Goal: Task Accomplishment & Management: Complete application form

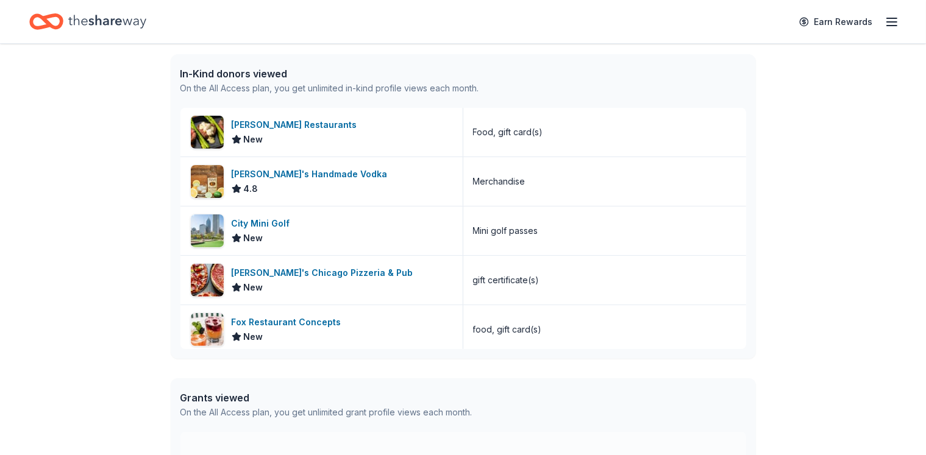
scroll to position [312, 0]
drag, startPoint x: 274, startPoint y: 410, endPoint x: 276, endPoint y: 376, distance: 34.2
click at [276, 376] on div "👋 Hi Katelin In-Kind Create new event Special Olympics Illinois Holiday Party D…" at bounding box center [463, 157] width 624 height 851
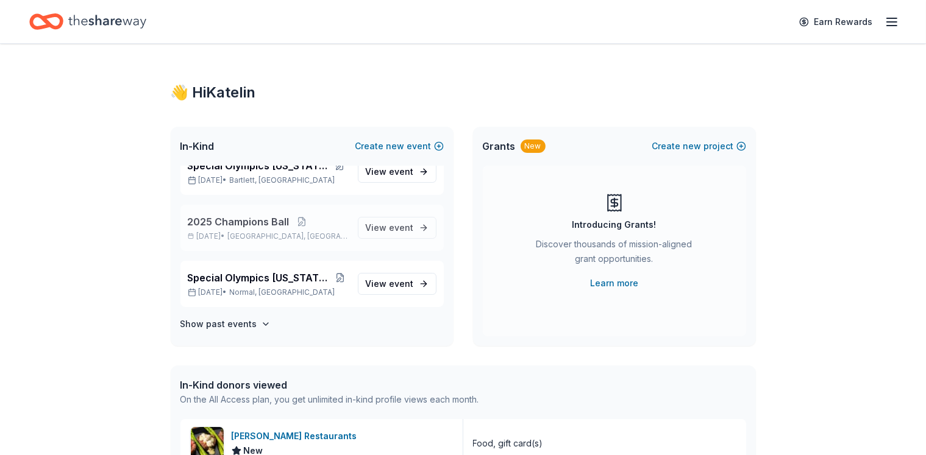
scroll to position [0, 0]
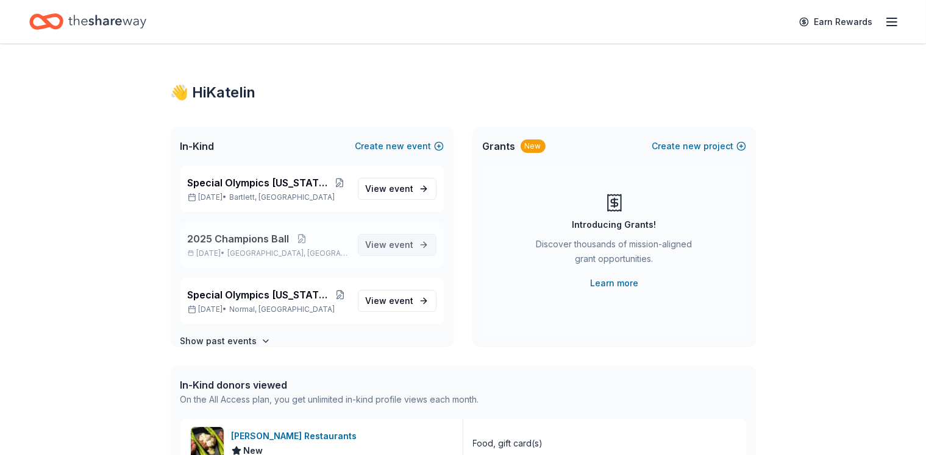
click at [390, 248] on span "event" at bounding box center [402, 245] width 24 height 10
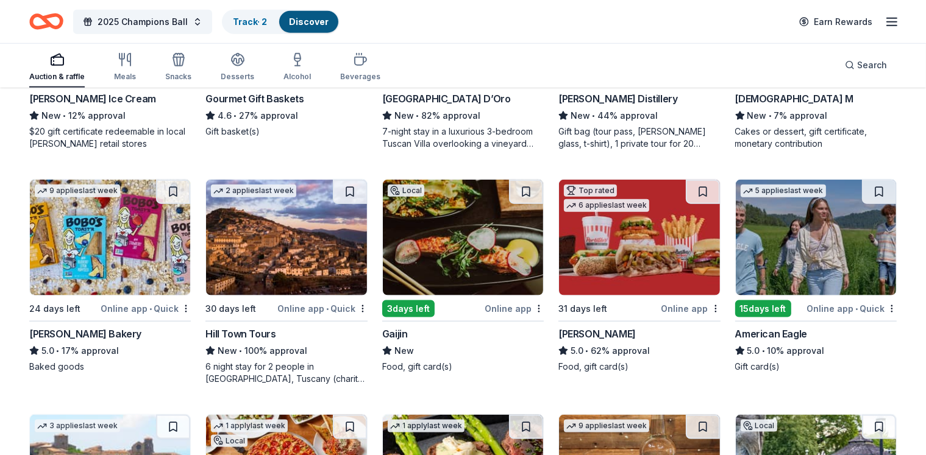
scroll to position [1463, 0]
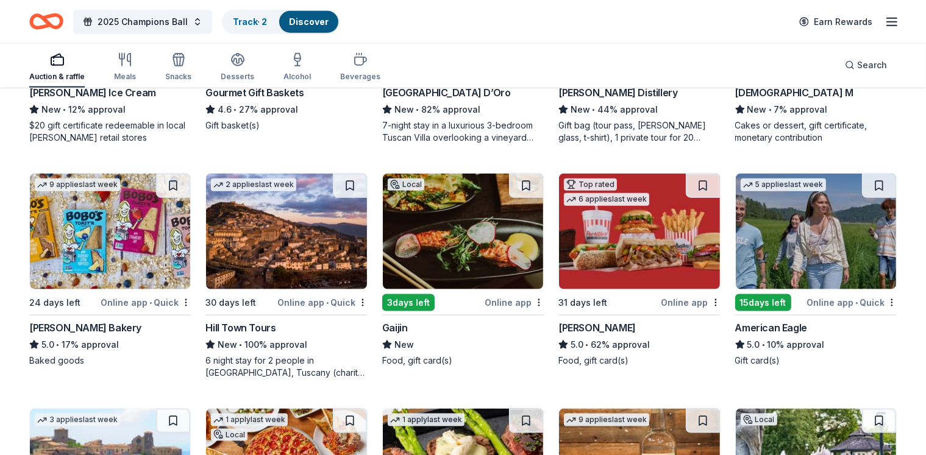
click at [344, 365] on div "6 night stay for 2 people in Cortona, Tuscany (charity rate is $1380; retails a…" at bounding box center [286, 367] width 162 height 24
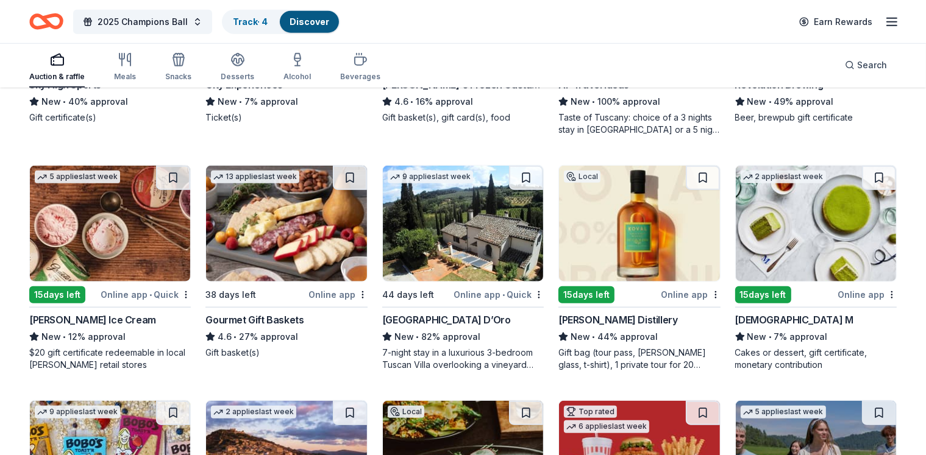
scroll to position [1236, 0]
click at [525, 180] on button at bounding box center [526, 178] width 34 height 24
click at [525, 179] on button at bounding box center [527, 178] width 32 height 24
click at [529, 175] on button at bounding box center [527, 178] width 32 height 24
drag, startPoint x: 521, startPoint y: 177, endPoint x: 517, endPoint y: 171, distance: 6.6
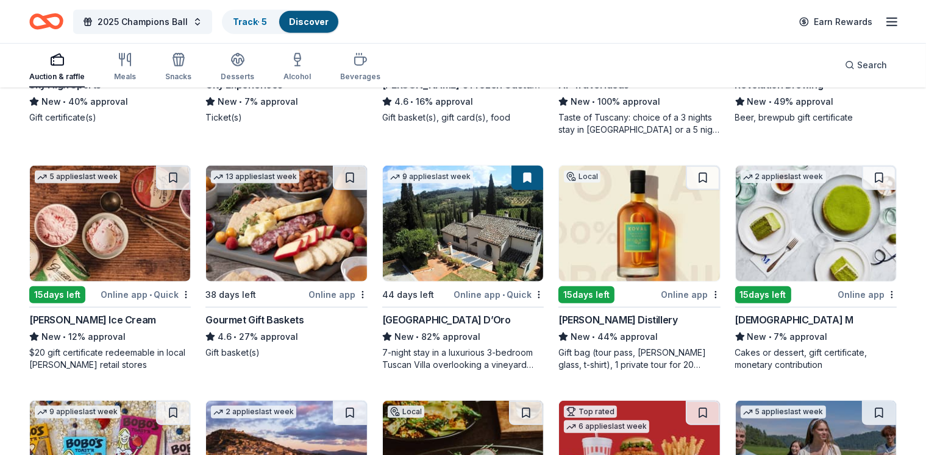
click at [517, 171] on button at bounding box center [527, 178] width 32 height 24
click at [267, 21] on link "Track · 5" at bounding box center [250, 21] width 34 height 10
click at [338, 18] on div "Discover" at bounding box center [308, 22] width 59 height 22
click at [527, 171] on button at bounding box center [527, 178] width 32 height 24
click at [467, 280] on img at bounding box center [463, 224] width 160 height 116
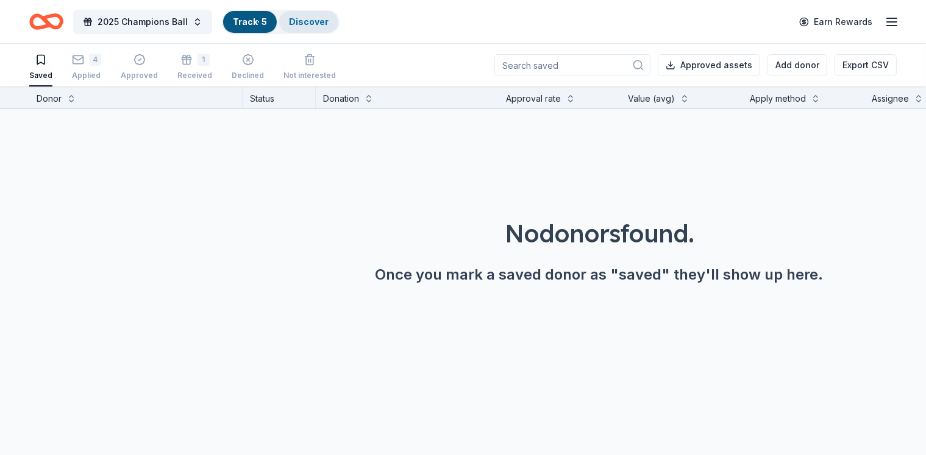
click at [336, 27] on div "Discover" at bounding box center [308, 22] width 59 height 22
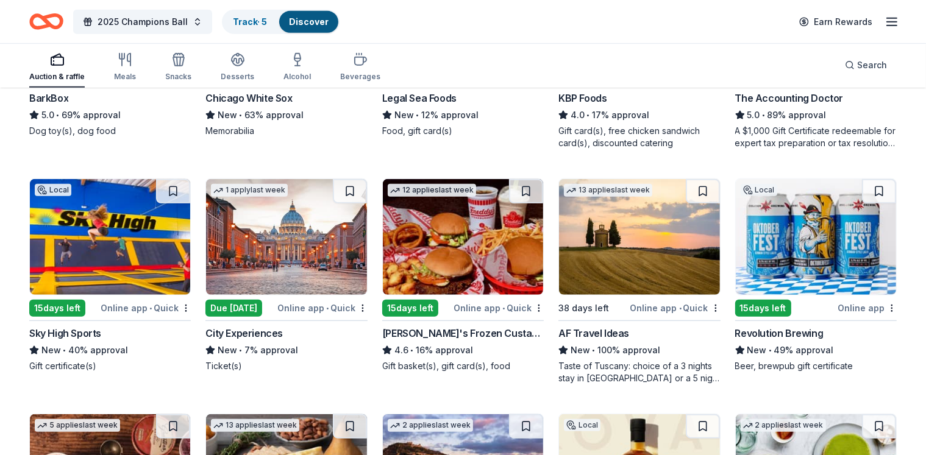
scroll to position [988, 0]
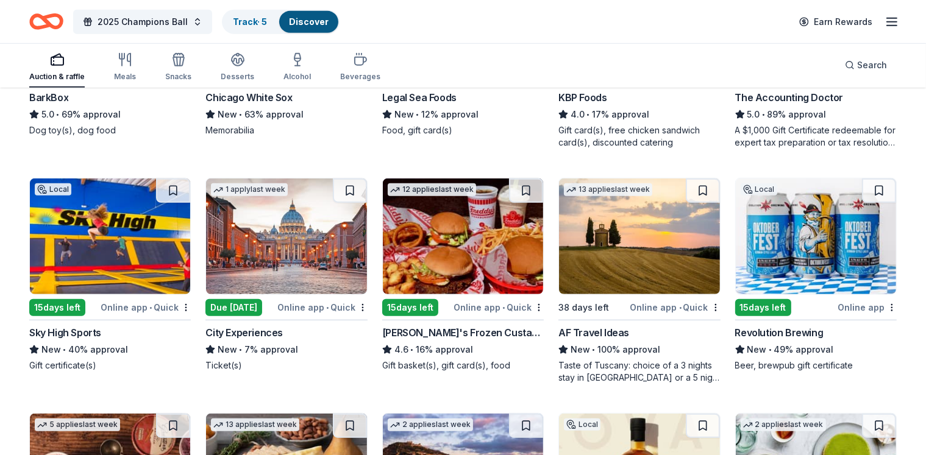
click at [599, 366] on div "Taste of Tuscany: choice of a 3 nights stay in Florence or a 5 night stay in Co…" at bounding box center [639, 372] width 162 height 24
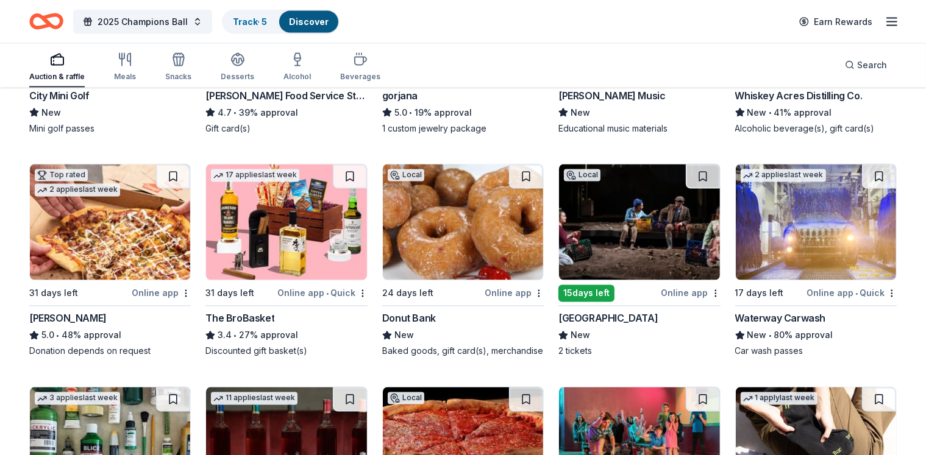
scroll to position [2167, 0]
click at [775, 318] on div "Waterway Carwash" at bounding box center [780, 318] width 91 height 15
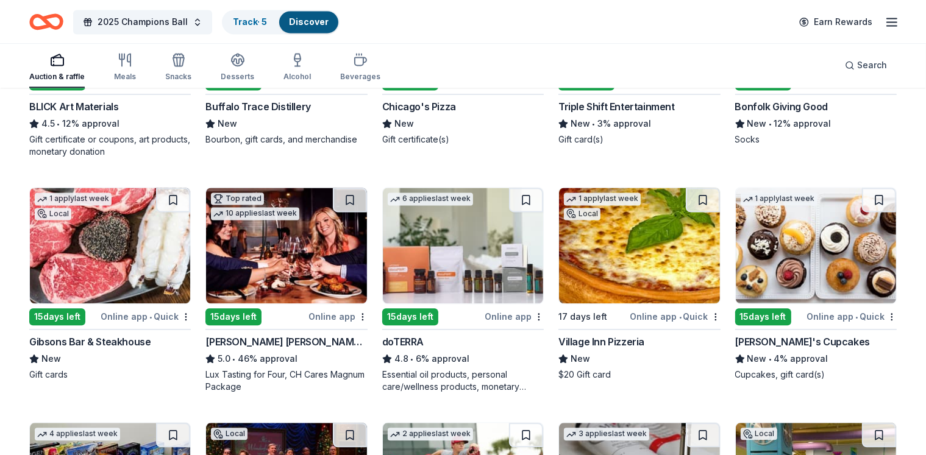
scroll to position [2603, 0]
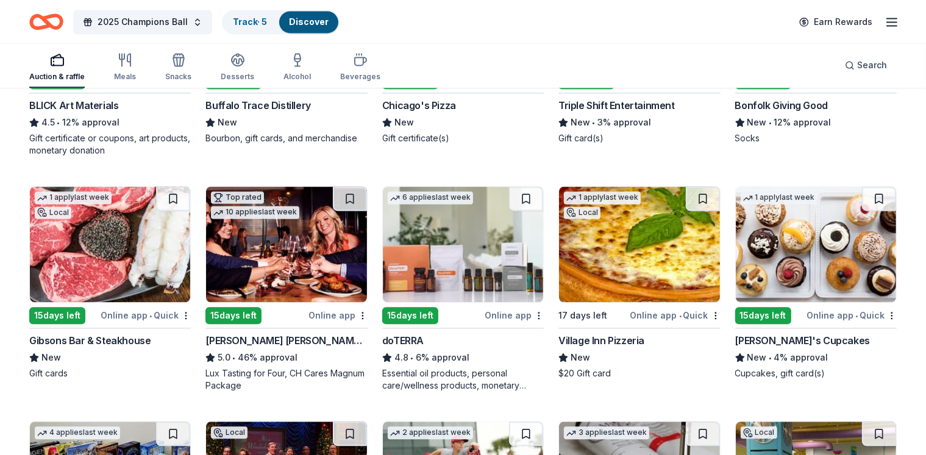
click at [274, 281] on img at bounding box center [286, 245] width 160 height 116
drag, startPoint x: 202, startPoint y: 84, endPoint x: 195, endPoint y: 141, distance: 57.7
drag, startPoint x: 666, startPoint y: 143, endPoint x: 828, endPoint y: 187, distance: 167.4
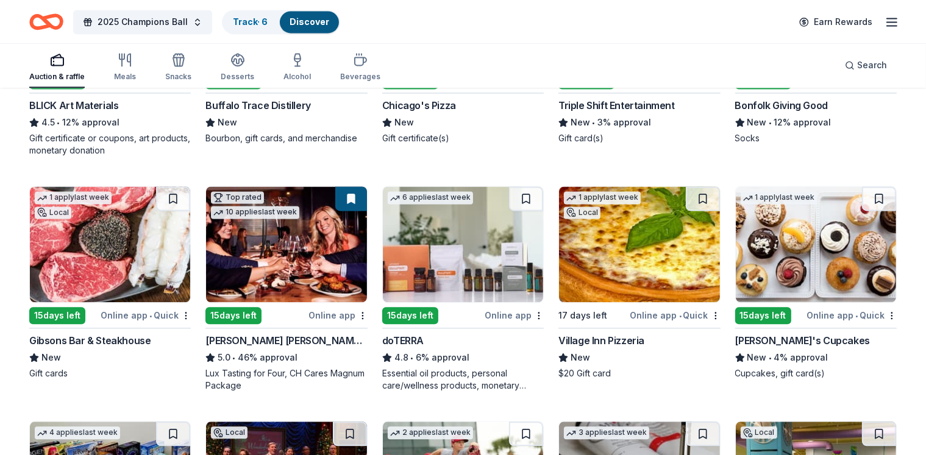
drag, startPoint x: 827, startPoint y: 177, endPoint x: 243, endPoint y: -5, distance: 611.4
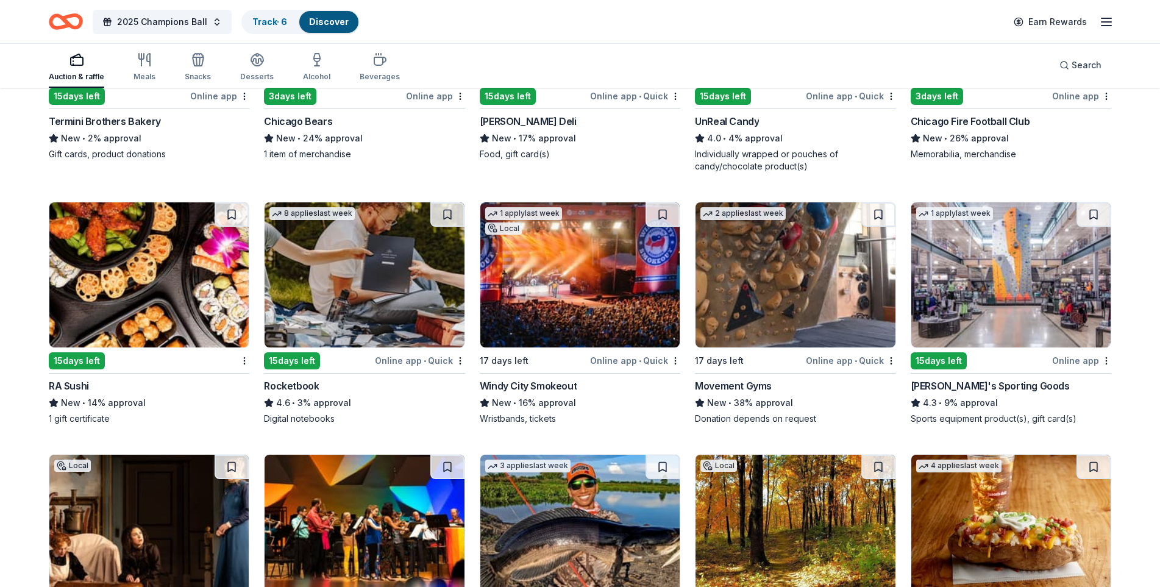
scroll to position [4209, 0]
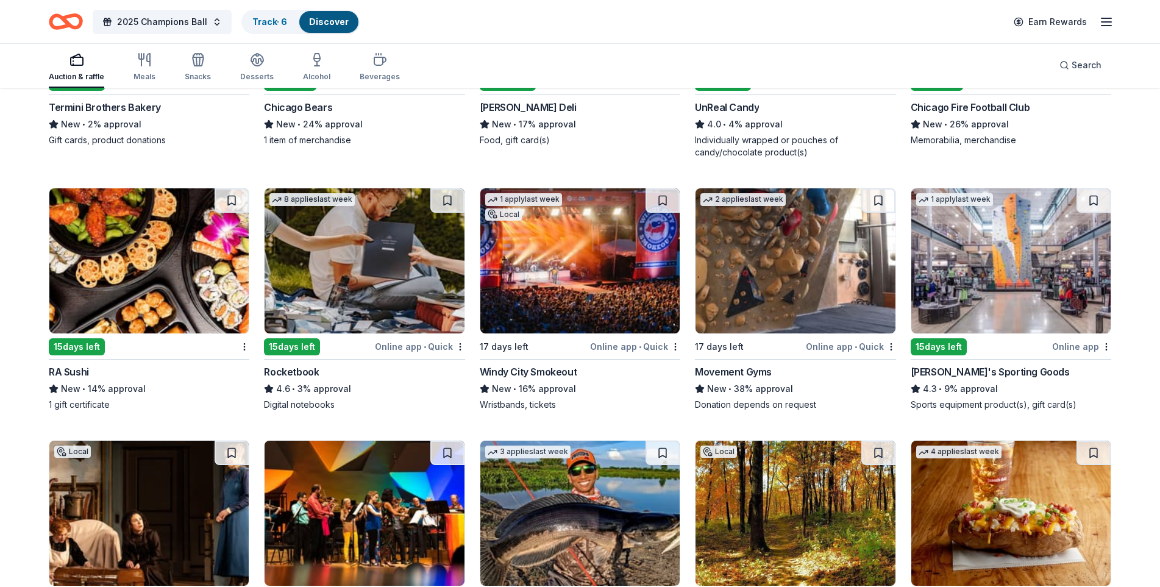
click at [925, 279] on img at bounding box center [1010, 260] width 199 height 145
click at [599, 251] on img at bounding box center [579, 260] width 199 height 145
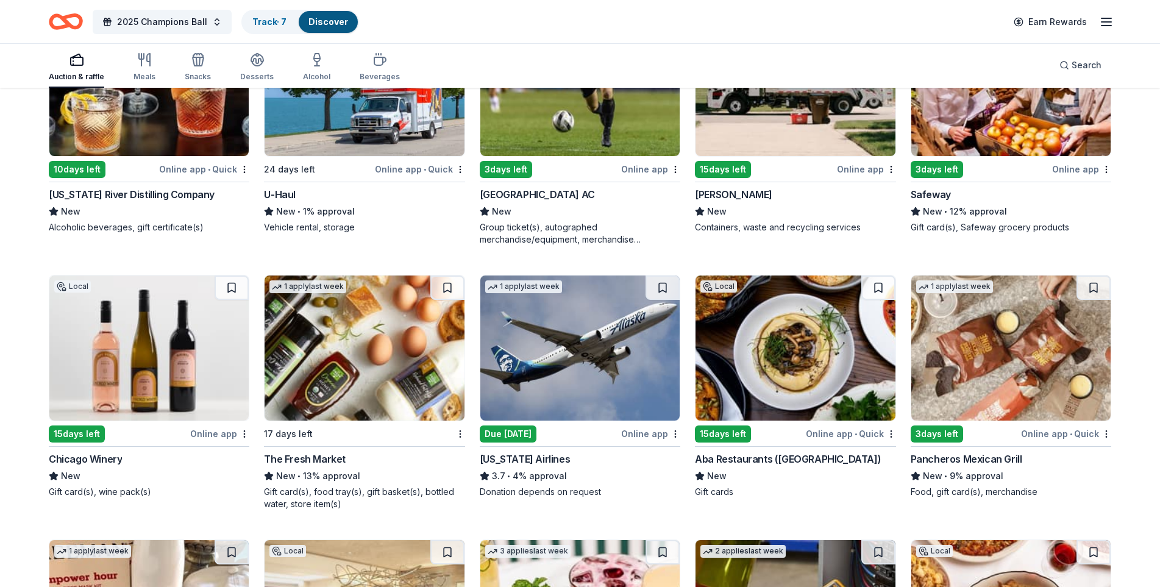
scroll to position [5156, 0]
click at [845, 356] on img at bounding box center [795, 347] width 199 height 145
click at [511, 356] on img at bounding box center [579, 347] width 199 height 145
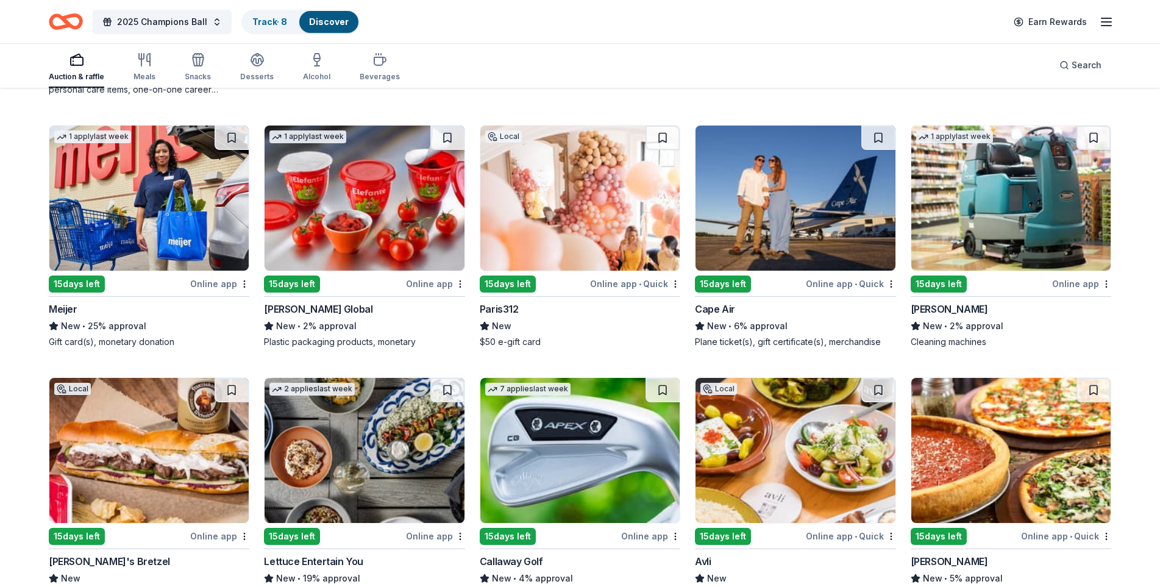
scroll to position [5860, 0]
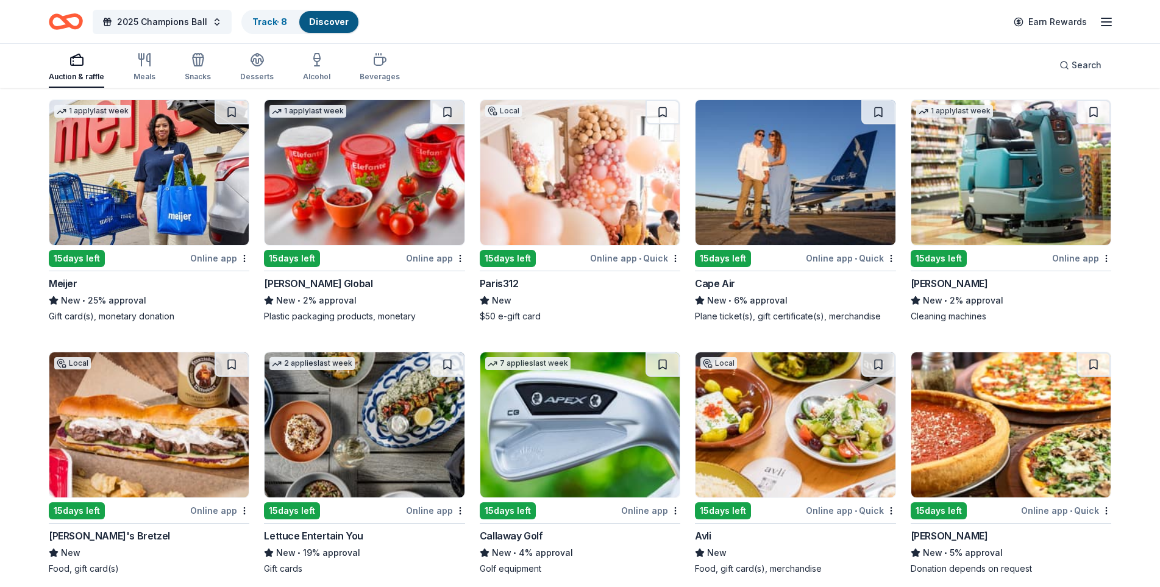
click at [700, 294] on div "New" at bounding box center [711, 300] width 32 height 15
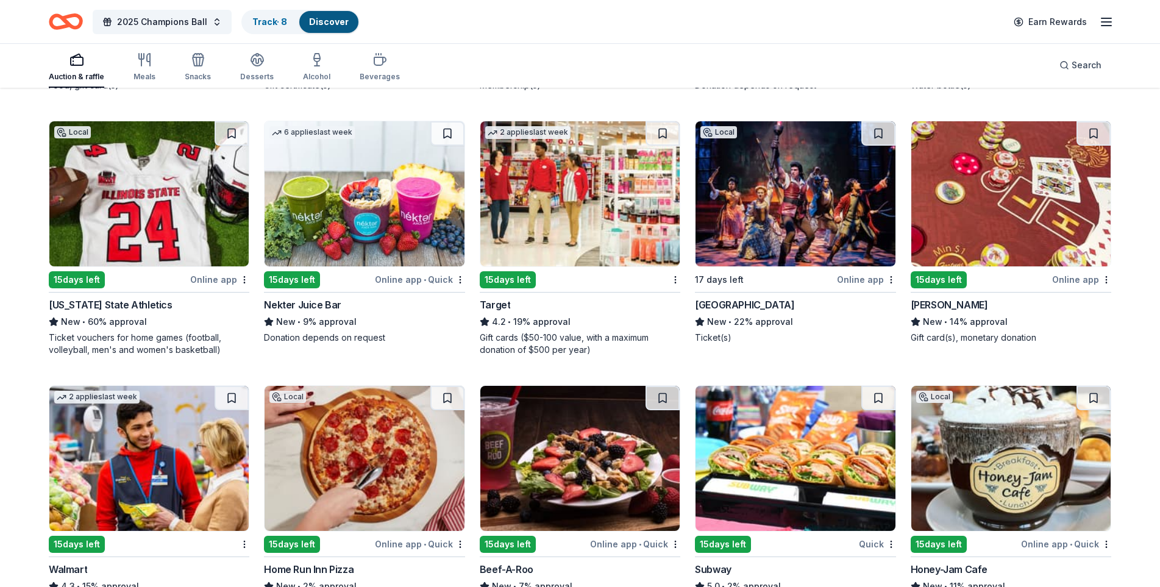
scroll to position [6861, 0]
click at [530, 337] on div "Gift cards ($50-100 value, with a maximum donation of $500 per year)" at bounding box center [580, 343] width 201 height 24
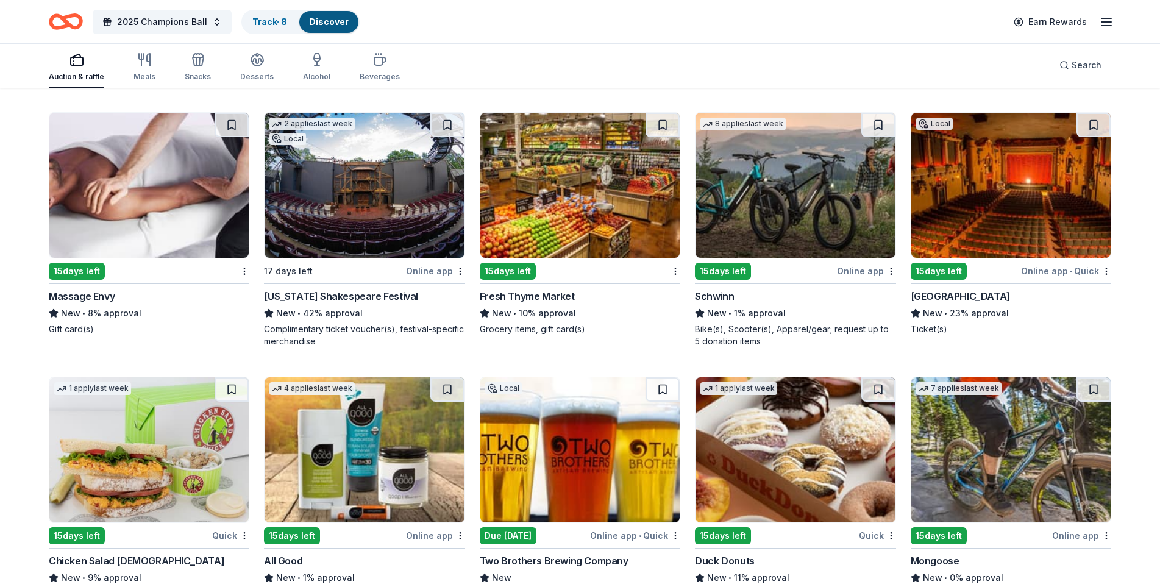
scroll to position [9433, 0]
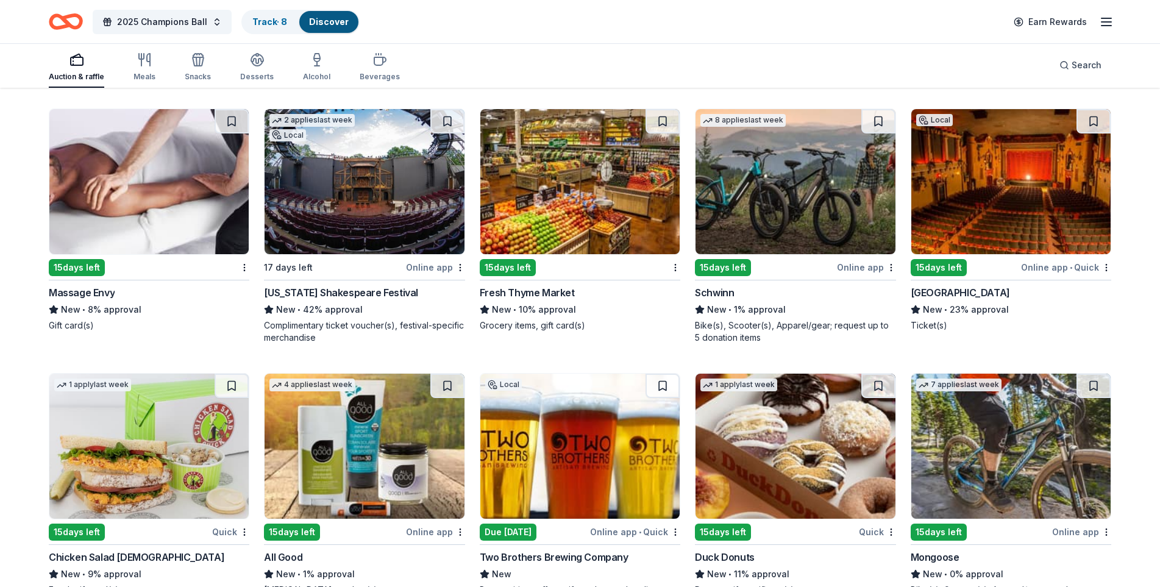
click at [194, 310] on div "New • 8% approval" at bounding box center [149, 309] width 201 height 15
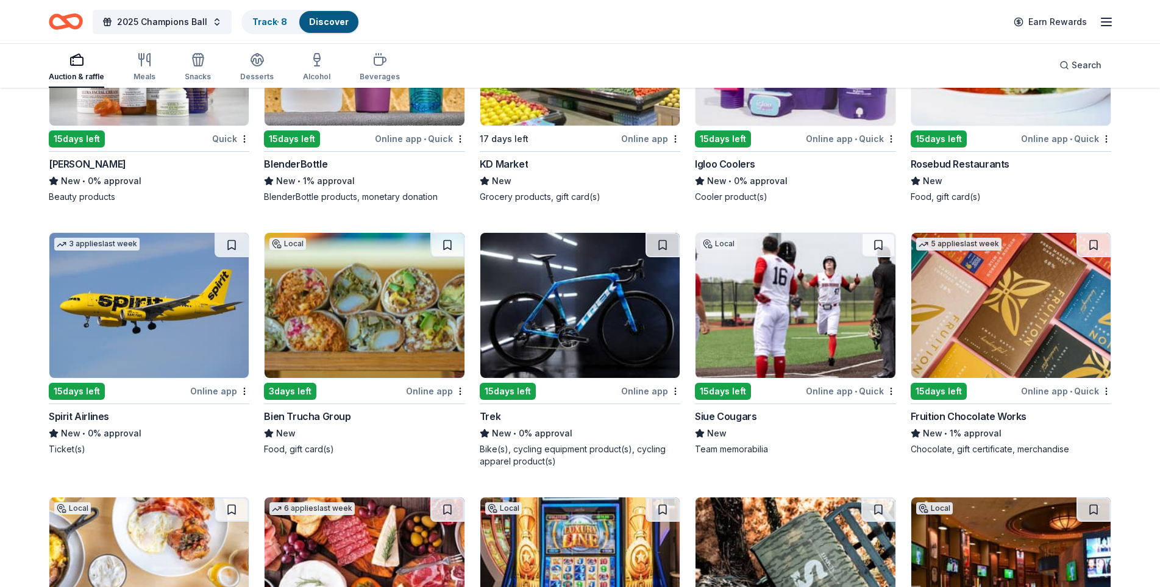
scroll to position [12174, 0]
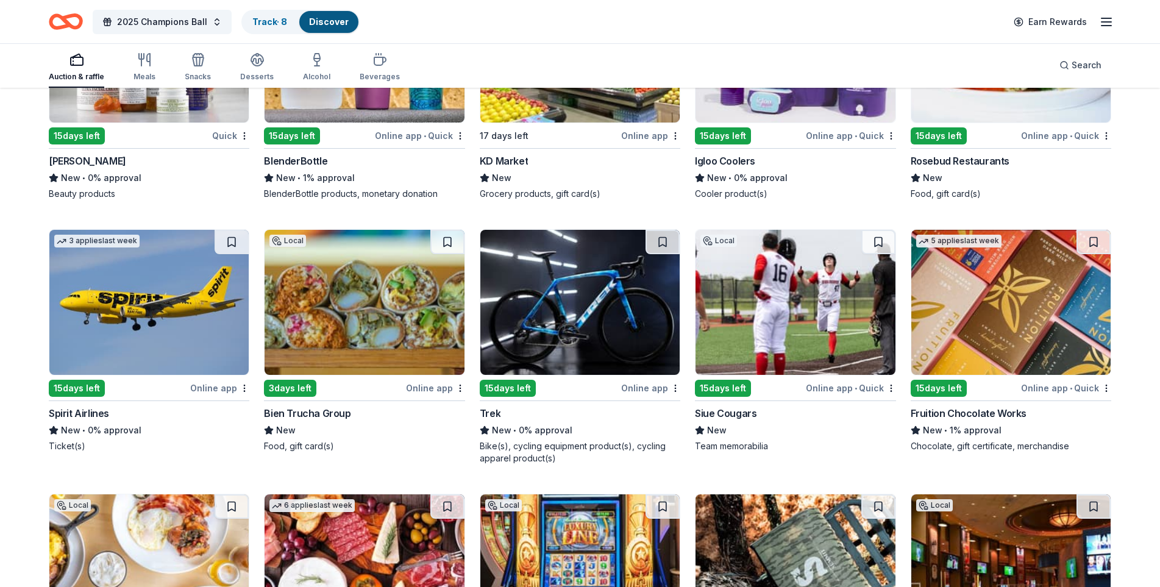
click at [529, 443] on div "Bike(s), cycling equipment product(s), cycling apparel product(s)" at bounding box center [580, 452] width 201 height 24
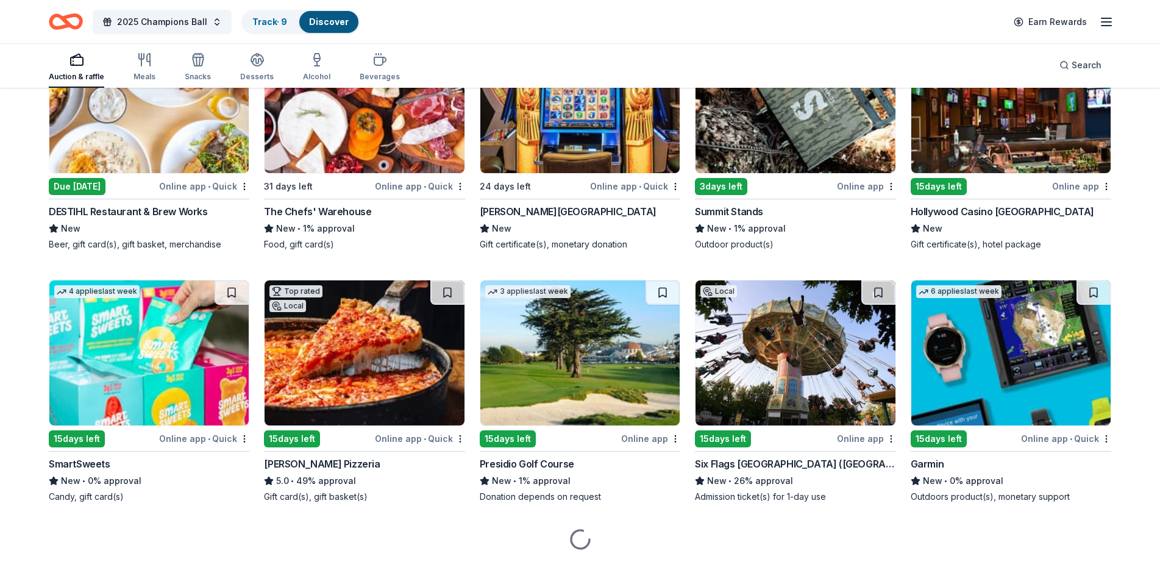
scroll to position [12641, 0]
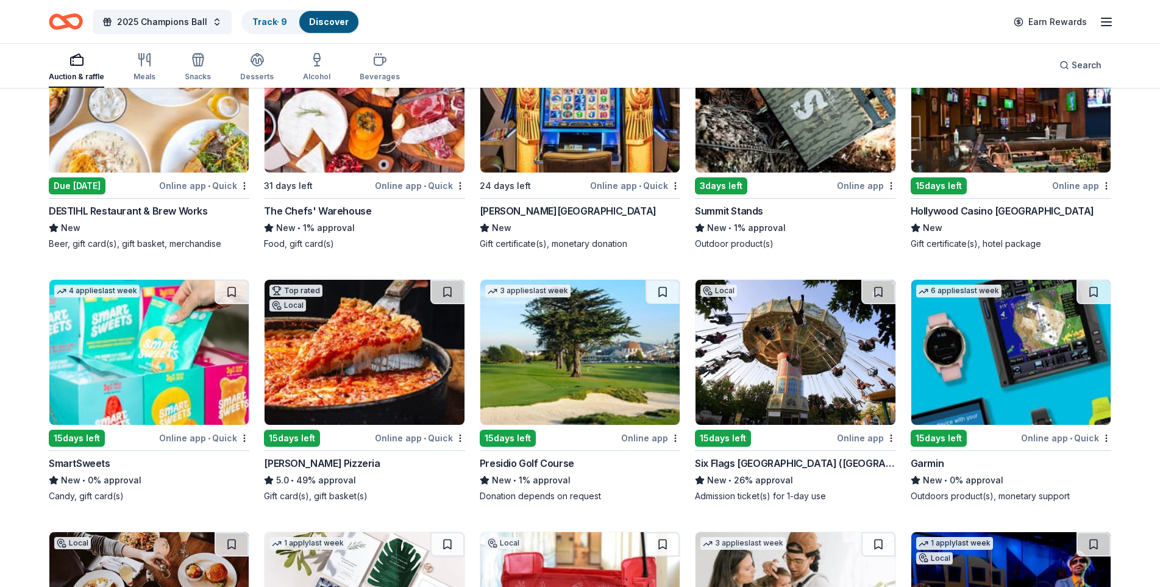
click at [783, 354] on img at bounding box center [795, 352] width 199 height 145
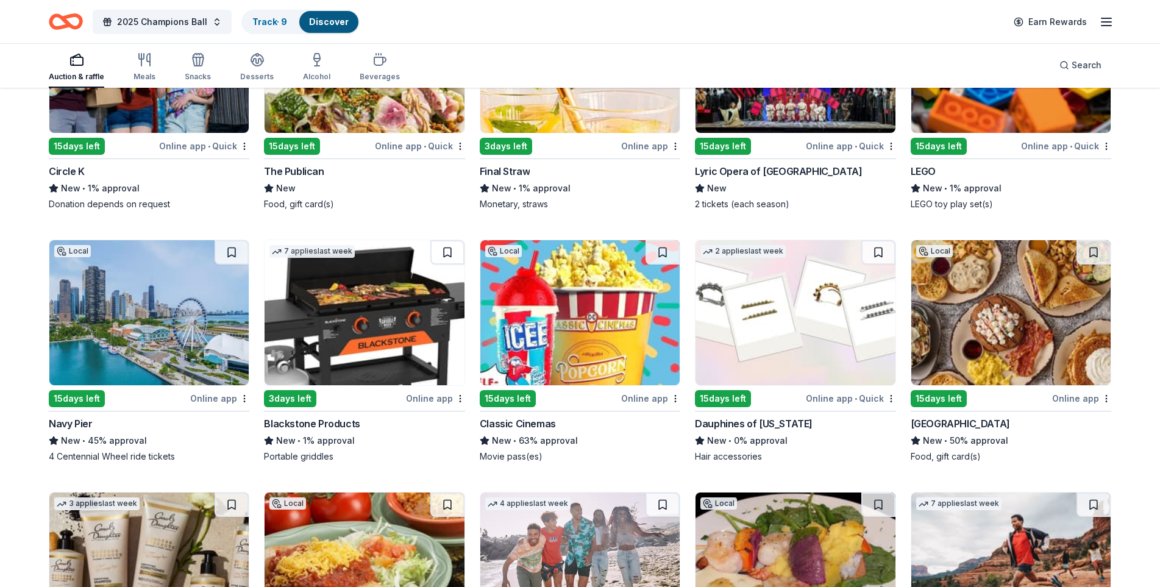
scroll to position [13948, 0]
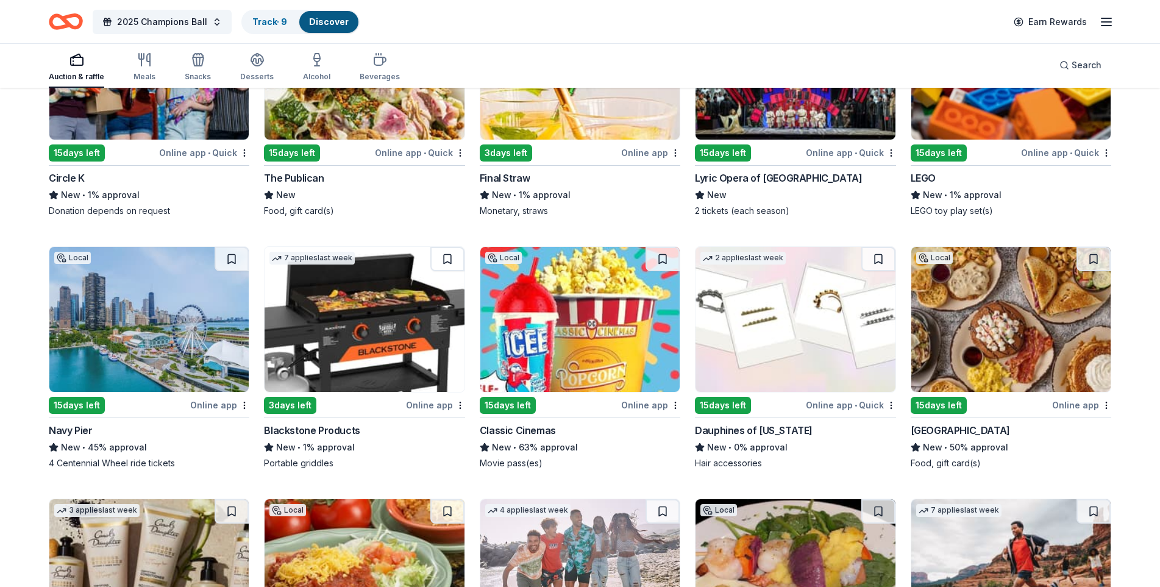
click at [163, 357] on img at bounding box center [148, 319] width 199 height 145
click at [436, 338] on img at bounding box center [364, 319] width 199 height 145
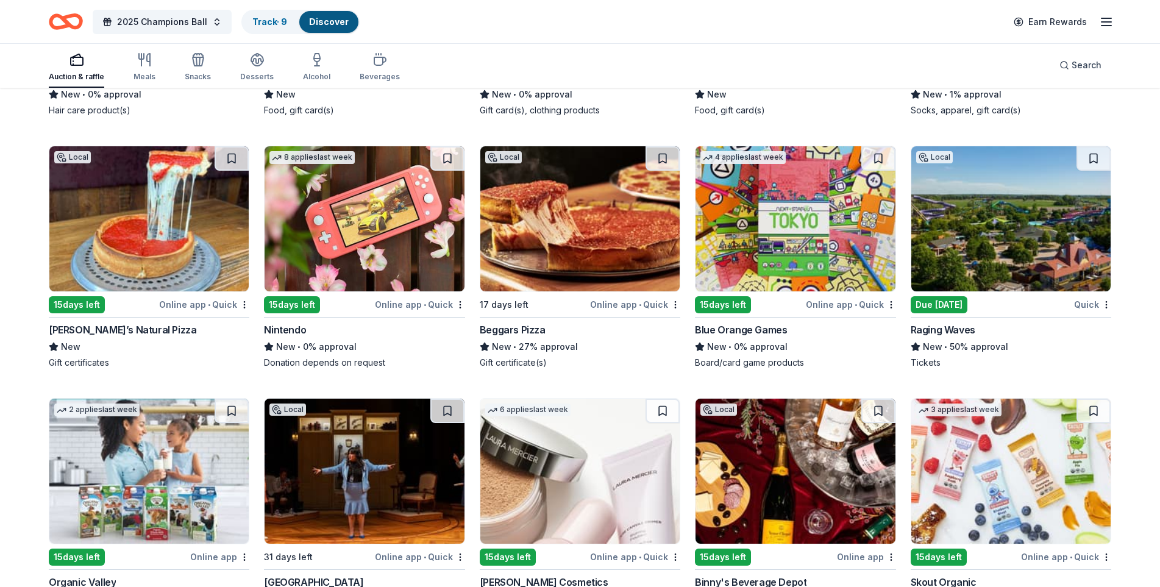
scroll to position [14555, 0]
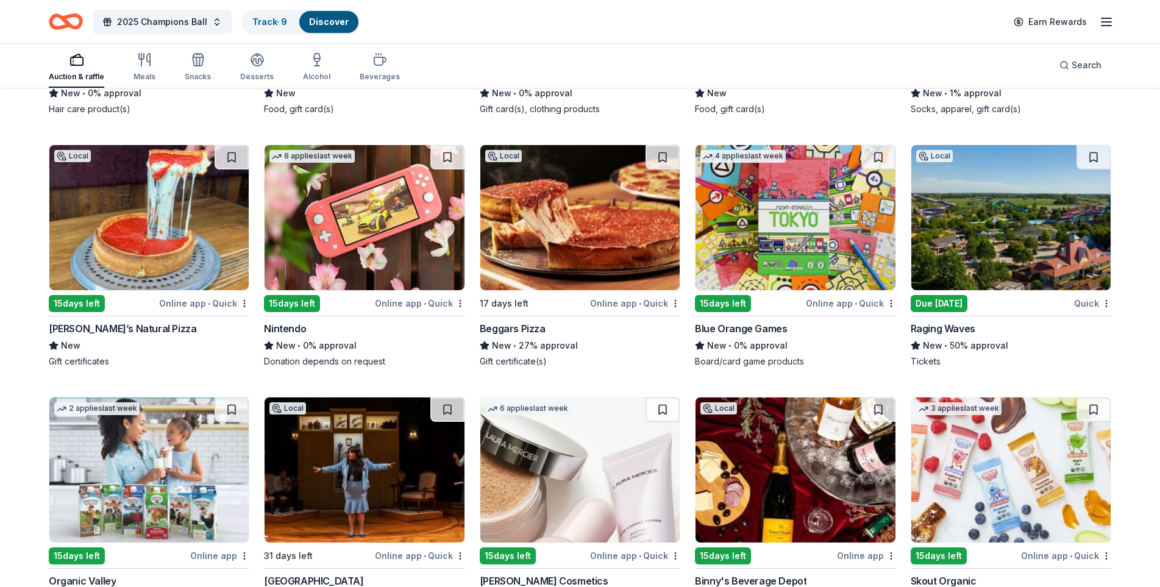
click at [925, 199] on img at bounding box center [1010, 217] width 199 height 145
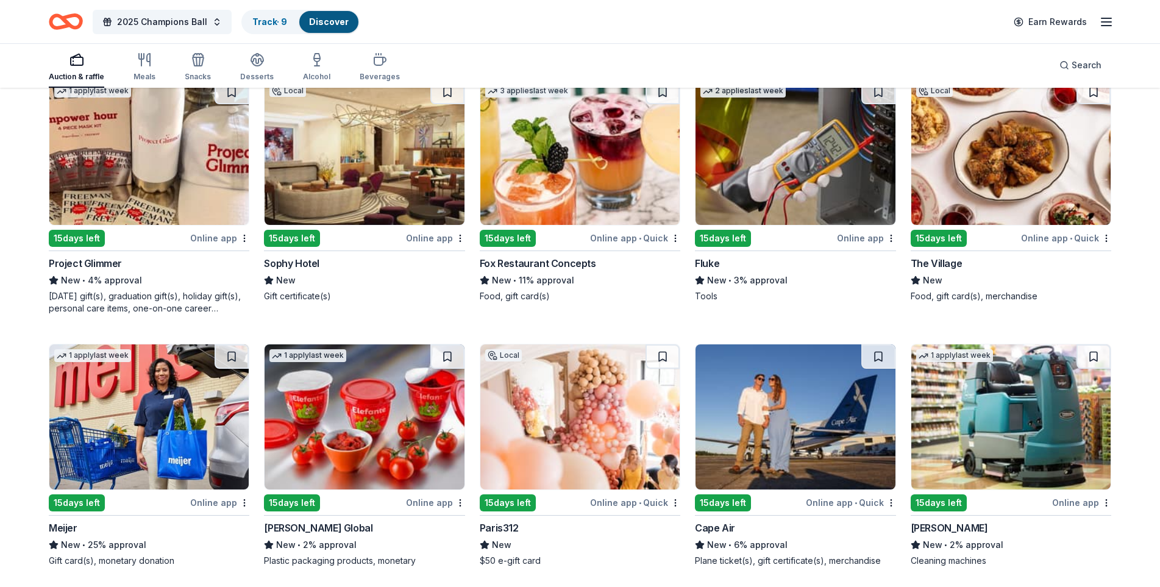
scroll to position [5617, 0]
click at [180, 455] on div "New • 25% approval" at bounding box center [149, 544] width 201 height 15
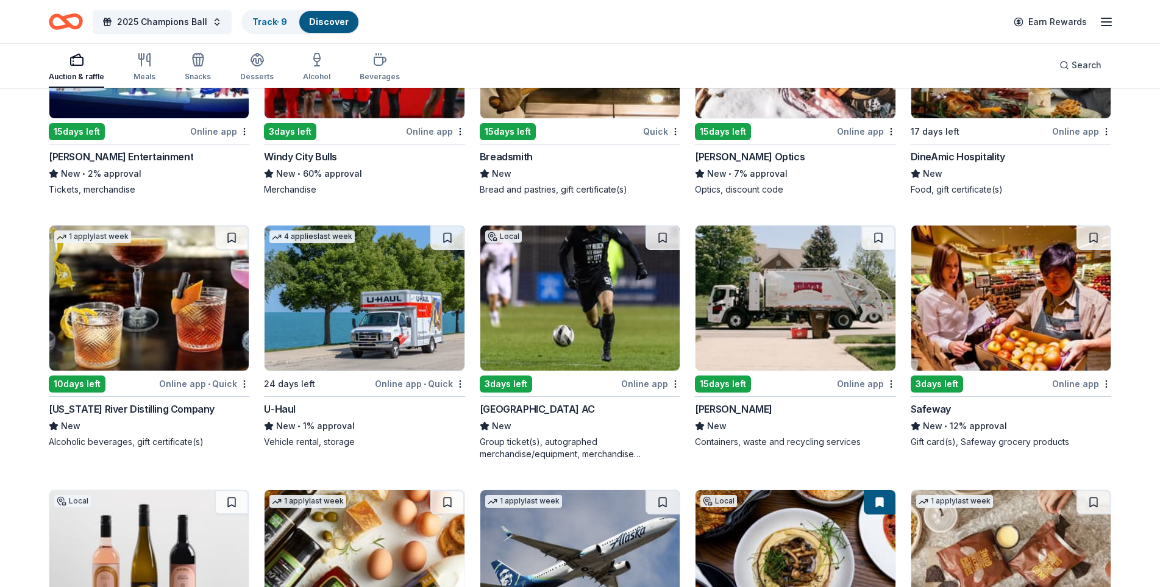
scroll to position [4927, 0]
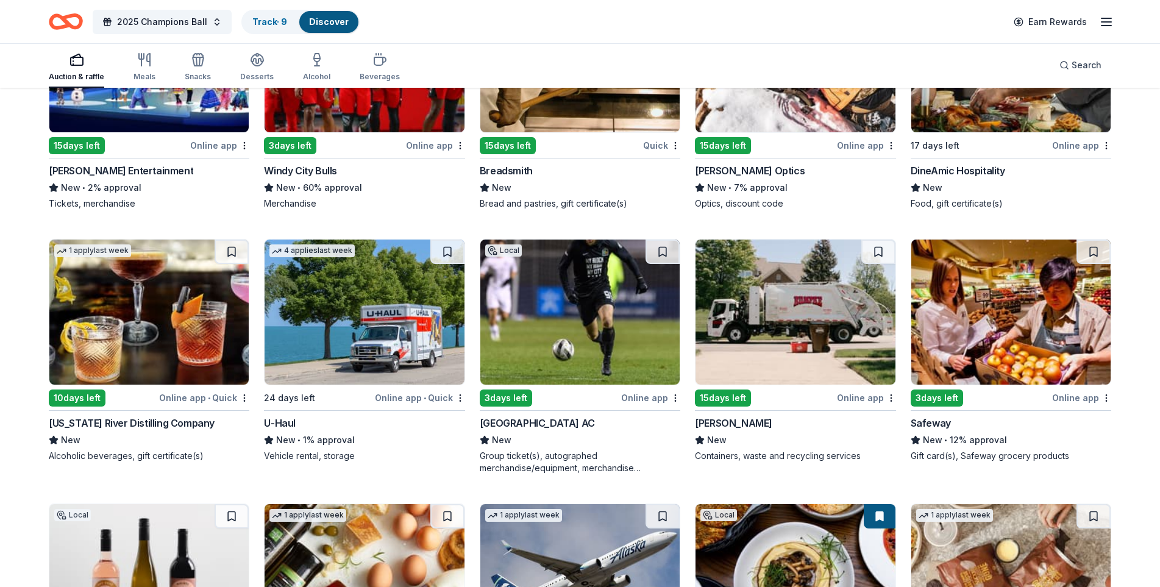
click at [925, 140] on div "17 days left" at bounding box center [980, 145] width 139 height 15
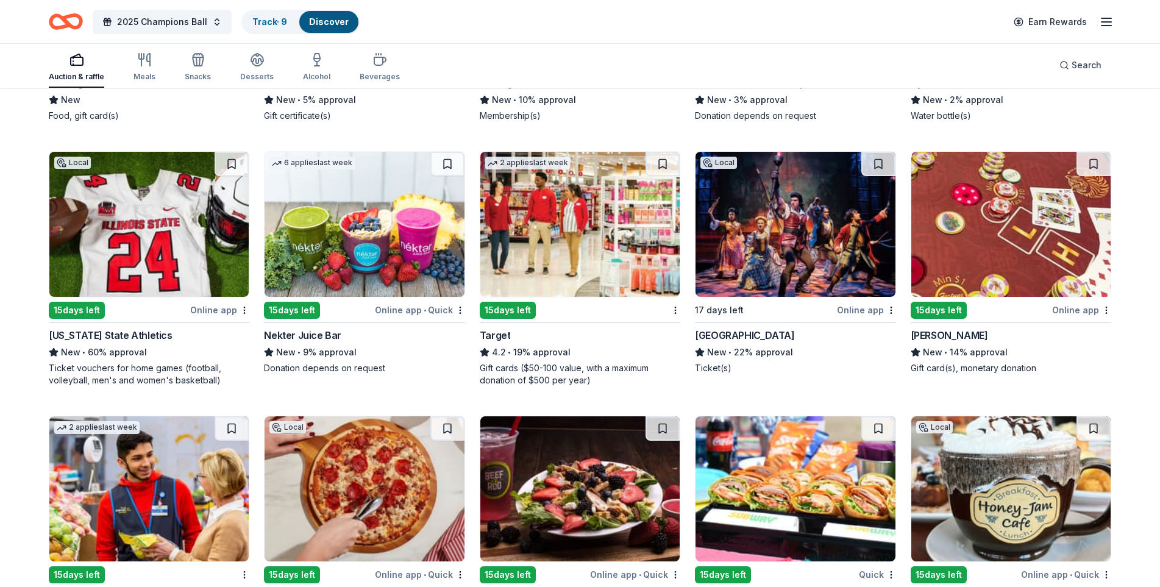
scroll to position [6831, 0]
click at [66, 65] on div "button" at bounding box center [76, 59] width 55 height 15
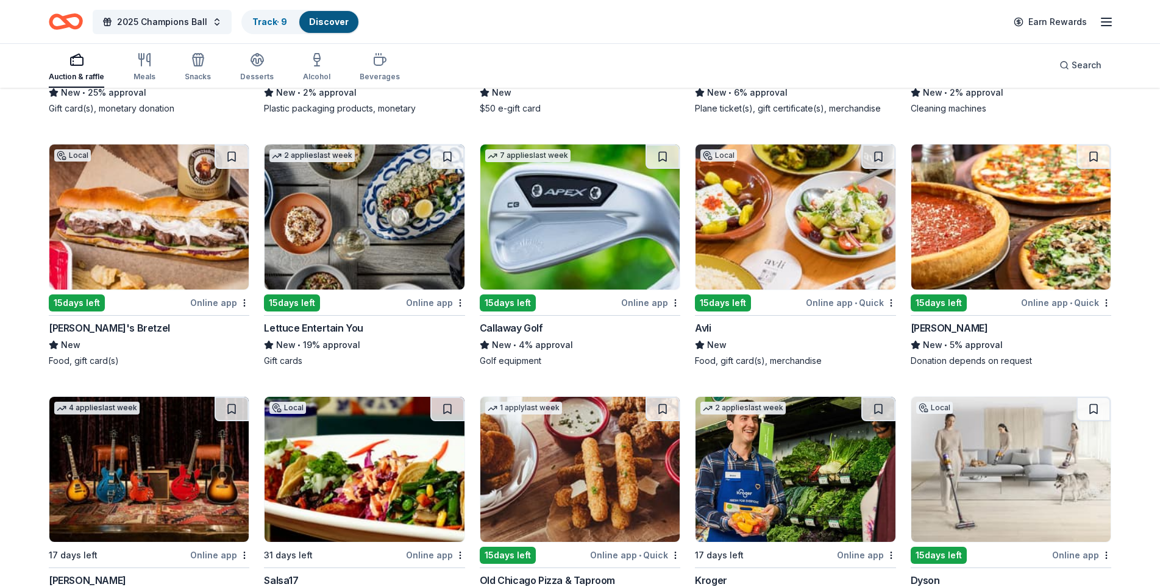
scroll to position [6067, 0]
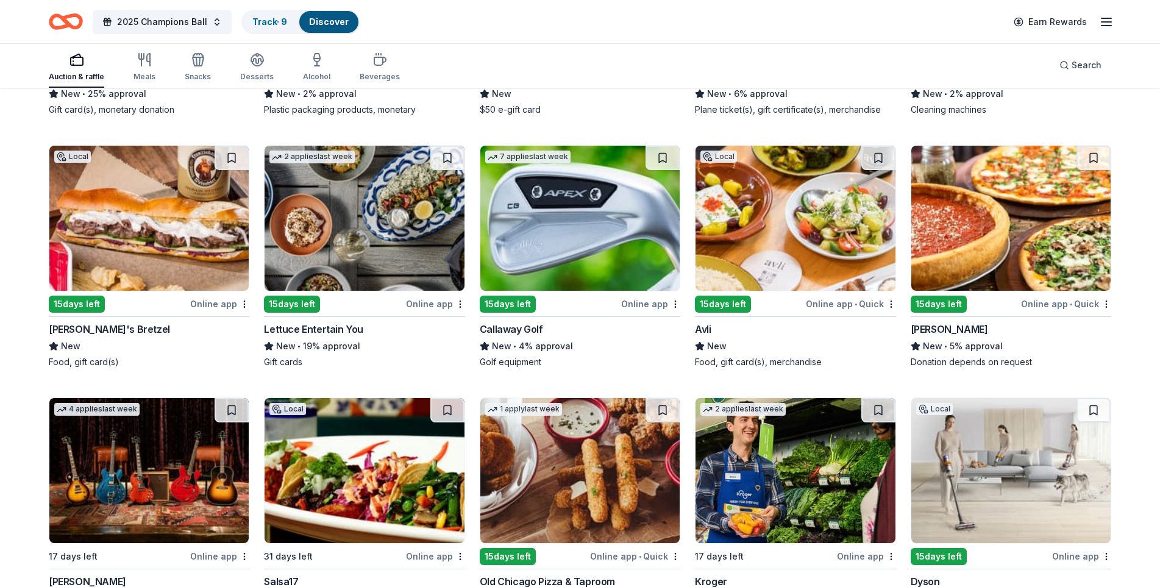
click at [553, 222] on img at bounding box center [579, 218] width 199 height 145
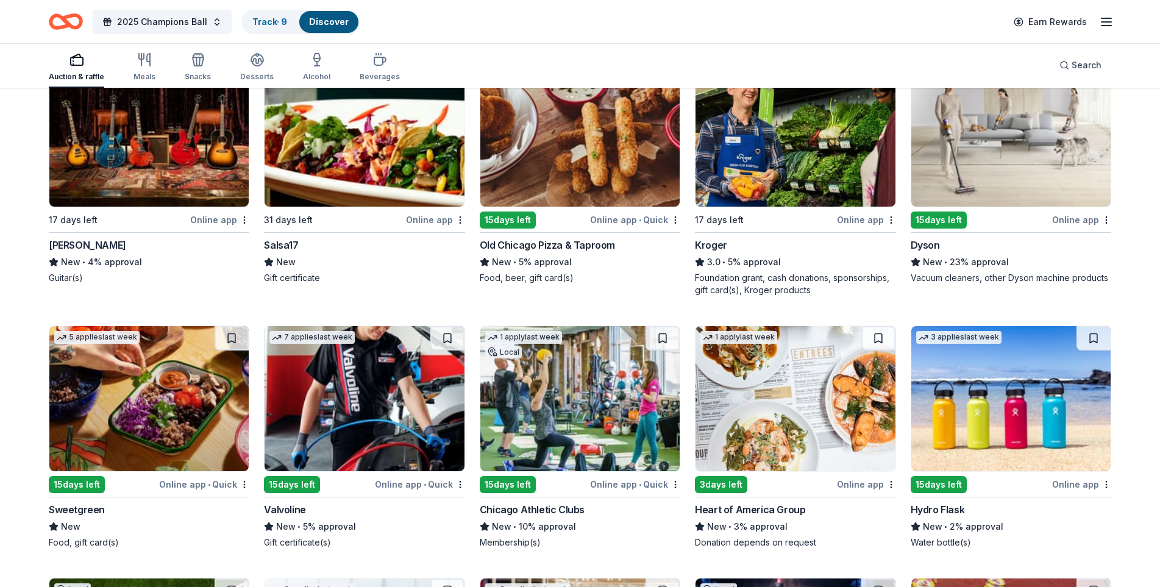
scroll to position [6404, 0]
click at [513, 404] on img at bounding box center [579, 398] width 199 height 145
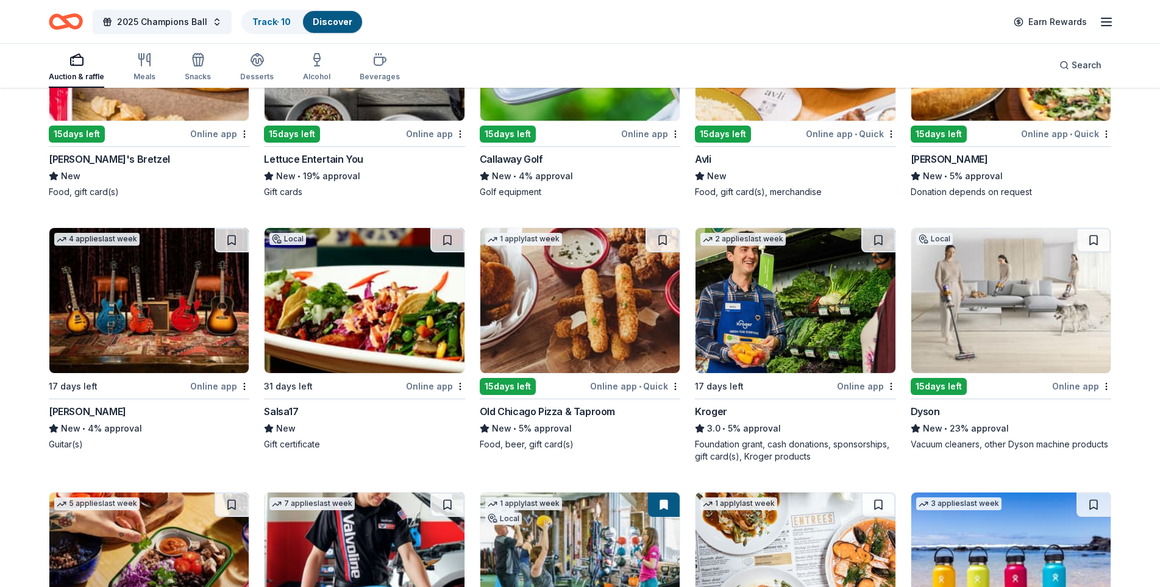
scroll to position [6235, 0]
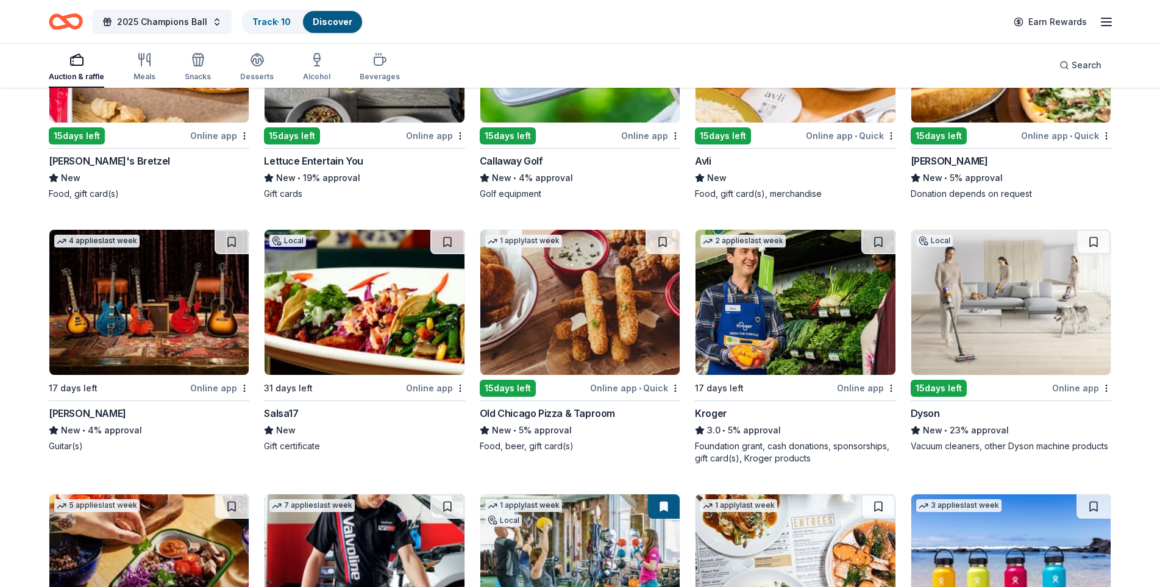
click at [925, 329] on img at bounding box center [1010, 302] width 199 height 145
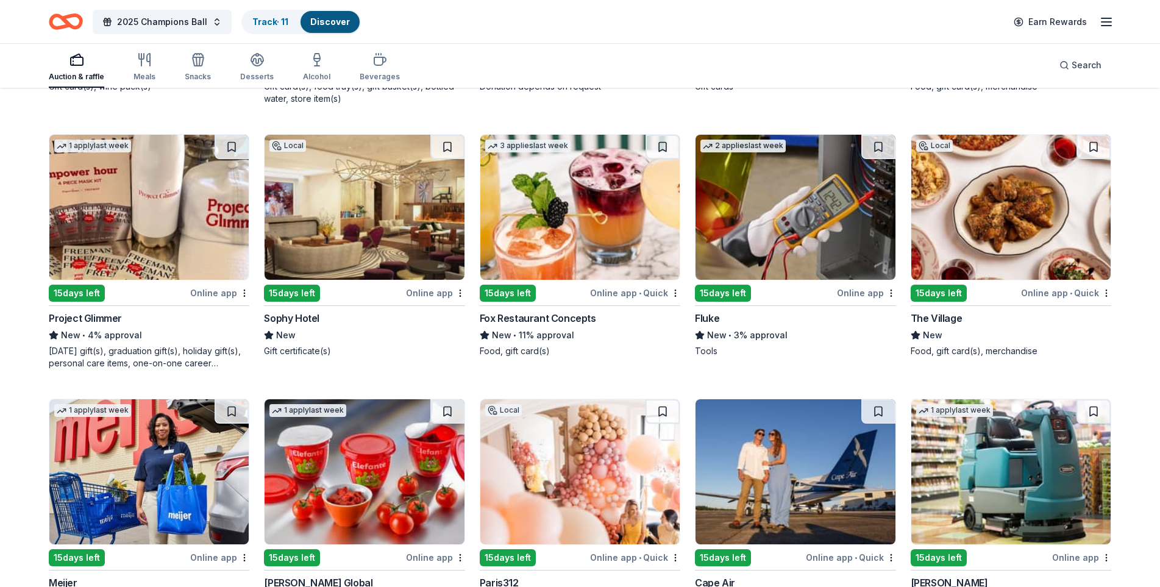
scroll to position [5560, 0]
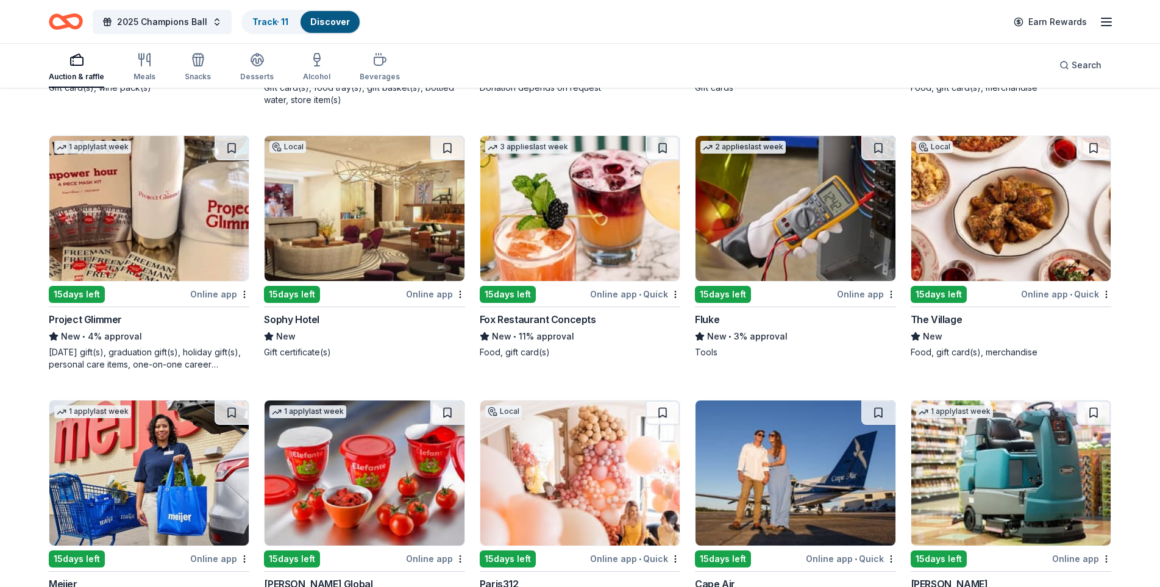
click at [421, 230] on img at bounding box center [364, 208] width 199 height 145
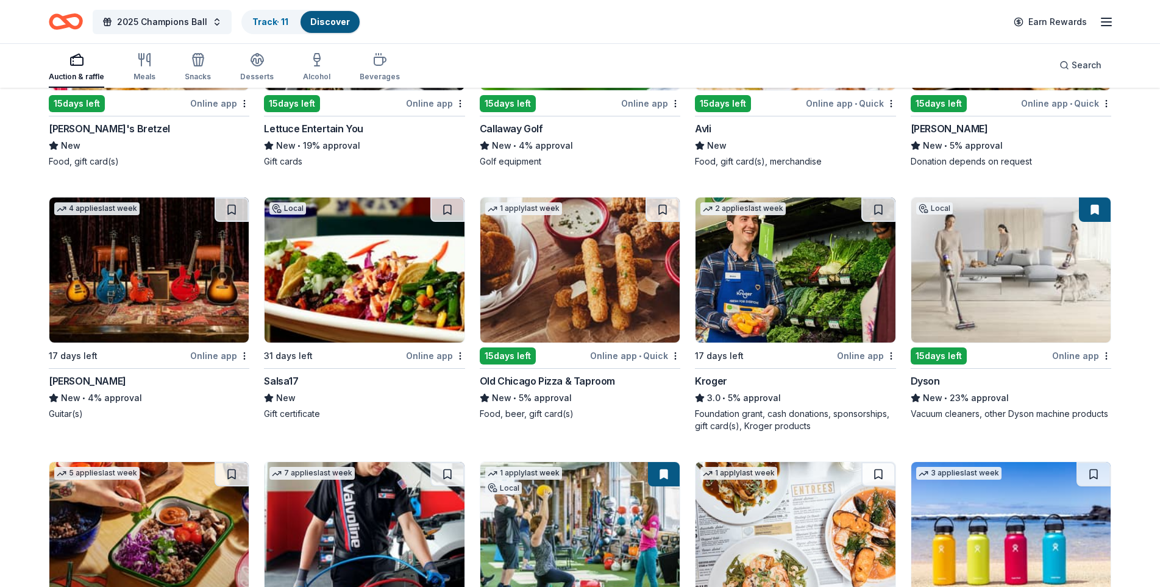
scroll to position [6268, 0]
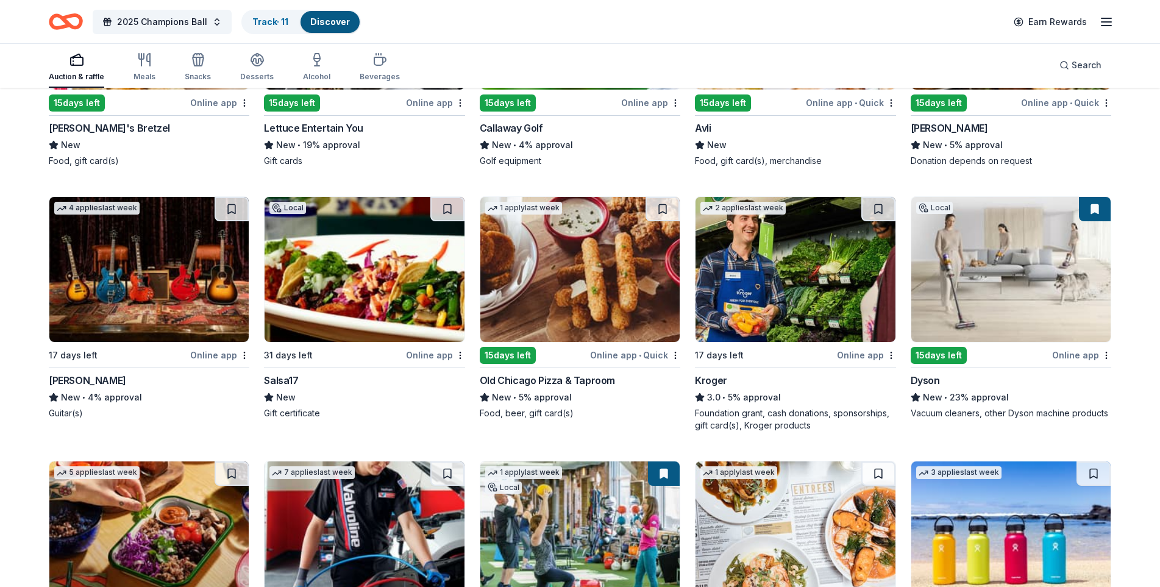
click at [125, 247] on img at bounding box center [148, 269] width 199 height 145
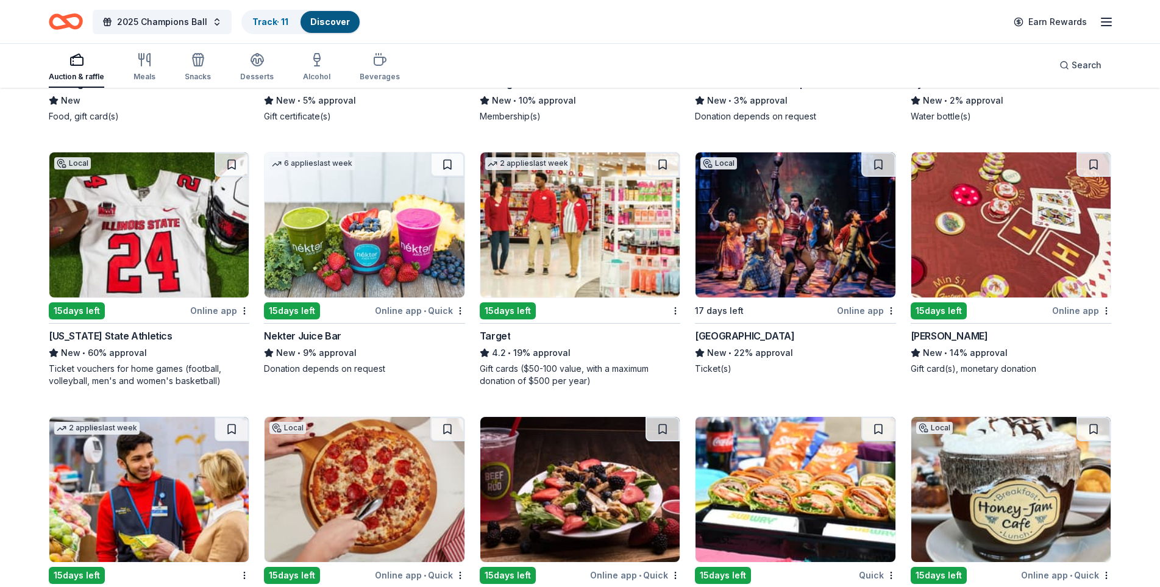
scroll to position [6837, 0]
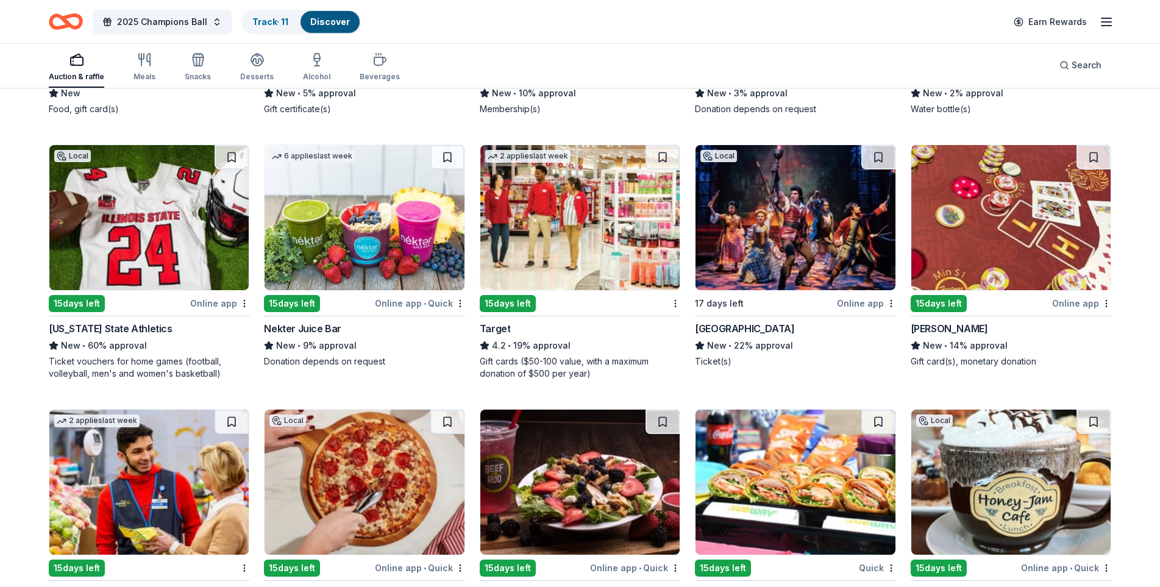
click at [817, 250] on img at bounding box center [795, 217] width 199 height 145
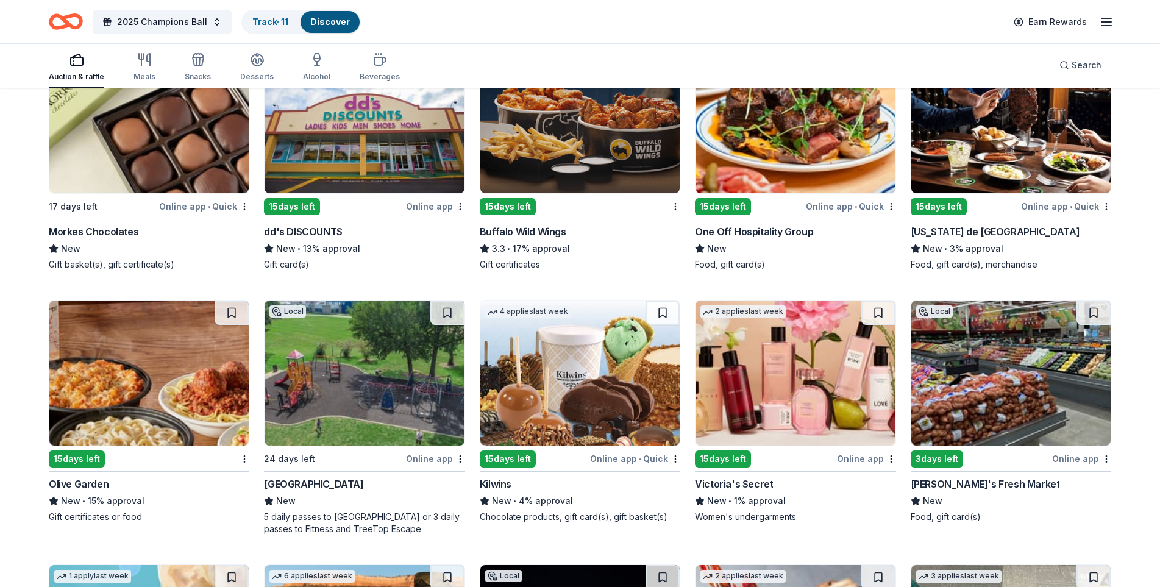
scroll to position [7705, 0]
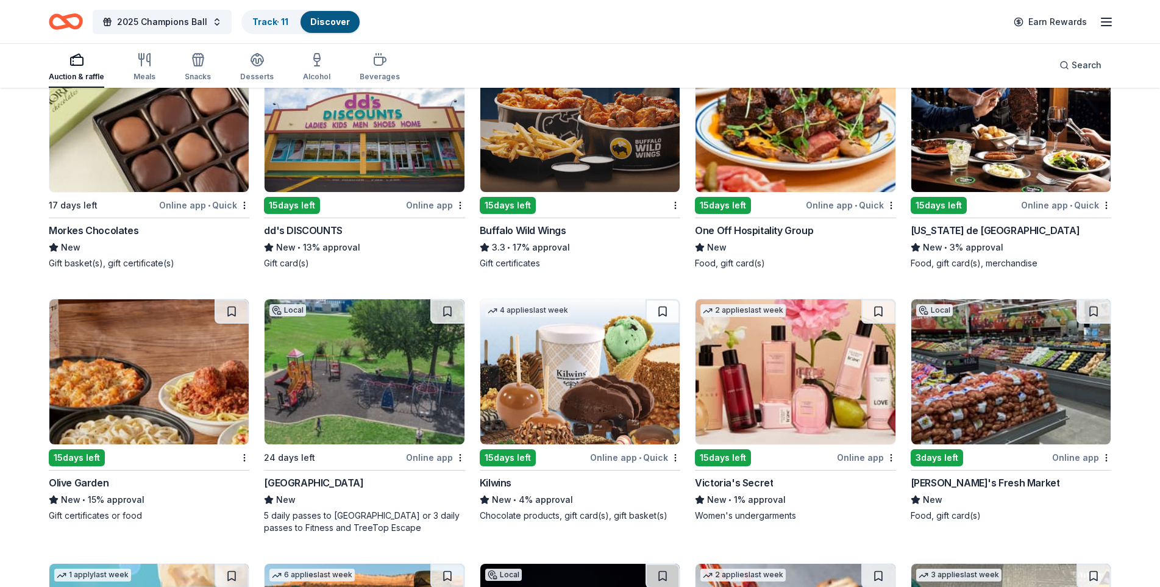
click at [367, 305] on img at bounding box center [364, 371] width 199 height 145
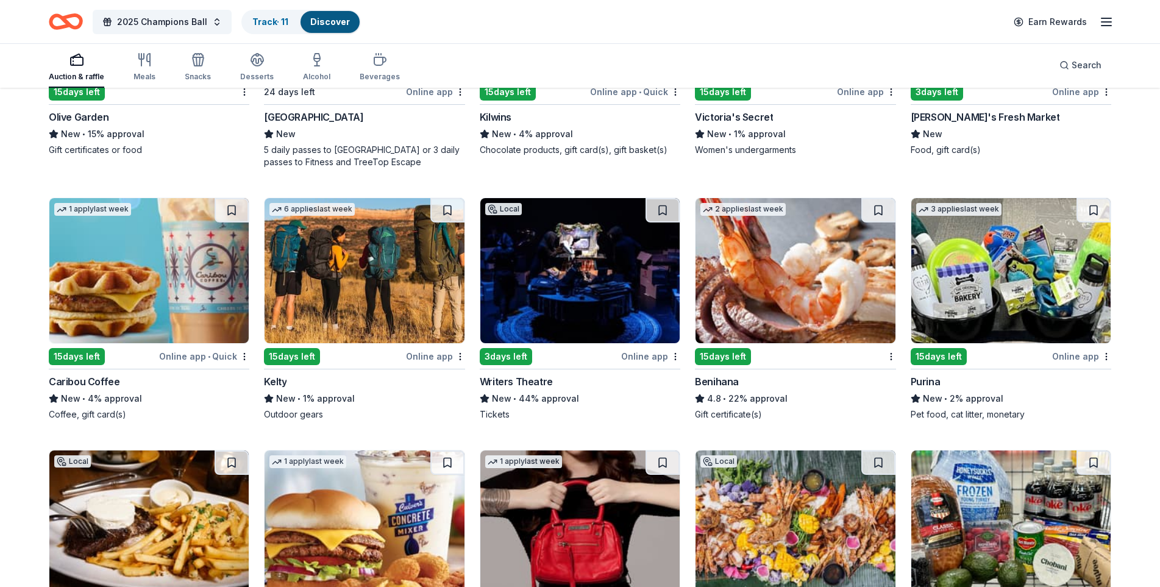
scroll to position [8083, 0]
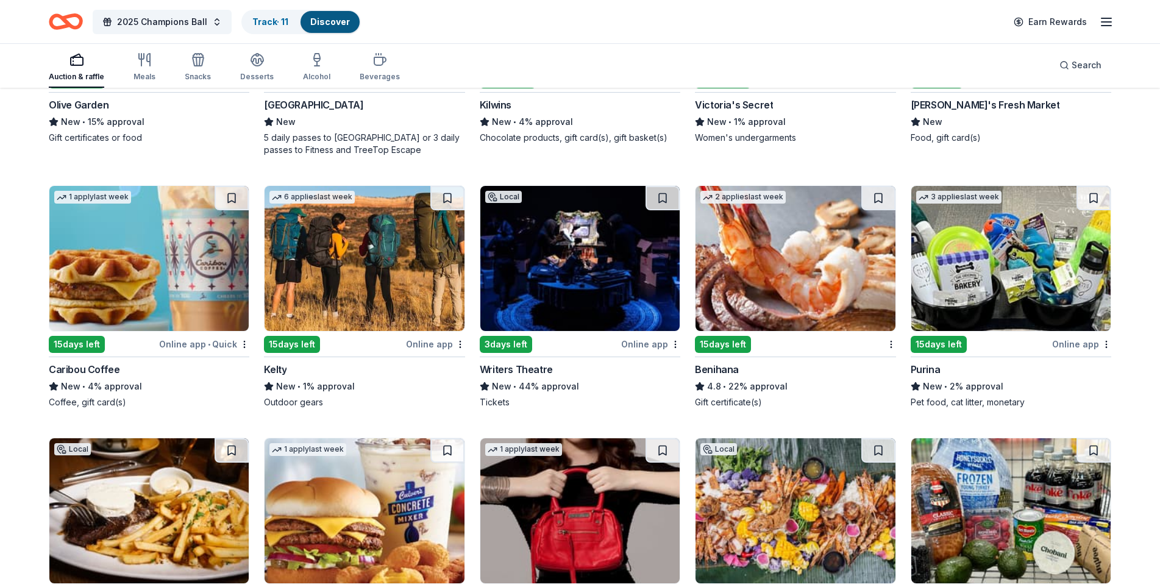
click at [580, 288] on img at bounding box center [579, 258] width 199 height 145
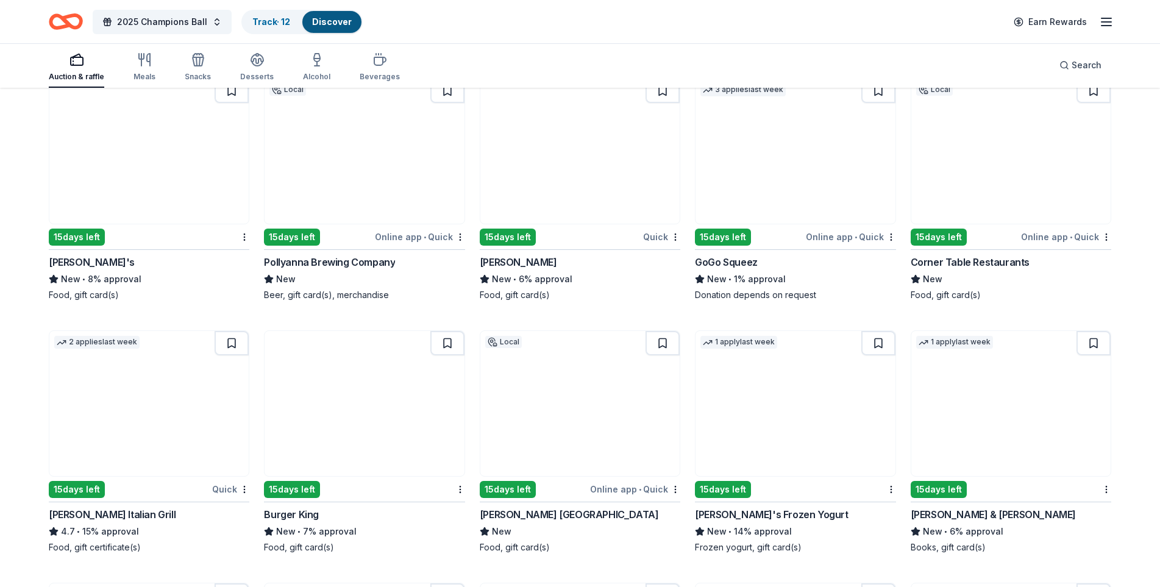
scroll to position [8697, 0]
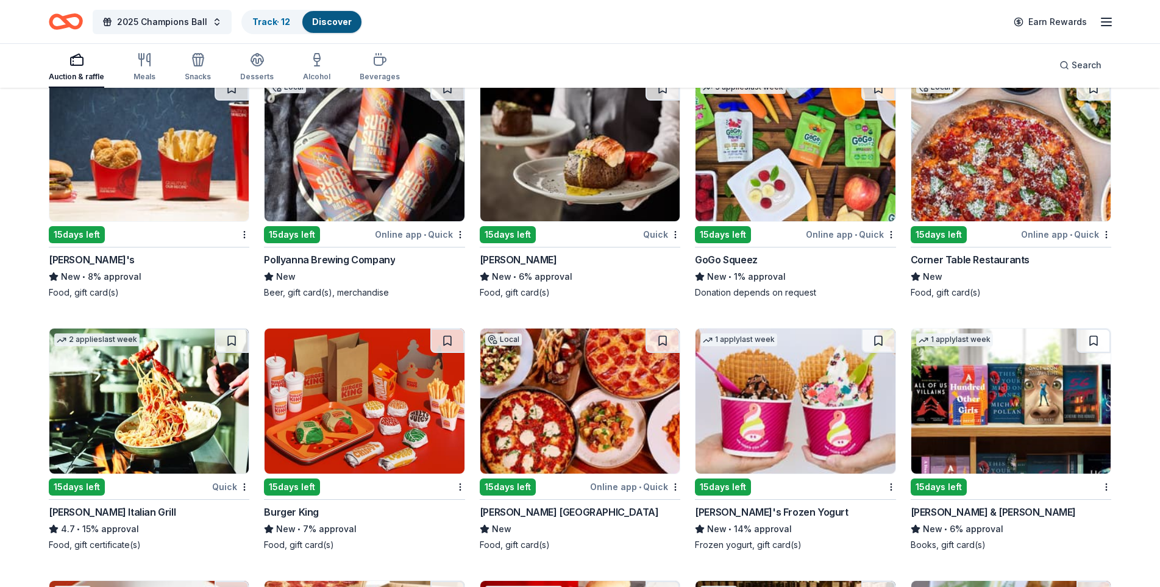
click at [535, 188] on img at bounding box center [579, 148] width 199 height 145
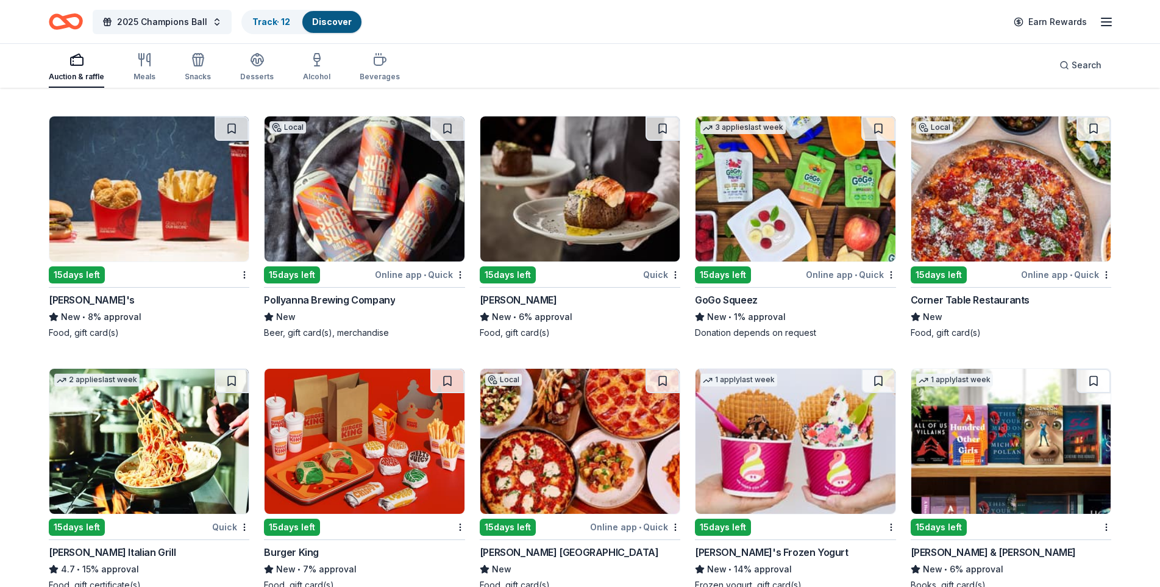
scroll to position [8658, 0]
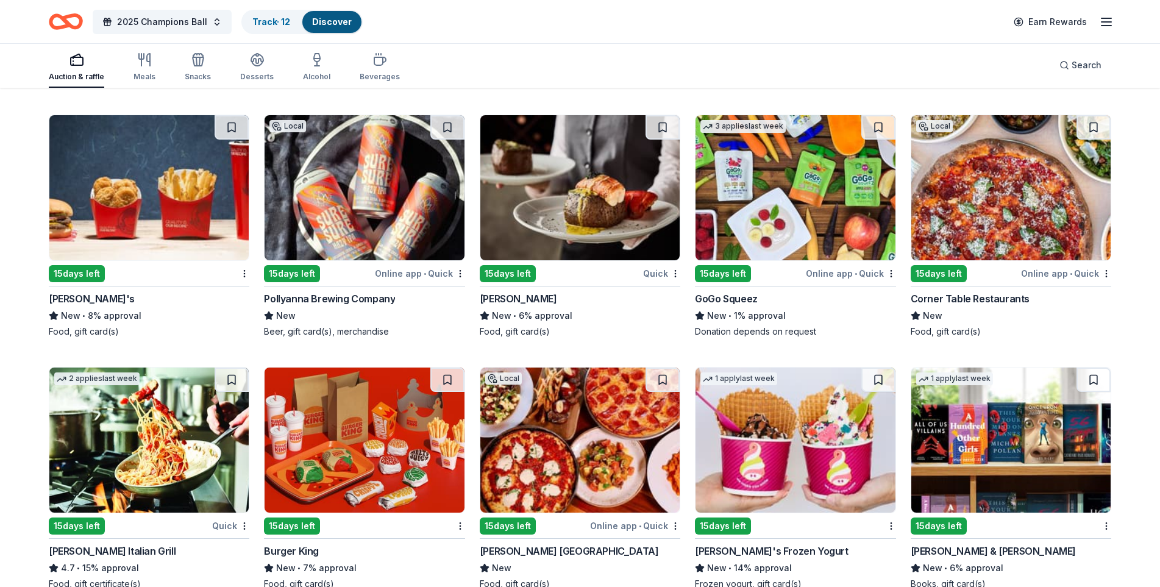
click at [391, 205] on img at bounding box center [364, 187] width 199 height 145
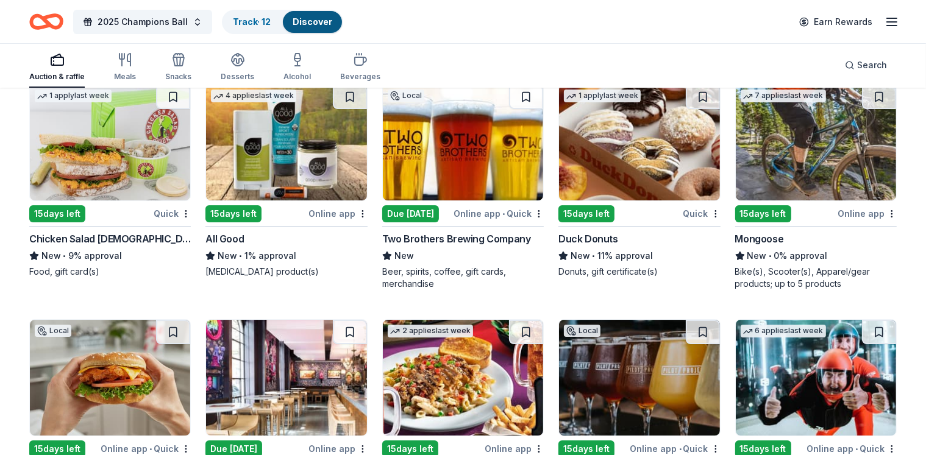
scroll to position [8714, 0]
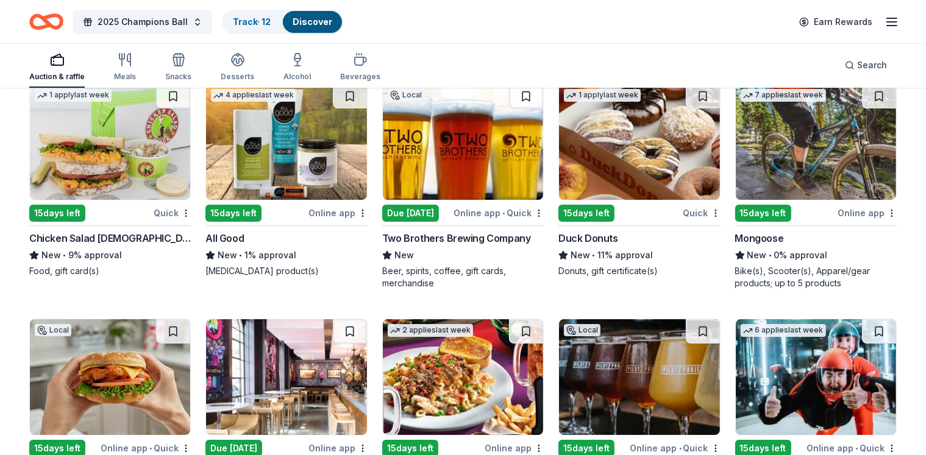
click at [790, 143] on img at bounding box center [816, 142] width 160 height 116
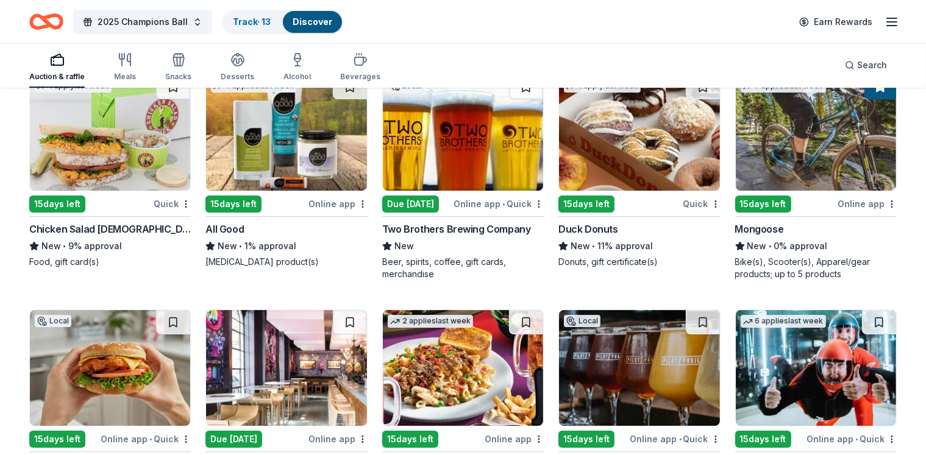
scroll to position [8723, 0]
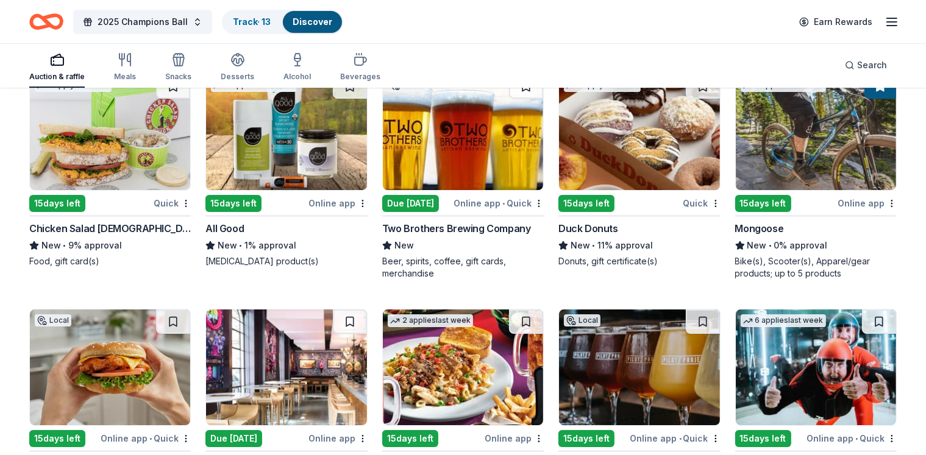
click at [485, 163] on img at bounding box center [463, 132] width 160 height 116
click at [280, 29] on div "Track · 13" at bounding box center [251, 22] width 57 height 22
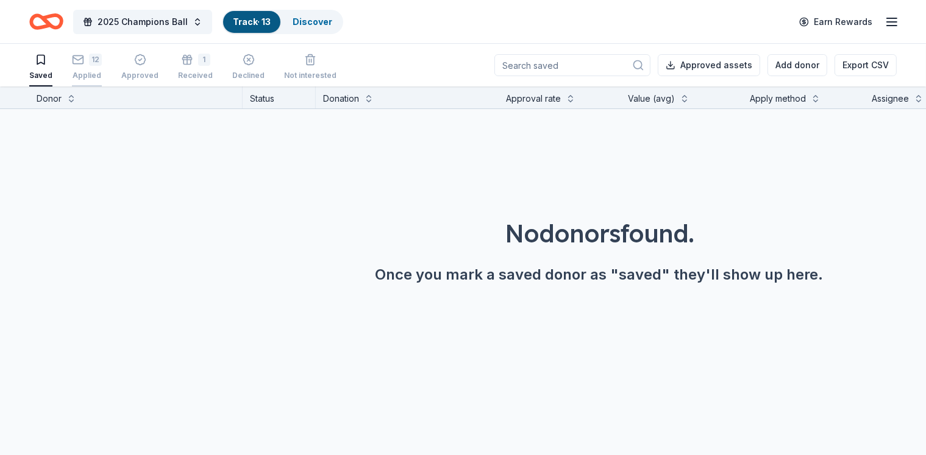
click at [102, 55] on div "12" at bounding box center [87, 60] width 30 height 12
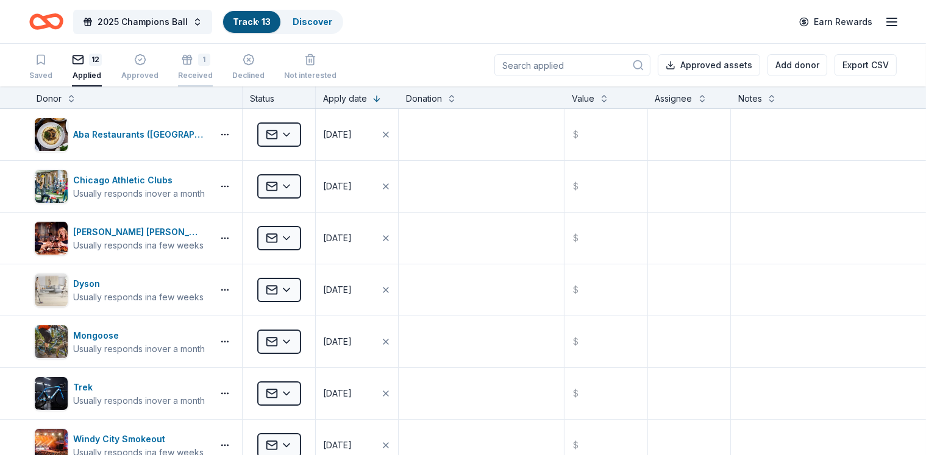
click at [207, 59] on div "1" at bounding box center [195, 60] width 35 height 12
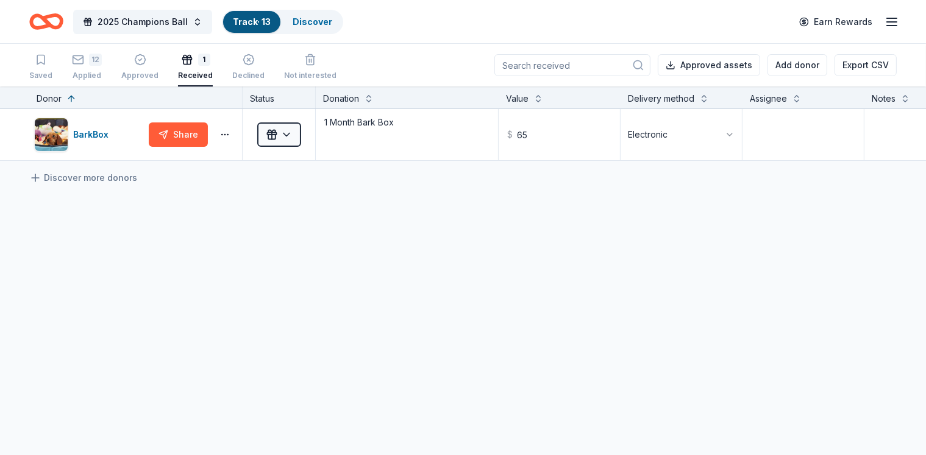
click at [195, 65] on div "1 Received" at bounding box center [195, 67] width 35 height 27
click at [102, 62] on div "12" at bounding box center [87, 60] width 30 height 12
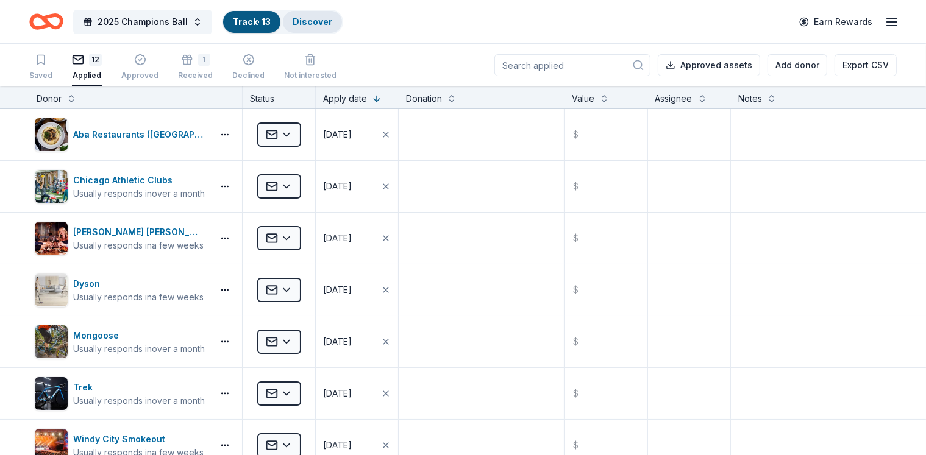
click at [319, 24] on link "Discover" at bounding box center [313, 21] width 40 height 10
drag, startPoint x: 330, startPoint y: 24, endPoint x: 319, endPoint y: 24, distance: 11.0
click at [319, 24] on link "Discover" at bounding box center [313, 21] width 40 height 10
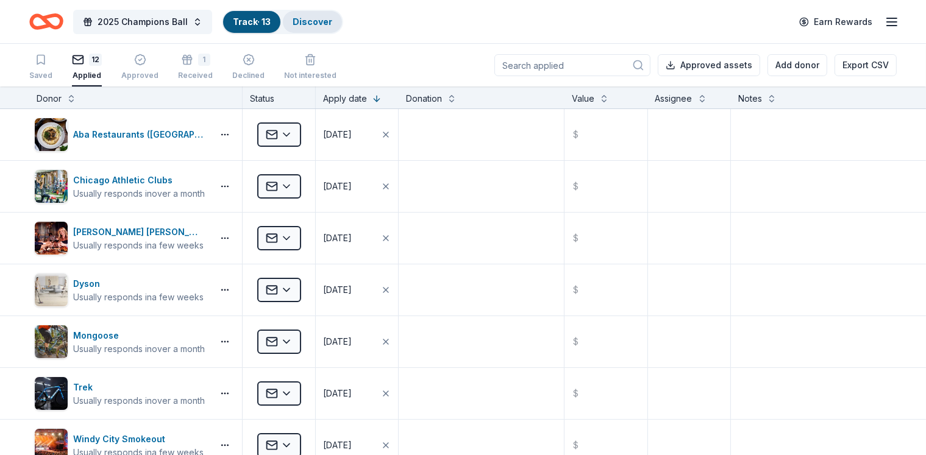
click at [322, 20] on link "Discover" at bounding box center [313, 21] width 40 height 10
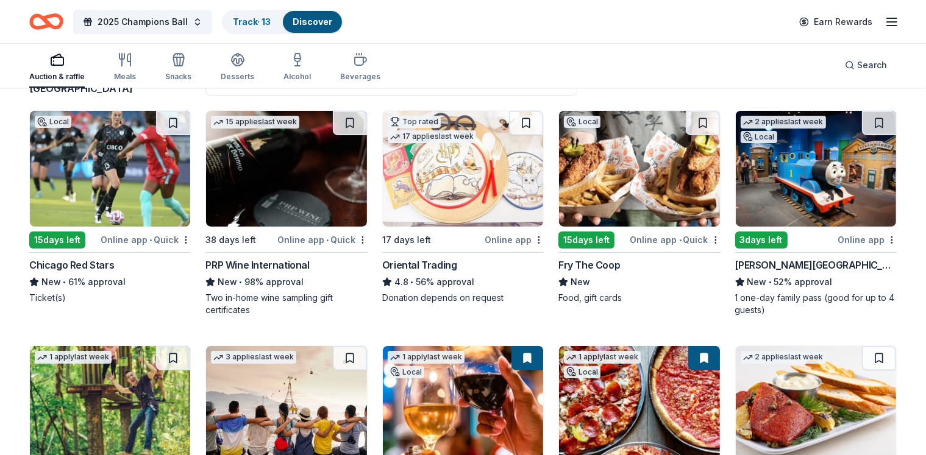
scroll to position [115, 0]
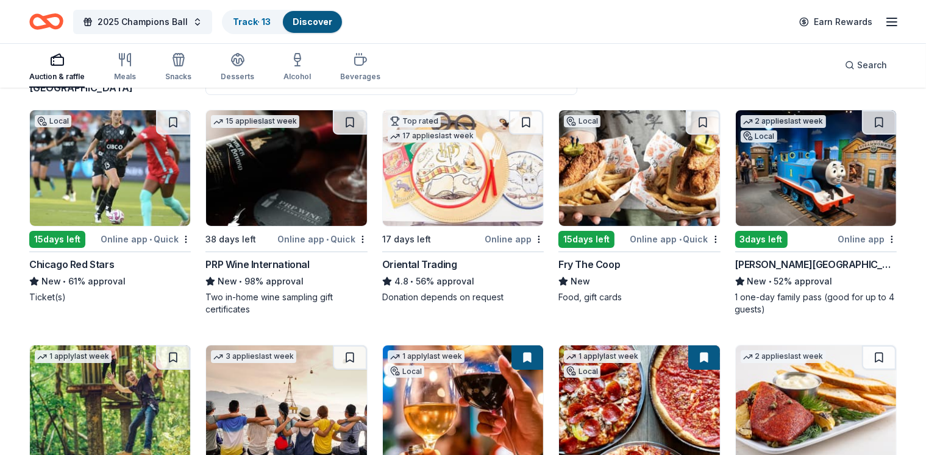
click at [265, 201] on img at bounding box center [286, 168] width 160 height 116
click at [281, 26] on div "Track · 14" at bounding box center [252, 22] width 58 height 22
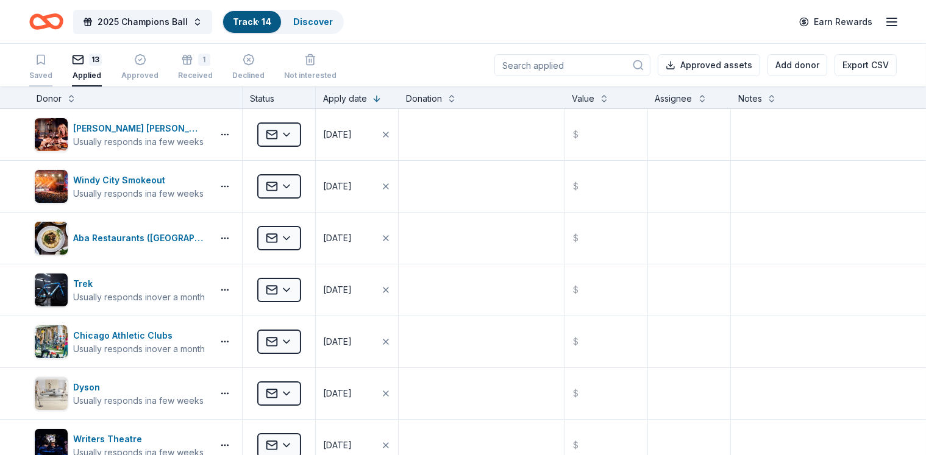
click at [45, 55] on icon "button" at bounding box center [40, 59] width 7 height 9
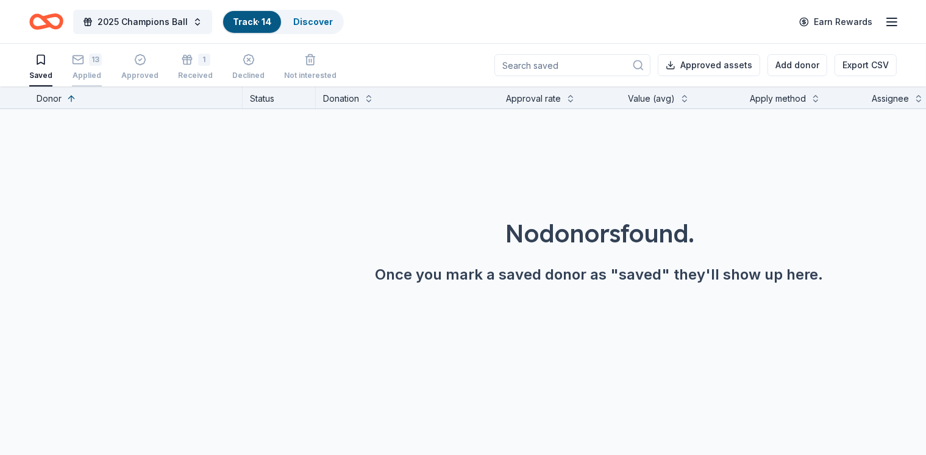
click at [102, 76] on div "Applied" at bounding box center [87, 76] width 30 height 10
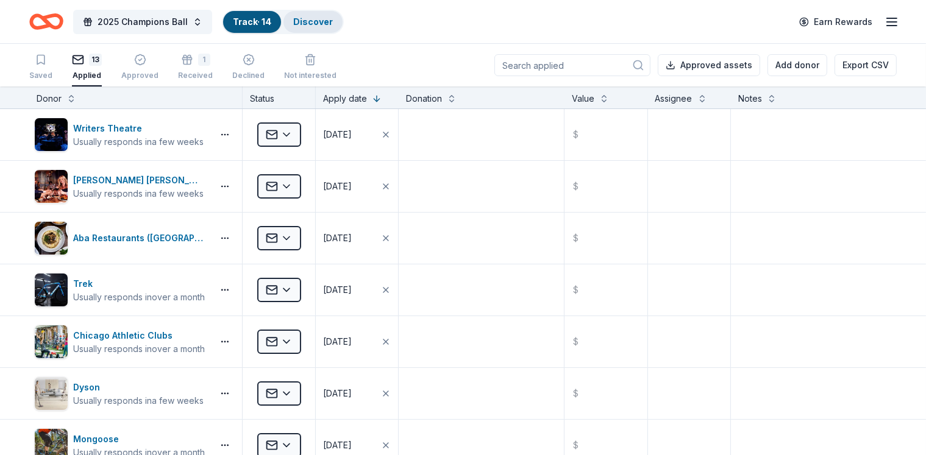
click at [307, 21] on div "Discover" at bounding box center [312, 22] width 59 height 22
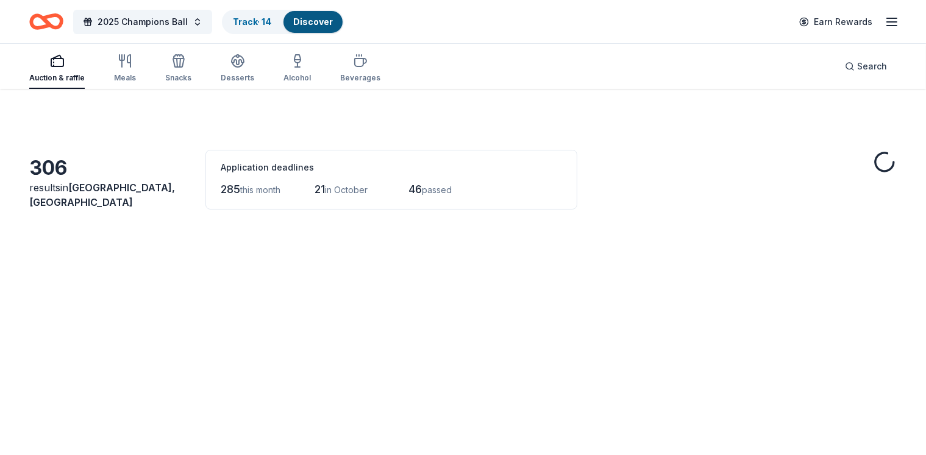
scroll to position [115, 0]
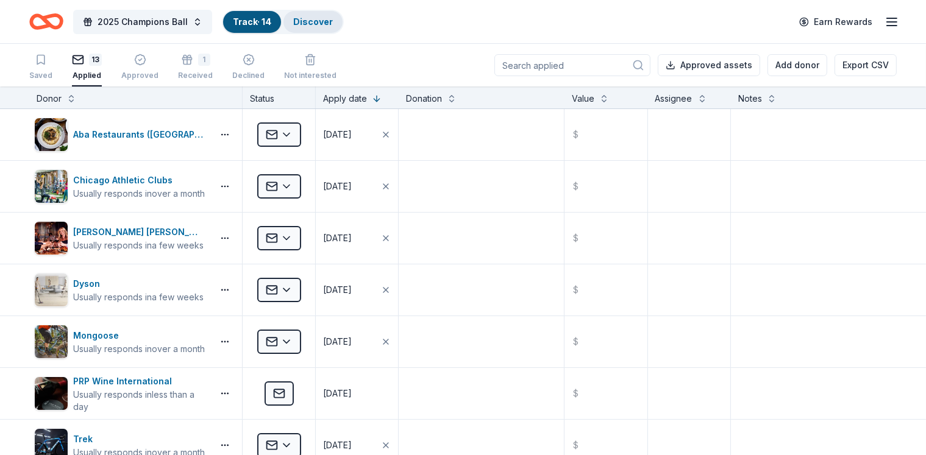
click at [333, 18] on link "Discover" at bounding box center [313, 21] width 40 height 10
click at [322, 27] on div "Discover" at bounding box center [312, 22] width 59 height 22
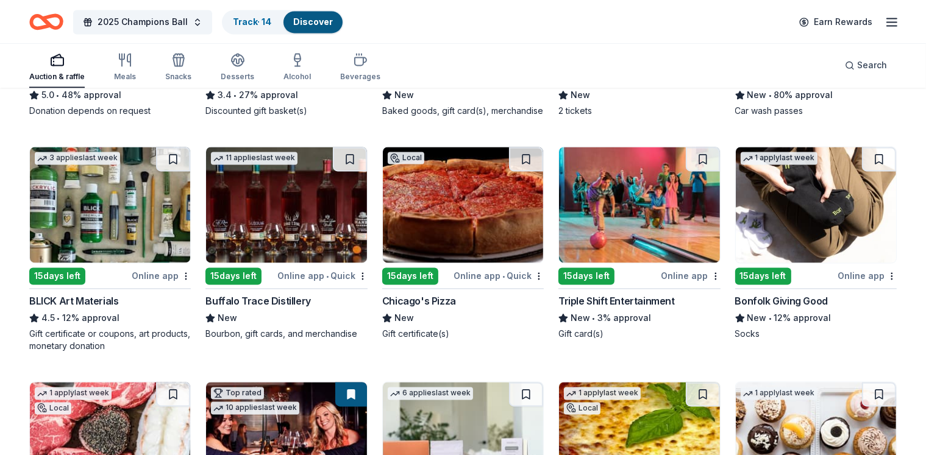
scroll to position [2408, 0]
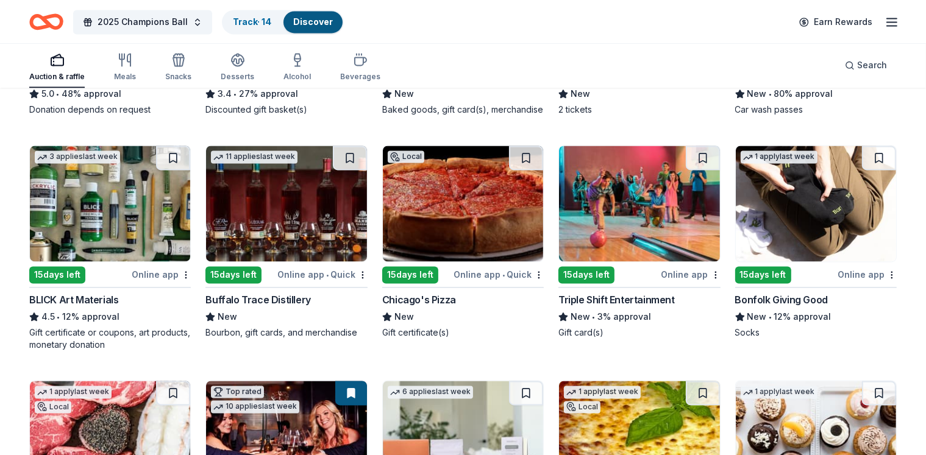
click at [312, 216] on img at bounding box center [286, 204] width 160 height 116
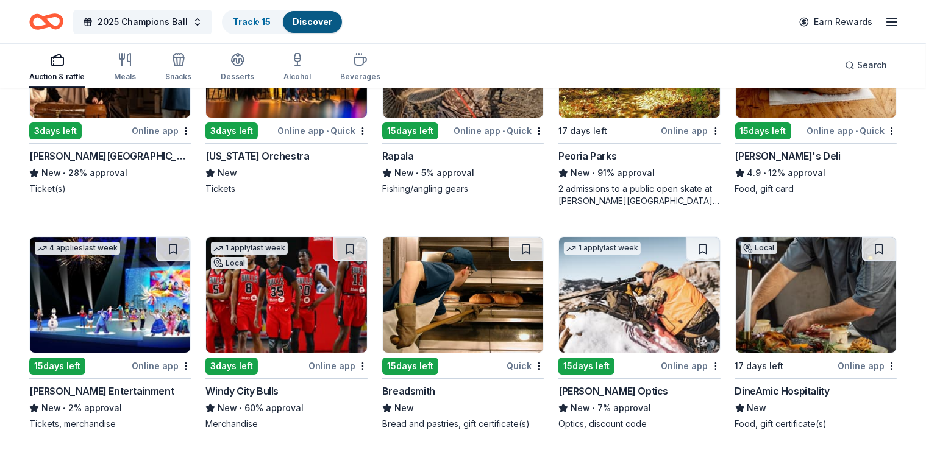
scroll to position [4176, 0]
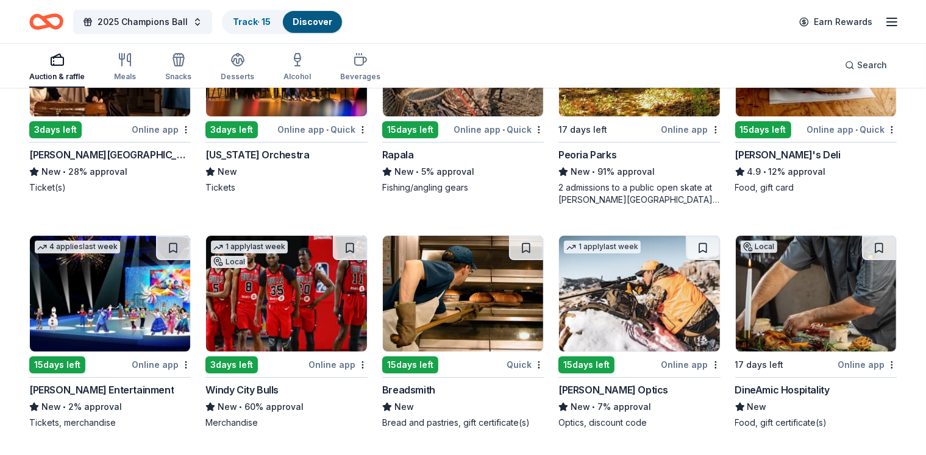
click at [366, 318] on img at bounding box center [286, 294] width 160 height 116
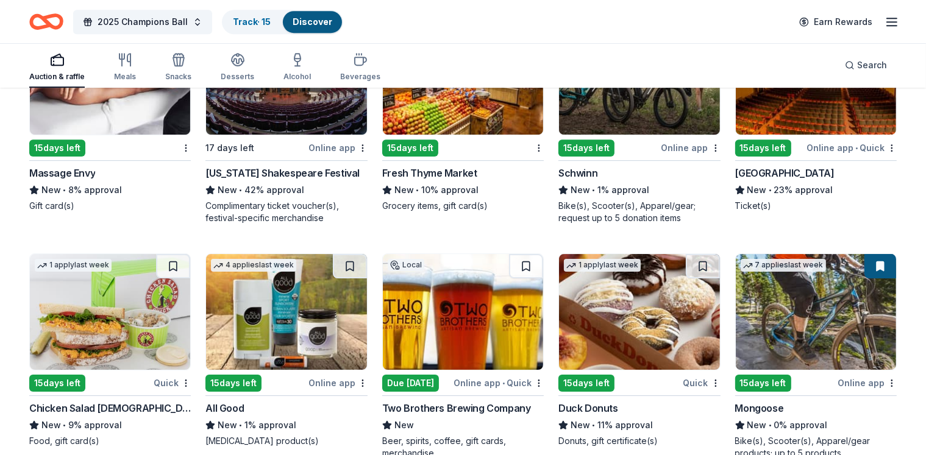
scroll to position [8402, 0]
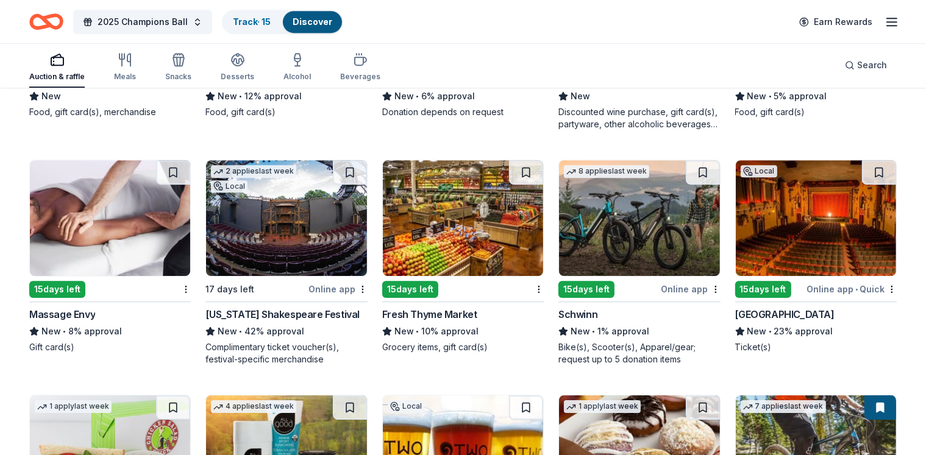
click at [107, 251] on img at bounding box center [110, 218] width 160 height 116
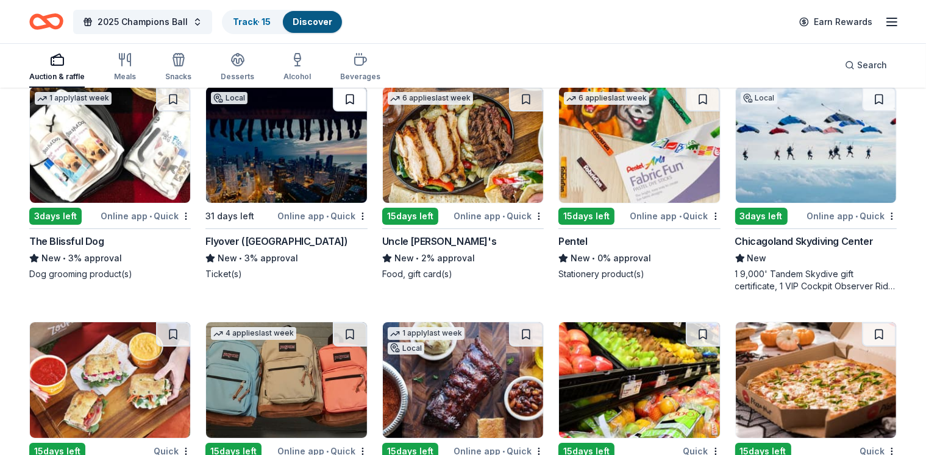
scroll to position [9178, 0]
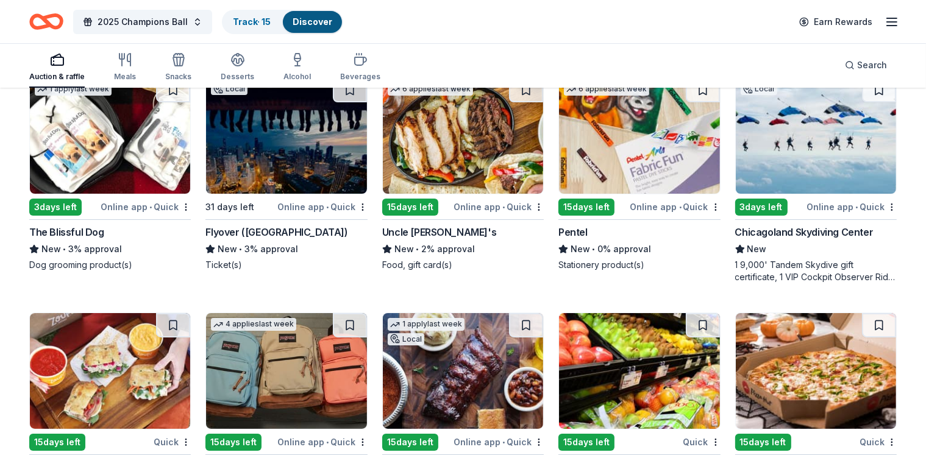
click at [799, 173] on img at bounding box center [816, 136] width 160 height 116
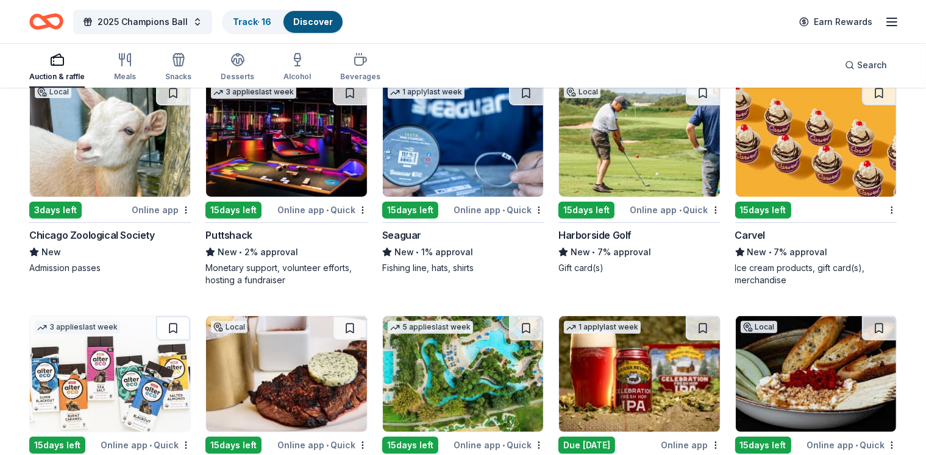
scroll to position [9638, 0]
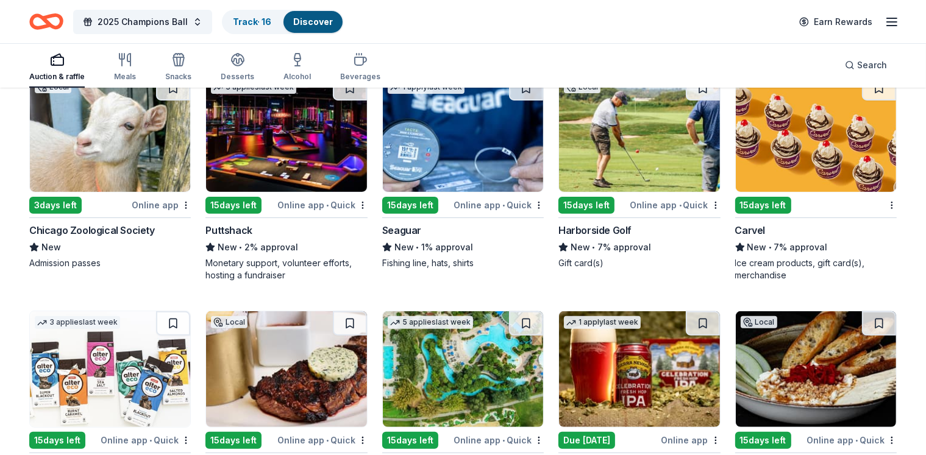
click at [644, 180] on img at bounding box center [639, 134] width 160 height 116
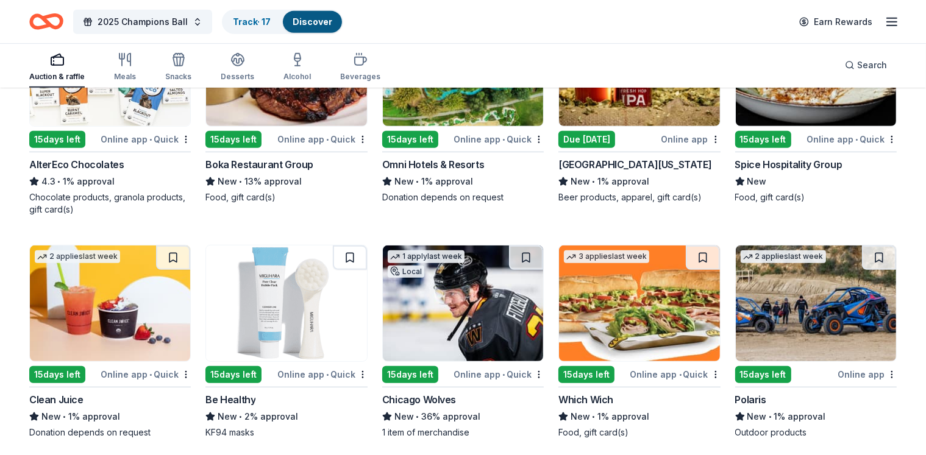
scroll to position [9939, 0]
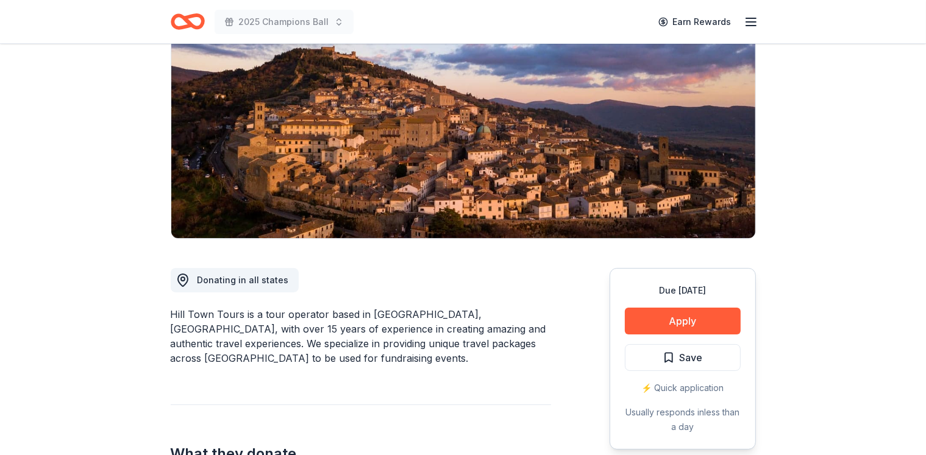
scroll to position [136, 0]
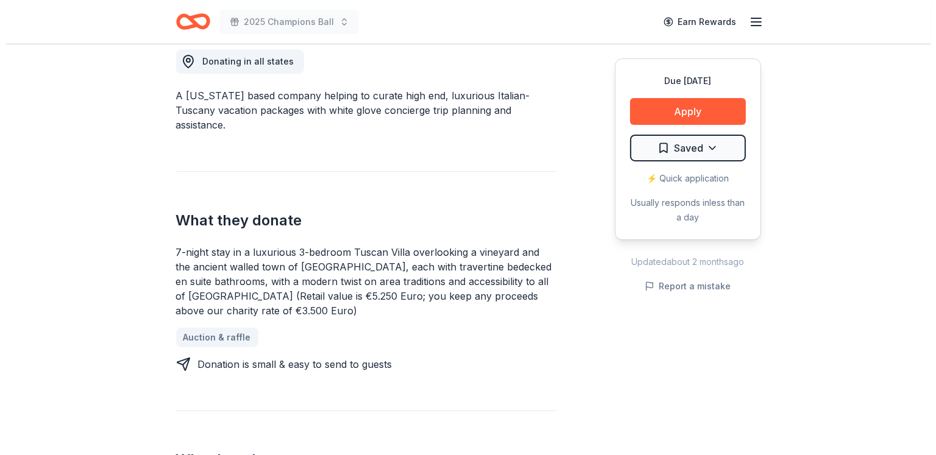
scroll to position [345, 0]
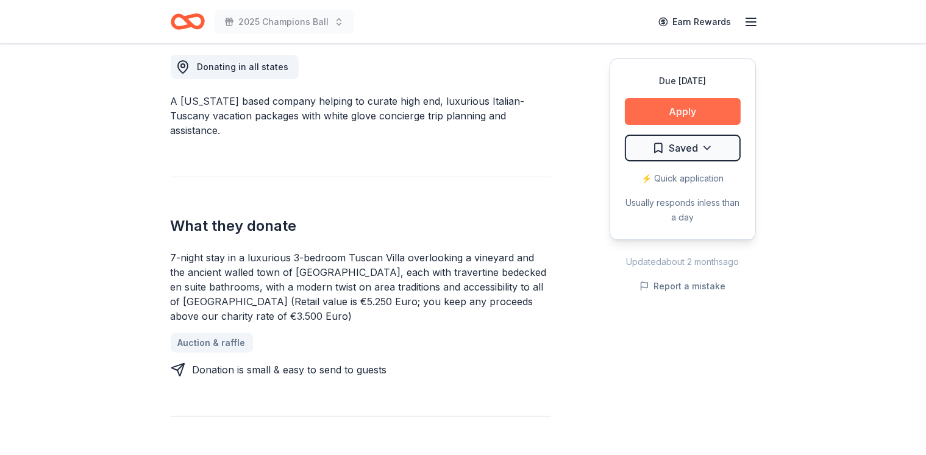
click at [683, 104] on button "Apply" at bounding box center [683, 111] width 116 height 27
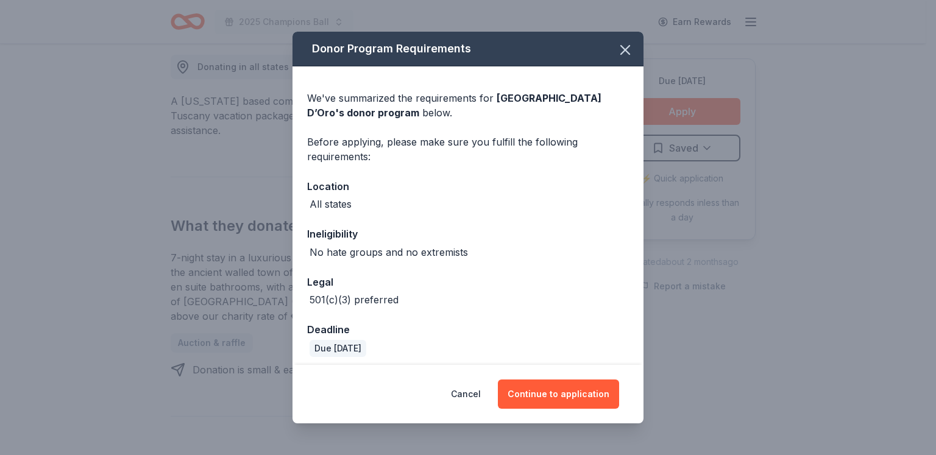
scroll to position [6, 0]
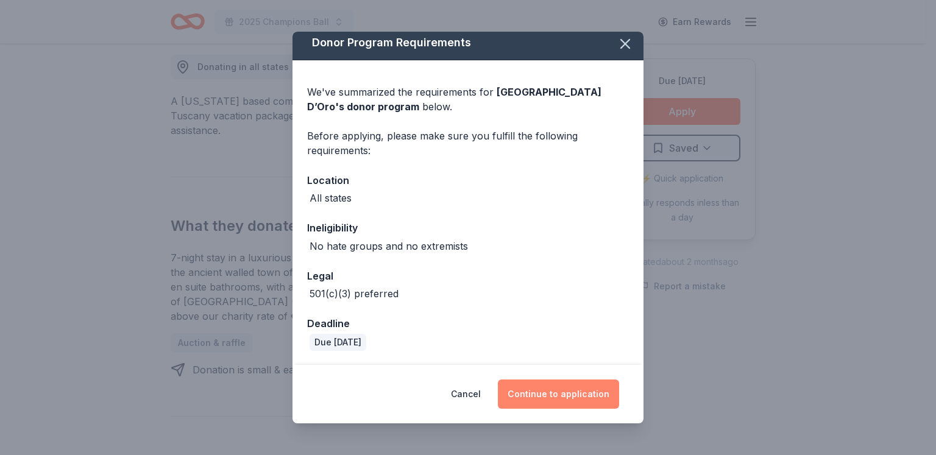
click at [560, 394] on button "Continue to application" at bounding box center [558, 394] width 121 height 29
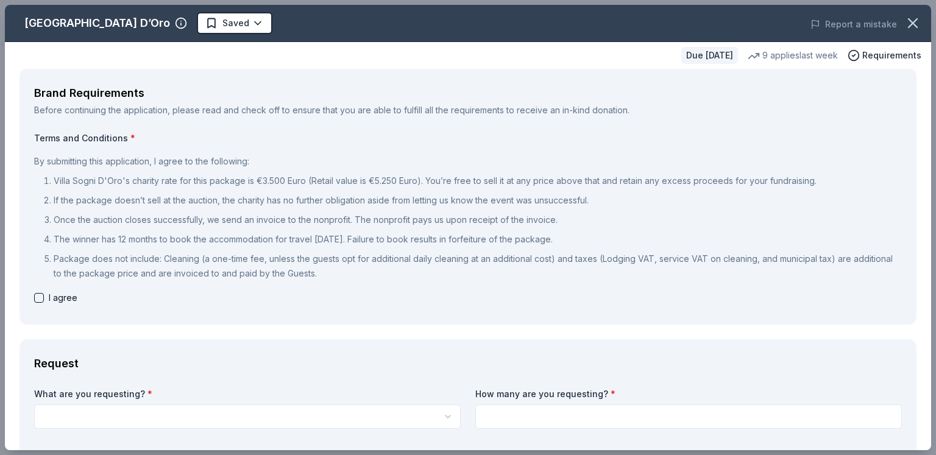
click at [37, 299] on button "button" at bounding box center [39, 298] width 10 height 10
checkbox input "true"
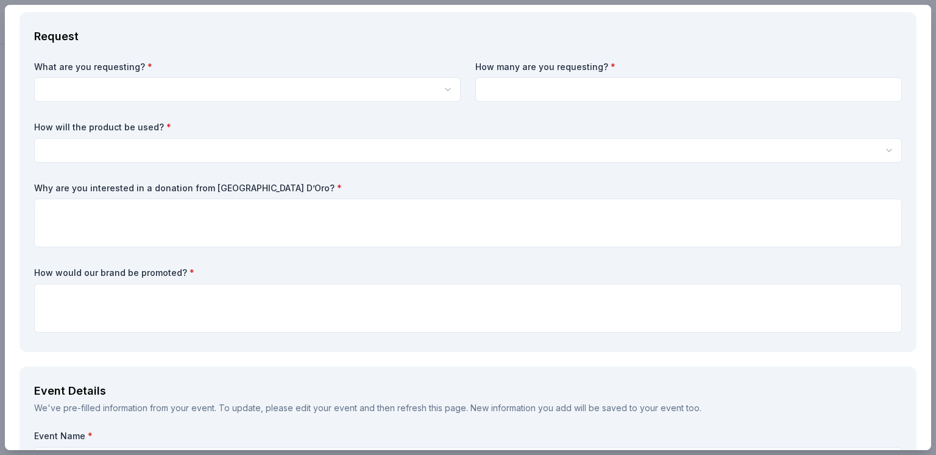
scroll to position [332, 0]
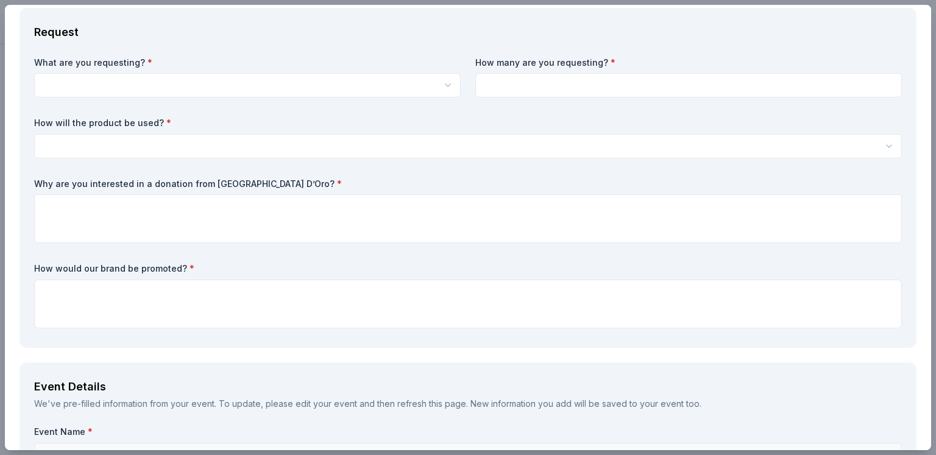
drag, startPoint x: 144, startPoint y: 268, endPoint x: 110, endPoint y: 276, distance: 35.5
click at [110, 276] on div "How would our brand be promoted? *" at bounding box center [468, 296] width 868 height 66
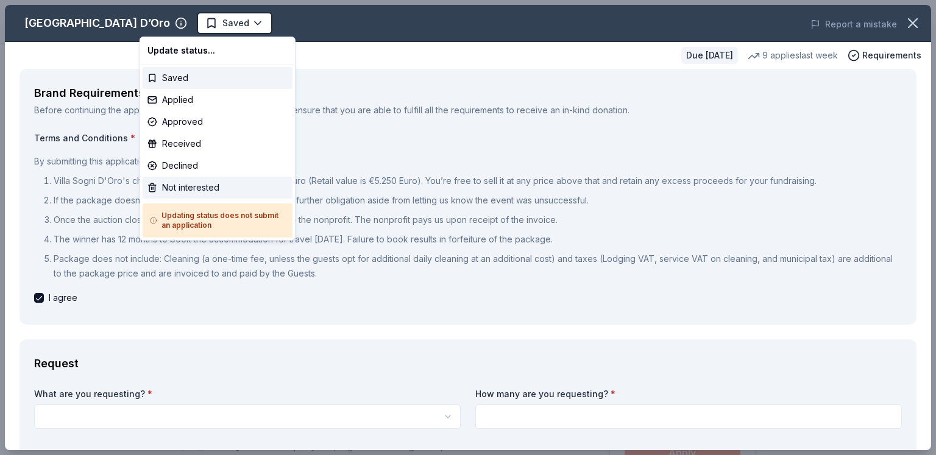
click at [171, 187] on div "Not interested" at bounding box center [218, 188] width 150 height 22
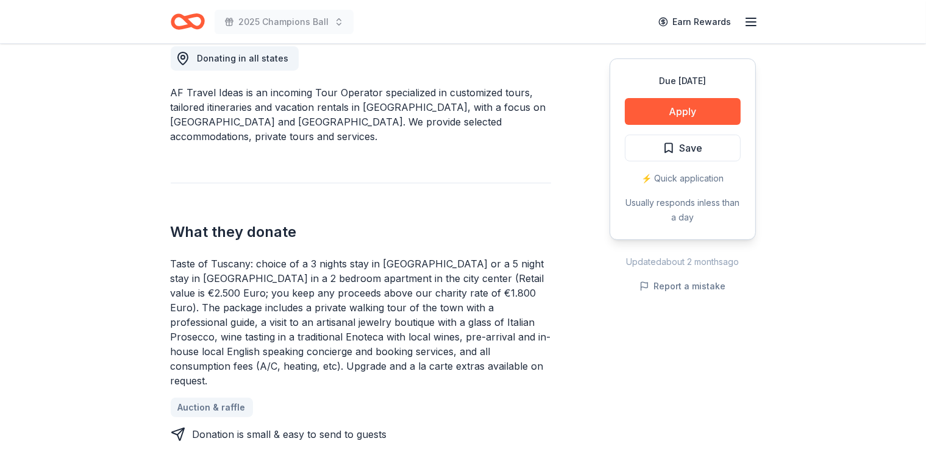
scroll to position [354, 0]
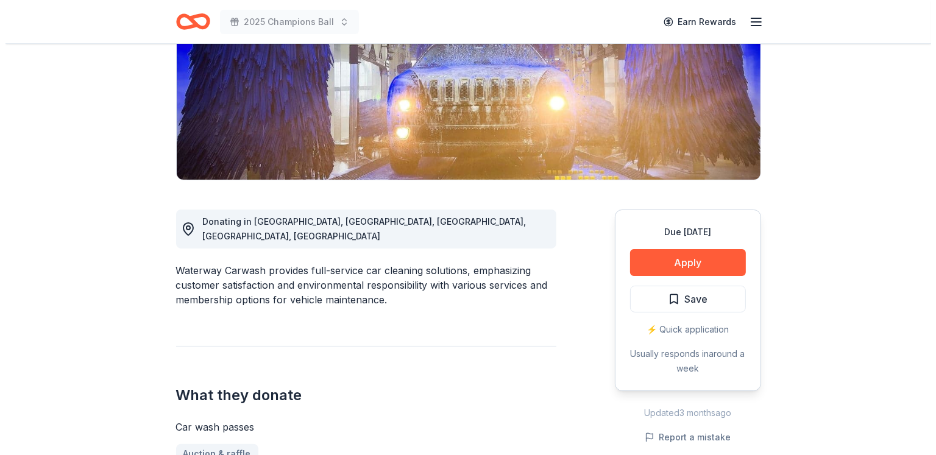
scroll to position [248, 0]
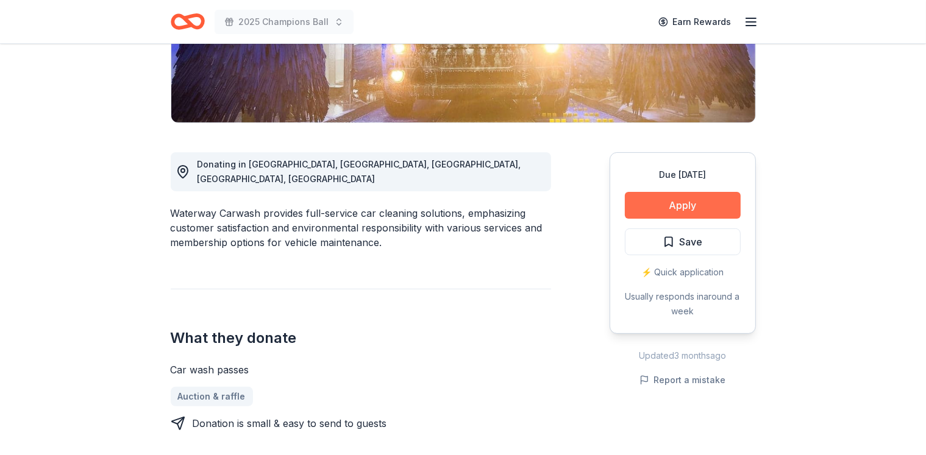
click at [663, 204] on button "Apply" at bounding box center [683, 205] width 116 height 27
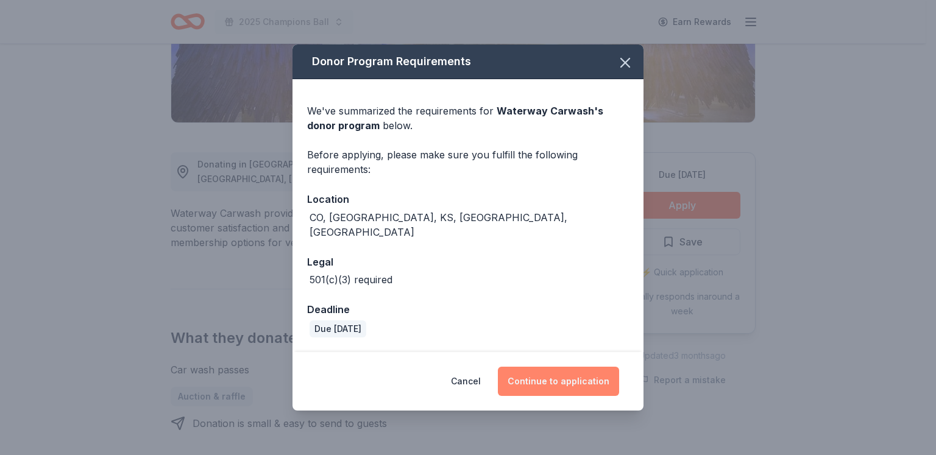
click at [529, 369] on button "Continue to application" at bounding box center [558, 381] width 121 height 29
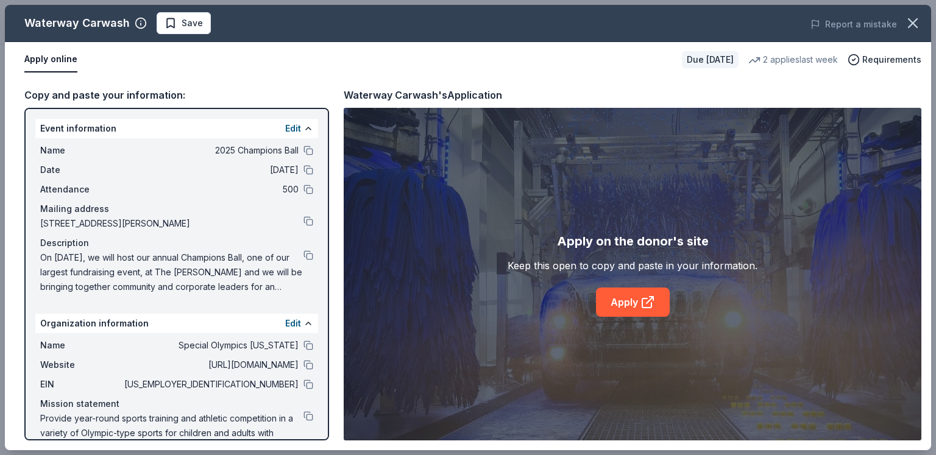
drag, startPoint x: 212, startPoint y: 233, endPoint x: 210, endPoint y: 268, distance: 34.2
click at [210, 268] on div "Name 2025 Champions Ball Date 10/25/25 Attendance 500 Mailing address 2324 West…" at bounding box center [176, 218] width 283 height 161
click at [210, 269] on span "On [DATE], we will host our annual Champions Ball, one of our largest fundraisi…" at bounding box center [171, 273] width 263 height 44
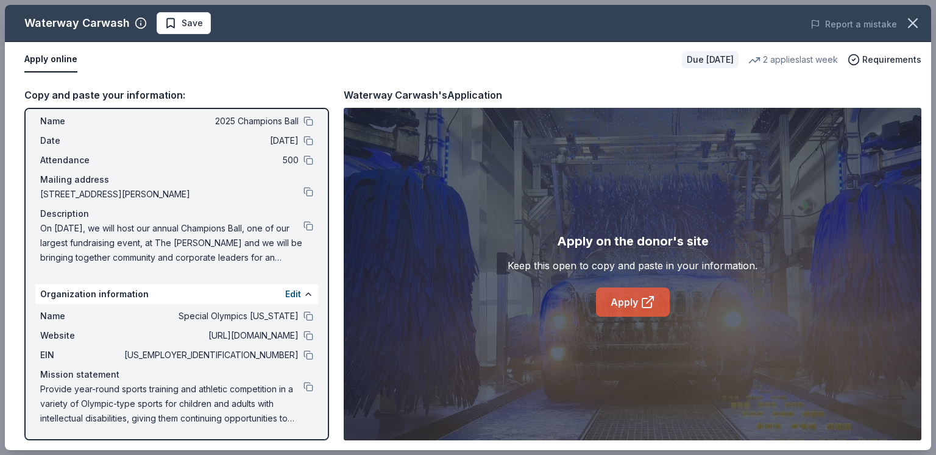
click at [634, 298] on link "Apply" at bounding box center [633, 302] width 74 height 29
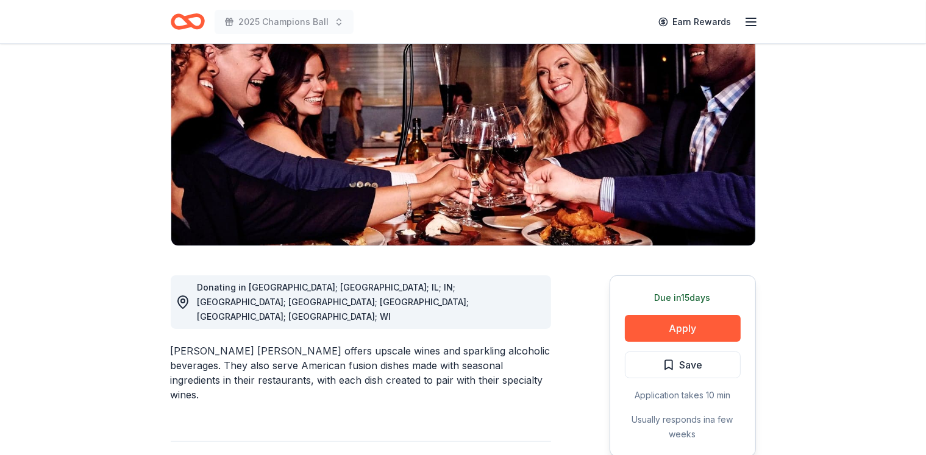
scroll to position [160, 0]
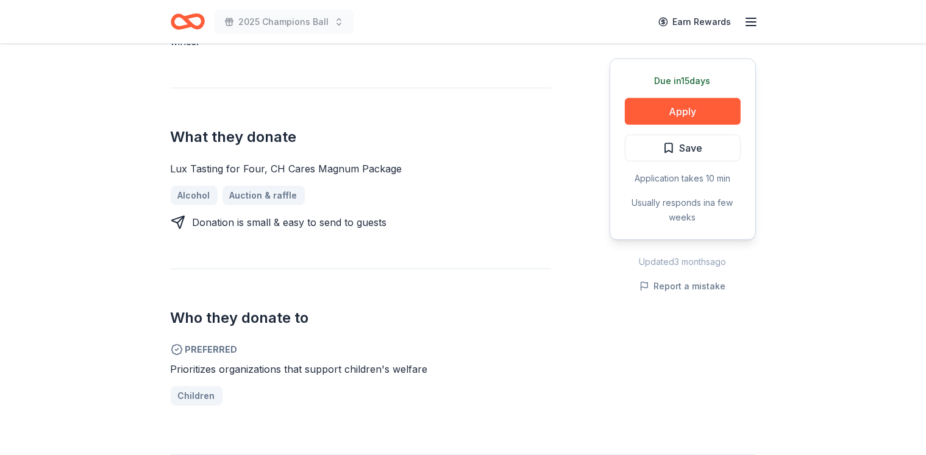
scroll to position [515, 0]
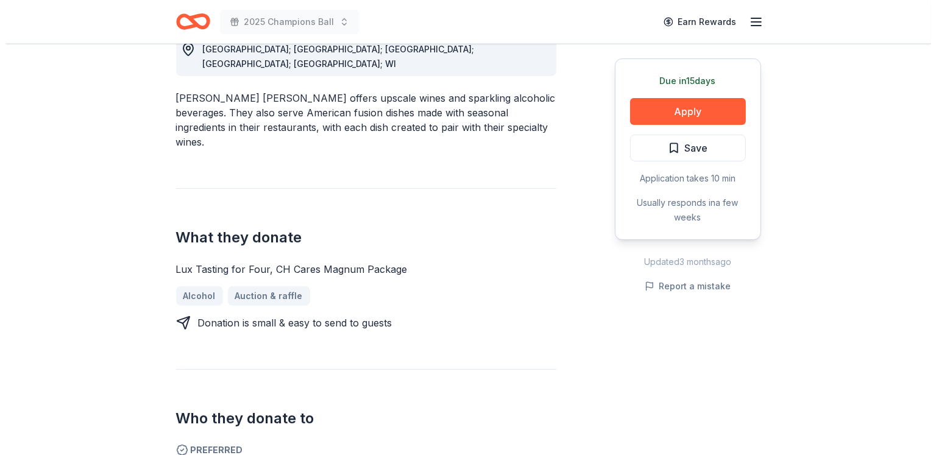
scroll to position [405, 0]
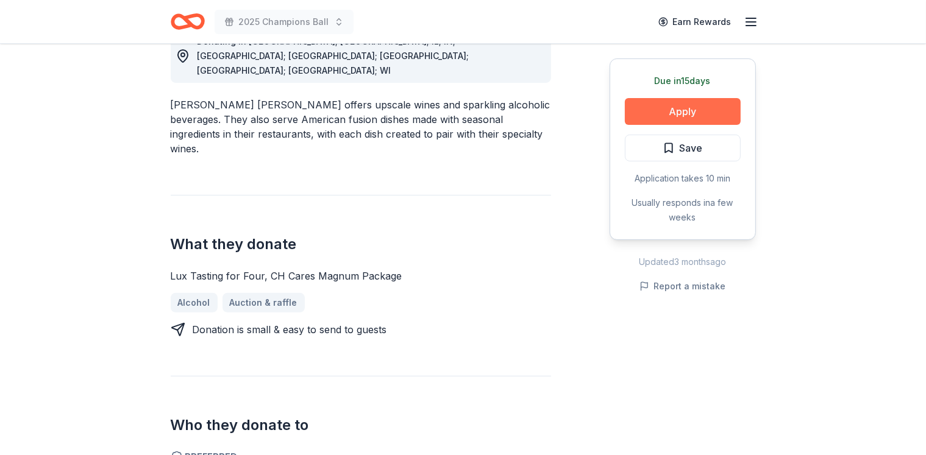
click at [644, 102] on button "Apply" at bounding box center [683, 111] width 116 height 27
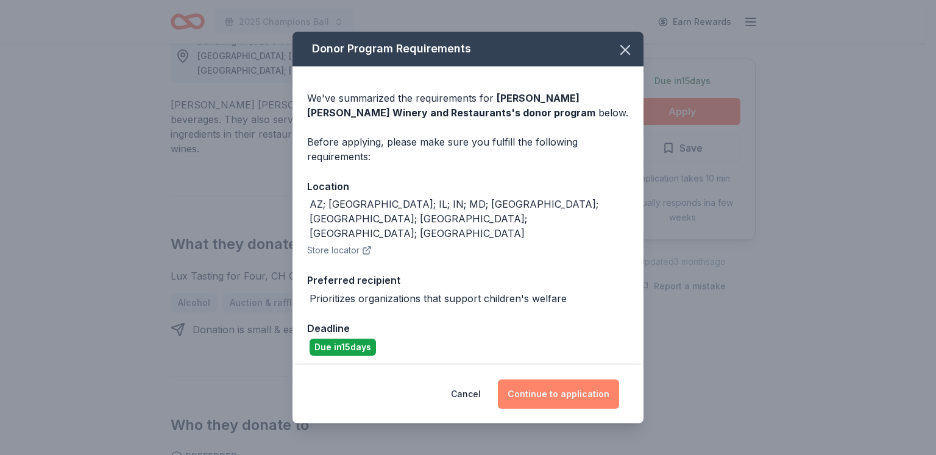
click at [541, 383] on button "Continue to application" at bounding box center [558, 394] width 121 height 29
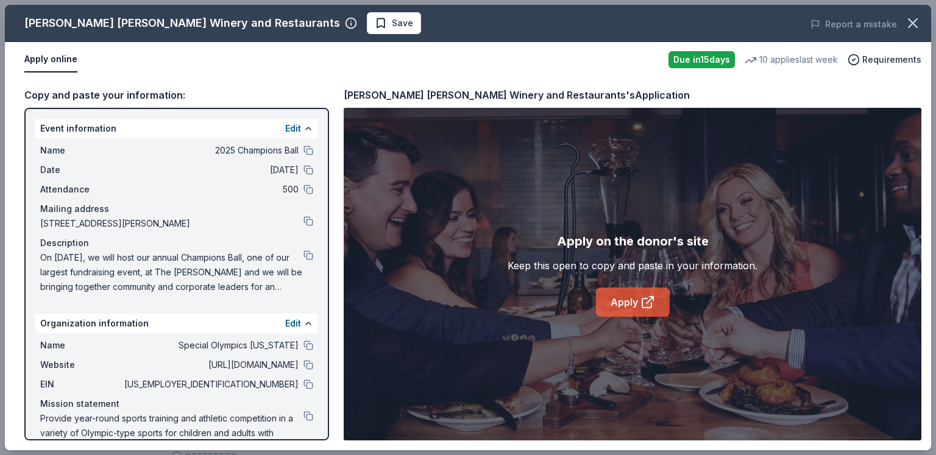
click at [623, 315] on link "Apply" at bounding box center [633, 302] width 74 height 29
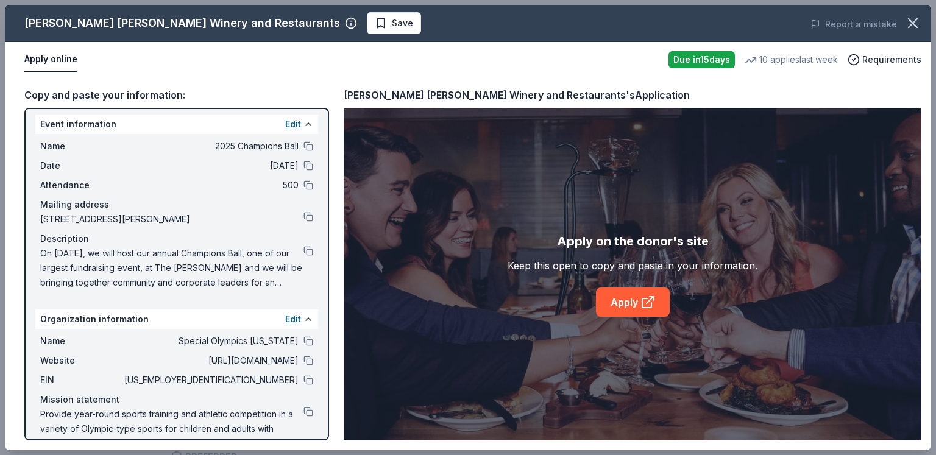
scroll to position [0, 0]
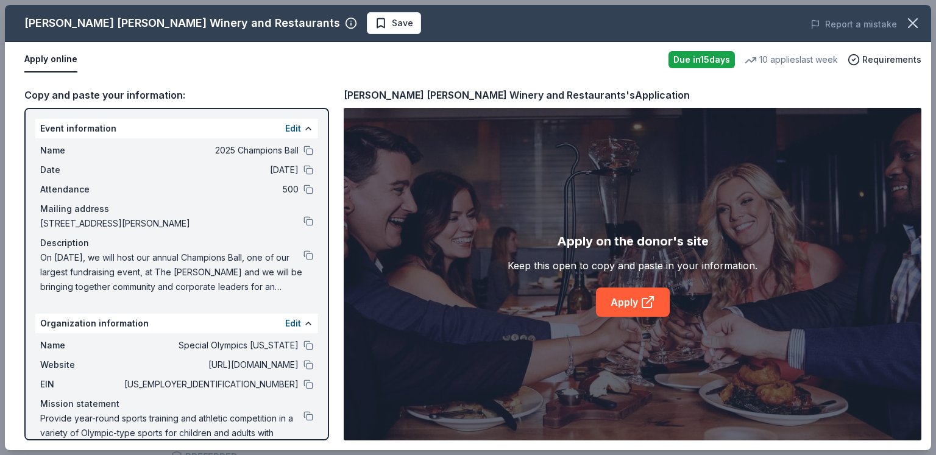
click at [289, 253] on span "On [DATE], we will host our annual Champions Ball, one of our largest fundraisi…" at bounding box center [171, 273] width 263 height 44
click at [304, 255] on button at bounding box center [309, 256] width 10 height 10
click at [304, 382] on button at bounding box center [309, 385] width 10 height 10
click at [367, 30] on button "Save" at bounding box center [394, 23] width 54 height 22
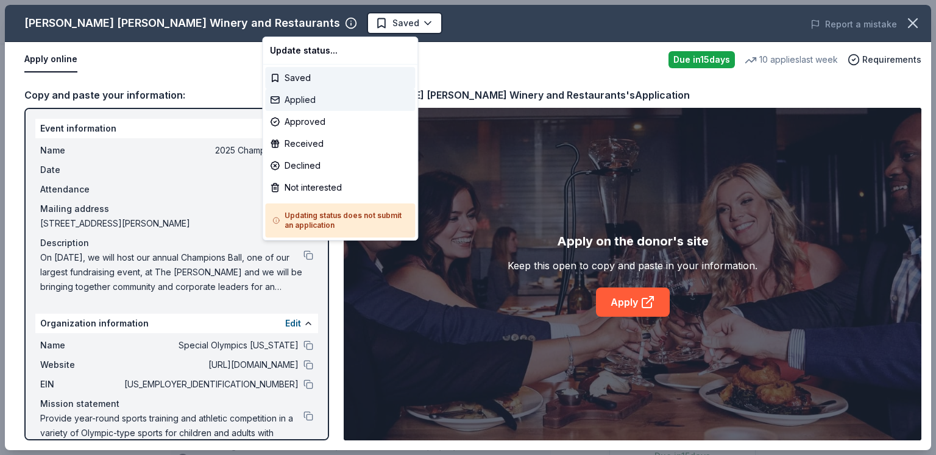
click at [310, 101] on div "Applied" at bounding box center [340, 100] width 150 height 22
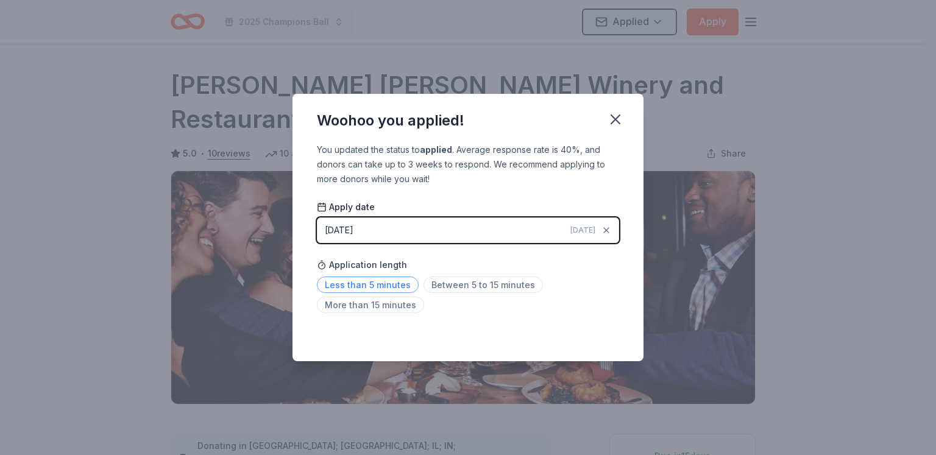
click at [400, 282] on span "Less than 5 minutes" at bounding box center [368, 285] width 102 height 16
click at [617, 123] on icon "button" at bounding box center [615, 119] width 17 height 17
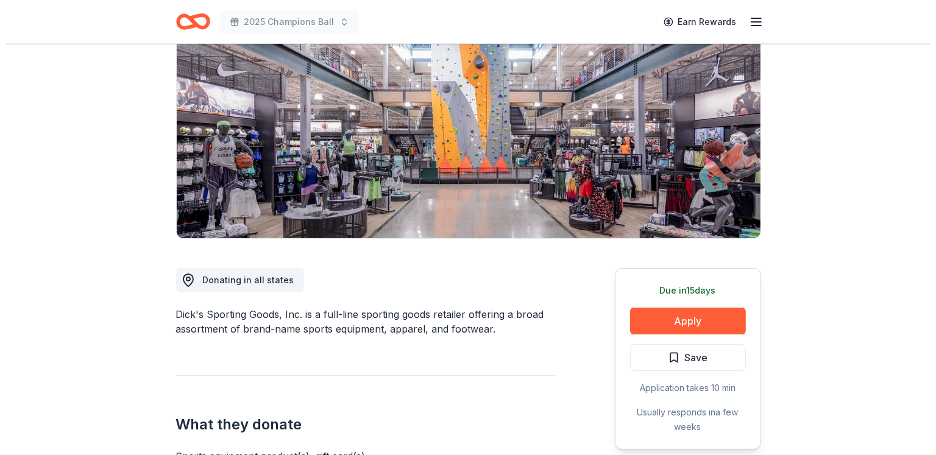
scroll to position [135, 0]
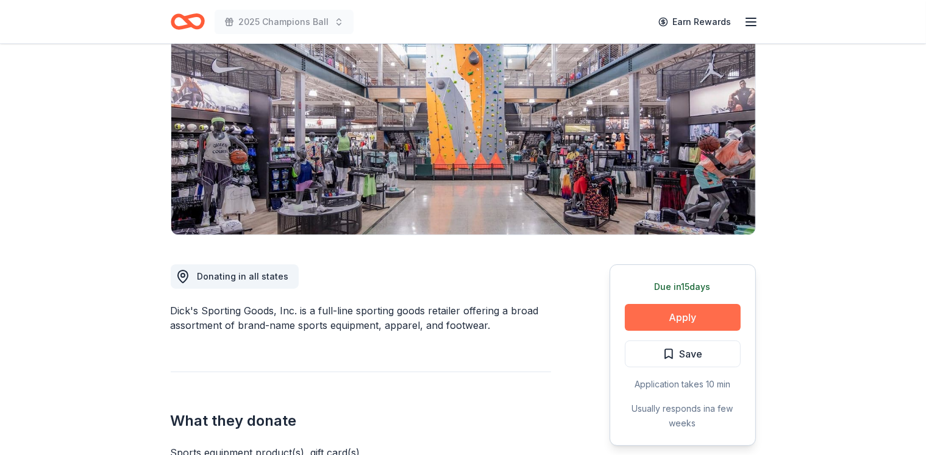
click at [700, 317] on button "Apply" at bounding box center [683, 317] width 116 height 27
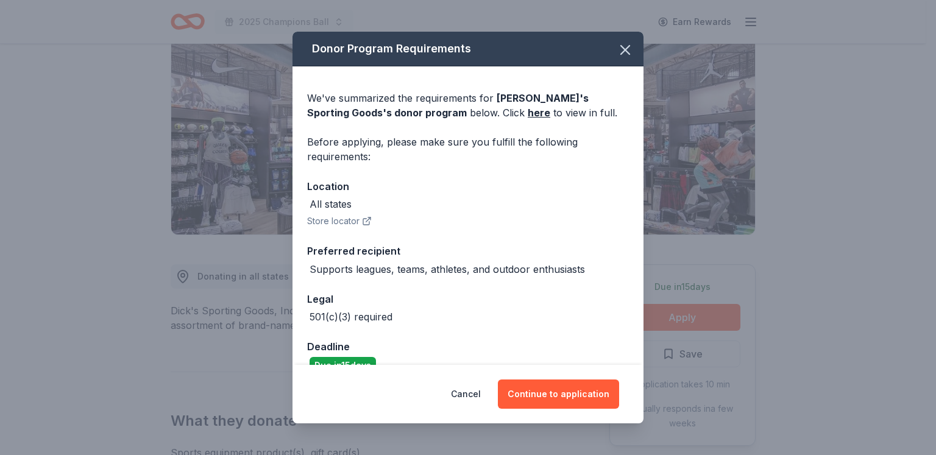
scroll to position [23, 0]
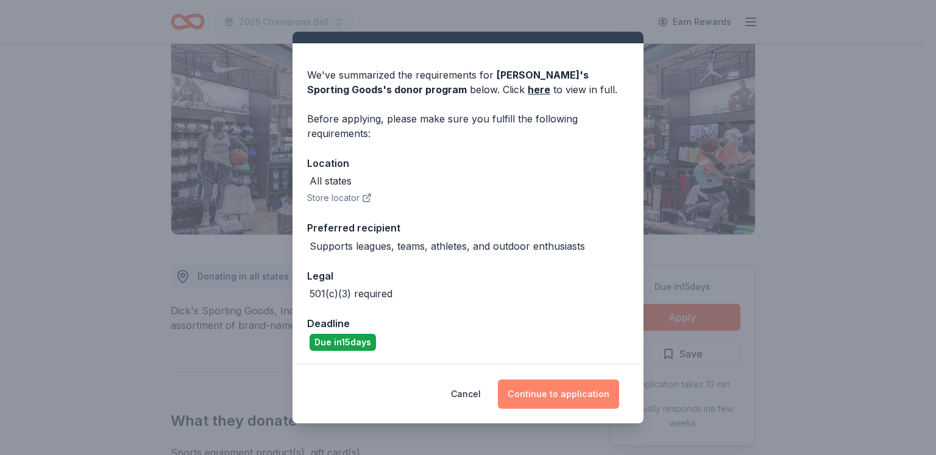
click at [545, 388] on button "Continue to application" at bounding box center [558, 394] width 121 height 29
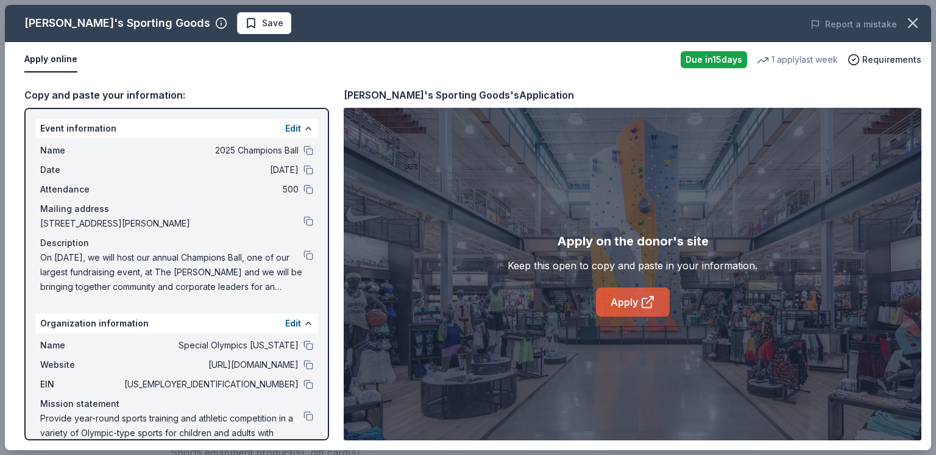
click at [646, 298] on icon at bounding box center [648, 302] width 15 height 15
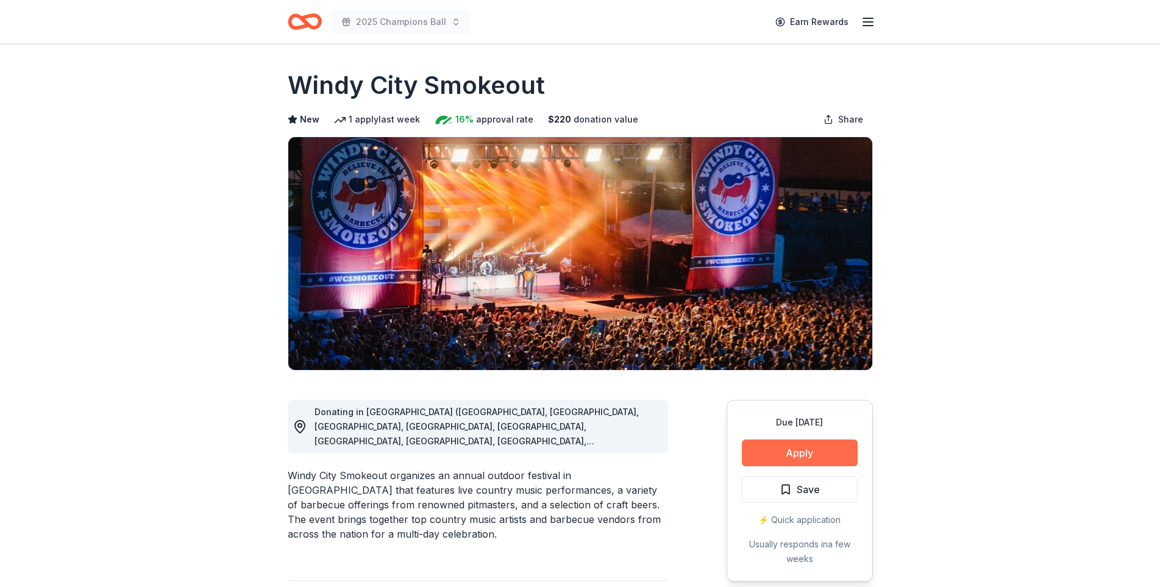
click at [769, 451] on button "Apply" at bounding box center [800, 453] width 116 height 27
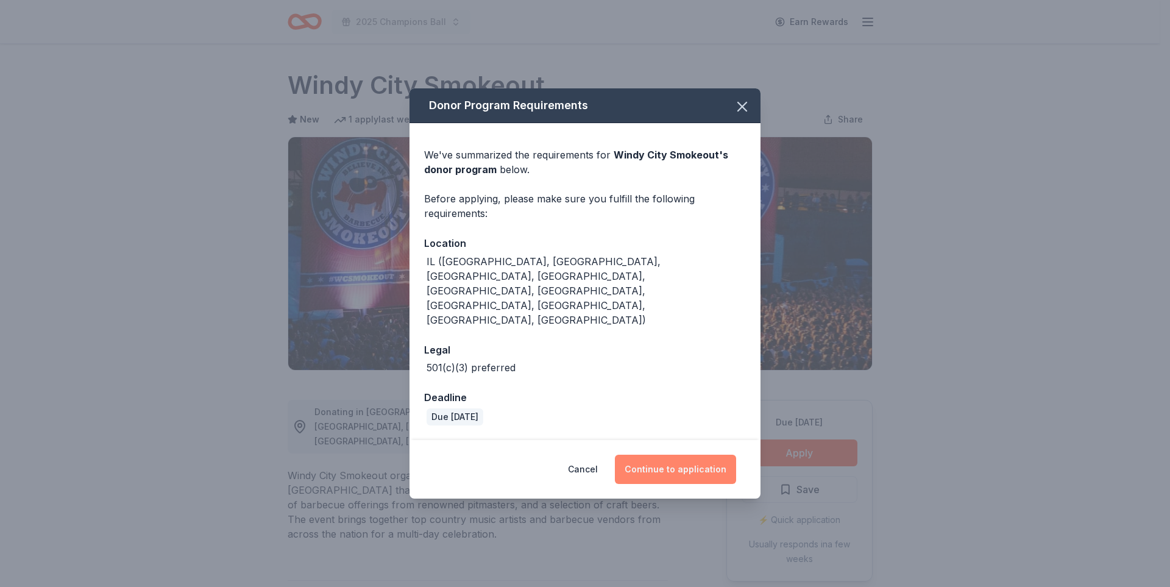
click at [665, 457] on button "Continue to application" at bounding box center [675, 469] width 121 height 29
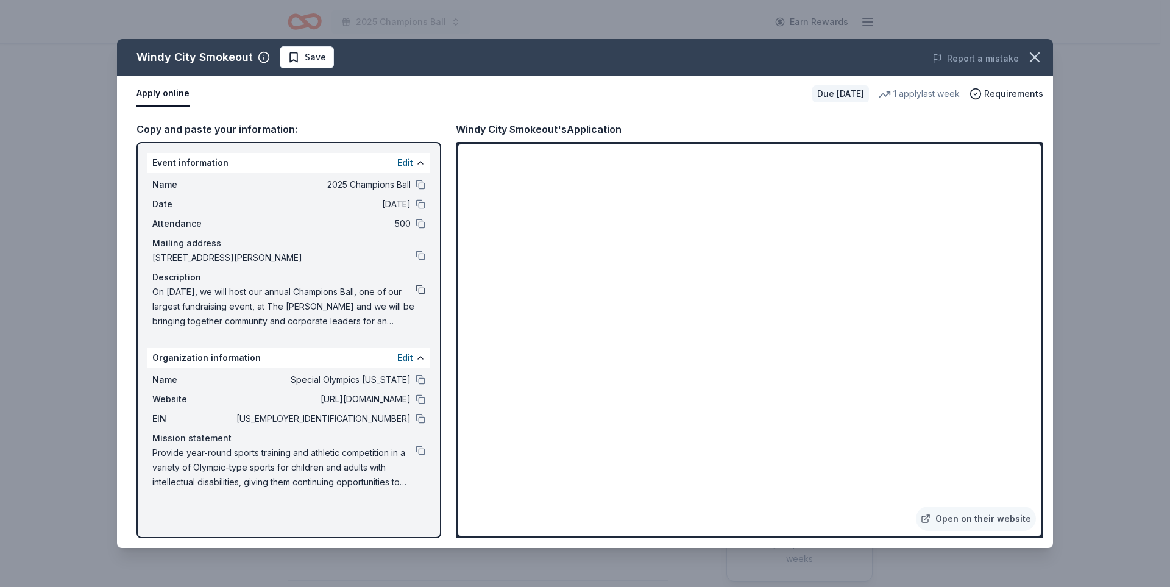
click at [417, 287] on button at bounding box center [421, 290] width 10 height 10
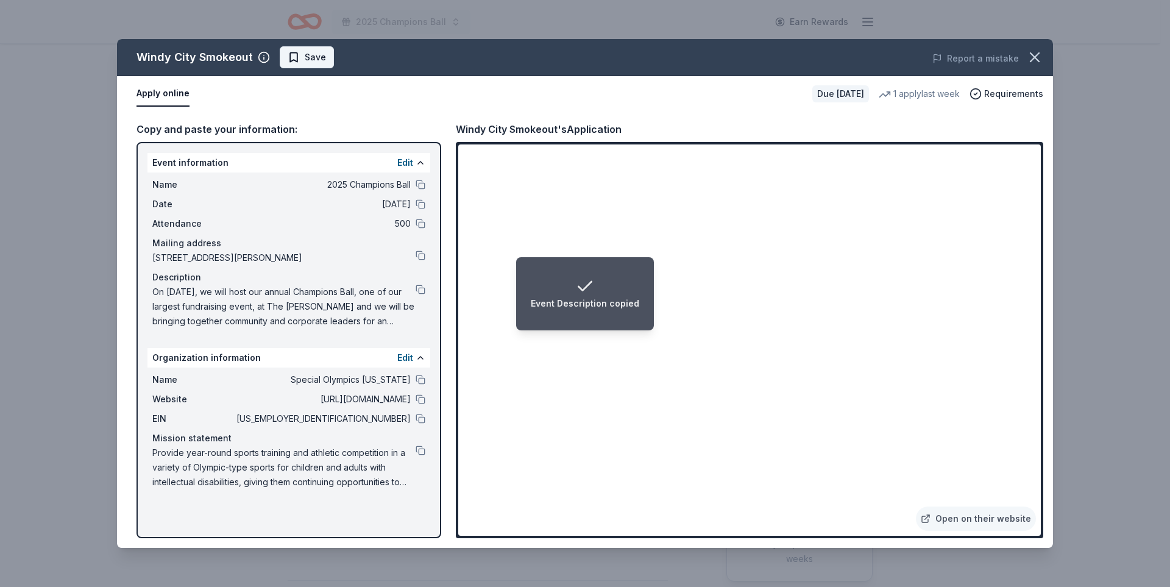
click at [292, 62] on span "Save" at bounding box center [307, 57] width 38 height 15
click at [340, 53] on html "Event Description copied 2025 Champions Ball Earn Rewards Due [DATE] Share Wind…" at bounding box center [585, 293] width 1170 height 587
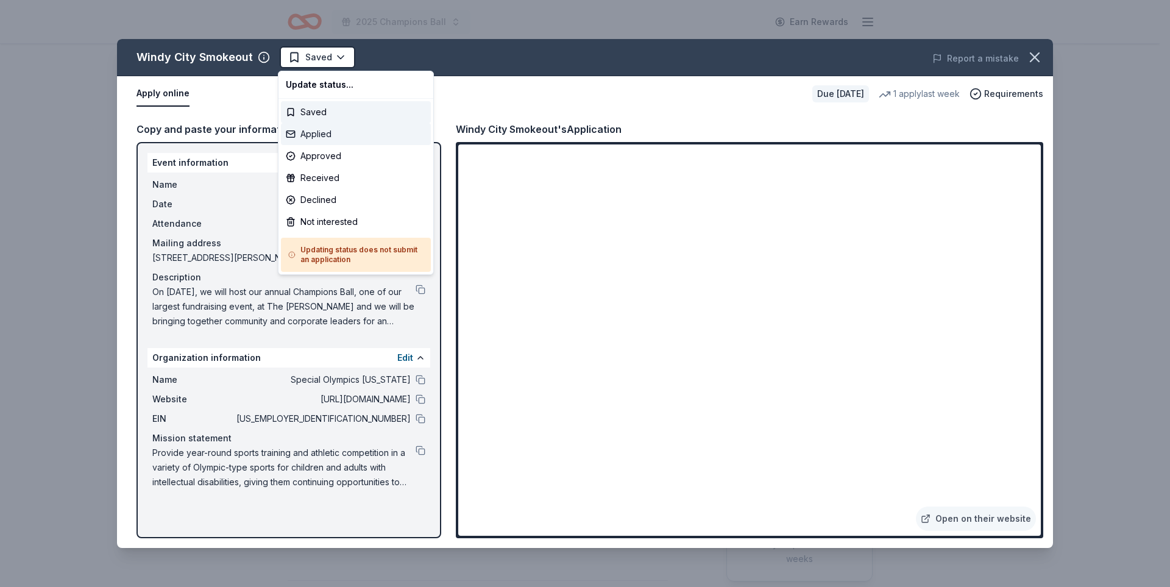
click at [327, 131] on div "Applied" at bounding box center [356, 134] width 150 height 22
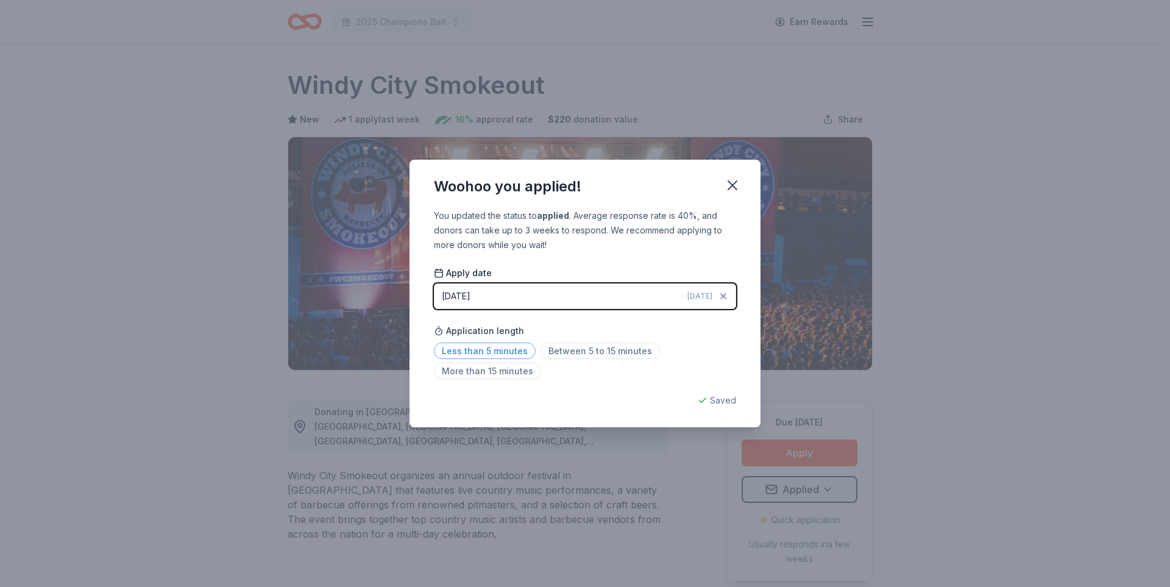
click at [480, 350] on span "Less than 5 minutes" at bounding box center [485, 351] width 102 height 16
click at [736, 184] on icon "button" at bounding box center [732, 185] width 17 height 17
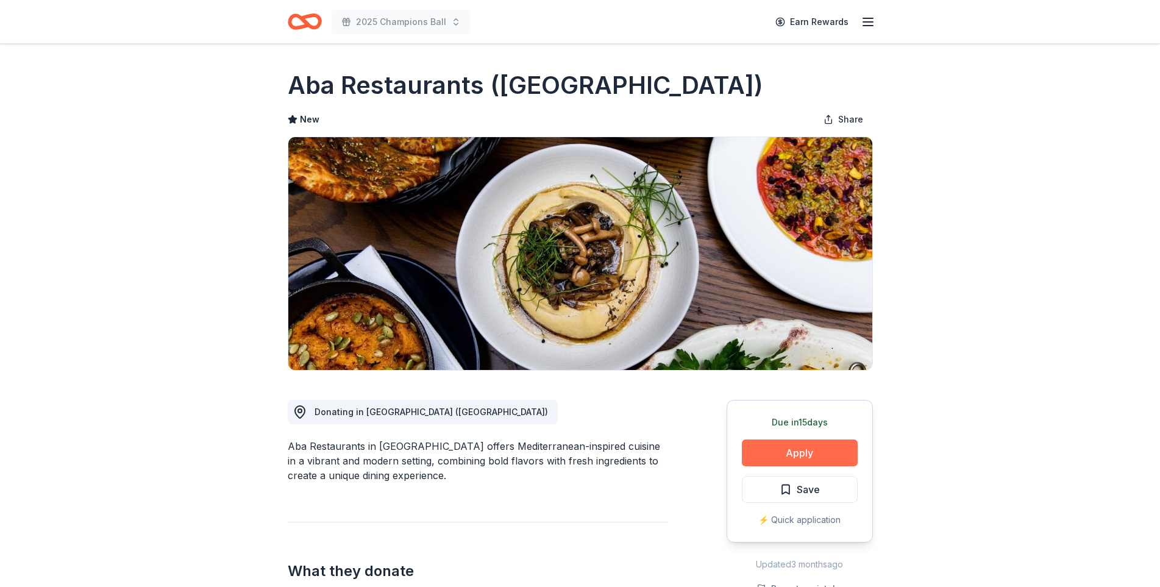
click at [807, 445] on button "Apply" at bounding box center [800, 453] width 116 height 27
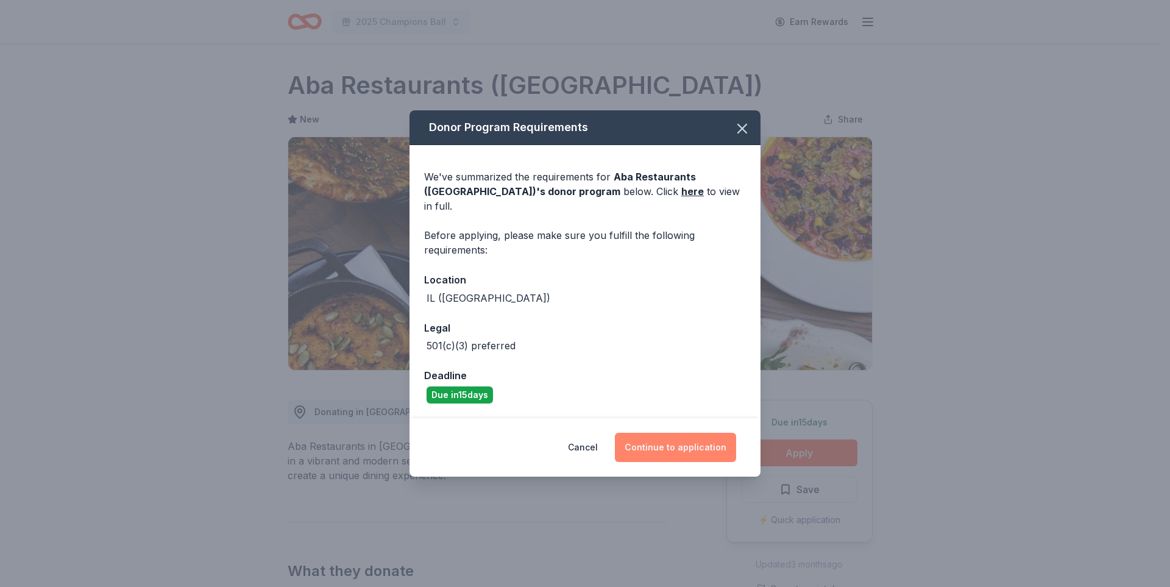
click at [699, 433] on button "Continue to application" at bounding box center [675, 447] width 121 height 29
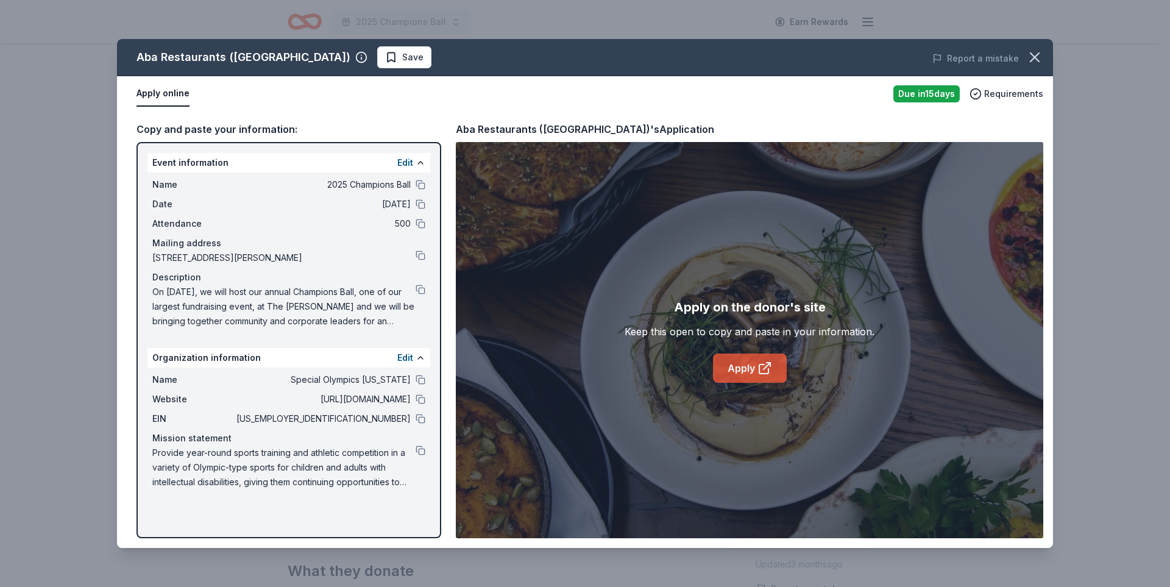
click at [764, 366] on icon at bounding box center [765, 368] width 15 height 15
click at [421, 415] on button at bounding box center [421, 419] width 10 height 10
click at [421, 286] on button at bounding box center [421, 290] width 10 height 10
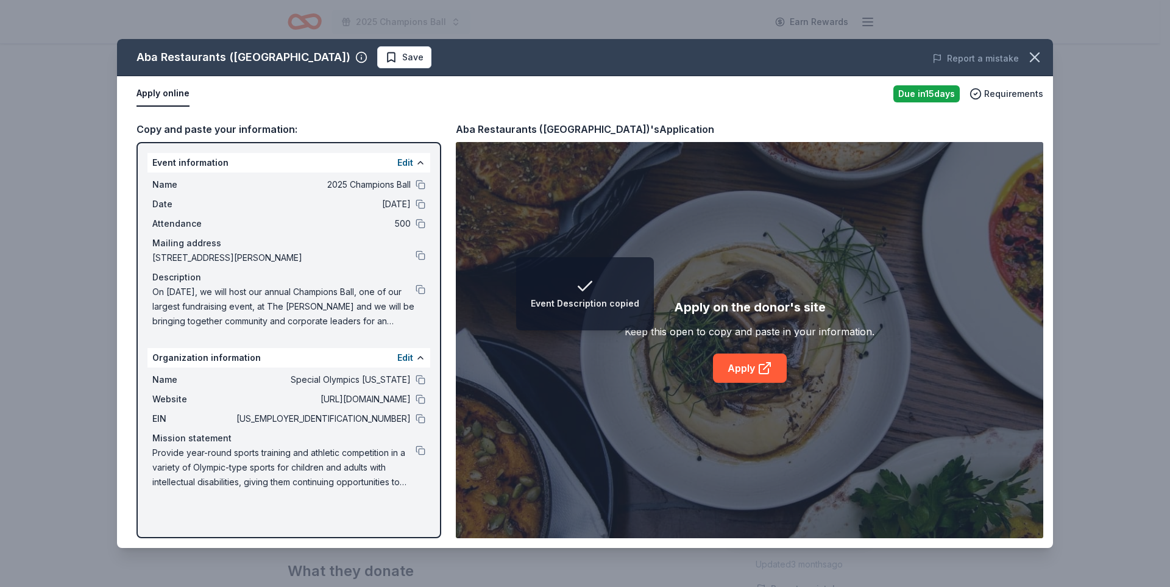
click at [565, 243] on div "Apply on the donor's site Keep this open to copy and paste in your information.…" at bounding box center [750, 340] width 588 height 396
click at [402, 50] on span "Save" at bounding box center [412, 57] width 21 height 15
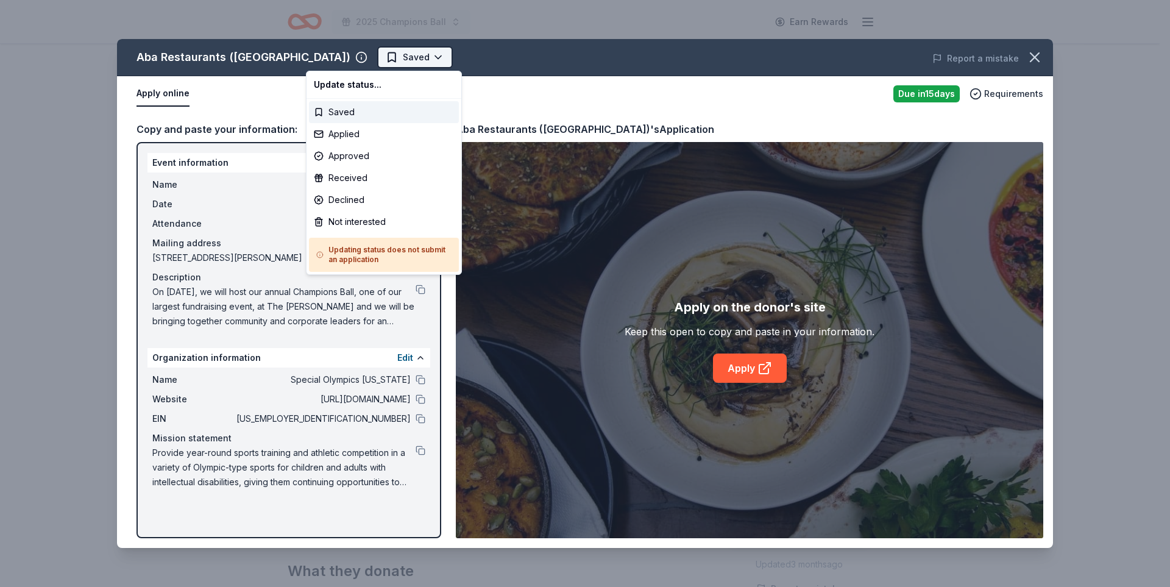
click at [360, 59] on html "2025 Champions Ball Earn Rewards Due [DATE] Share Aba Restaurants ([GEOGRAPHIC_…" at bounding box center [585, 293] width 1170 height 587
click at [353, 135] on div "Applied" at bounding box center [384, 134] width 150 height 22
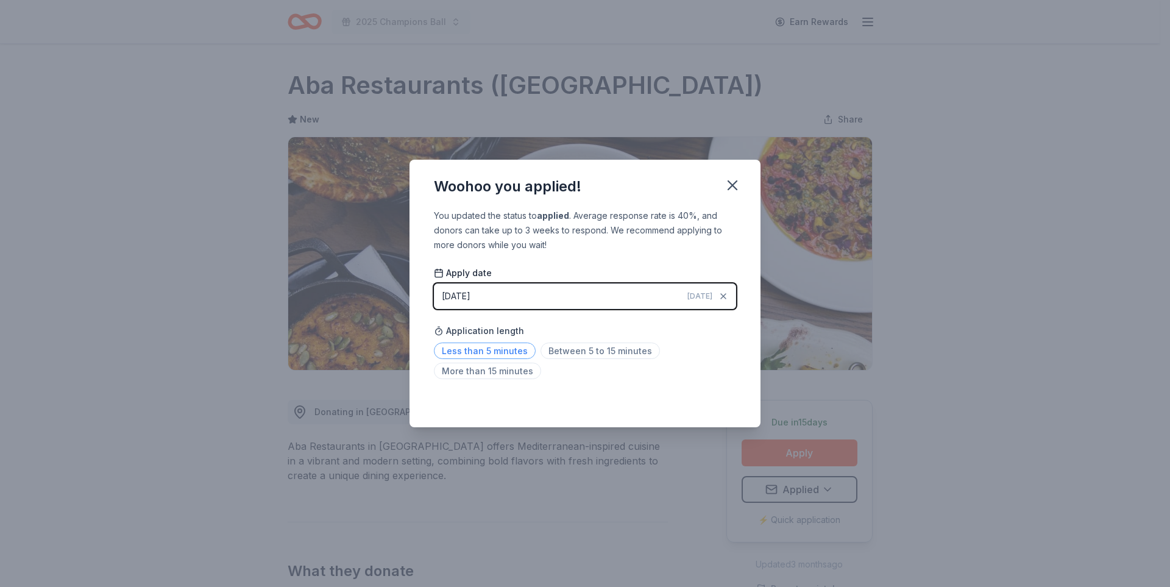
click at [471, 348] on span "Less than 5 minutes" at bounding box center [485, 351] width 102 height 16
click at [738, 187] on icon "button" at bounding box center [732, 185] width 17 height 17
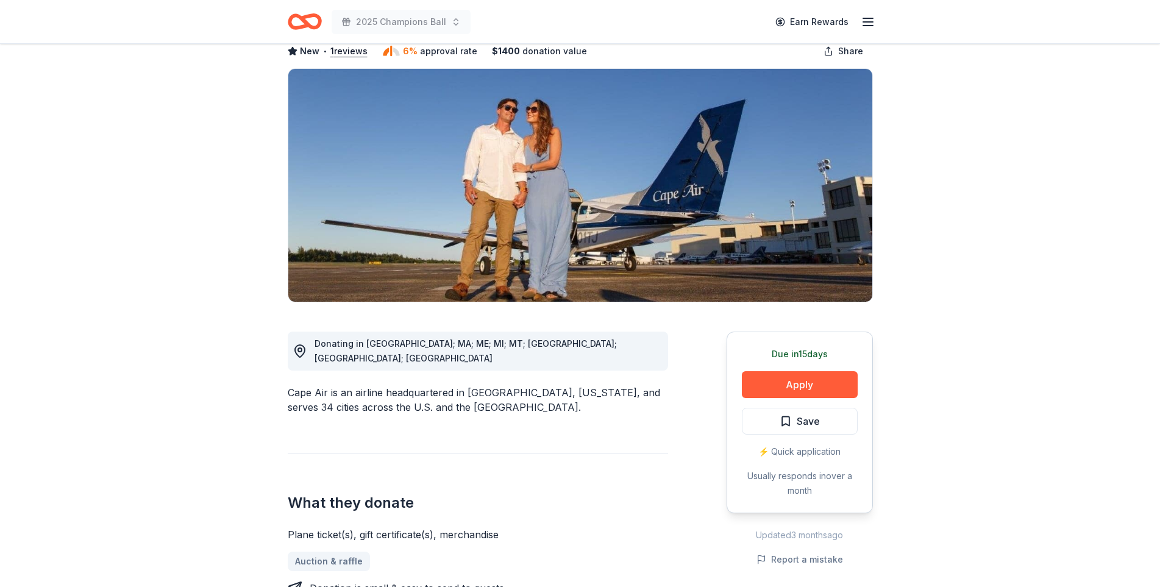
scroll to position [68, 0]
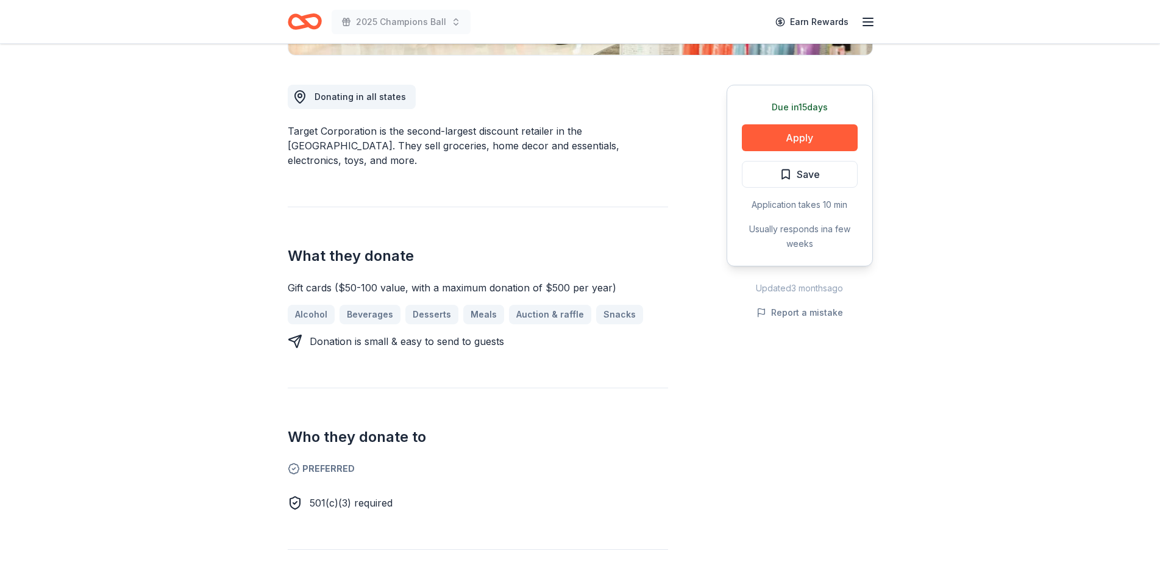
scroll to position [316, 0]
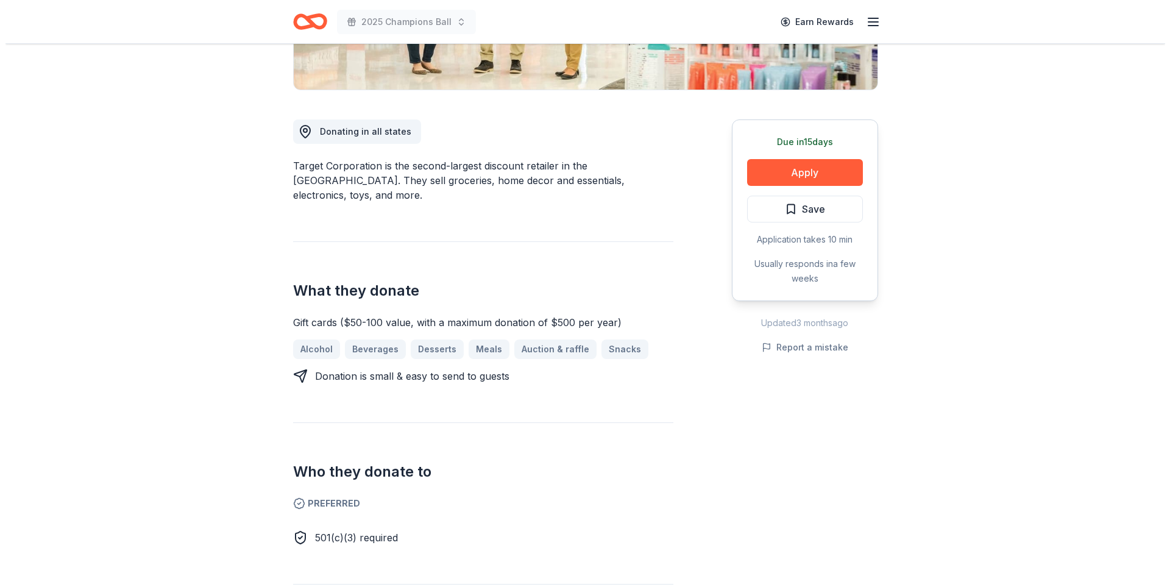
scroll to position [282, 0]
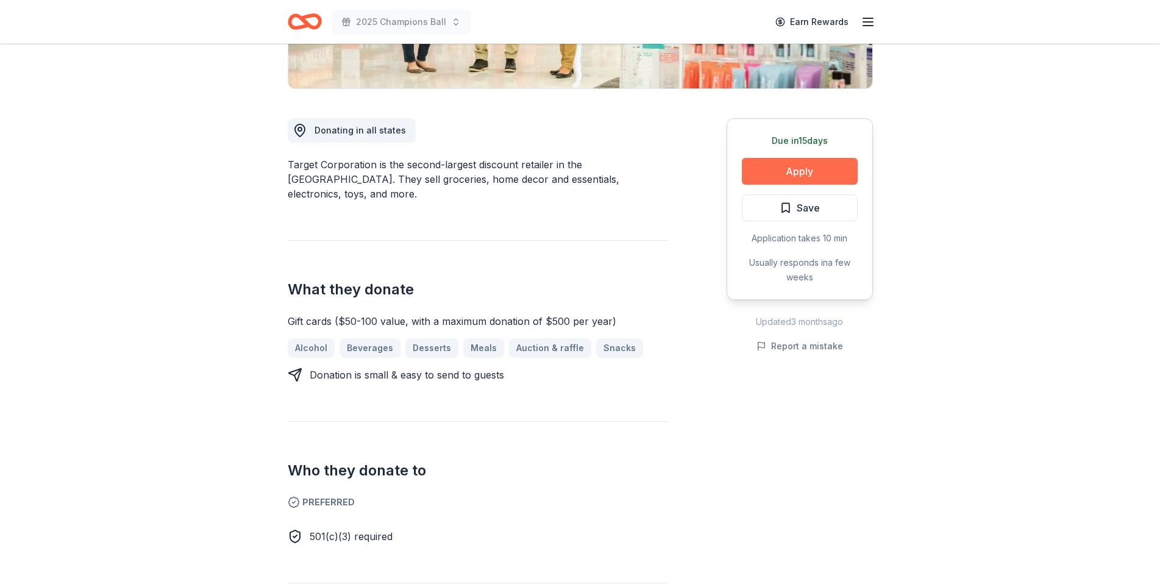
click at [771, 174] on button "Apply" at bounding box center [800, 171] width 116 height 27
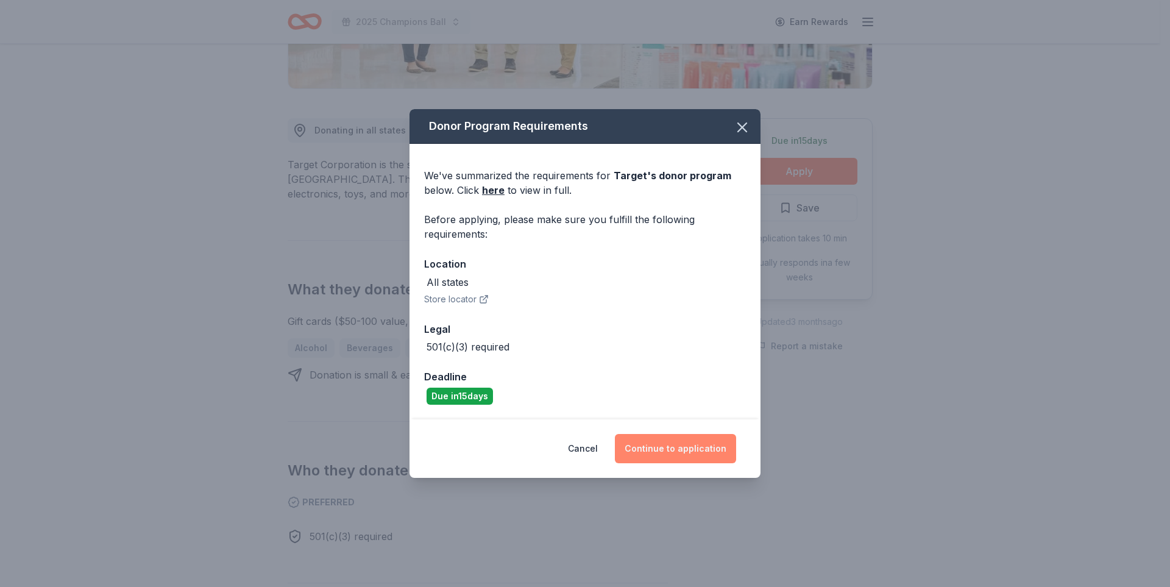
click at [696, 458] on button "Continue to application" at bounding box center [675, 448] width 121 height 29
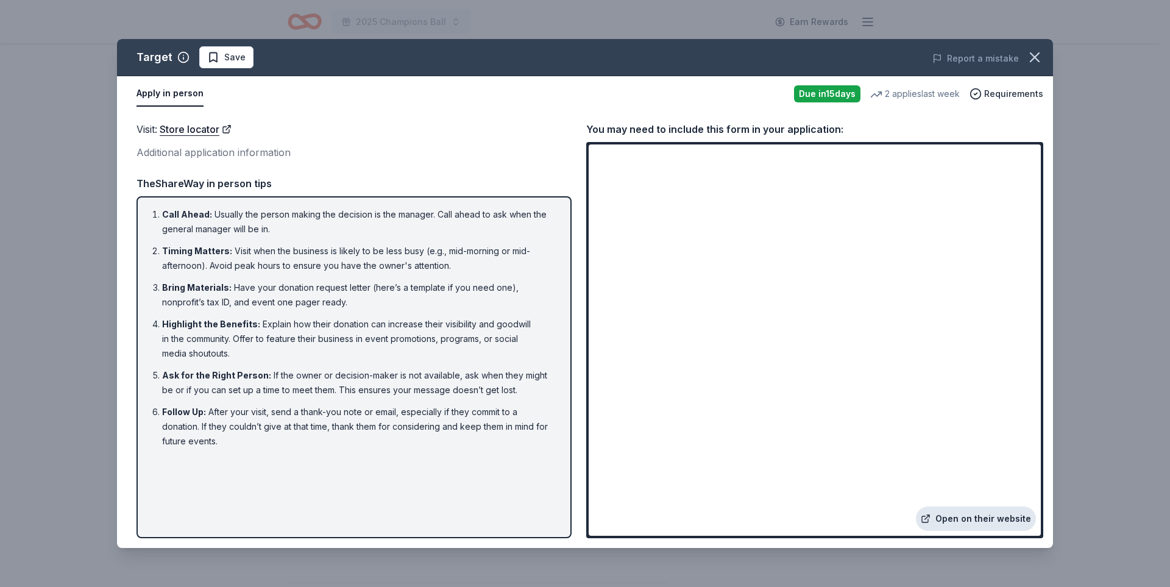
click at [974, 519] on link "Open on their website" at bounding box center [976, 519] width 120 height 24
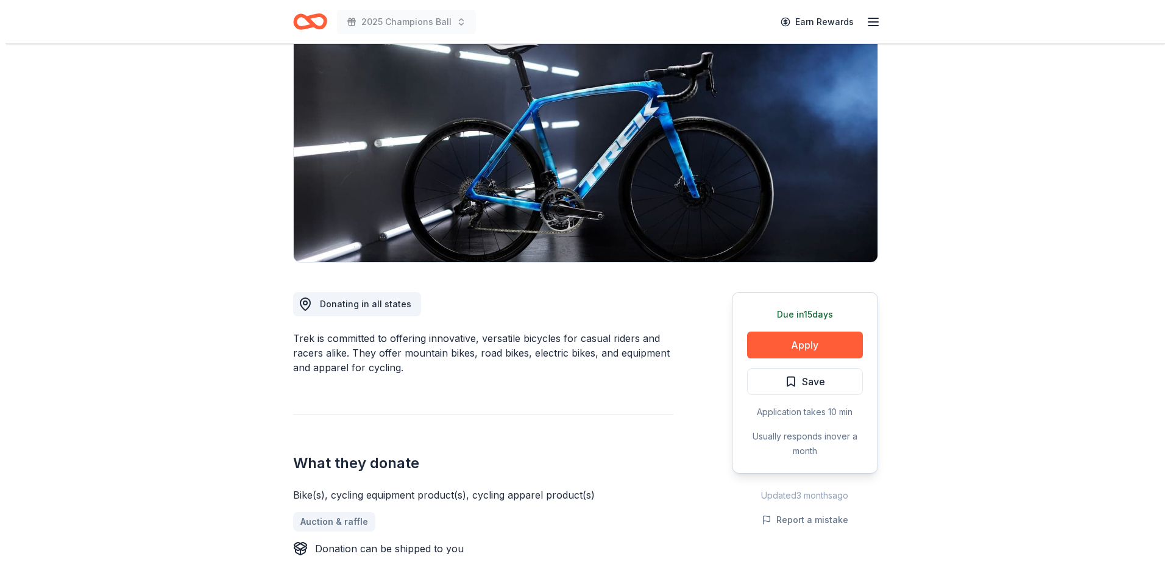
scroll to position [112, 0]
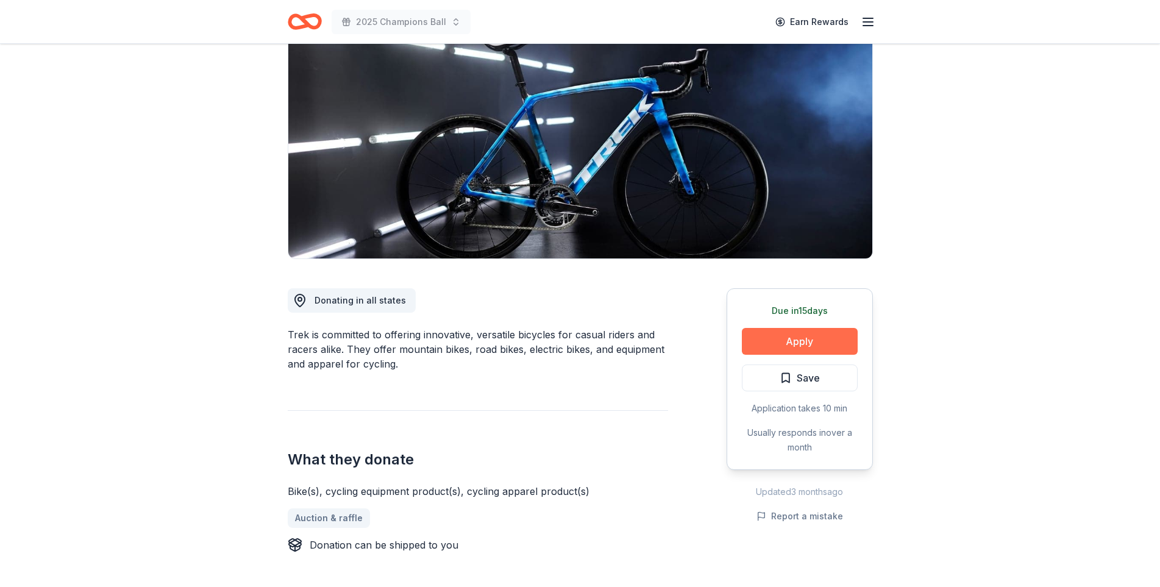
click at [794, 344] on button "Apply" at bounding box center [800, 341] width 116 height 27
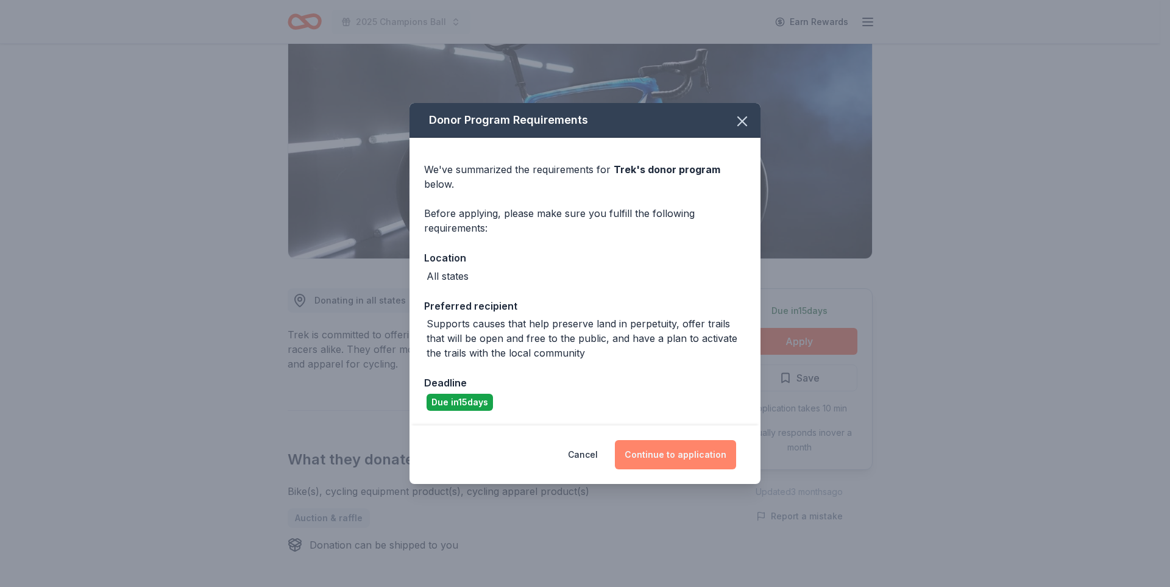
click at [703, 455] on button "Continue to application" at bounding box center [675, 454] width 121 height 29
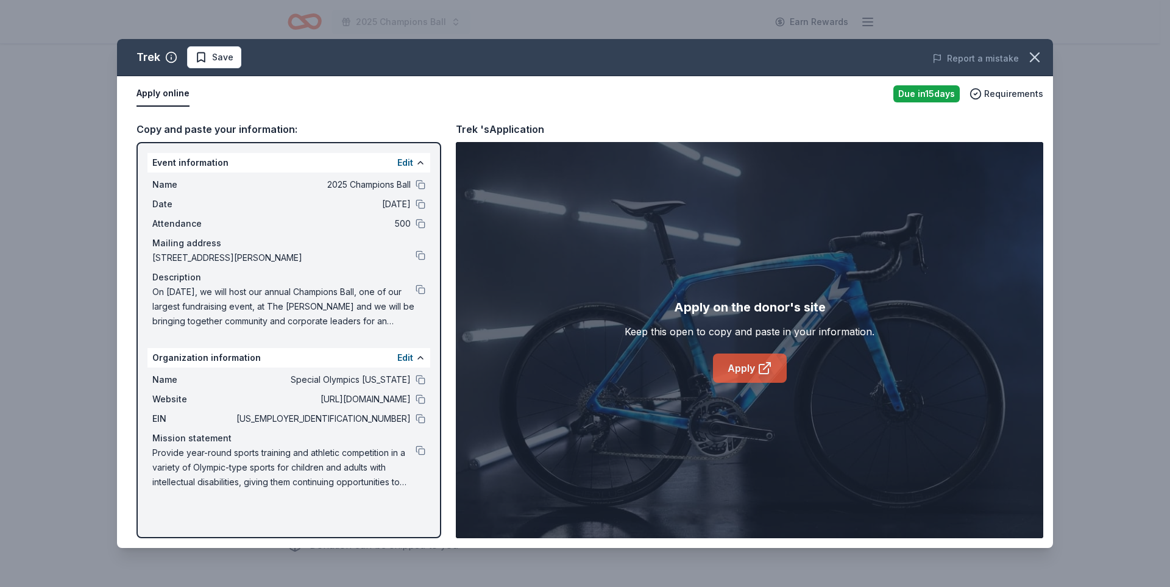
click at [752, 364] on link "Apply" at bounding box center [750, 368] width 74 height 29
click at [227, 52] on span "Save" at bounding box center [222, 57] width 21 height 15
click at [251, 54] on html "2025 Champions Ball Earn Rewards Due in 15 days Share Trek New 0% approval rate…" at bounding box center [585, 181] width 1170 height 587
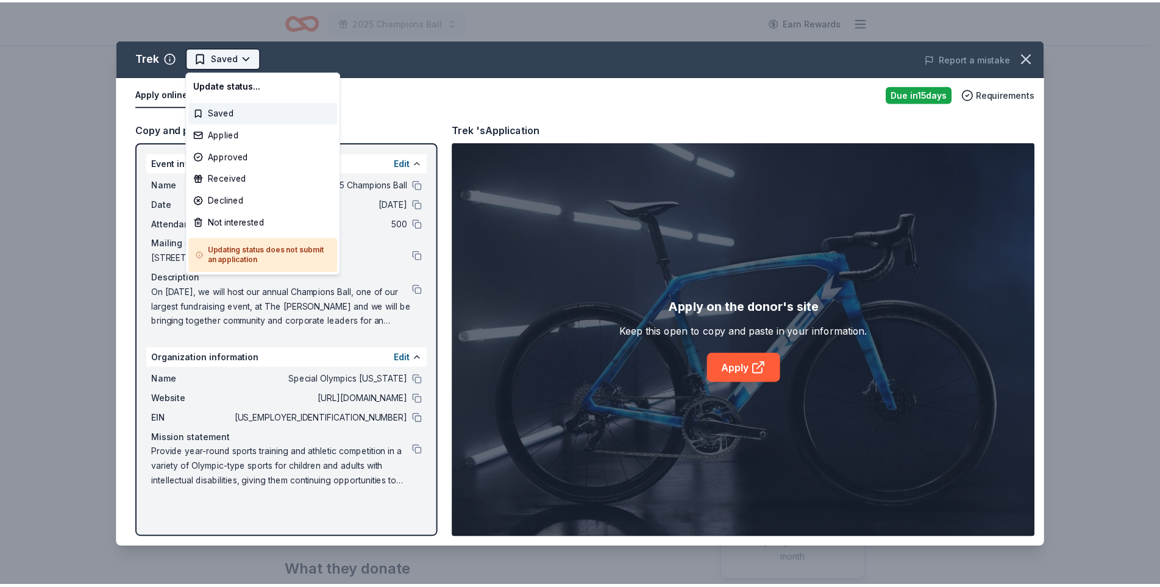
scroll to position [0, 0]
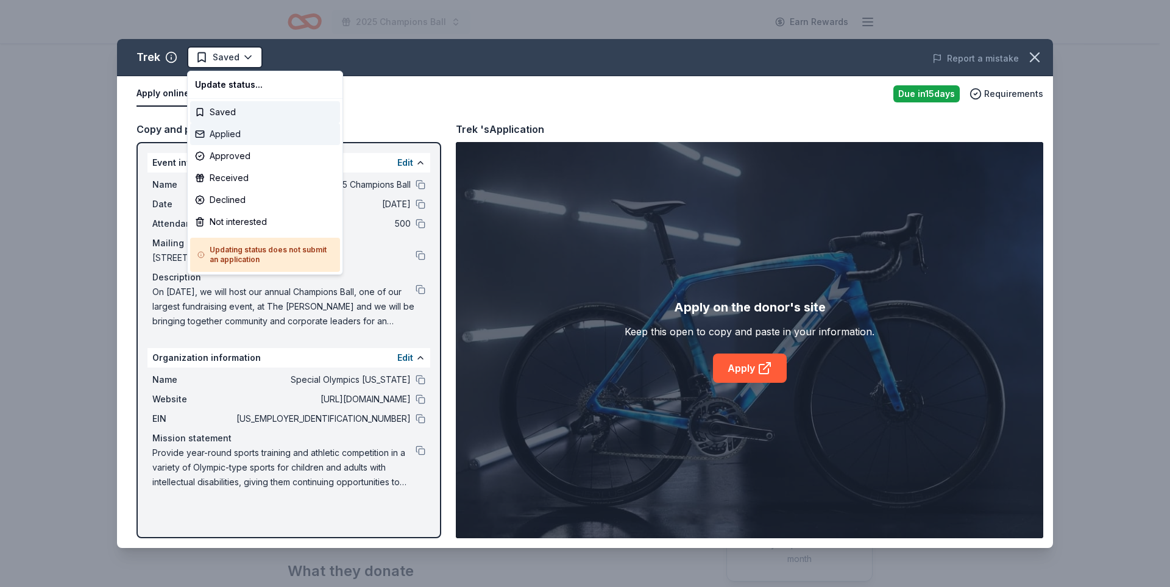
click at [254, 139] on div "Applied" at bounding box center [265, 134] width 150 height 22
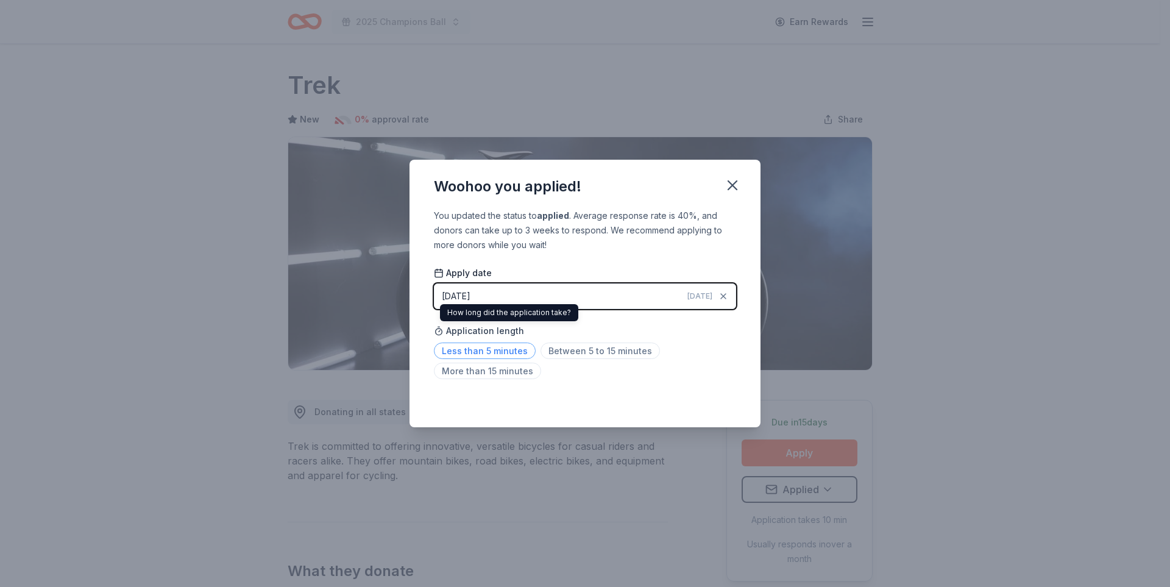
click at [502, 346] on span "Less than 5 minutes" at bounding box center [485, 351] width 102 height 16
click at [729, 182] on icon "button" at bounding box center [733, 185] width 9 height 9
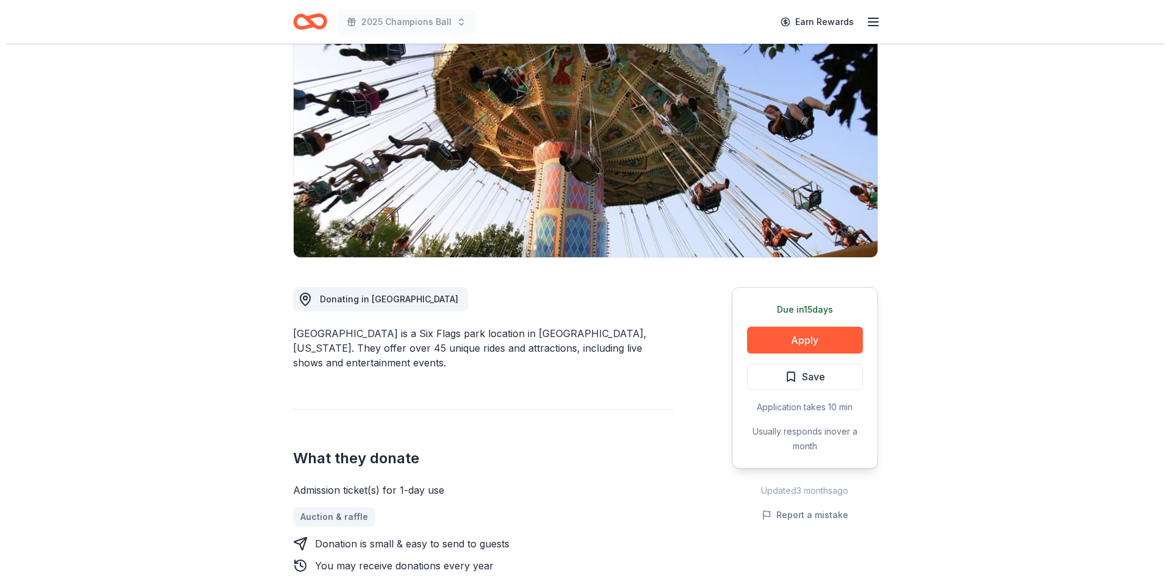
scroll to position [148, 0]
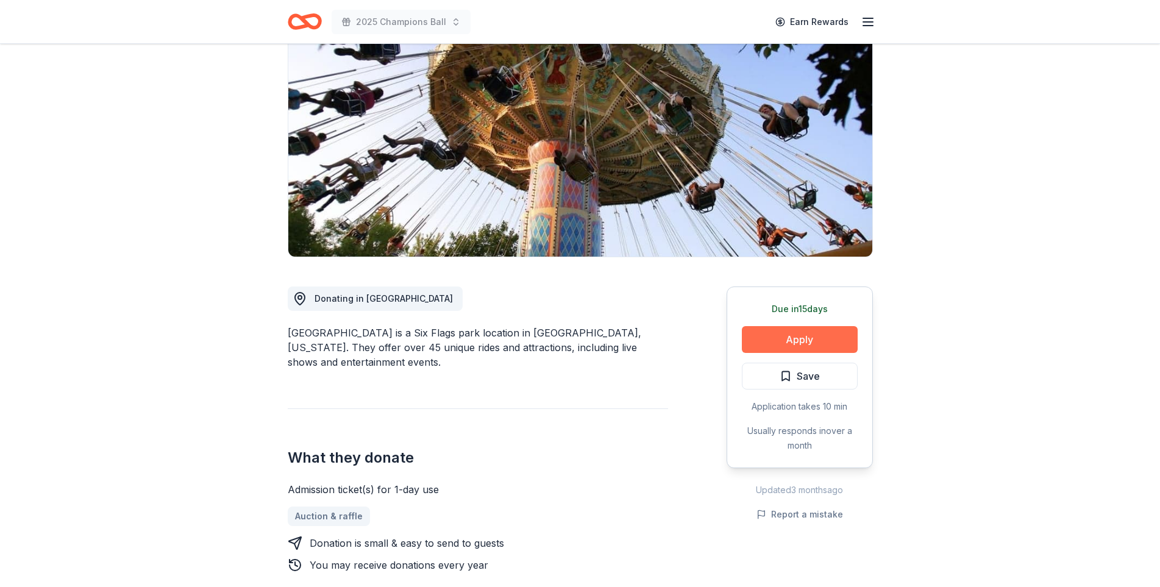
click at [835, 326] on button "Apply" at bounding box center [800, 339] width 116 height 27
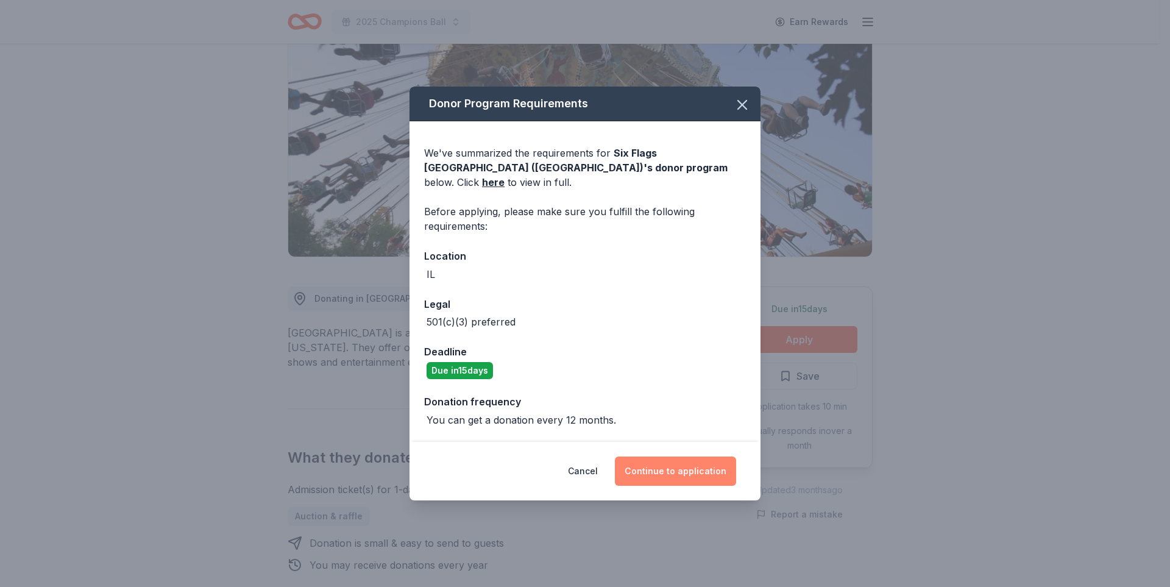
click at [688, 457] on button "Continue to application" at bounding box center [675, 471] width 121 height 29
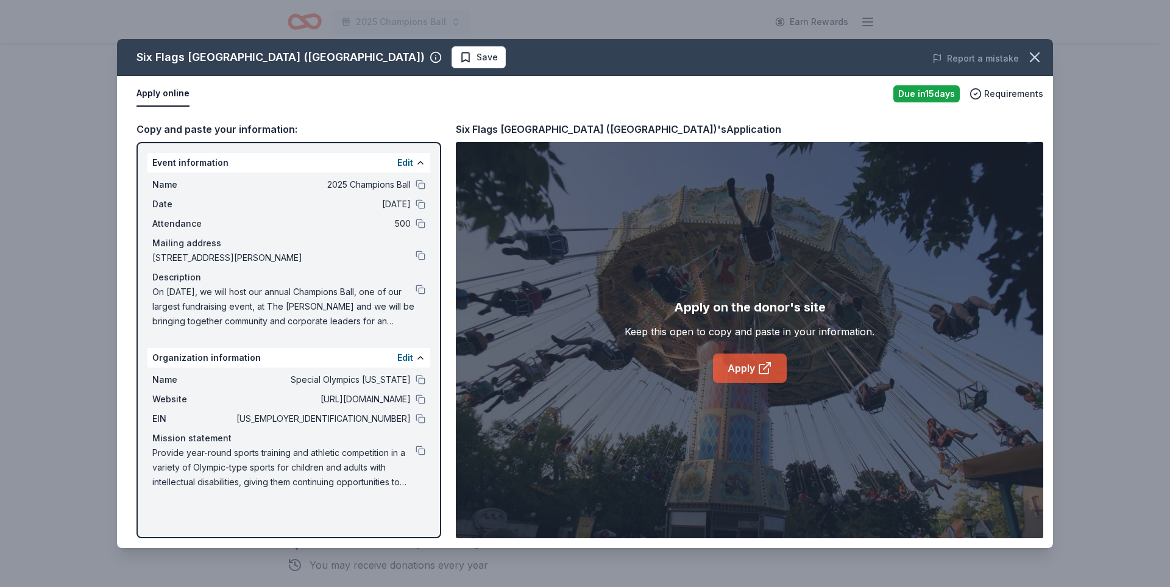
click at [723, 370] on link "Apply" at bounding box center [750, 368] width 74 height 29
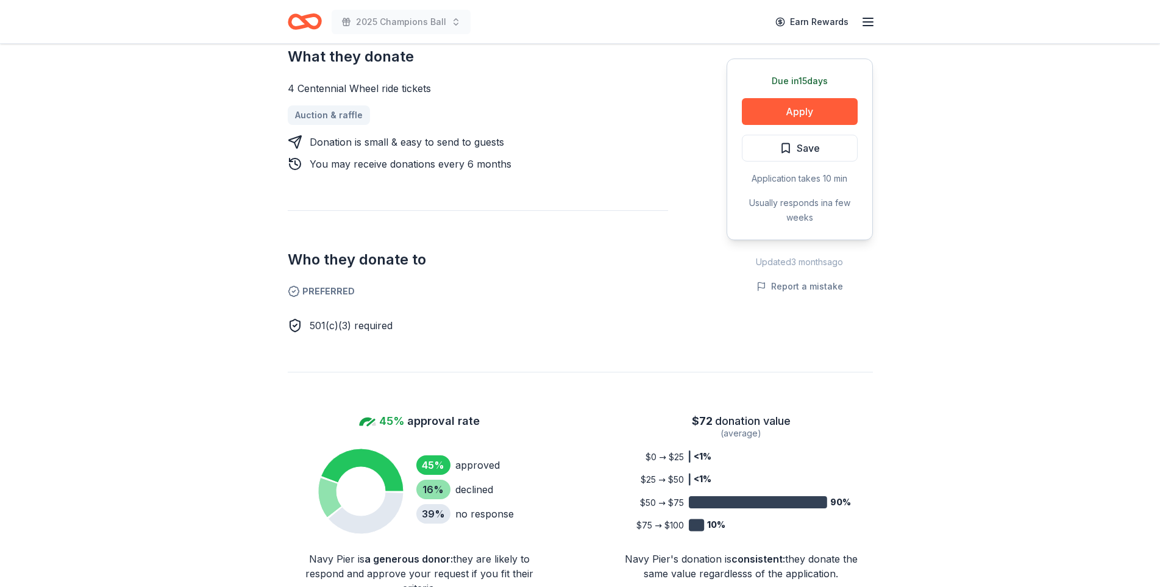
scroll to position [559, 0]
click at [754, 109] on button "Apply" at bounding box center [800, 111] width 116 height 27
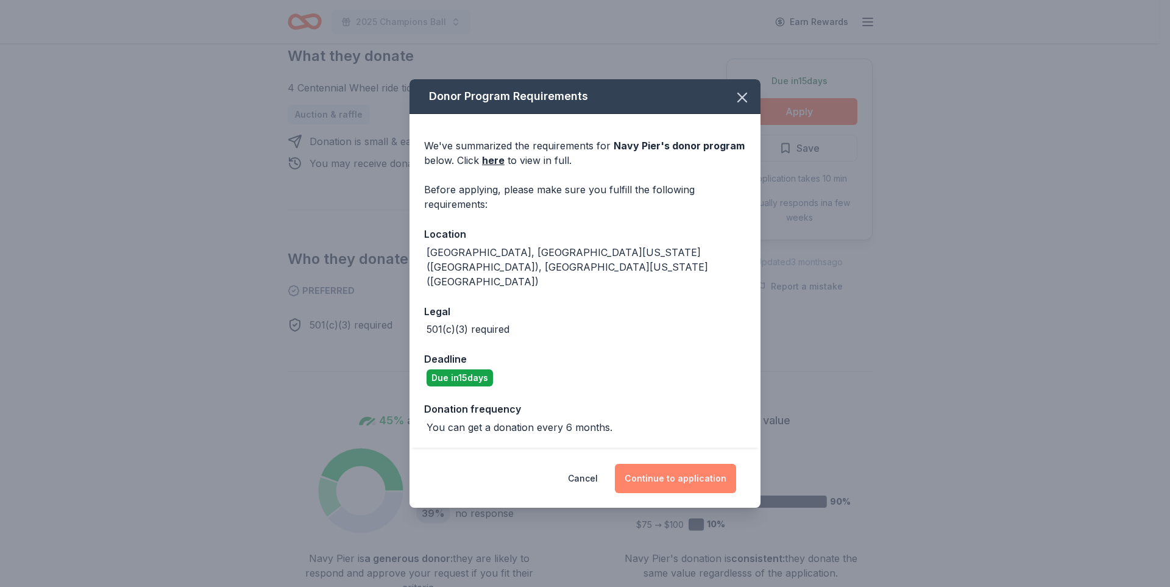
click at [701, 464] on button "Continue to application" at bounding box center [675, 478] width 121 height 29
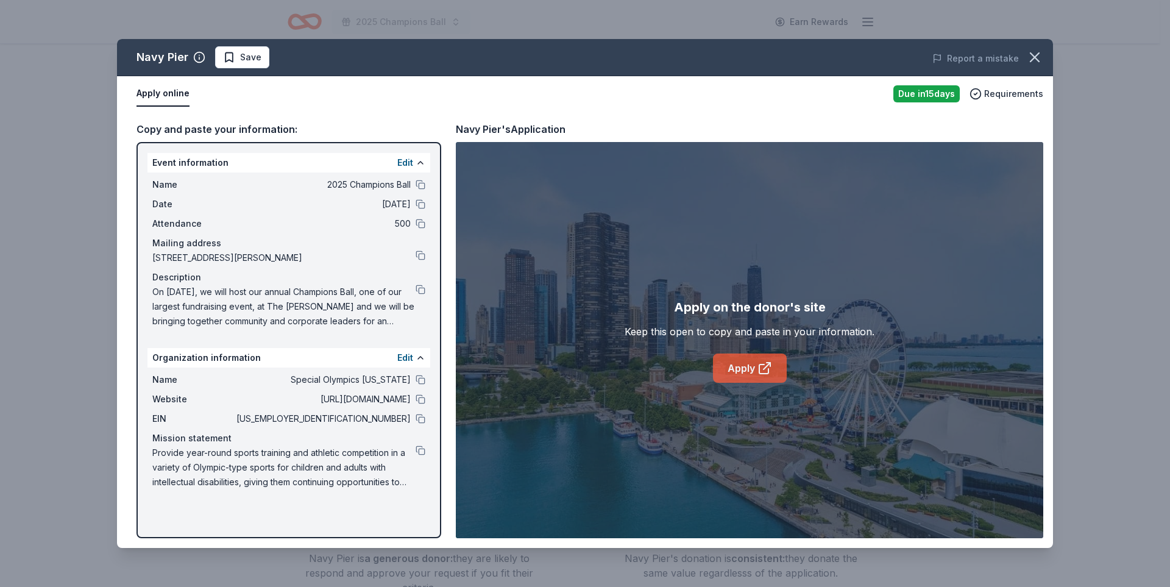
click at [716, 360] on link "Apply" at bounding box center [750, 368] width 74 height 29
click at [1029, 52] on icon "button" at bounding box center [1035, 57] width 17 height 17
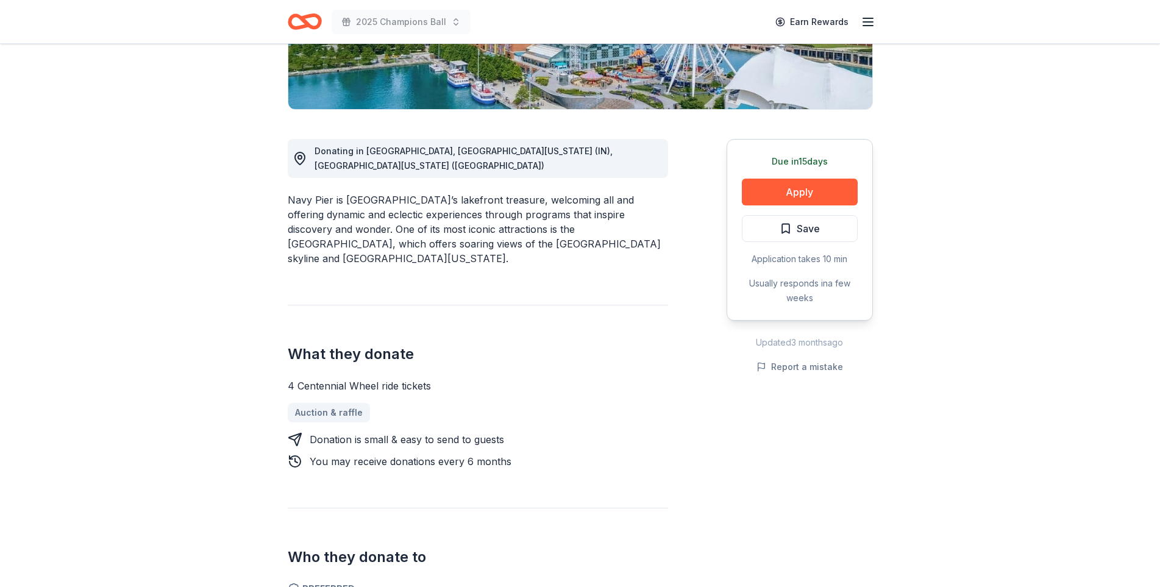
scroll to position [111, 0]
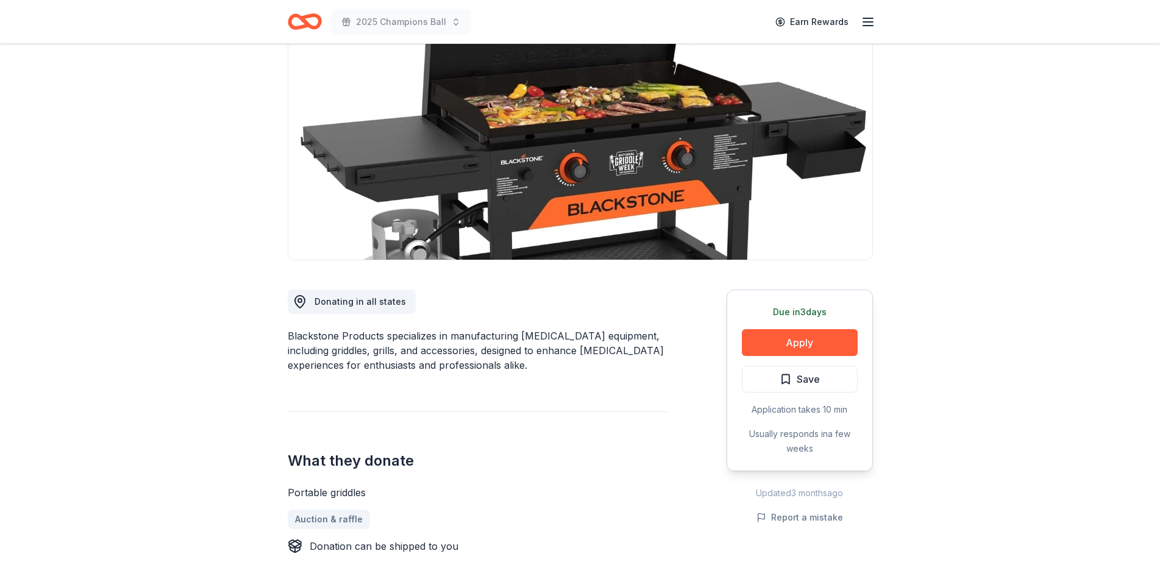
scroll to position [118, 0]
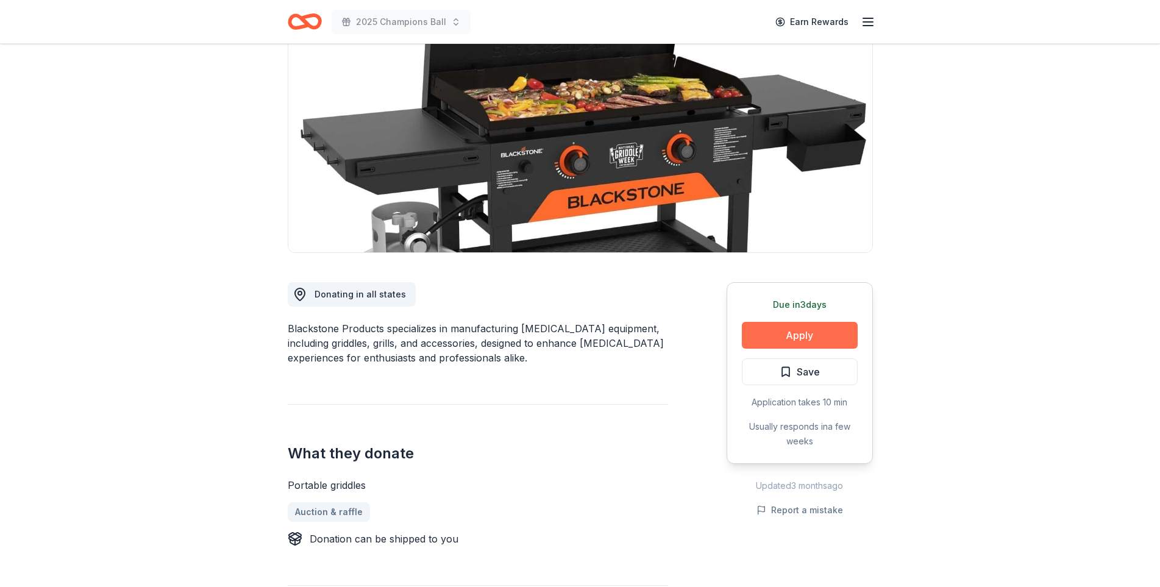
click at [810, 329] on button "Apply" at bounding box center [800, 335] width 116 height 27
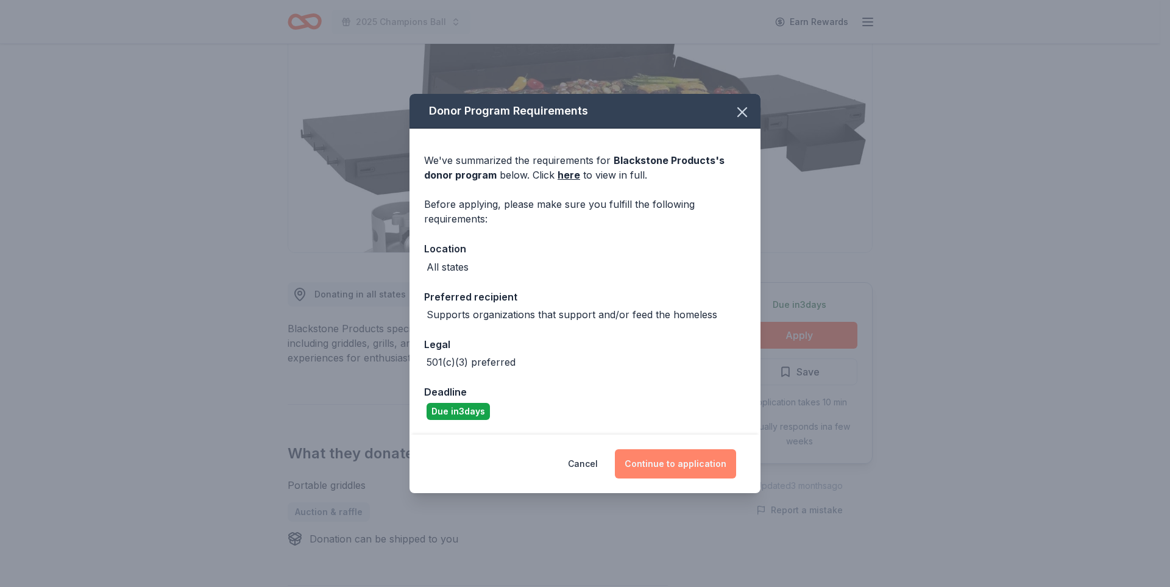
click at [669, 461] on button "Continue to application" at bounding box center [675, 463] width 121 height 29
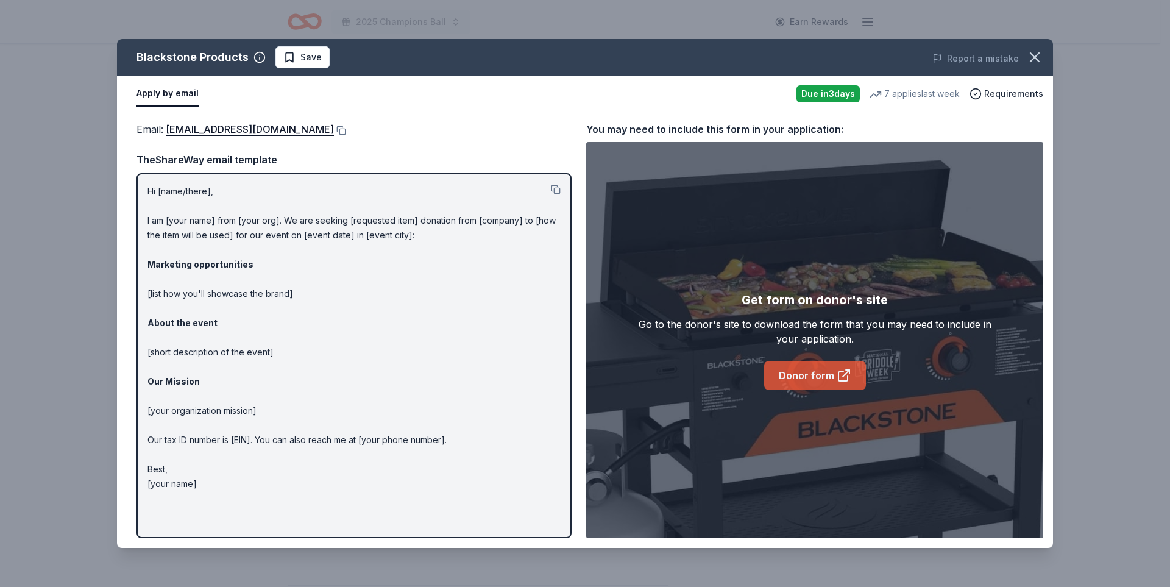
click at [799, 372] on link "Donor form" at bounding box center [815, 375] width 102 height 29
click at [1027, 60] on icon "button" at bounding box center [1035, 57] width 17 height 17
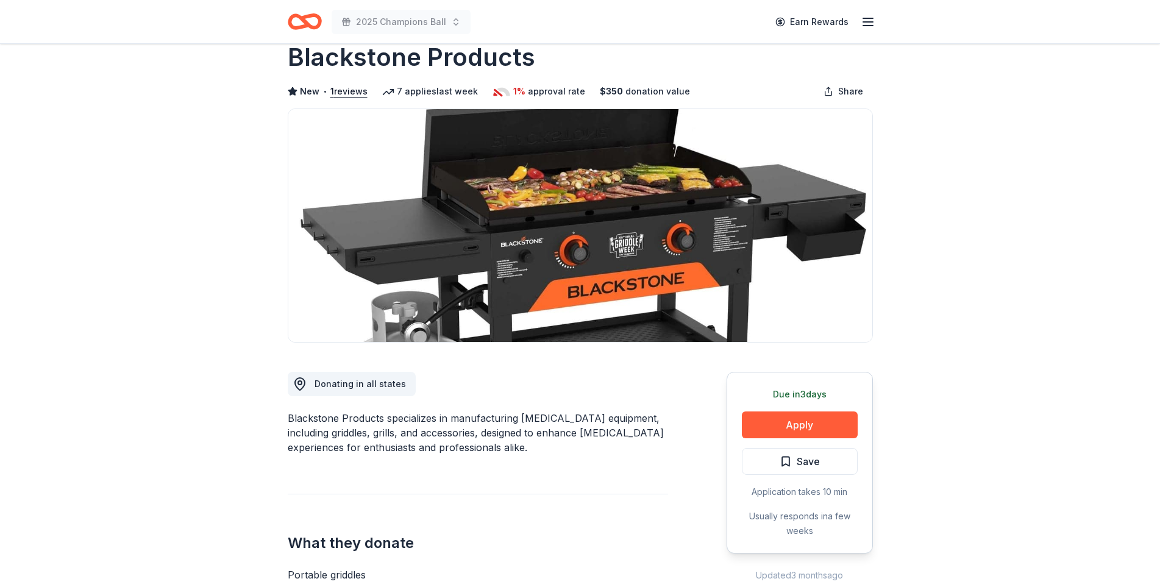
scroll to position [0, 0]
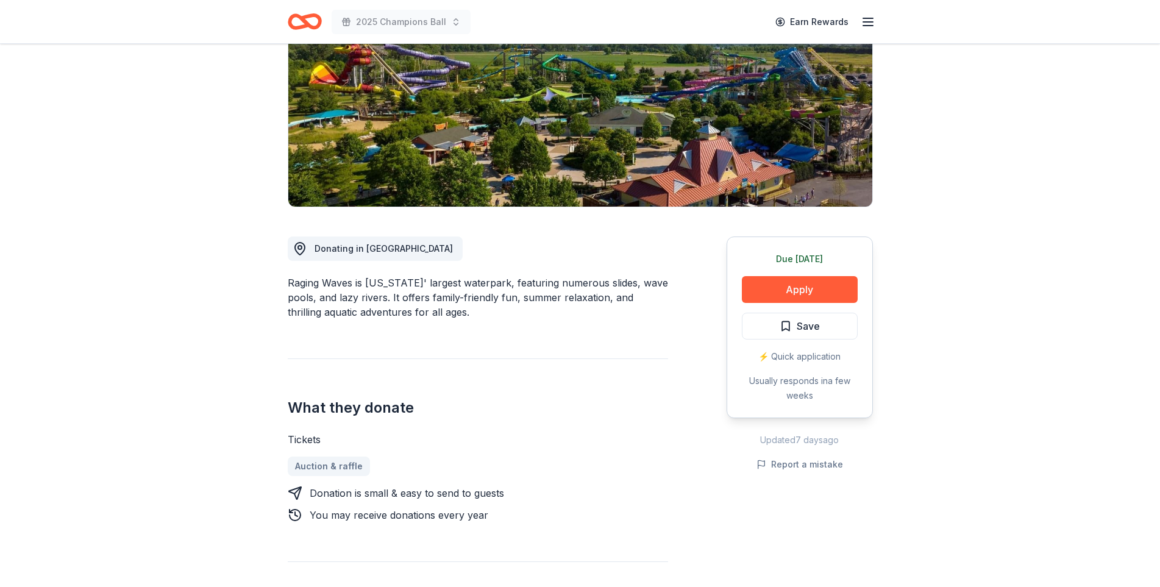
scroll to position [164, 0]
click at [822, 290] on button "Apply" at bounding box center [800, 289] width 116 height 27
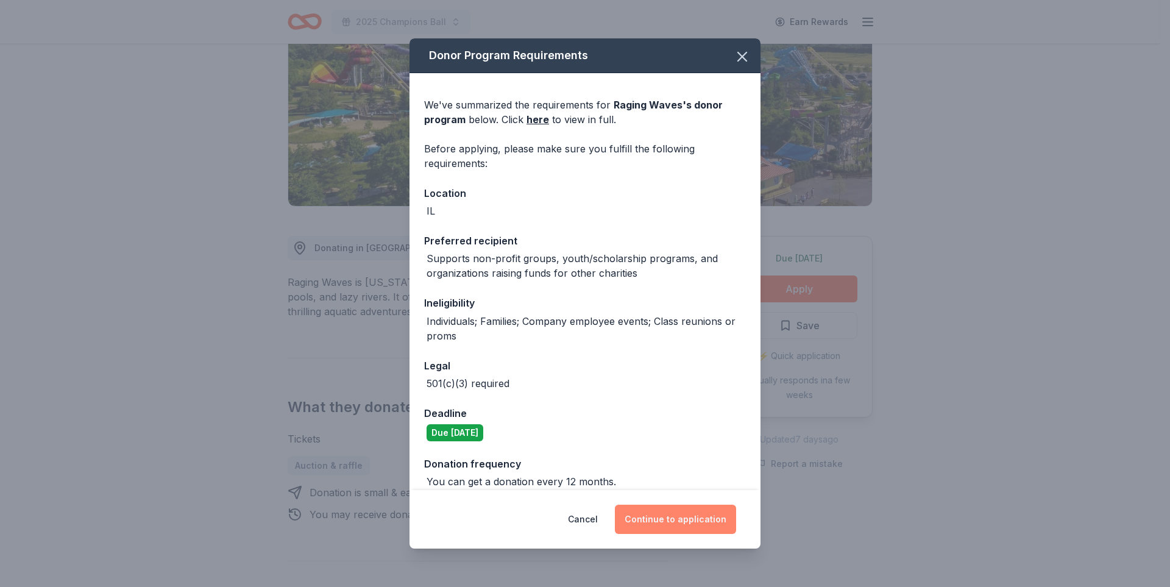
click at [677, 520] on button "Continue to application" at bounding box center [675, 519] width 121 height 29
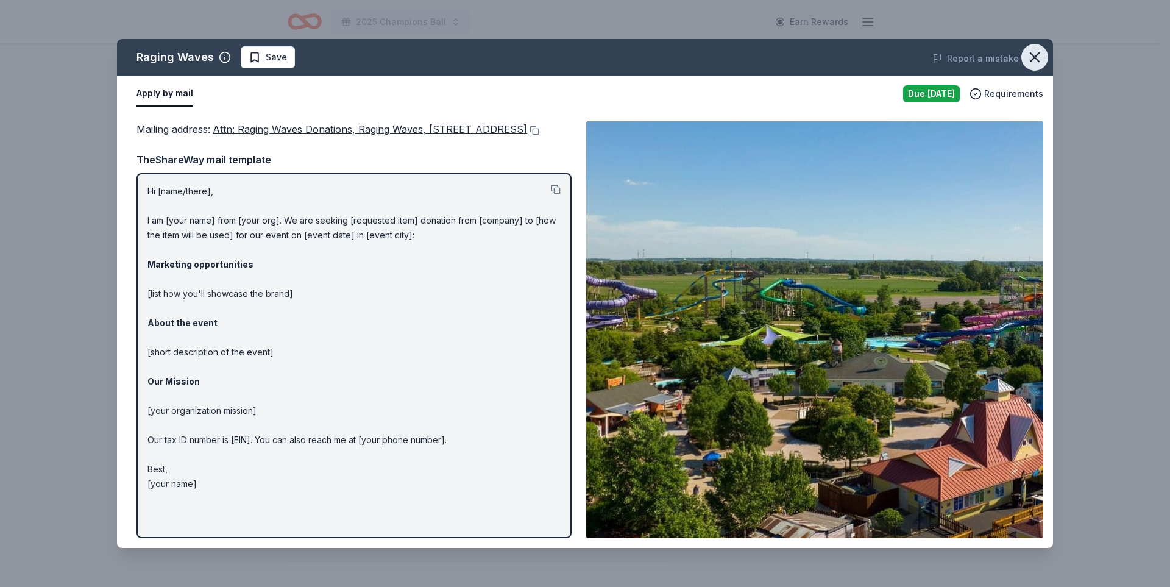
click at [1032, 59] on icon "button" at bounding box center [1035, 57] width 17 height 17
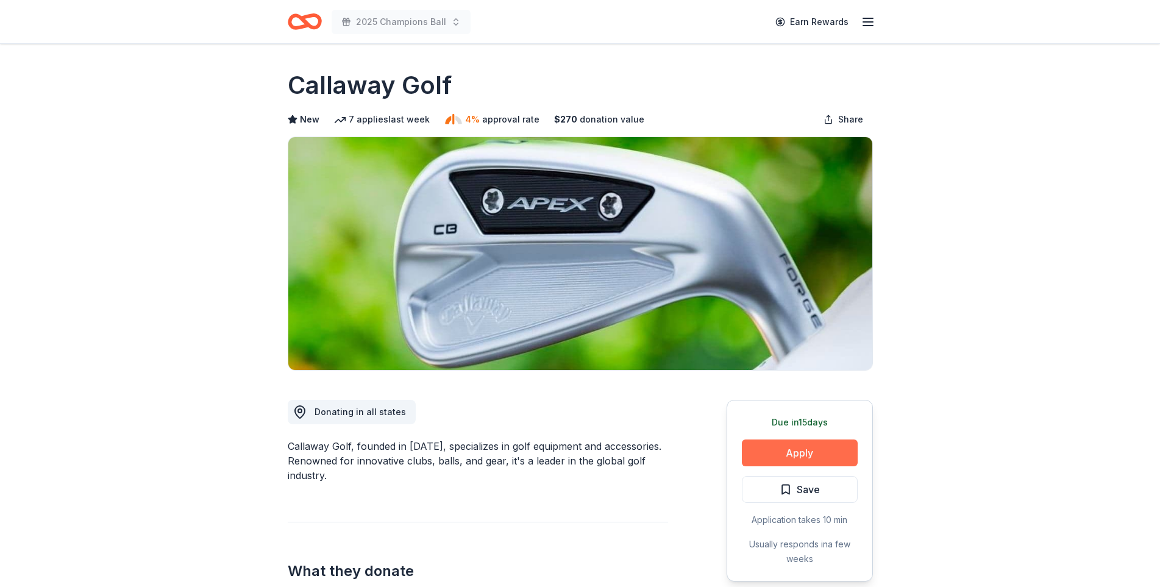
click at [755, 451] on button "Apply" at bounding box center [800, 453] width 116 height 27
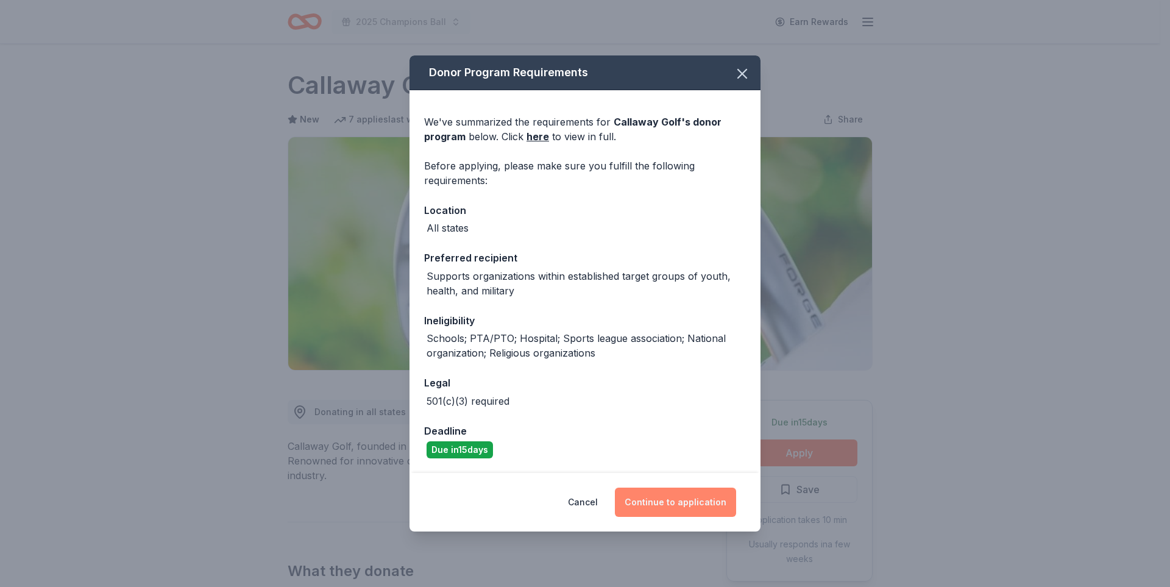
click at [669, 500] on button "Continue to application" at bounding box center [675, 502] width 121 height 29
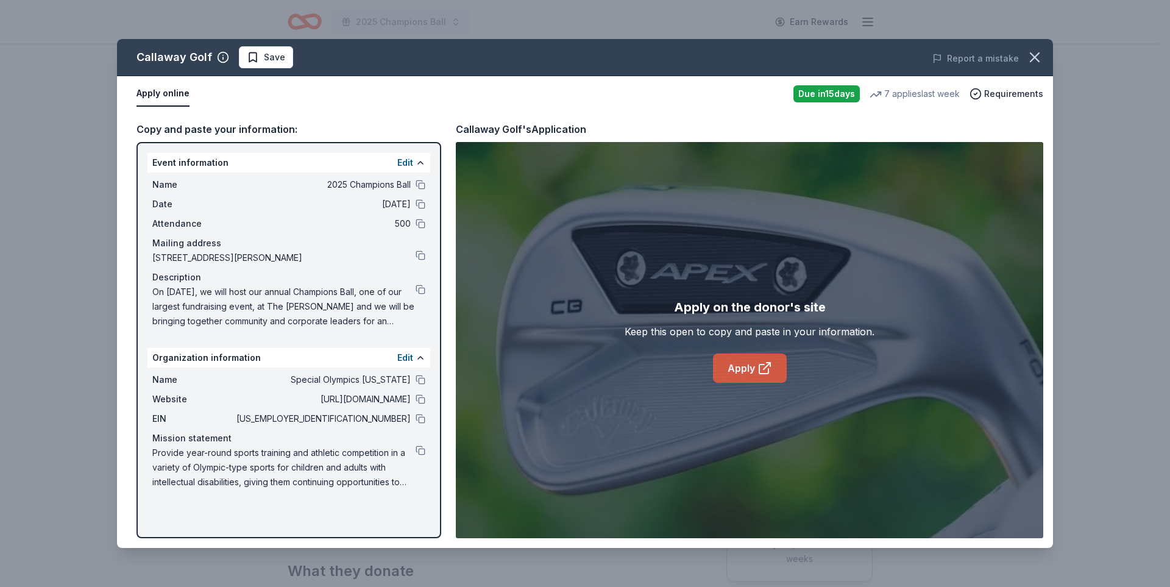
click at [718, 374] on link "Apply" at bounding box center [750, 368] width 74 height 29
click at [751, 368] on link "Apply" at bounding box center [750, 368] width 74 height 29
click at [418, 418] on button at bounding box center [421, 419] width 10 height 10
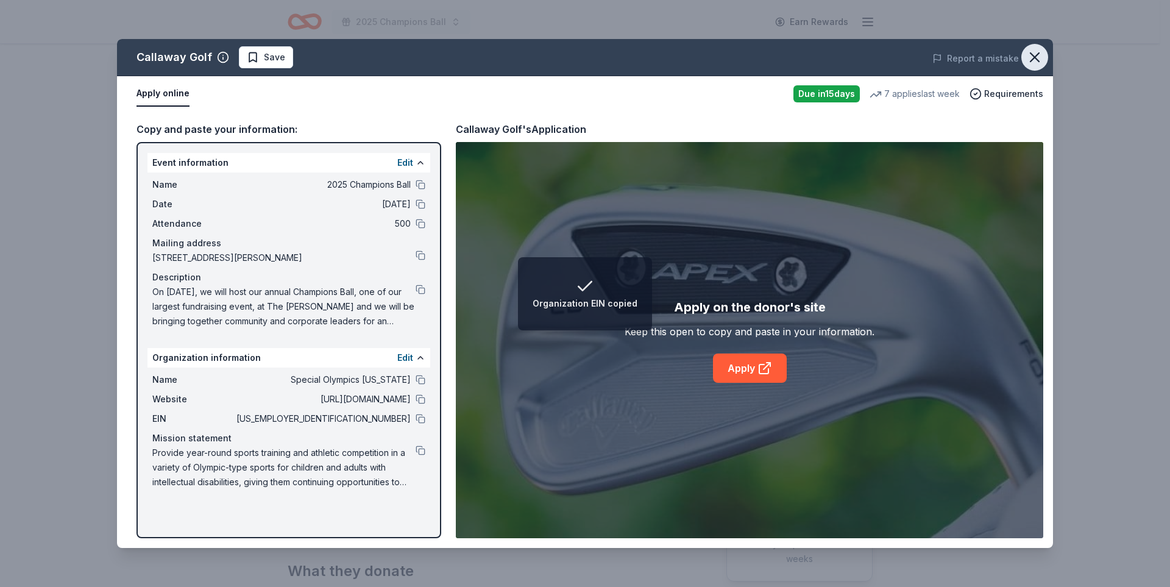
click at [1025, 54] on button "button" at bounding box center [1035, 57] width 27 height 27
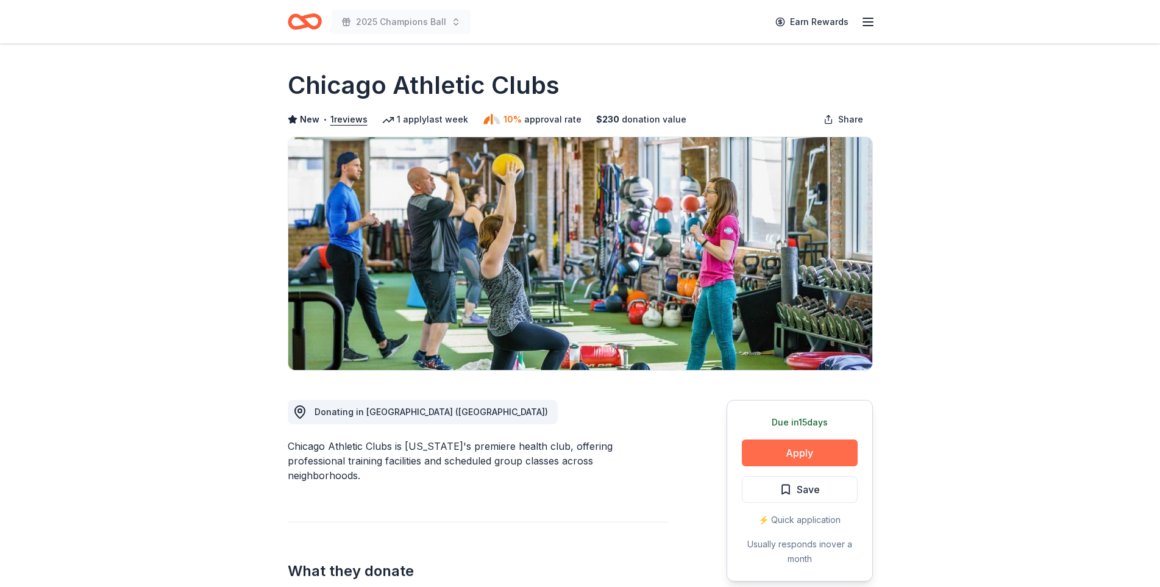
click at [810, 446] on button "Apply" at bounding box center [800, 453] width 116 height 27
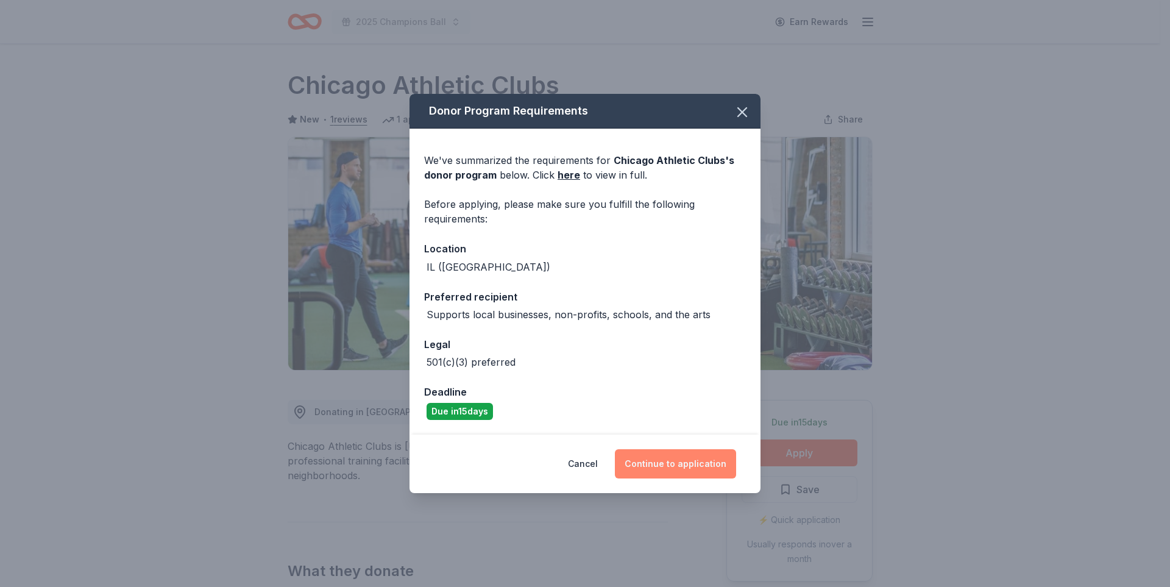
click at [691, 464] on button "Continue to application" at bounding box center [675, 463] width 121 height 29
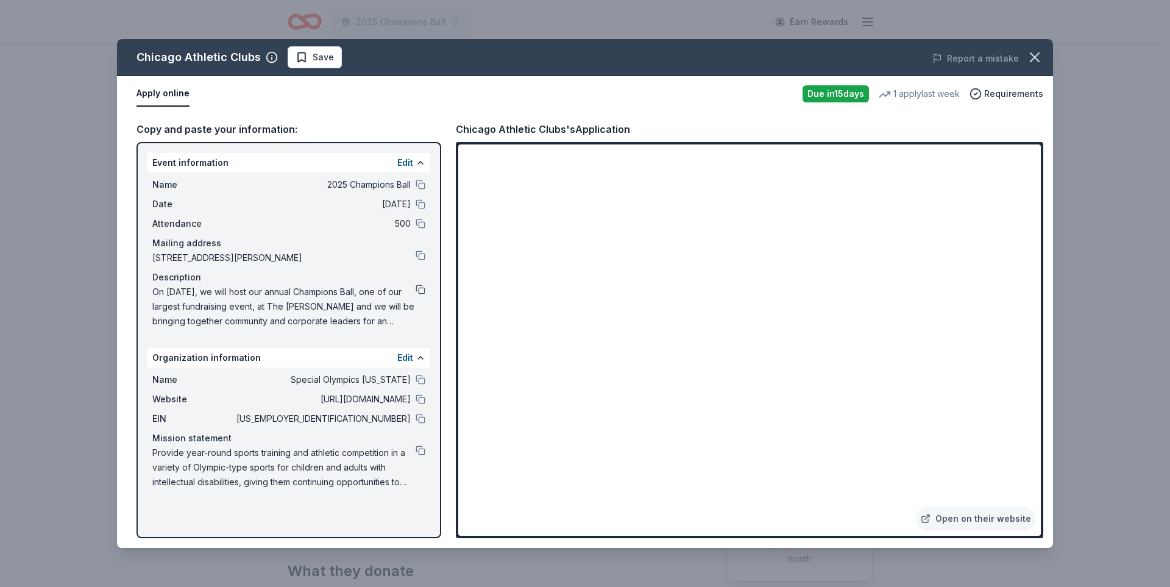
click at [419, 292] on button at bounding box center [421, 290] width 10 height 10
click at [313, 63] on span "Save" at bounding box center [323, 57] width 21 height 15
click at [354, 43] on div "Chicago Athletic Clubs Saved Report a mistake" at bounding box center [585, 57] width 936 height 37
click at [348, 51] on html "2025 Champions Ball Earn Rewards Due in 15 days Share Chicago Athletic Clubs Ne…" at bounding box center [585, 293] width 1170 height 587
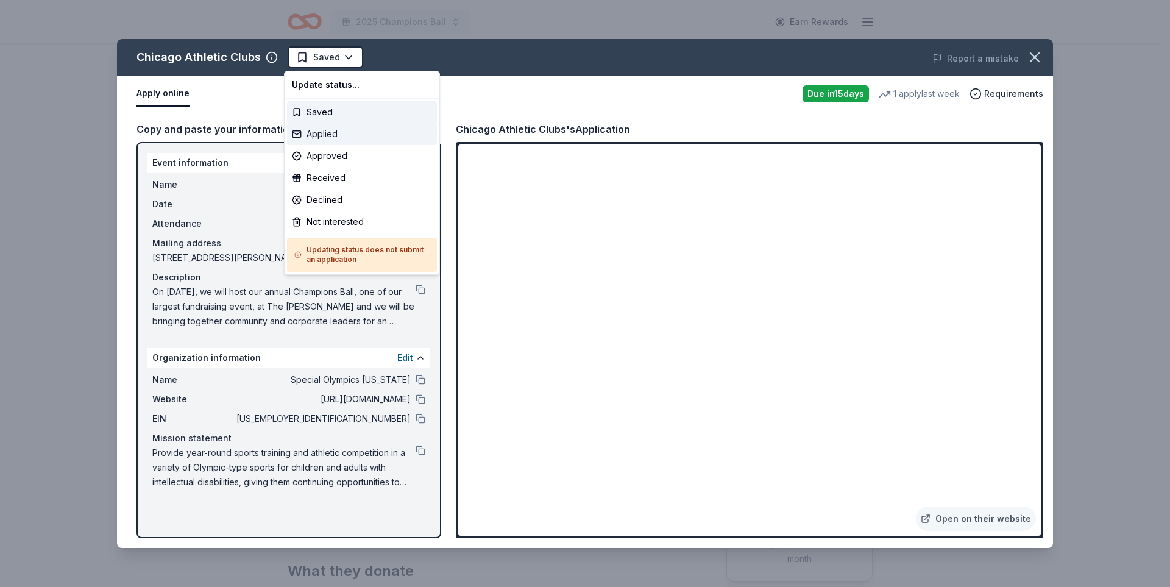
click at [344, 132] on div "Applied" at bounding box center [362, 134] width 150 height 22
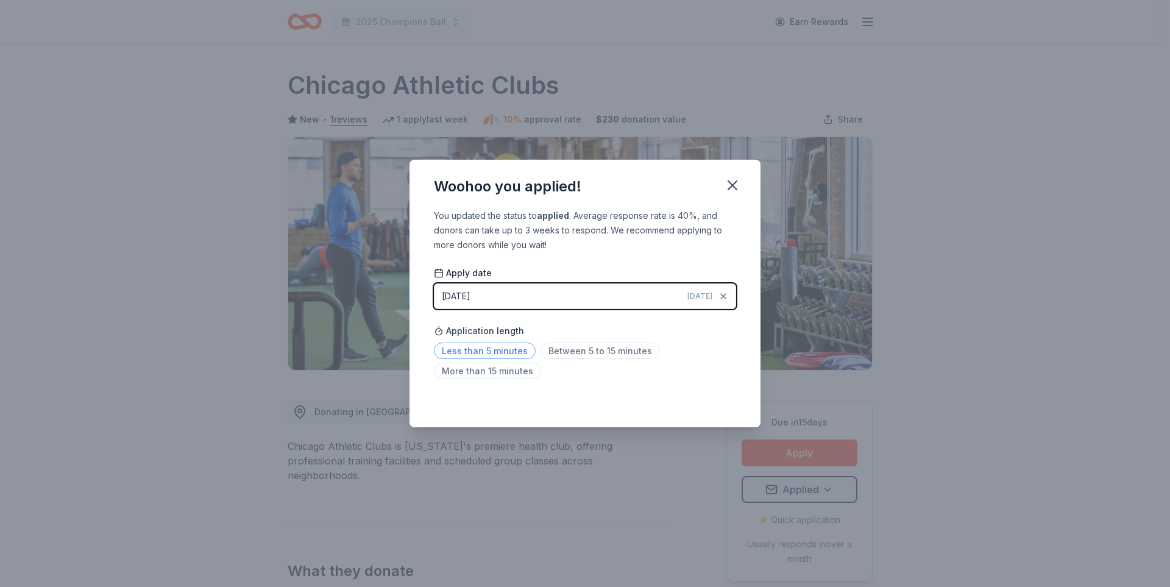
click at [518, 350] on span "Less than 5 minutes" at bounding box center [485, 351] width 102 height 16
click at [735, 174] on button "button" at bounding box center [732, 185] width 27 height 27
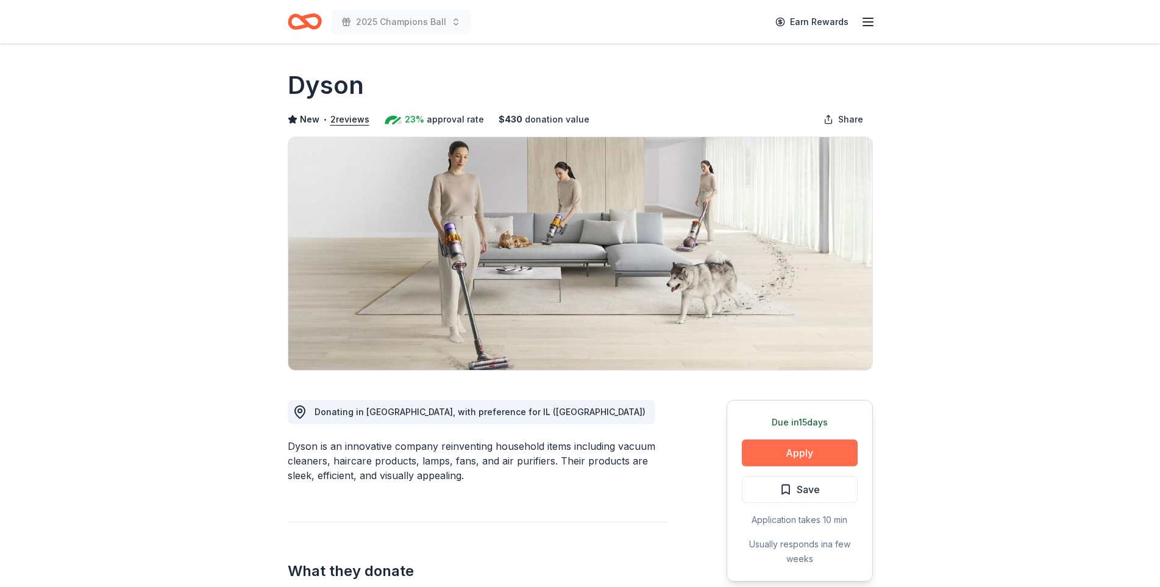
click at [805, 443] on button "Apply" at bounding box center [800, 453] width 116 height 27
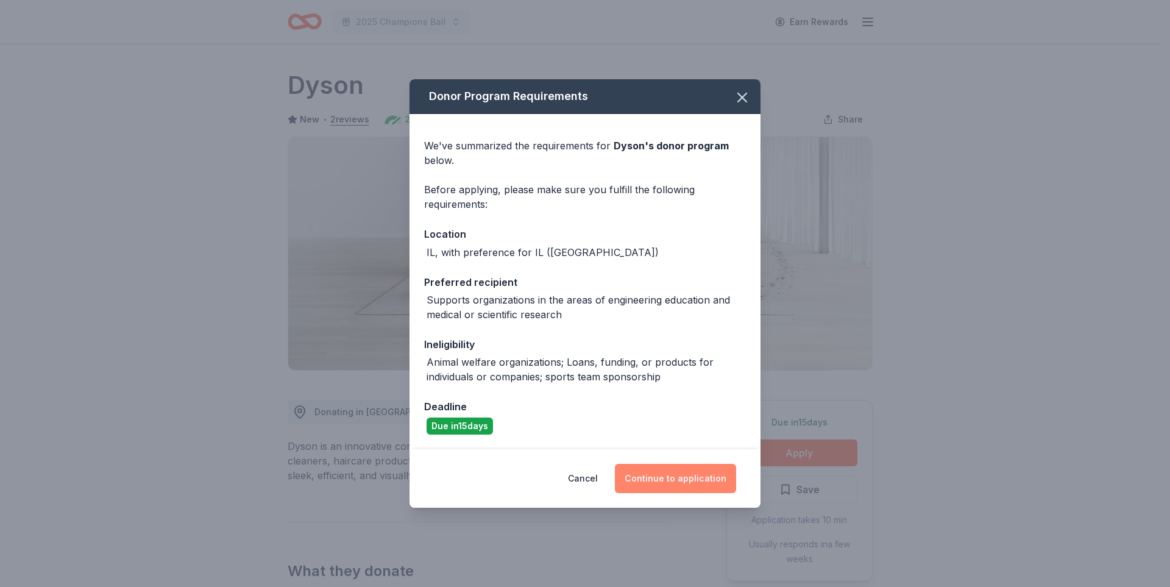
click at [707, 485] on button "Continue to application" at bounding box center [675, 478] width 121 height 29
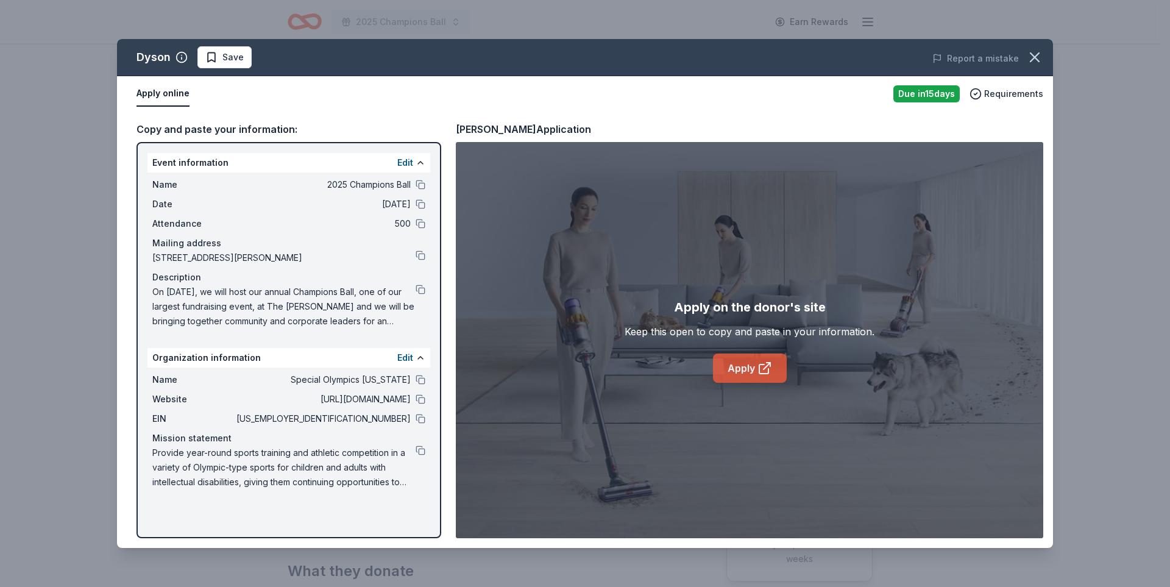
click at [755, 371] on link "Apply" at bounding box center [750, 368] width 74 height 29
click at [419, 448] on button at bounding box center [421, 451] width 10 height 10
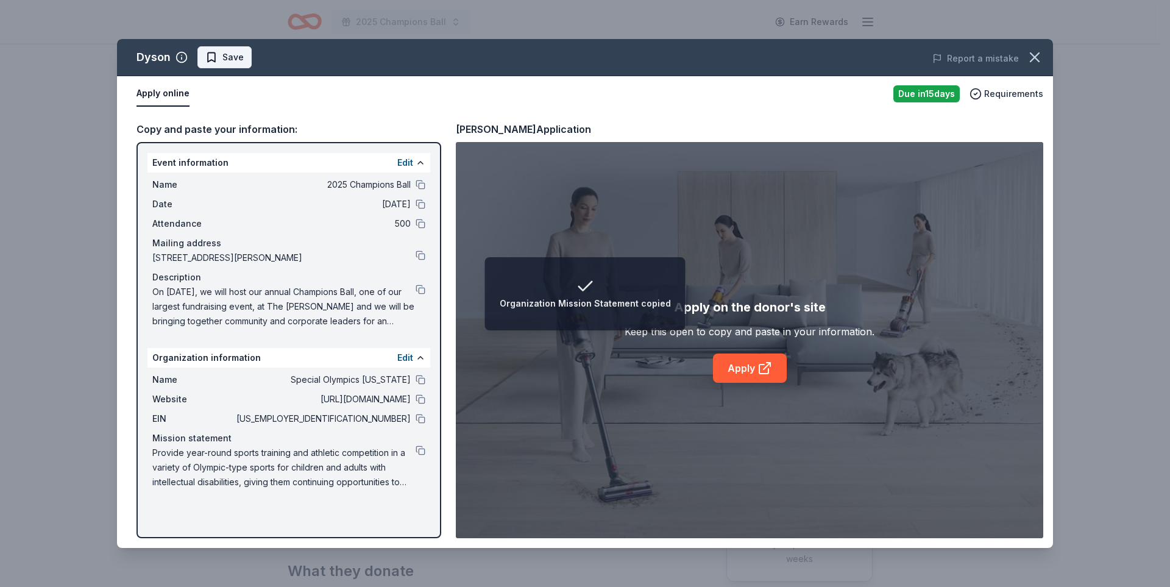
click at [229, 53] on span "Save" at bounding box center [233, 57] width 21 height 15
click at [254, 49] on html "Organization Mission Statement copied 2025 Champions Ball Earn Rewards Due in 1…" at bounding box center [585, 293] width 1170 height 587
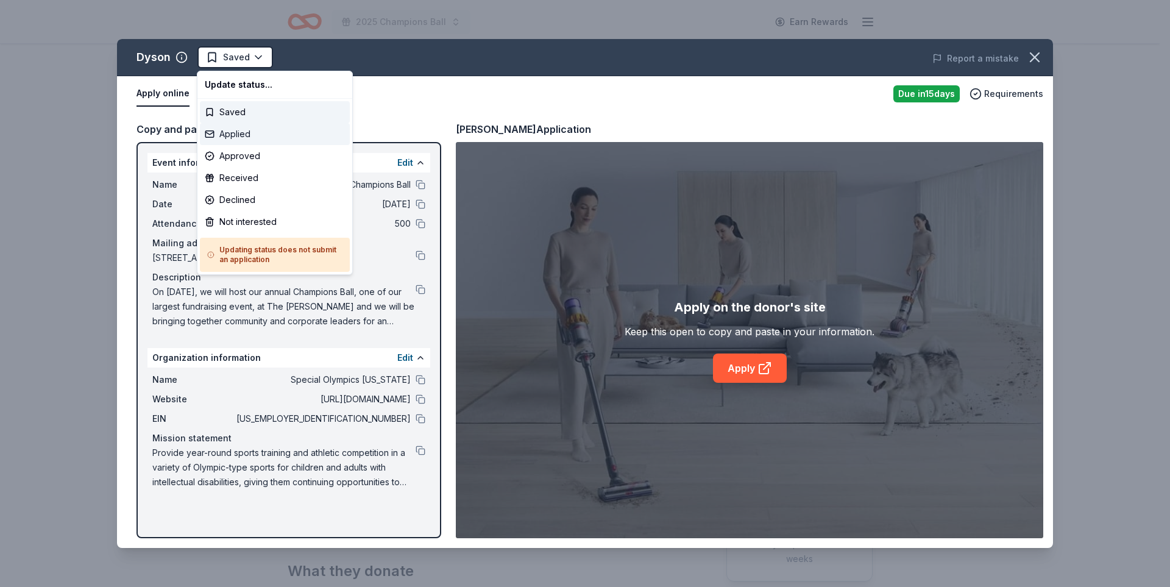
click at [255, 132] on div "Applied" at bounding box center [275, 134] width 150 height 22
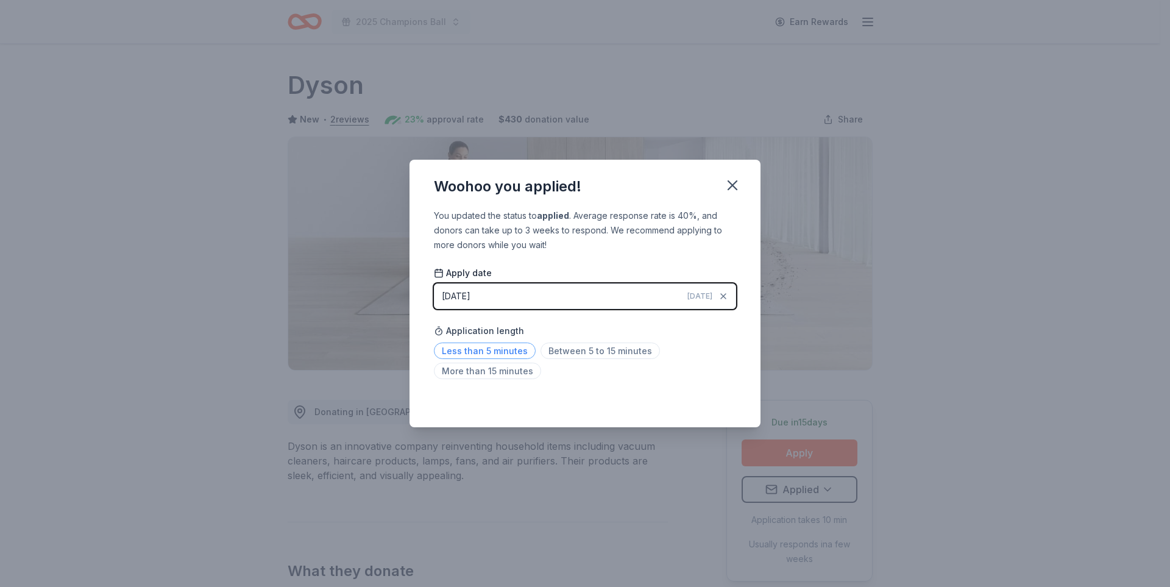
click at [521, 350] on span "Less than 5 minutes" at bounding box center [485, 351] width 102 height 16
click at [735, 177] on icon "button" at bounding box center [732, 185] width 17 height 17
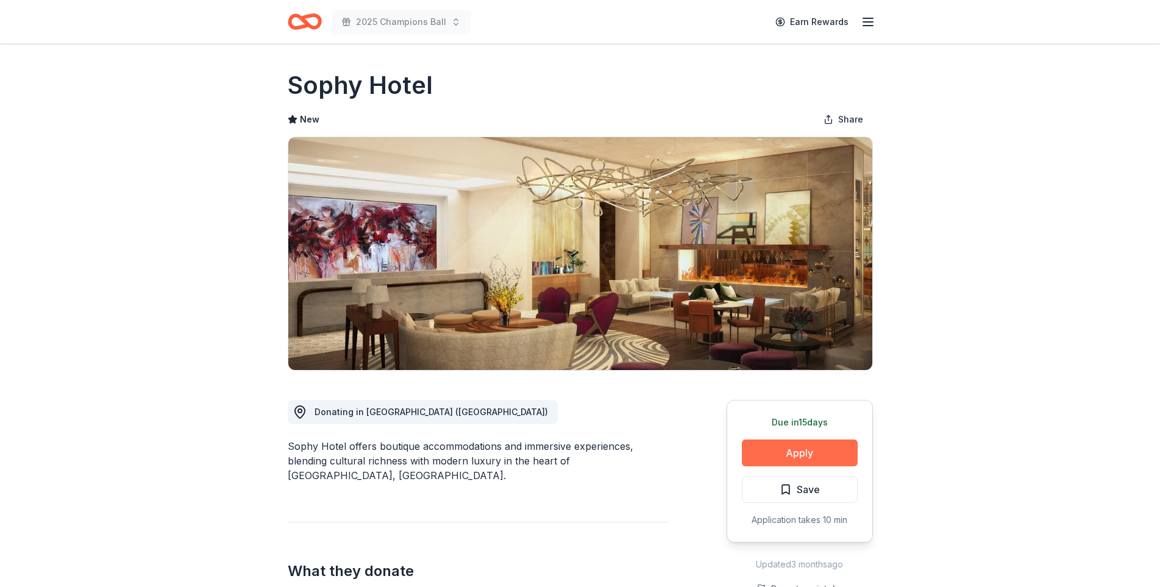
click at [779, 453] on button "Apply" at bounding box center [800, 453] width 116 height 27
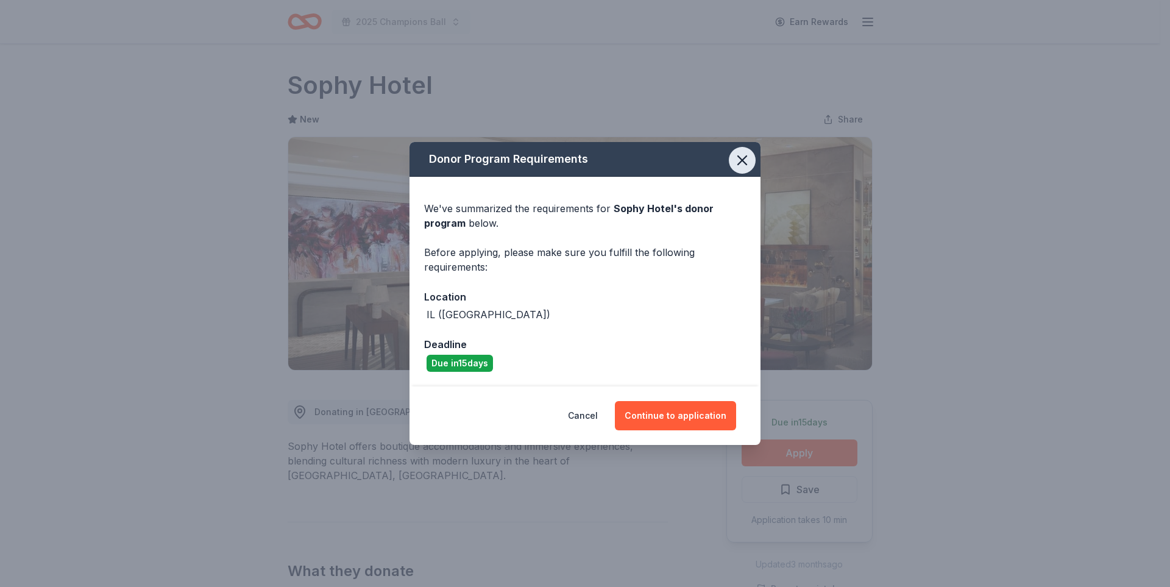
click at [736, 157] on icon "button" at bounding box center [742, 160] width 17 height 17
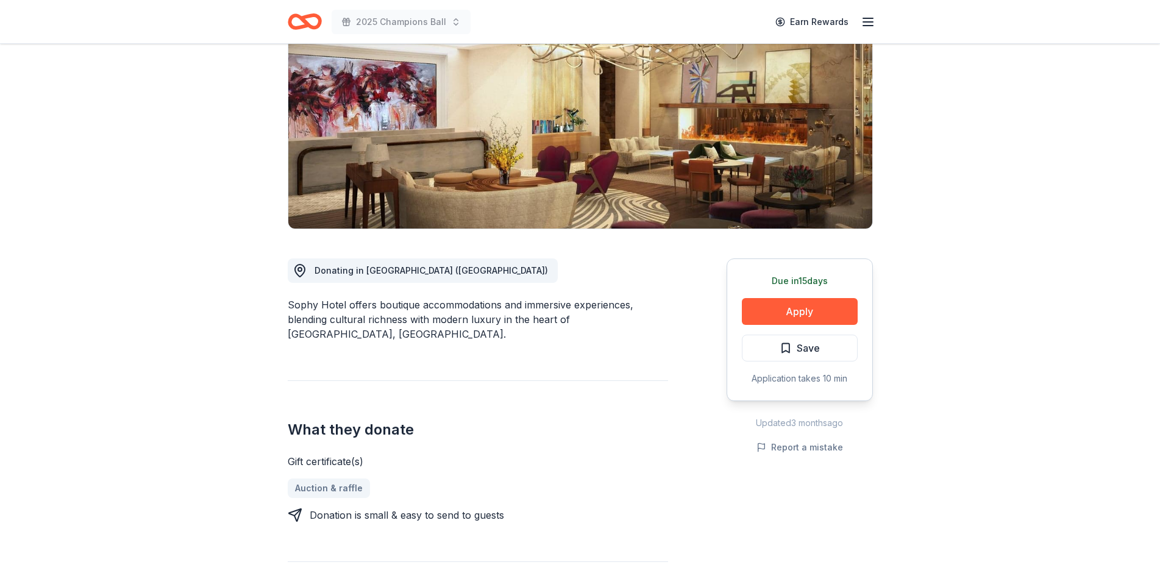
scroll to position [146, 0]
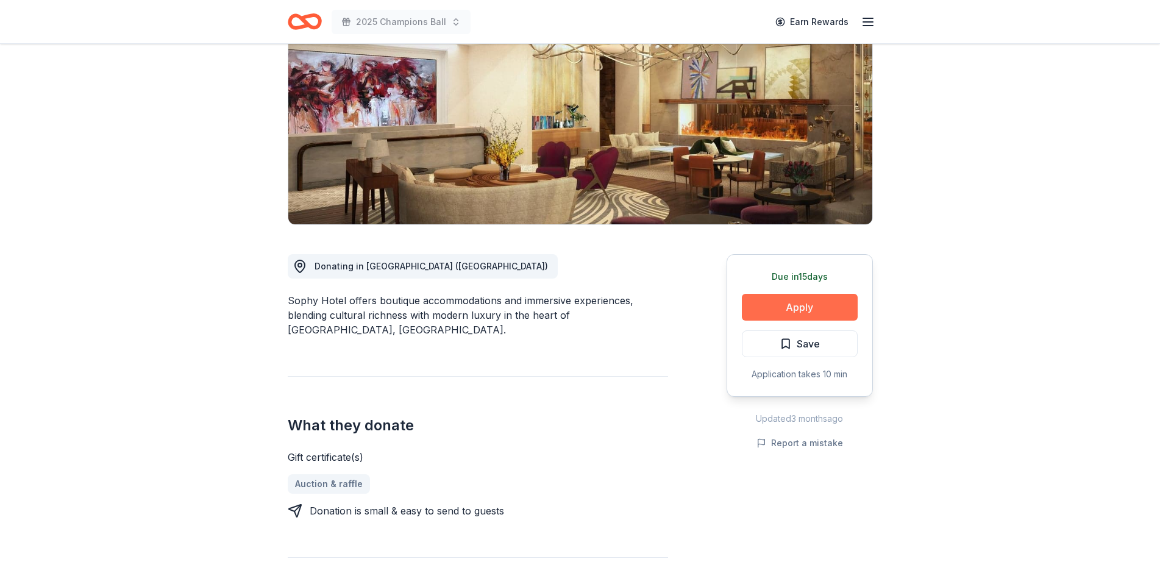
click at [746, 308] on button "Apply" at bounding box center [800, 307] width 116 height 27
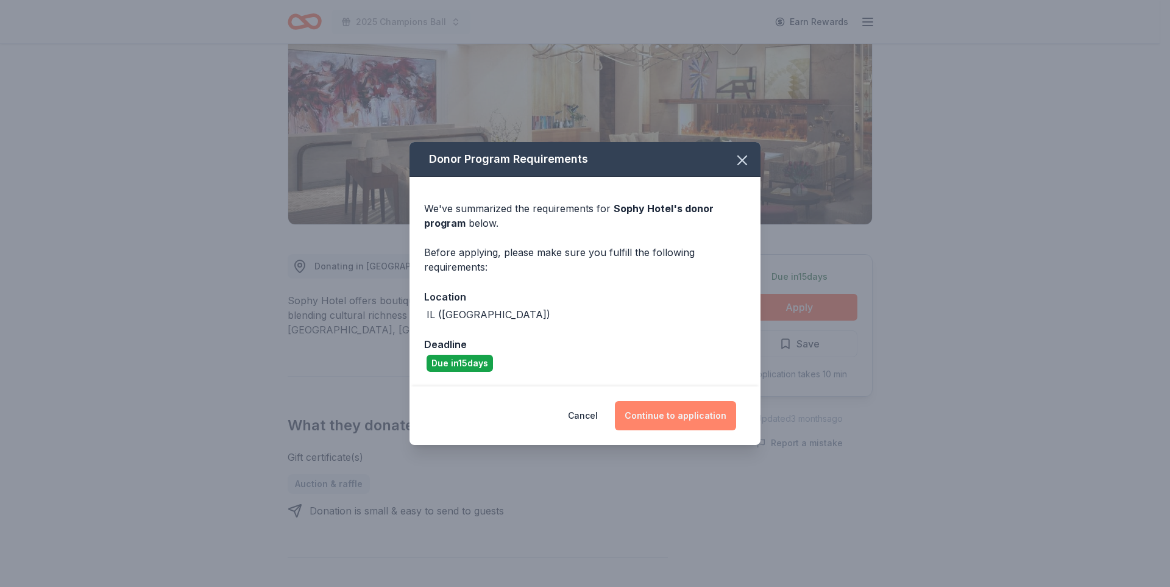
click at [642, 416] on button "Continue to application" at bounding box center [675, 415] width 121 height 29
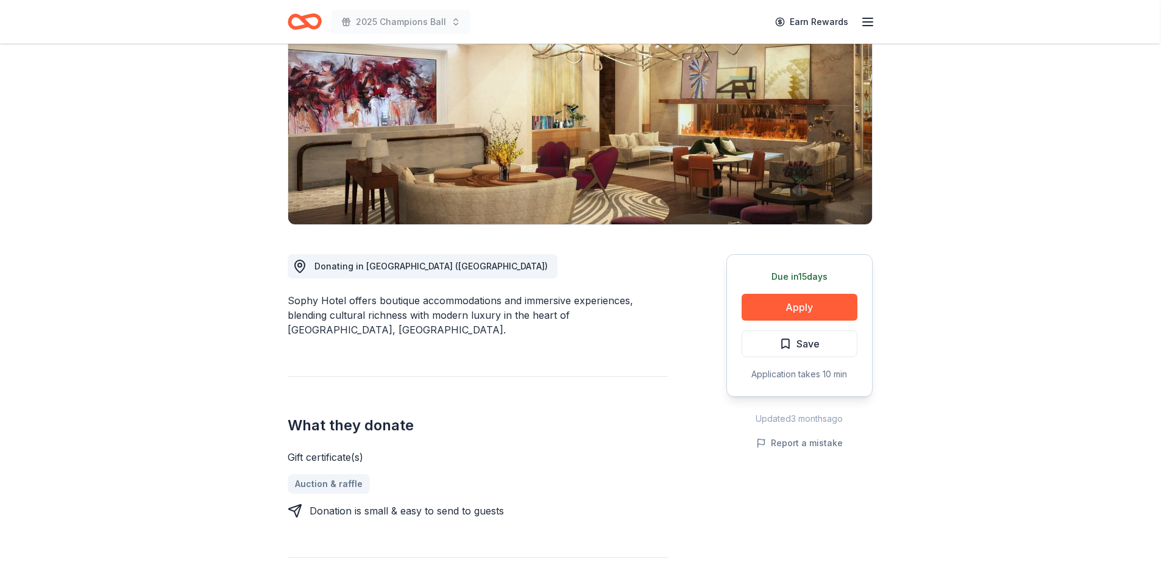
click at [642, 416] on div "Apply on the donor's site Keep this open to copy and paste in your information.…" at bounding box center [742, 338] width 558 height 376
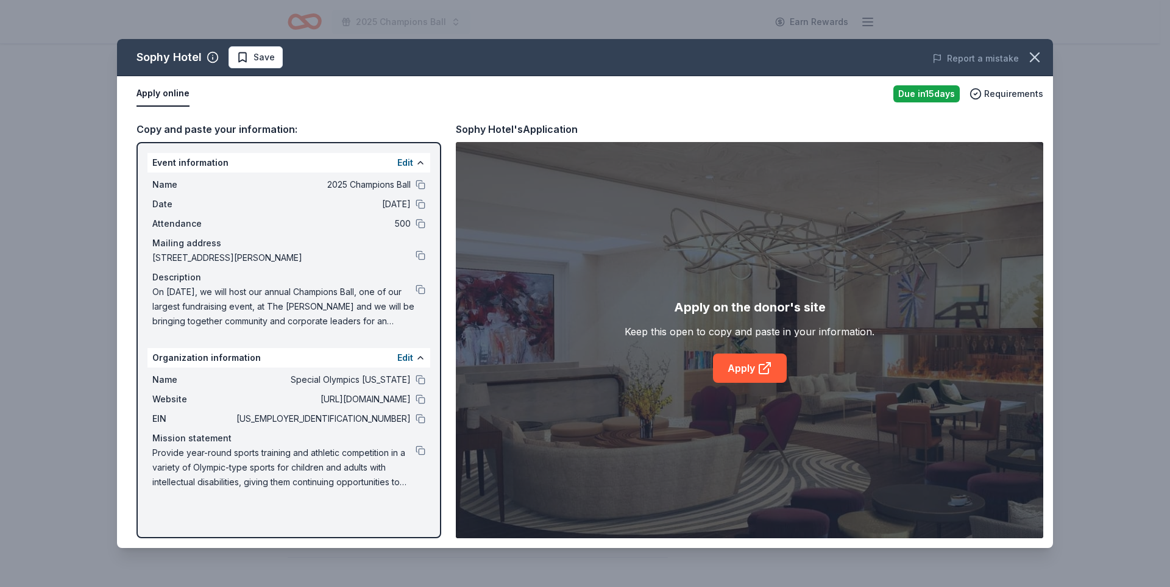
drag, startPoint x: 642, startPoint y: 416, endPoint x: 488, endPoint y: 130, distance: 324.6
click at [488, 130] on div "Sophy Hotel's Application Apply on the donor's site Keep this open to copy and …" at bounding box center [750, 329] width 588 height 417
click at [763, 369] on icon at bounding box center [765, 368] width 15 height 15
click at [416, 290] on button at bounding box center [421, 290] width 10 height 10
click at [1034, 63] on icon "button" at bounding box center [1035, 57] width 17 height 17
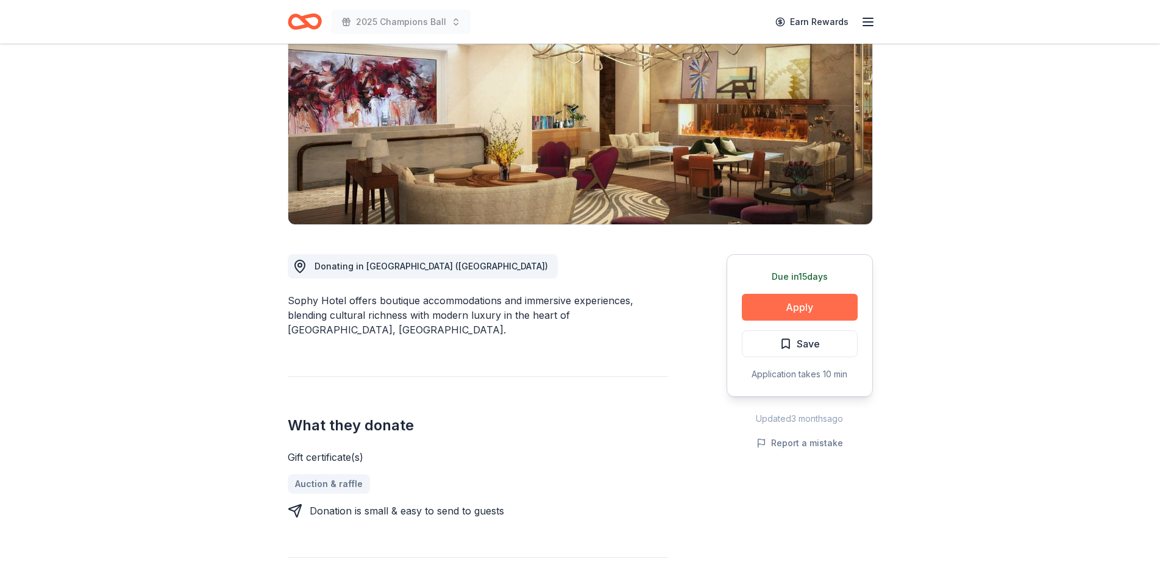
click at [816, 300] on button "Apply" at bounding box center [800, 307] width 116 height 27
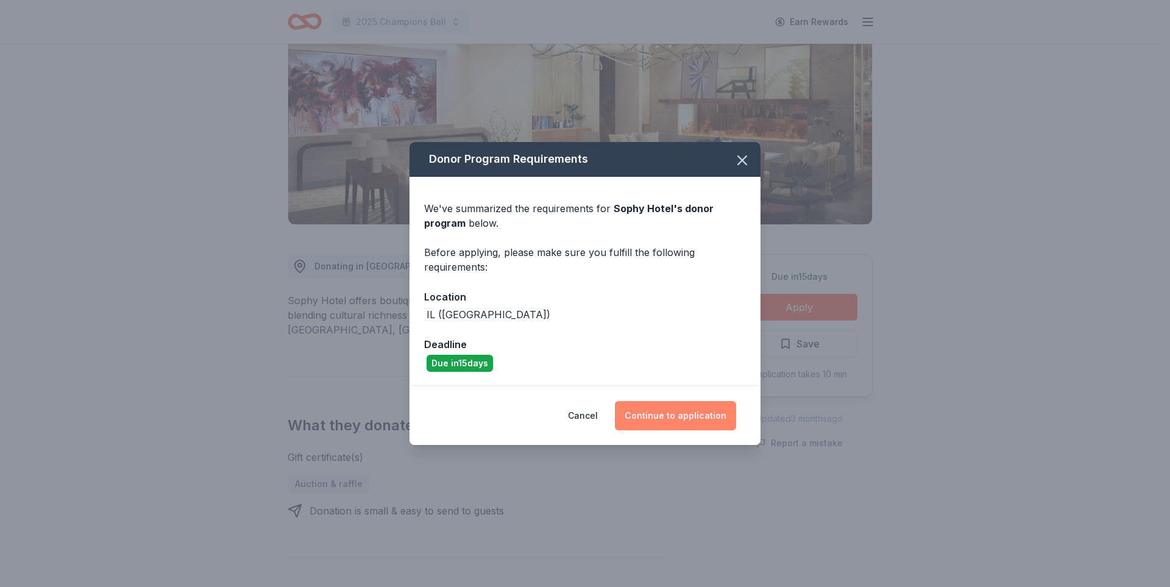
click at [656, 421] on button "Continue to application" at bounding box center [675, 415] width 121 height 29
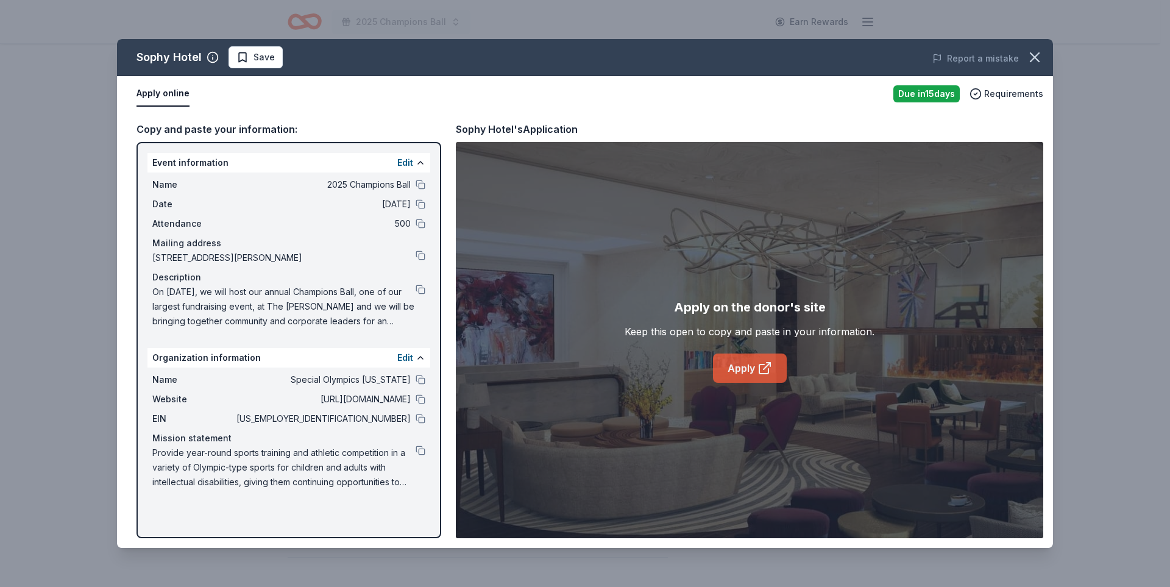
click at [750, 376] on link "Apply" at bounding box center [750, 368] width 74 height 29
click at [1035, 48] on button "button" at bounding box center [1035, 57] width 27 height 27
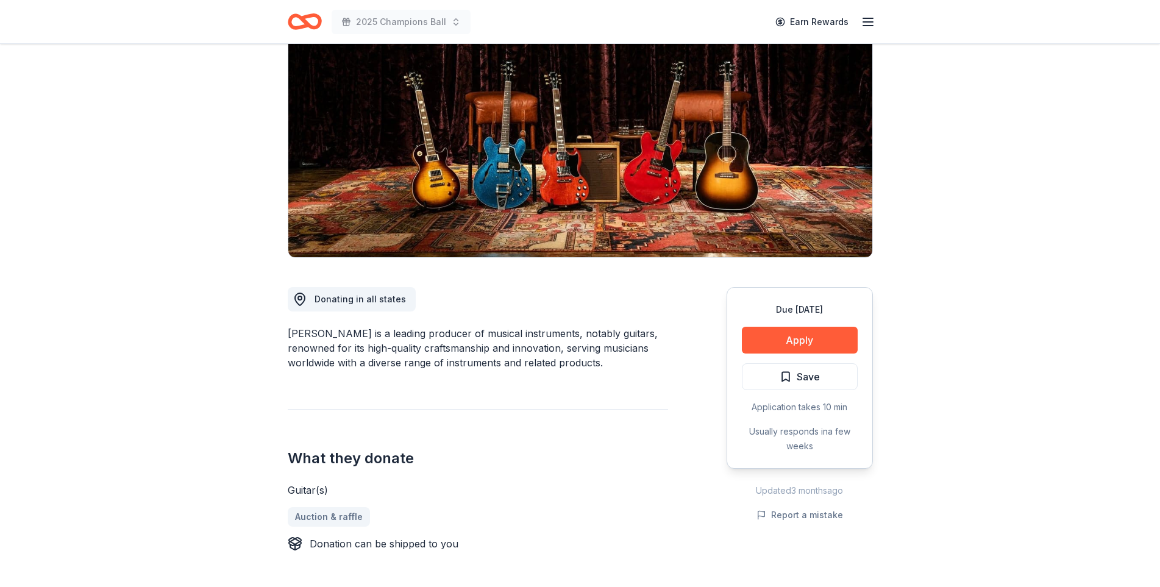
scroll to position [121, 0]
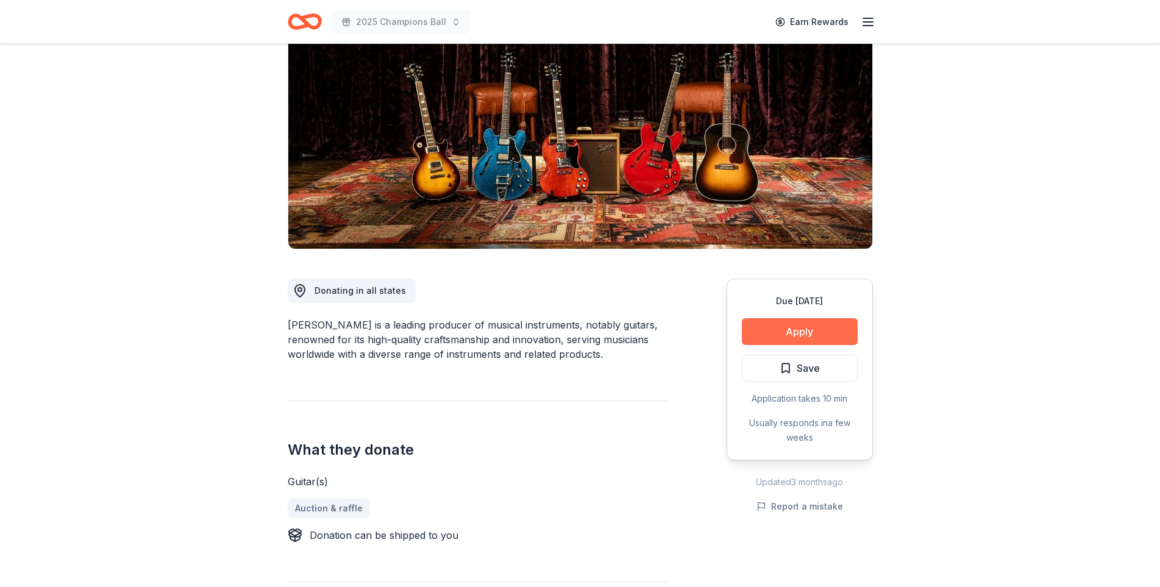
click at [824, 329] on button "Apply" at bounding box center [800, 331] width 116 height 27
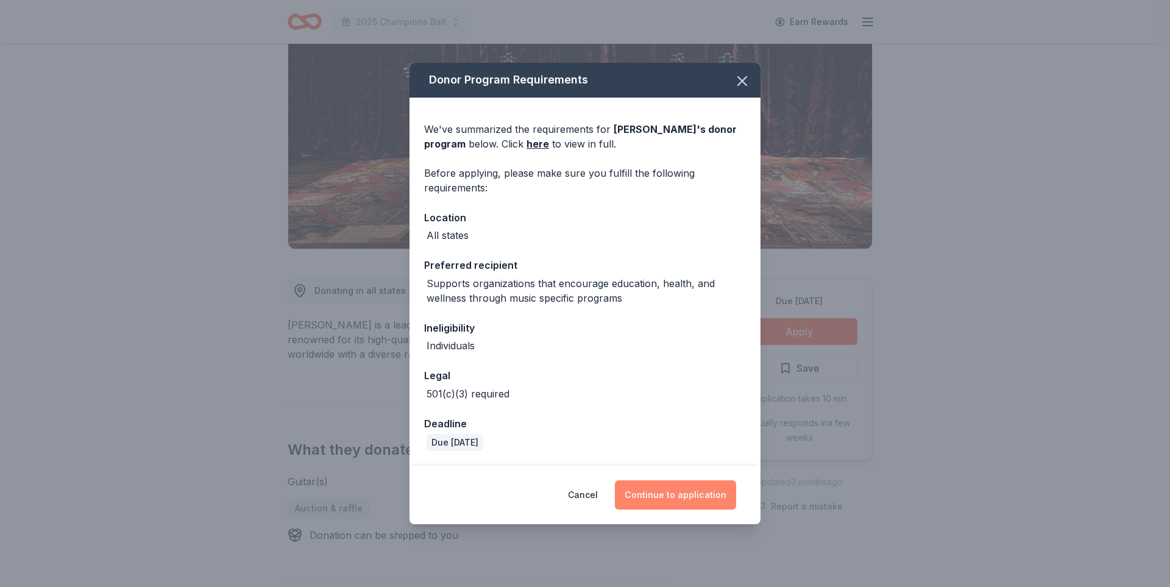
click at [702, 494] on button "Continue to application" at bounding box center [675, 494] width 121 height 29
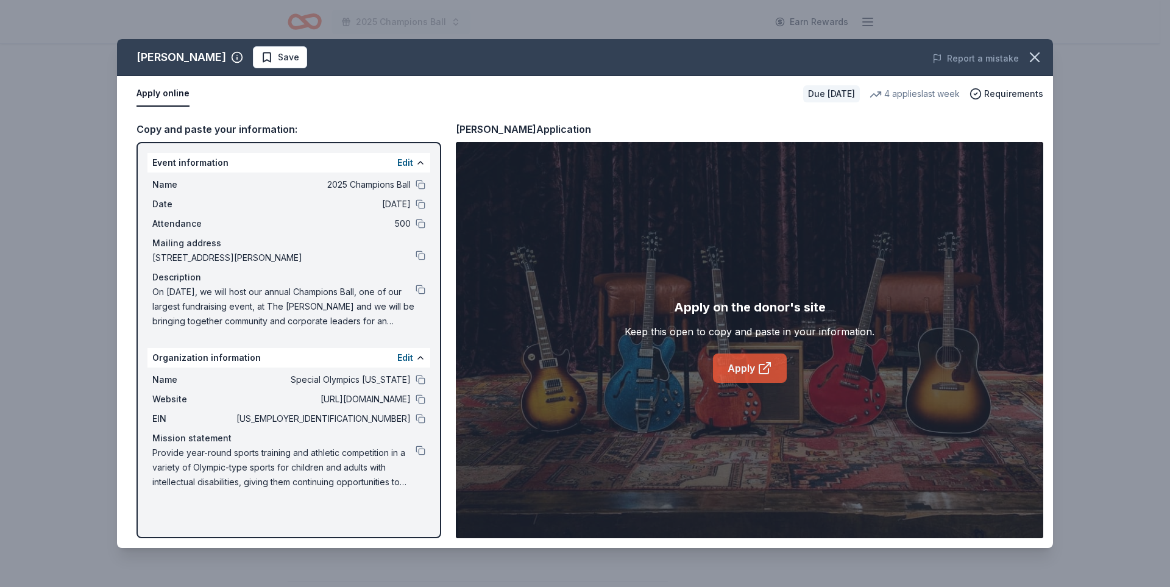
click at [781, 374] on link "Apply" at bounding box center [750, 368] width 74 height 29
click at [418, 418] on button at bounding box center [421, 419] width 10 height 10
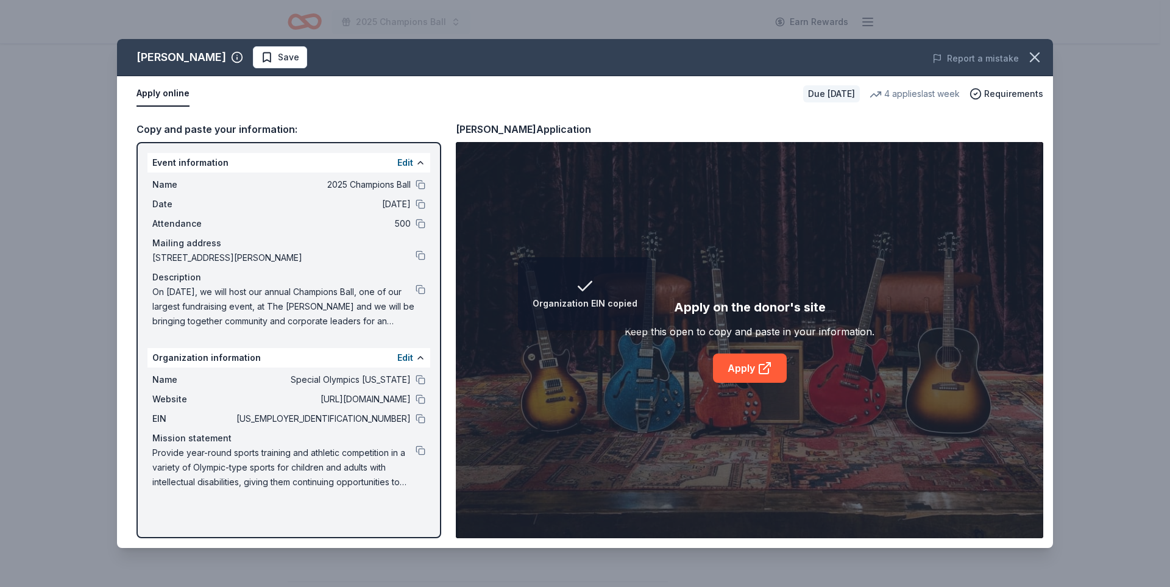
click at [433, 460] on div "Event information Edit Name 2025 Champions Ball Date [DATE] Attendance 500 Mail…" at bounding box center [289, 340] width 305 height 396
drag, startPoint x: 419, startPoint y: 449, endPoint x: 404, endPoint y: 466, distance: 22.5
click at [404, 466] on span "Provide year-round sports training and athletic competition in a variety of Oly…" at bounding box center [283, 468] width 263 height 44
click at [418, 449] on button at bounding box center [421, 451] width 10 height 10
click at [1029, 59] on icon "button" at bounding box center [1035, 57] width 17 height 17
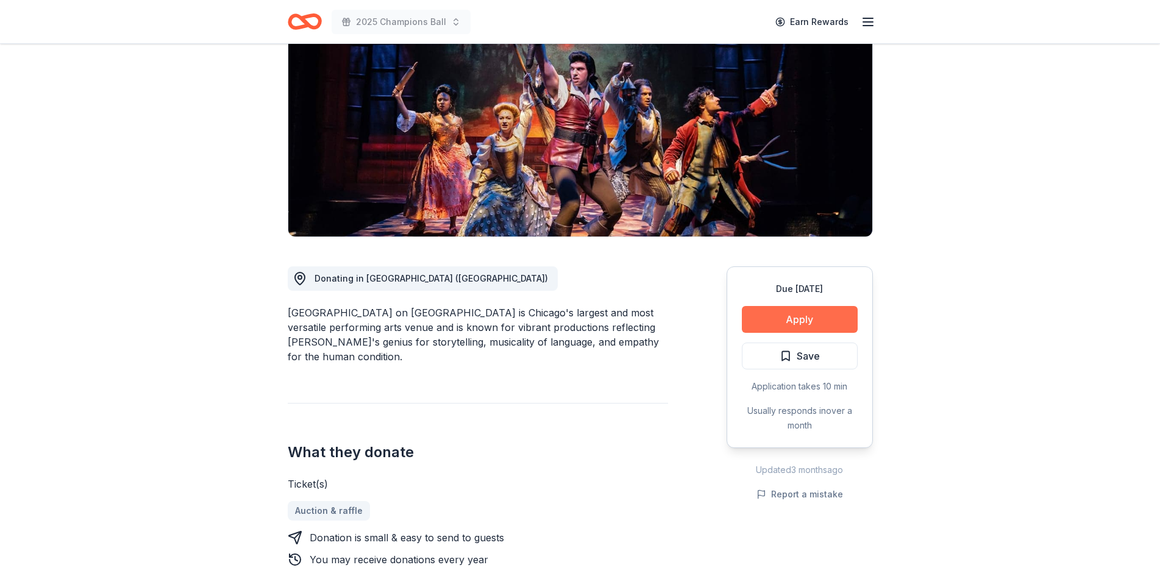
scroll to position [134, 0]
click at [830, 326] on button "Apply" at bounding box center [800, 318] width 116 height 27
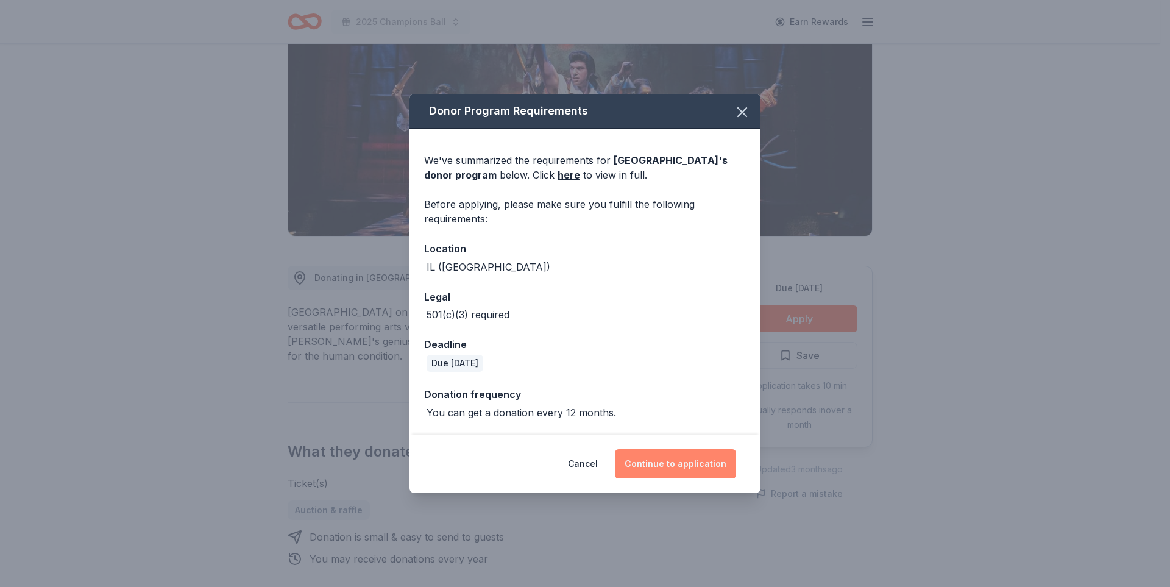
click at [679, 458] on button "Continue to application" at bounding box center [675, 463] width 121 height 29
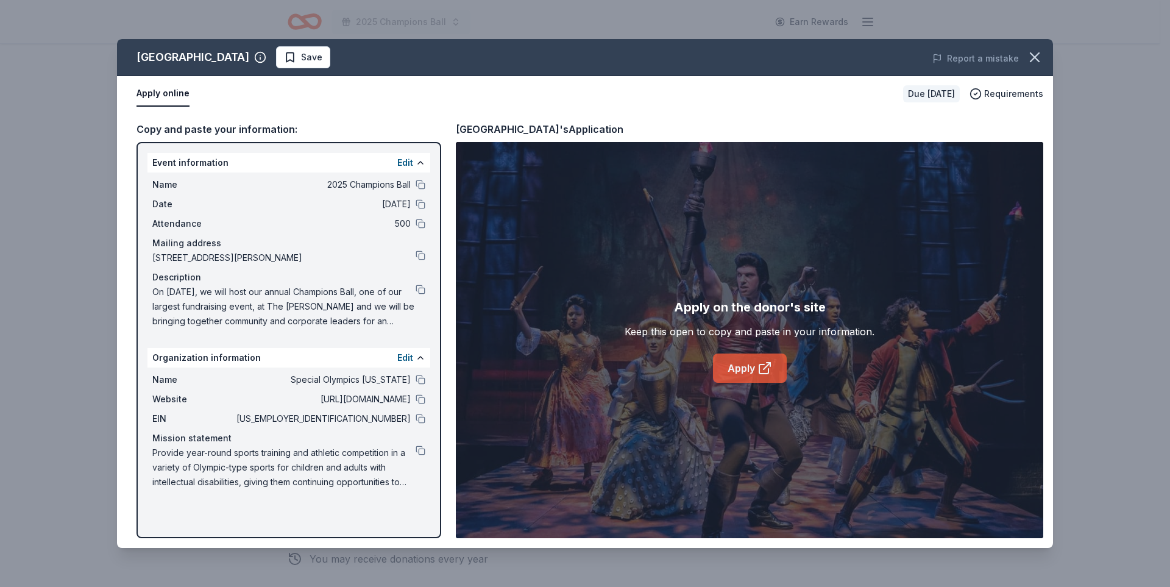
click at [771, 372] on icon at bounding box center [765, 368] width 15 height 15
click at [1026, 55] on button "button" at bounding box center [1035, 57] width 27 height 27
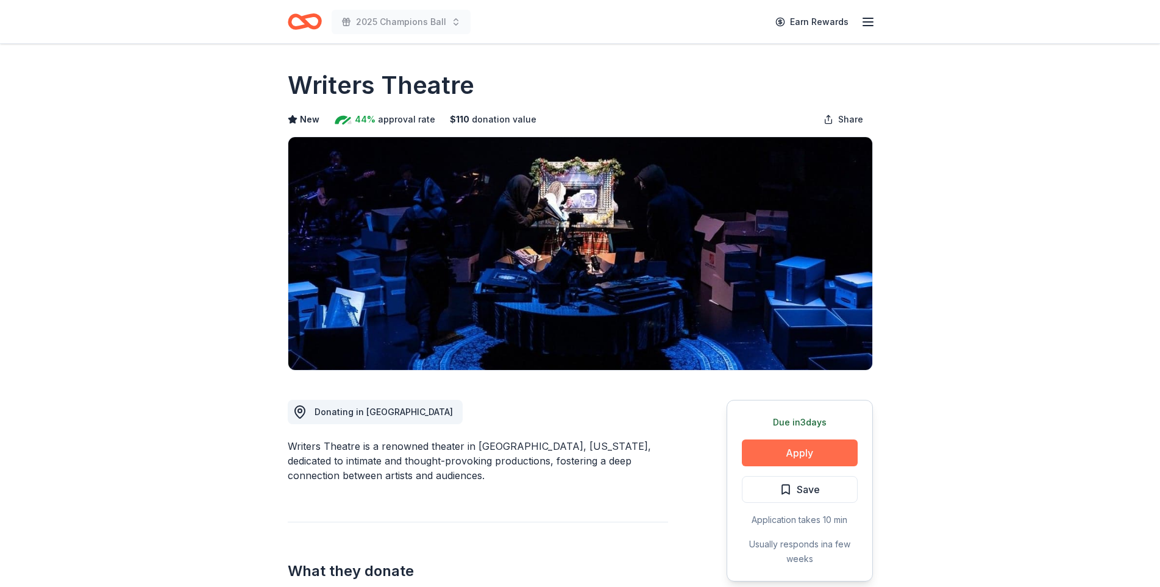
click at [776, 454] on button "Apply" at bounding box center [800, 453] width 116 height 27
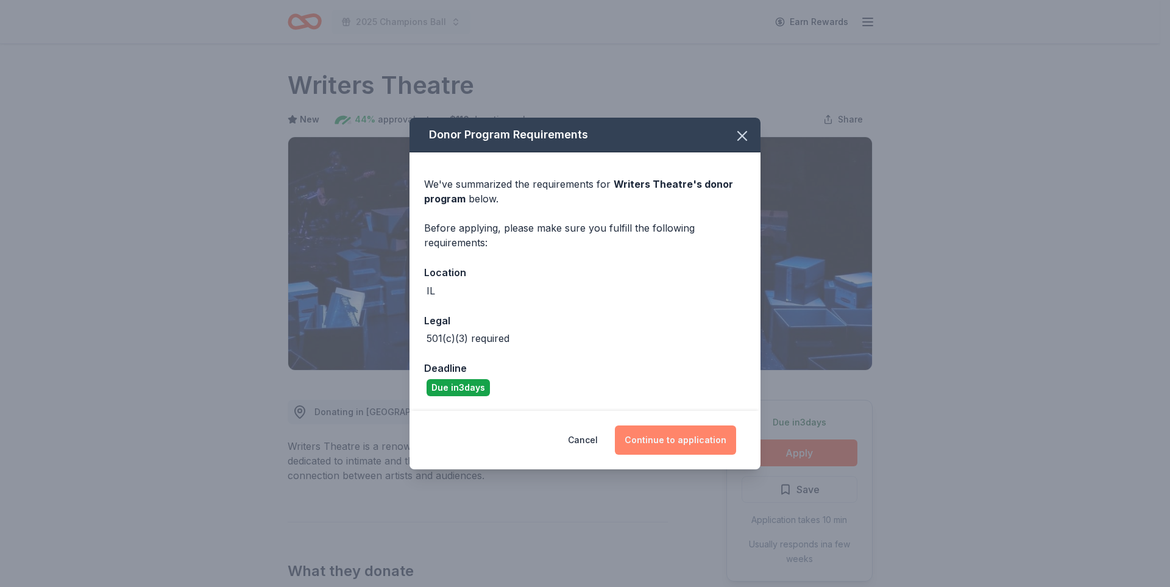
click at [680, 437] on button "Continue to application" at bounding box center [675, 440] width 121 height 29
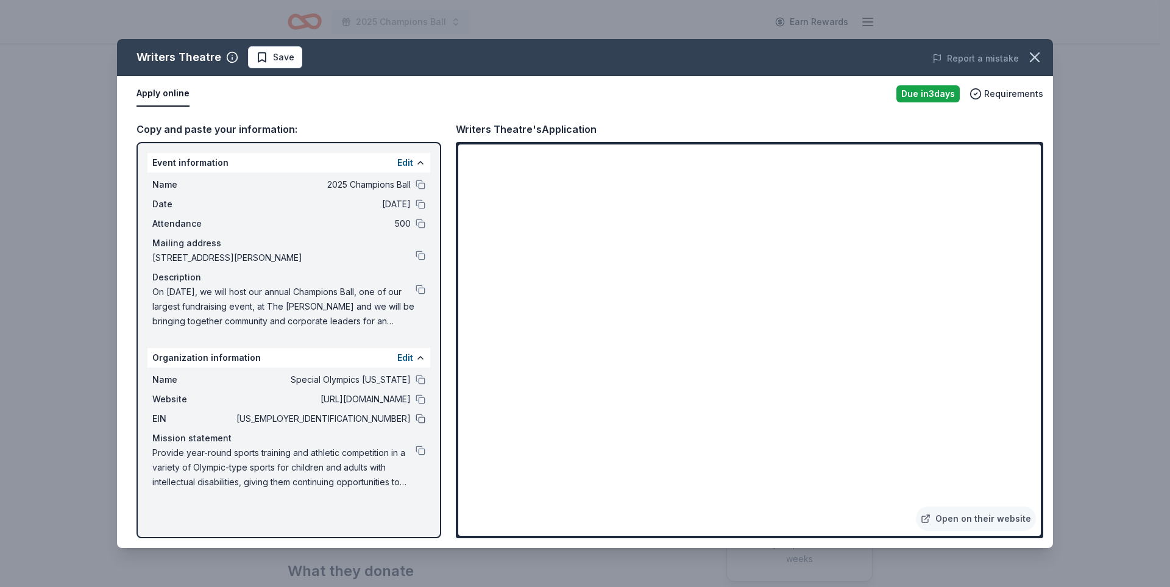
click at [419, 419] on button at bounding box center [421, 419] width 10 height 10
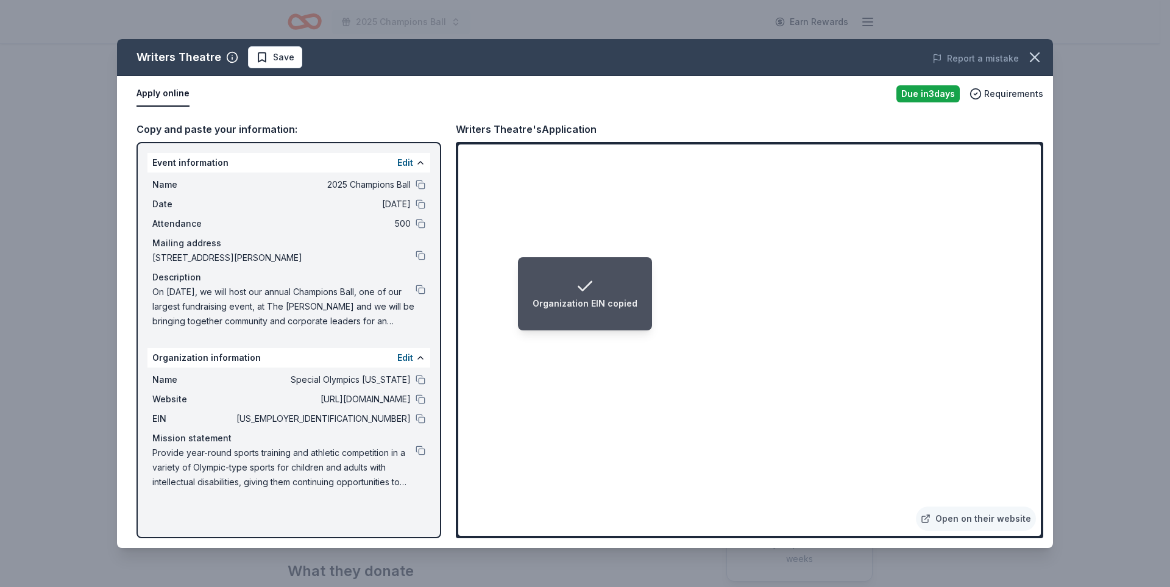
click at [622, 325] on li "Organization EIN copied" at bounding box center [585, 293] width 134 height 73
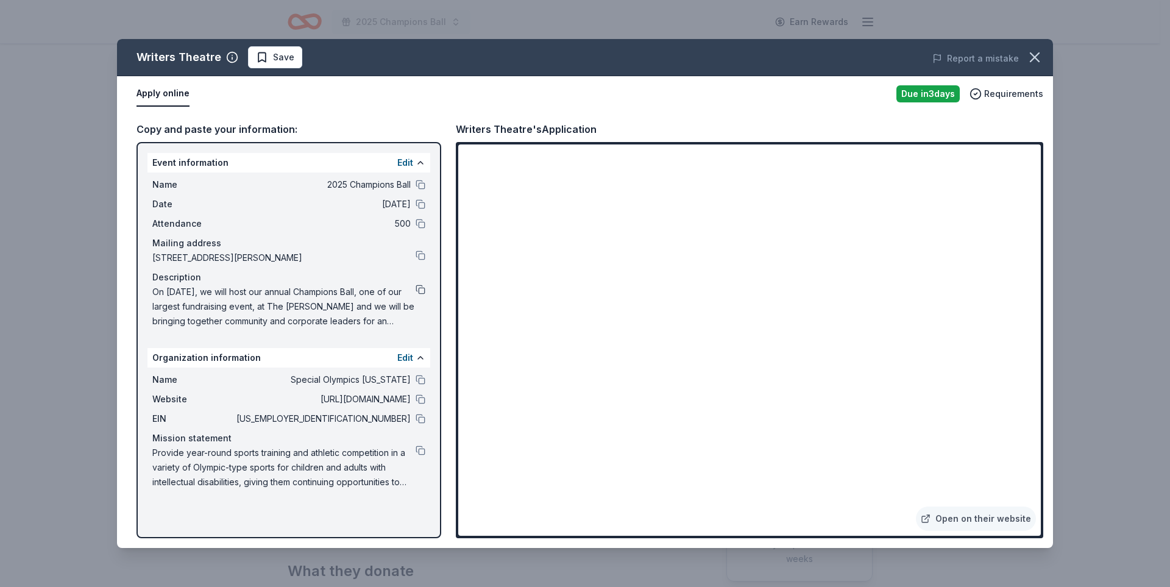
click at [423, 287] on button at bounding box center [421, 290] width 10 height 10
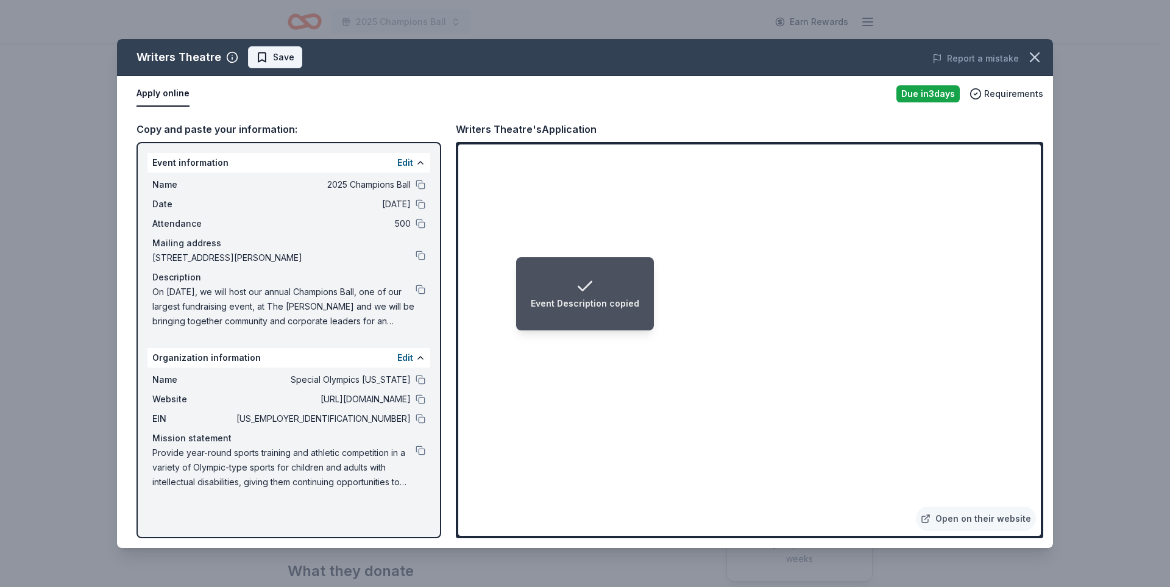
click at [268, 51] on span "Save" at bounding box center [275, 57] width 38 height 15
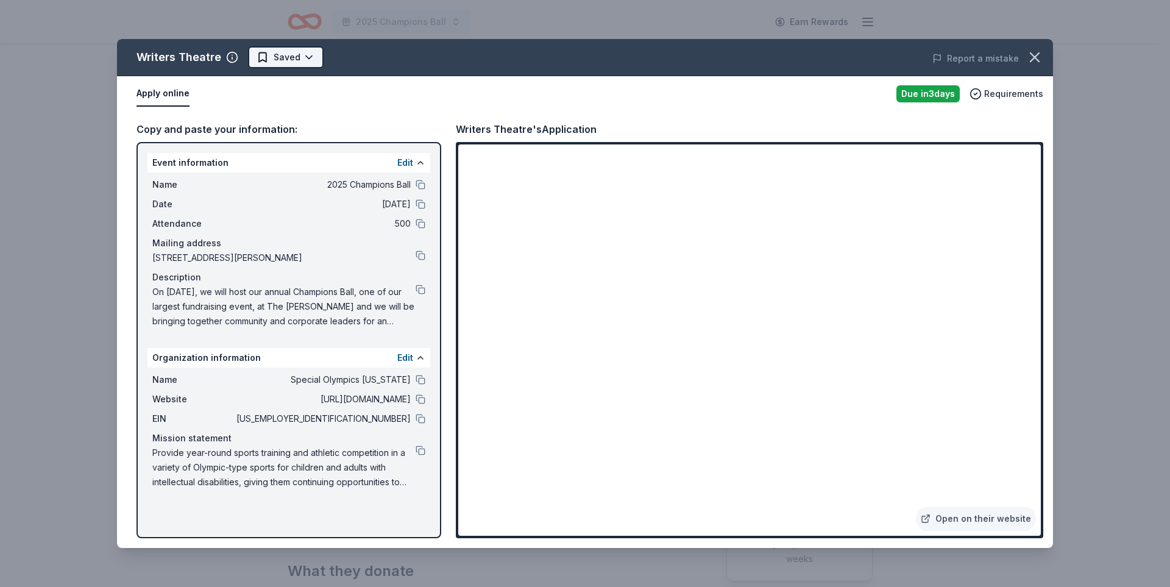
click at [304, 55] on html "2025 Champions Ball Earn Rewards Due [DATE] Share Writers Theatre New 44% appro…" at bounding box center [585, 293] width 1170 height 587
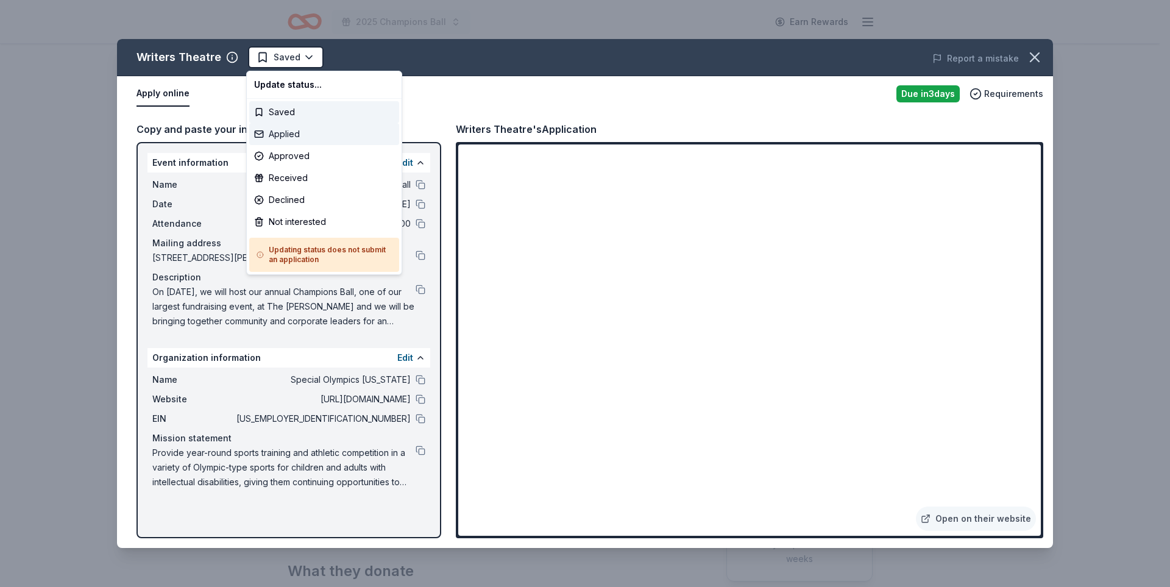
click at [306, 131] on div "Applied" at bounding box center [324, 134] width 150 height 22
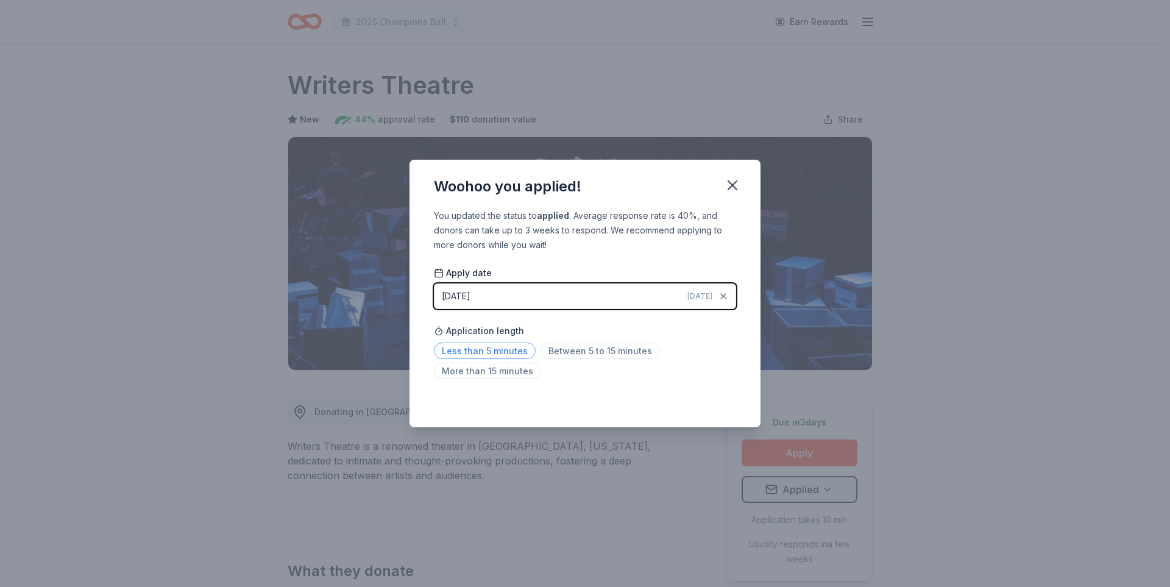
click at [505, 344] on span "Less than 5 minutes" at bounding box center [485, 351] width 102 height 16
click at [727, 182] on icon "button" at bounding box center [732, 185] width 17 height 17
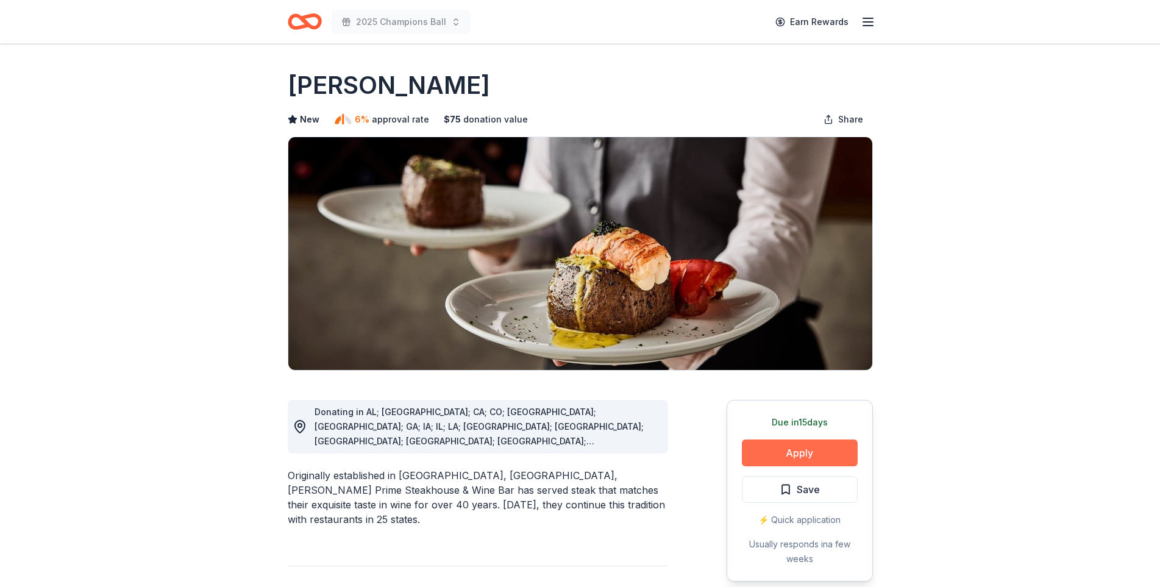
click at [750, 451] on button "Apply" at bounding box center [800, 453] width 116 height 27
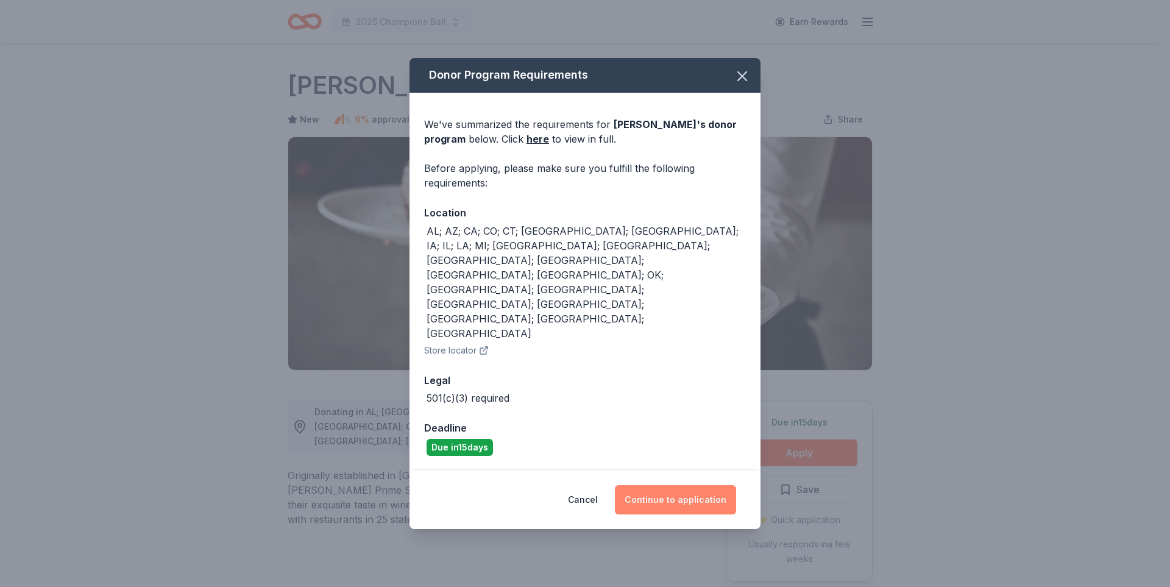
click at [675, 485] on button "Continue to application" at bounding box center [675, 499] width 121 height 29
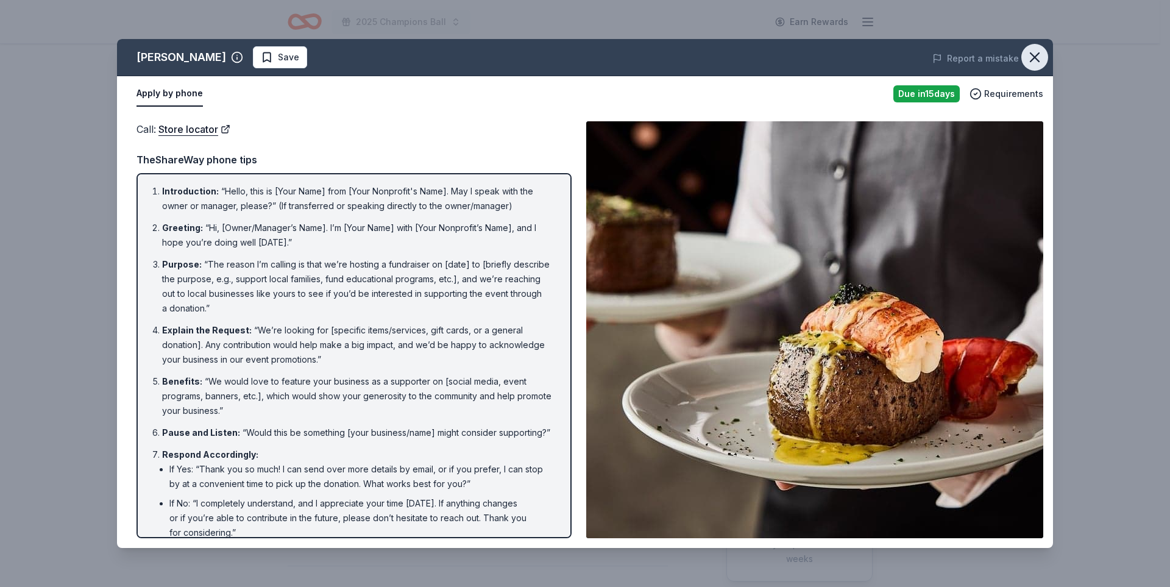
click at [1036, 68] on button "button" at bounding box center [1035, 57] width 27 height 27
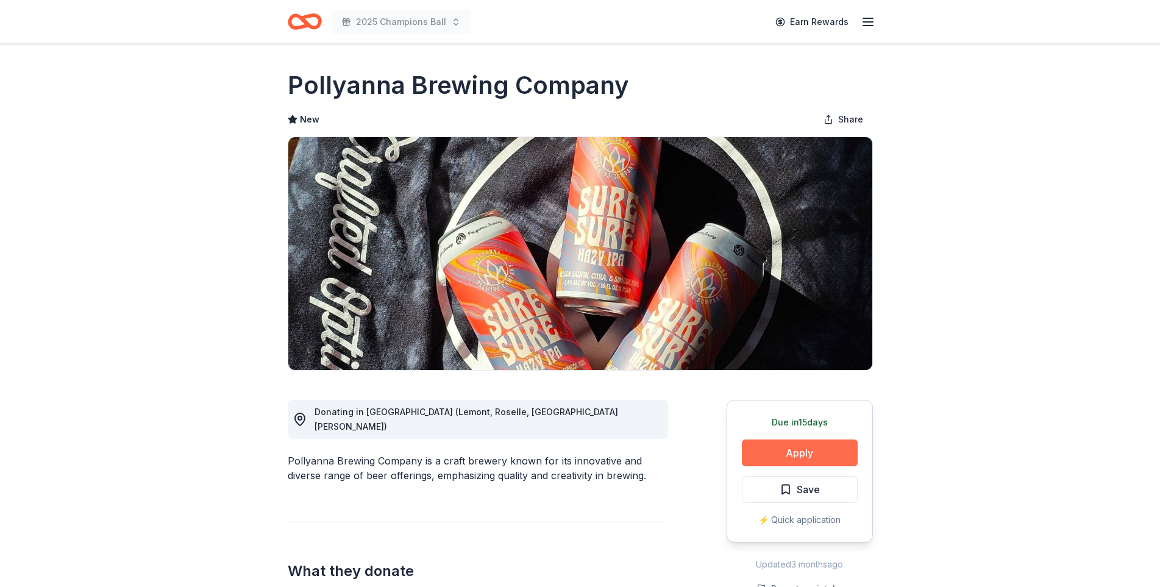
click at [752, 452] on button "Apply" at bounding box center [800, 453] width 116 height 27
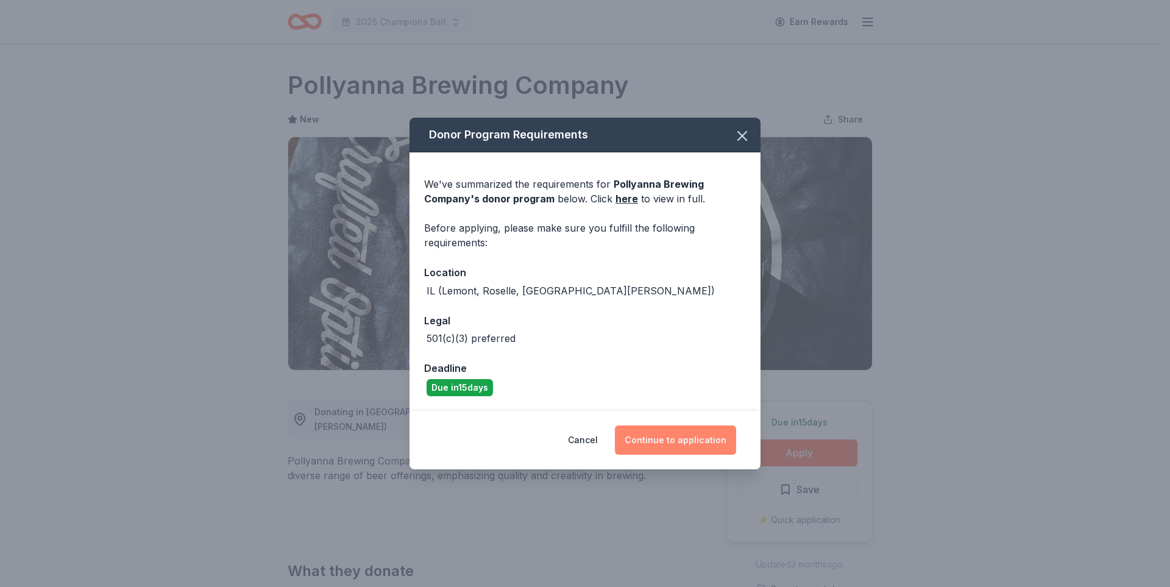
click at [658, 436] on button "Continue to application" at bounding box center [675, 440] width 121 height 29
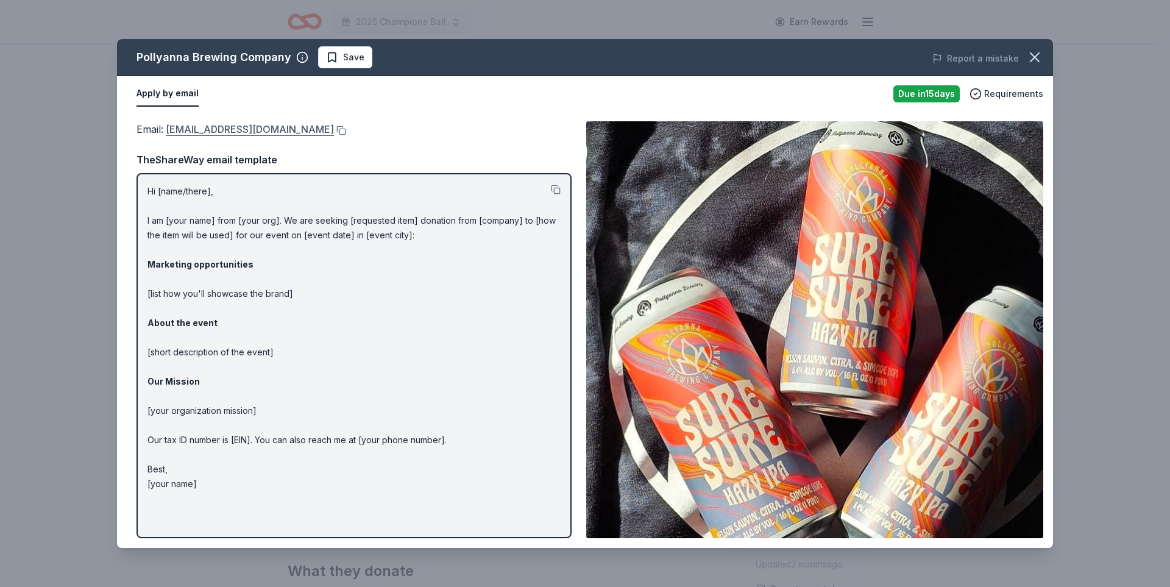
click at [251, 126] on link "[EMAIL_ADDRESS][DOMAIN_NAME]" at bounding box center [250, 129] width 168 height 16
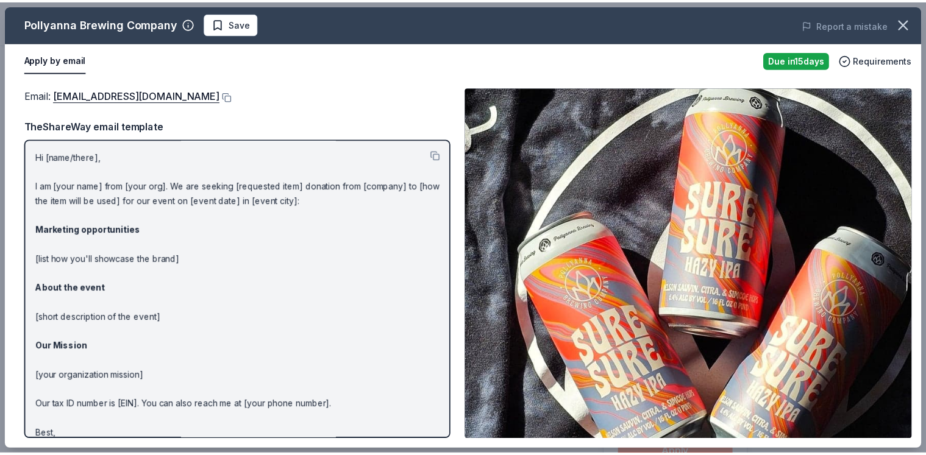
scroll to position [41, 0]
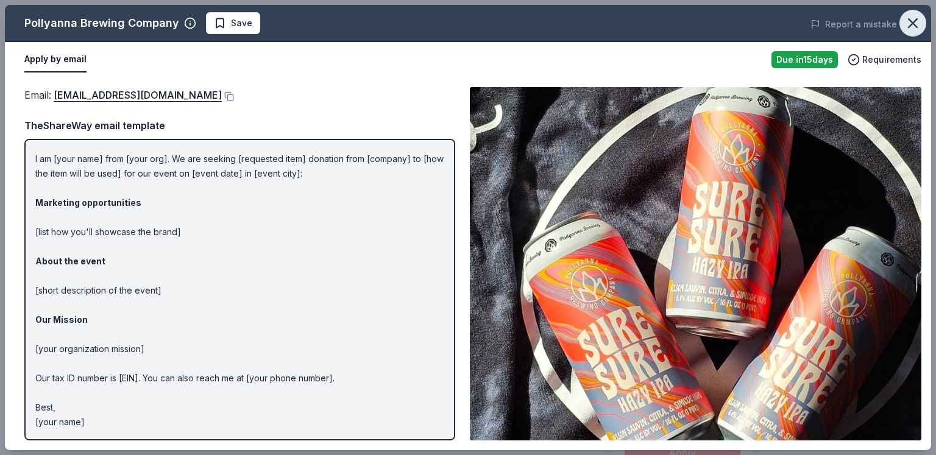
click at [903, 26] on button "button" at bounding box center [913, 23] width 27 height 27
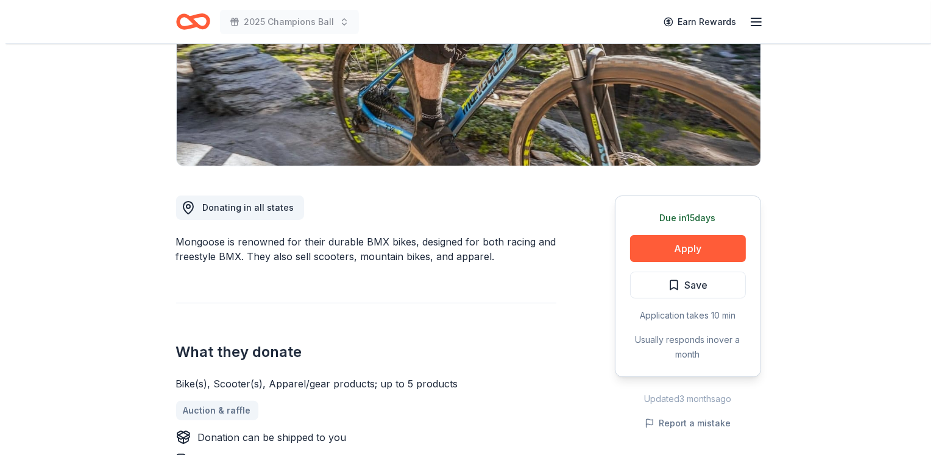
scroll to position [205, 0]
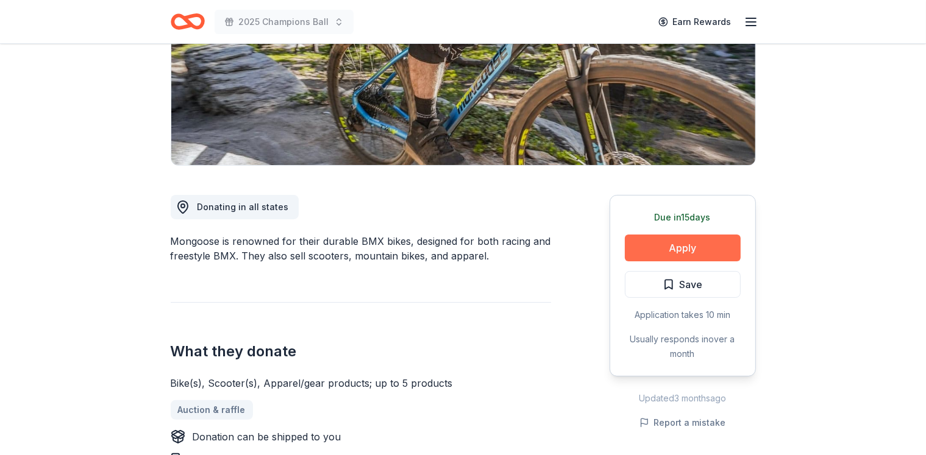
click at [675, 251] on button "Apply" at bounding box center [683, 248] width 116 height 27
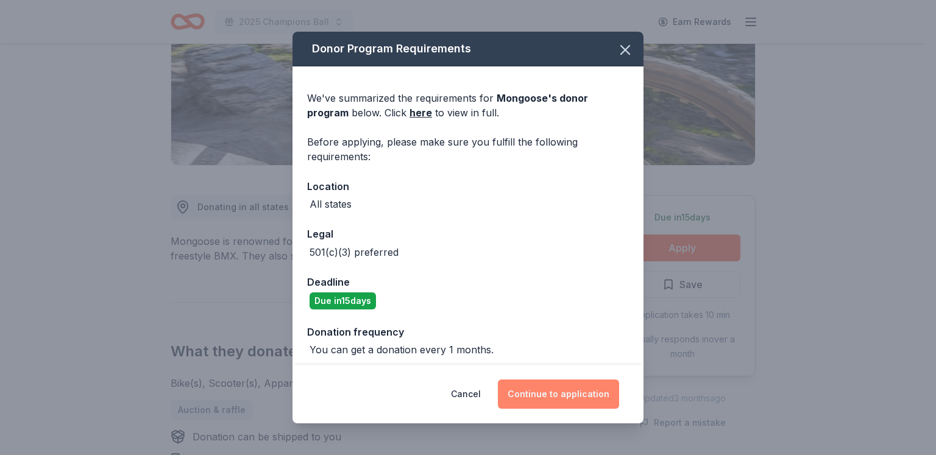
click at [547, 392] on button "Continue to application" at bounding box center [558, 394] width 121 height 29
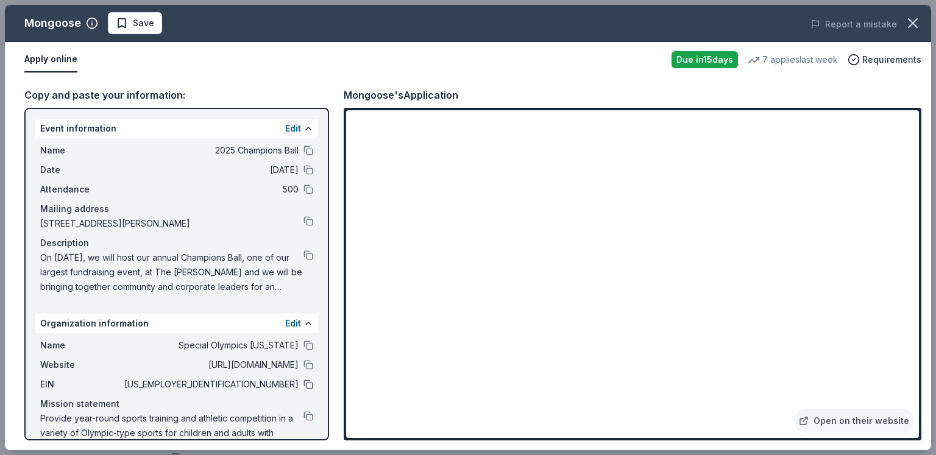
click at [304, 380] on button at bounding box center [309, 385] width 10 height 10
click at [304, 365] on button at bounding box center [309, 365] width 10 height 10
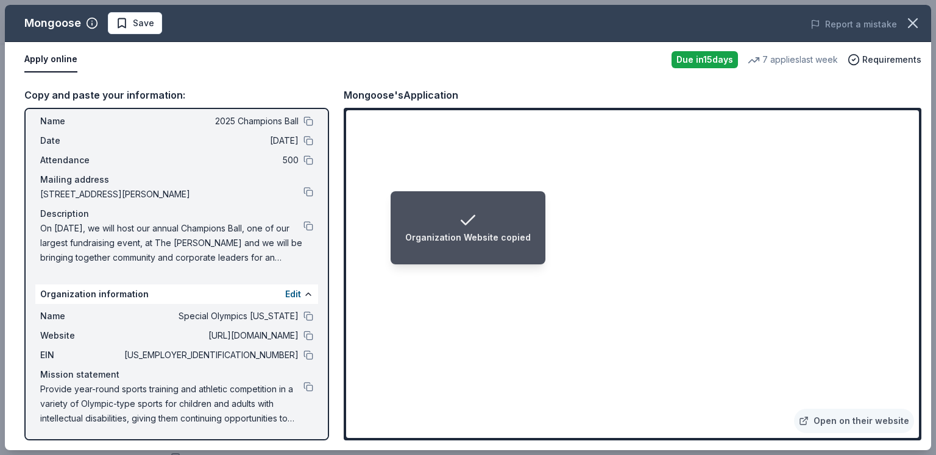
scroll to position [29, 0]
click at [293, 224] on span "On [DATE], we will host our annual Champions Ball, one of our largest fundraisi…" at bounding box center [171, 243] width 263 height 44
click at [304, 226] on button at bounding box center [309, 226] width 10 height 10
click at [517, 246] on li "Event Description copied" at bounding box center [468, 227] width 138 height 73
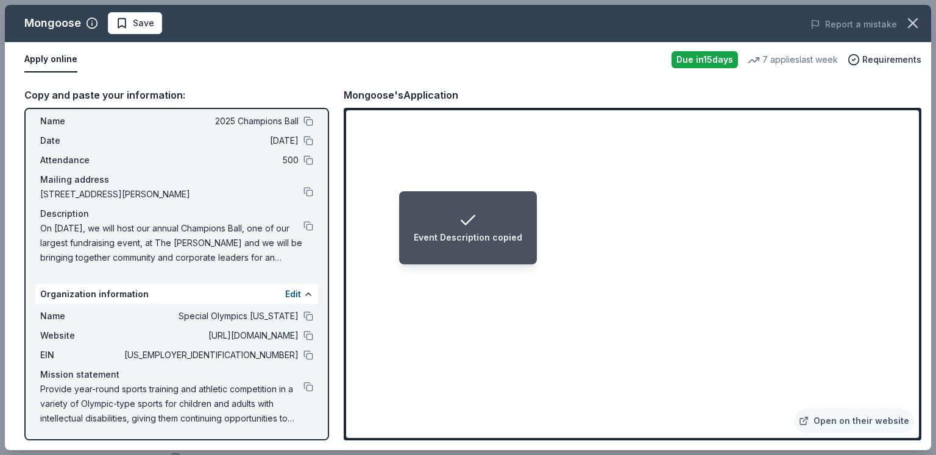
click at [517, 246] on li "Event Description copied" at bounding box center [468, 227] width 138 height 73
click at [515, 258] on li "Event Description copied" at bounding box center [468, 227] width 138 height 73
click at [146, 25] on span "Save" at bounding box center [143, 23] width 21 height 15
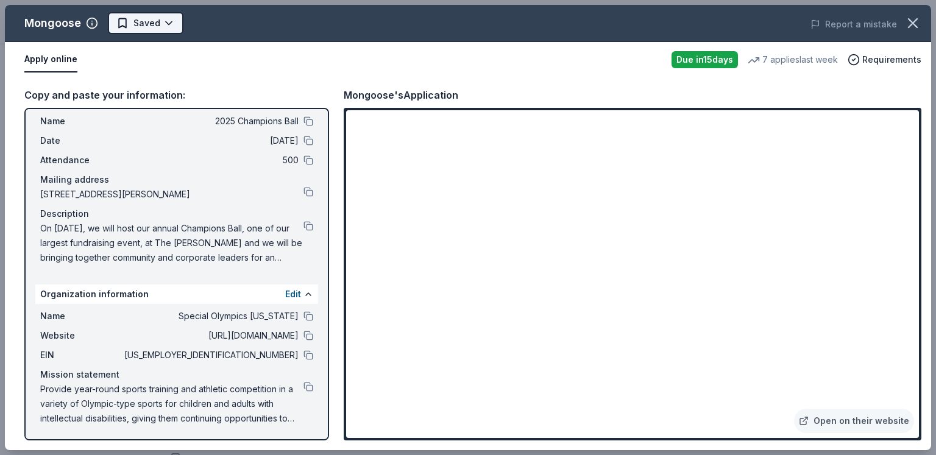
click at [166, 23] on html "2025 Champions Ball Earn Rewards Due [DATE] Share Mongoose New • 1 reviews 7 ap…" at bounding box center [468, 22] width 936 height 455
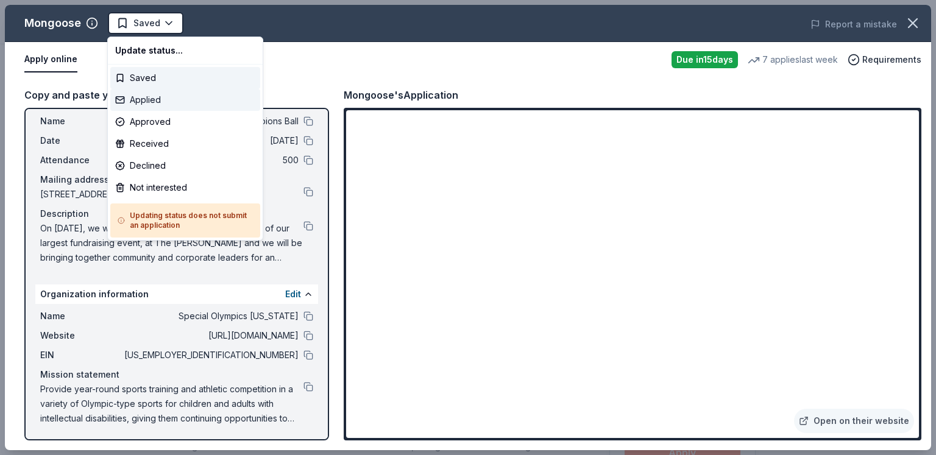
click at [168, 92] on div "Applied" at bounding box center [185, 100] width 150 height 22
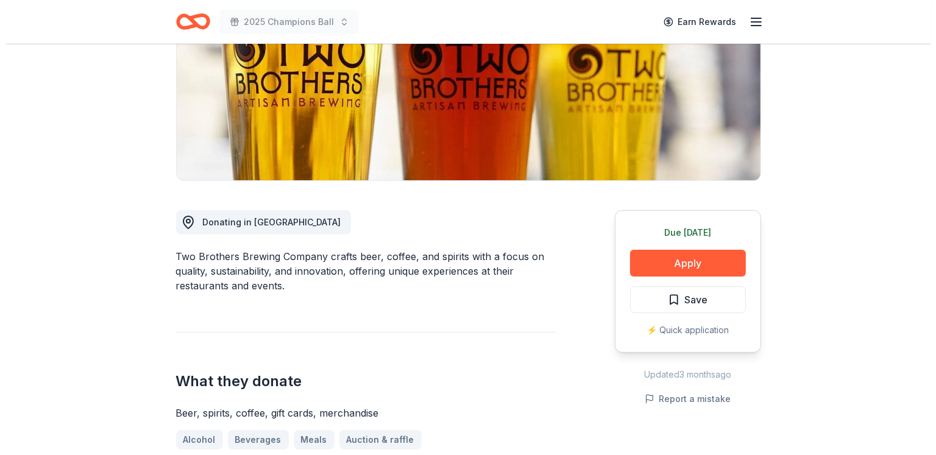
scroll to position [282, 0]
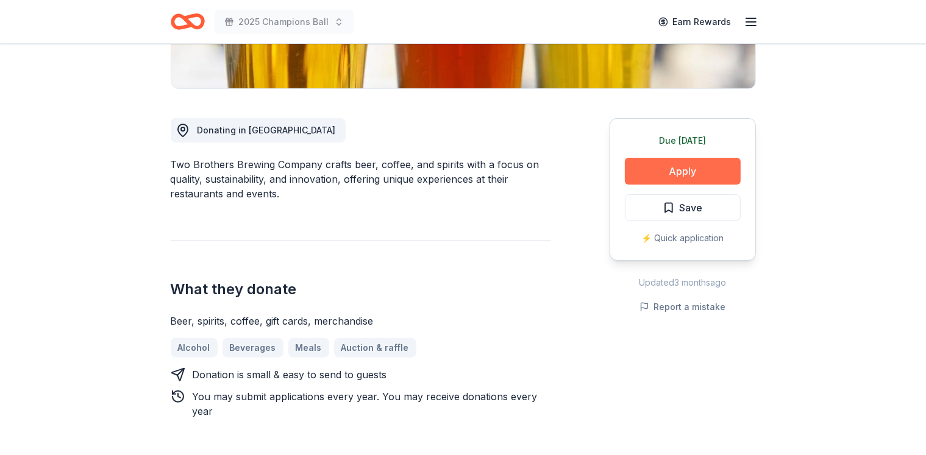
click at [688, 163] on button "Apply" at bounding box center [683, 171] width 116 height 27
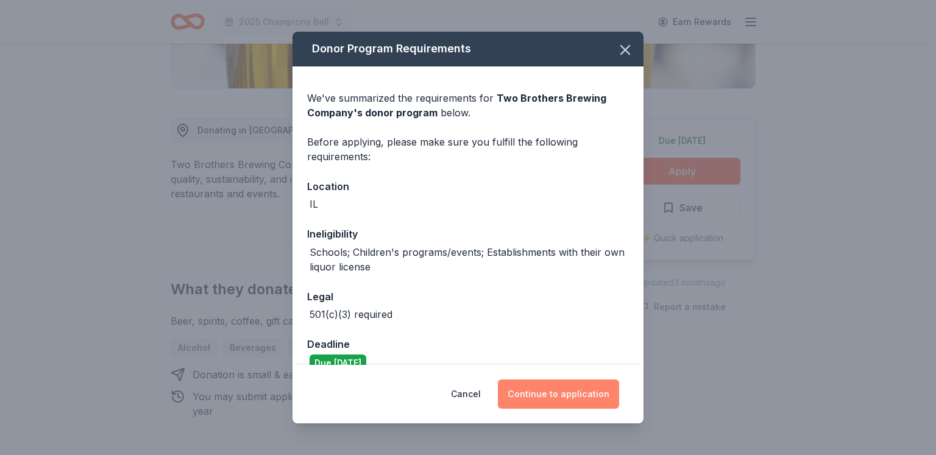
click at [527, 400] on button "Continue to application" at bounding box center [558, 394] width 121 height 29
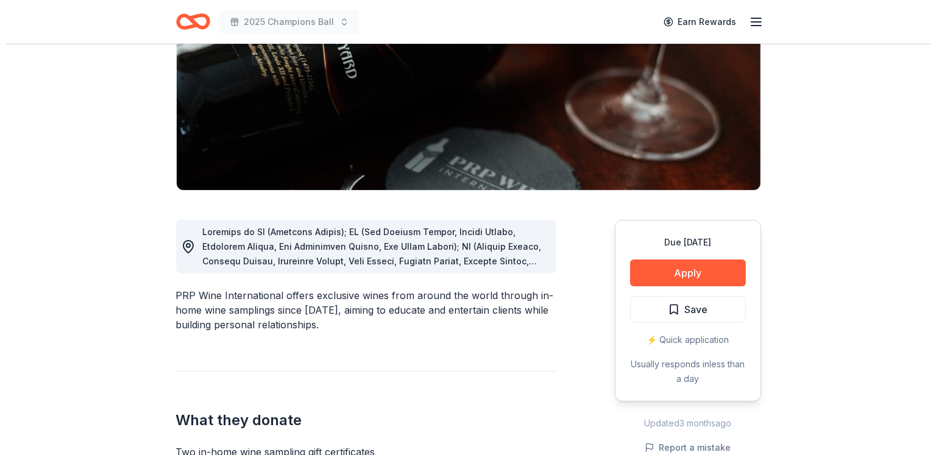
scroll to position [180, 0]
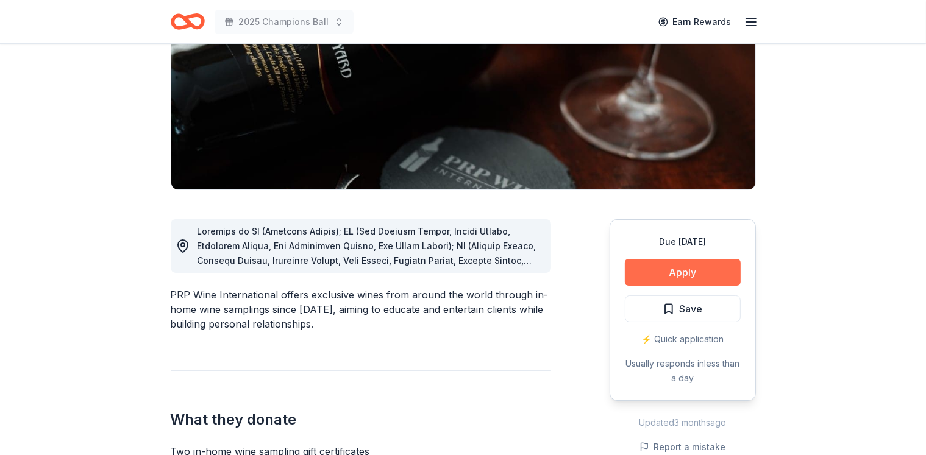
click at [668, 275] on button "Apply" at bounding box center [683, 272] width 116 height 27
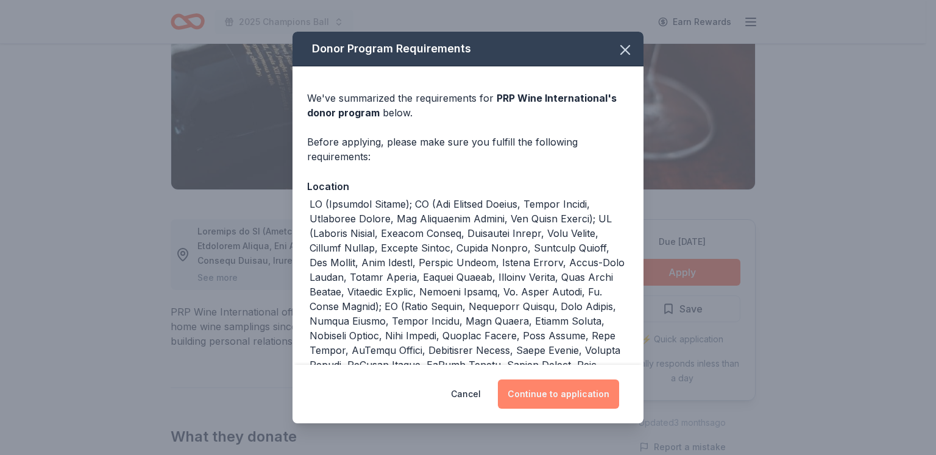
click at [534, 400] on button "Continue to application" at bounding box center [558, 394] width 121 height 29
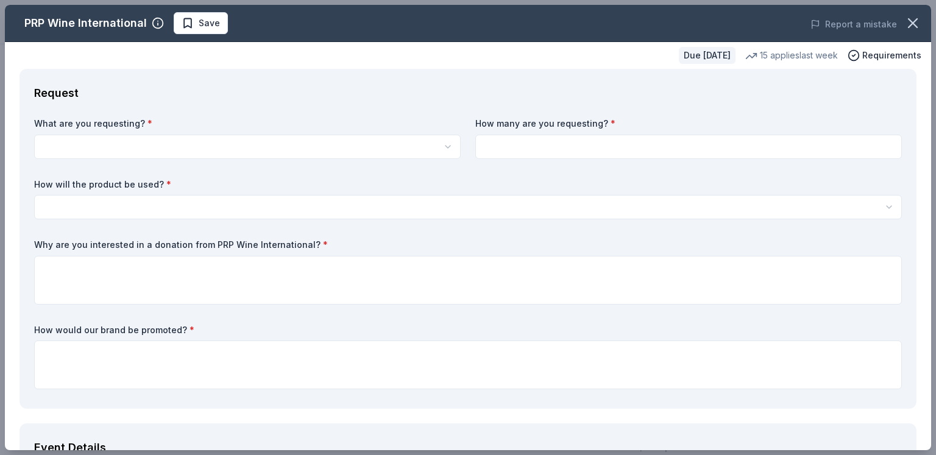
click at [192, 143] on html "2025 Champions Ball Earn Rewards Due in 38 days Share PRP Wine International Ne…" at bounding box center [468, 47] width 936 height 455
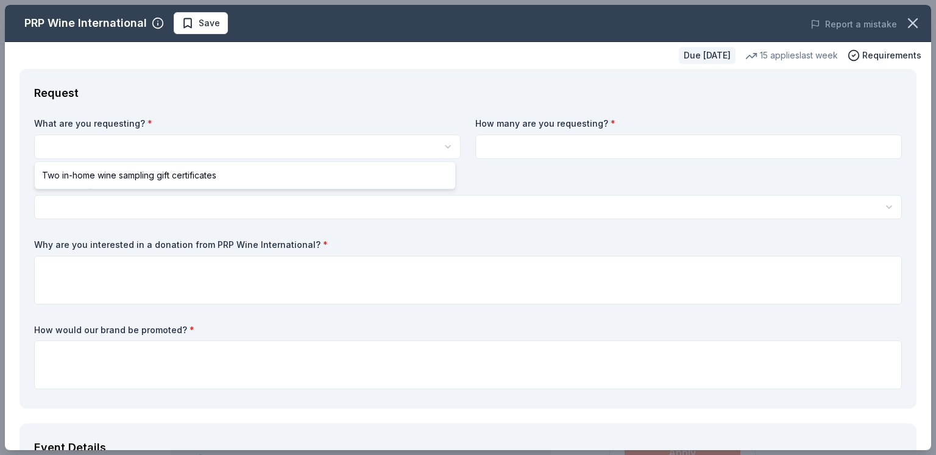
select select "Two in-home wine sampling gift certificates"
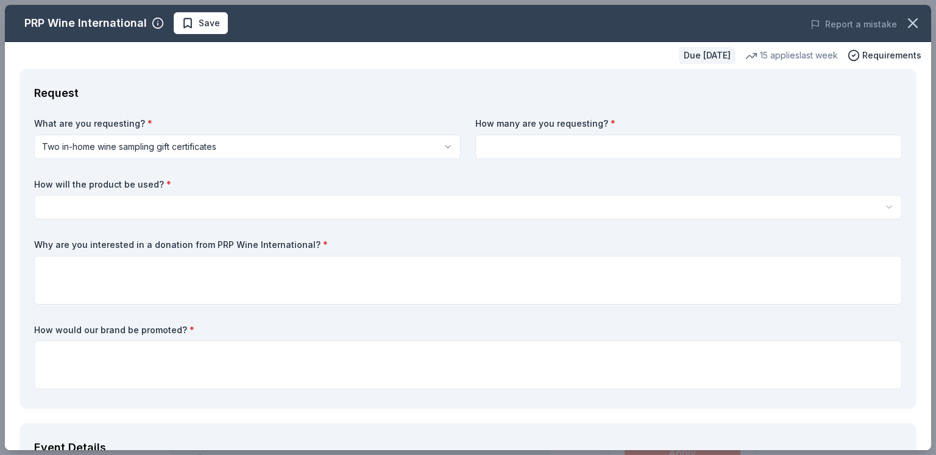
click at [522, 151] on input at bounding box center [689, 147] width 427 height 24
type input "1"
click at [405, 209] on html "2025 Champions Ball Save Apply Due in 38 days Share PRP Wine International New …" at bounding box center [468, 227] width 936 height 455
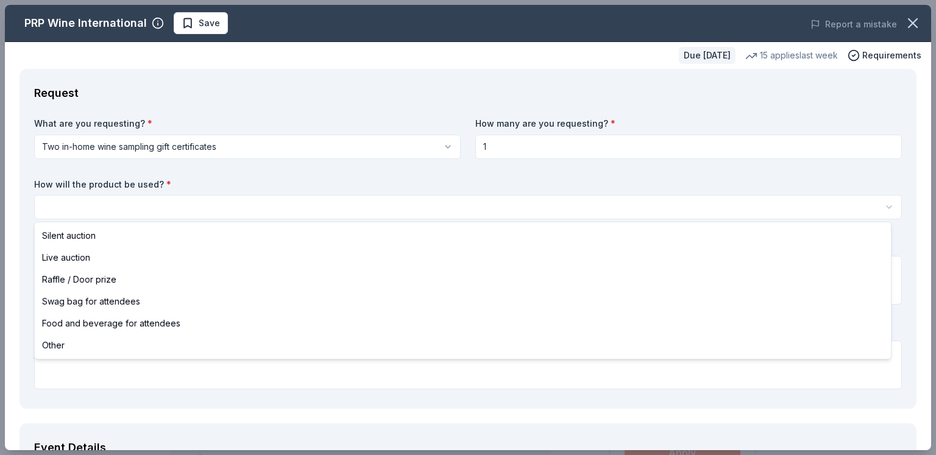
select select "liveAuction"
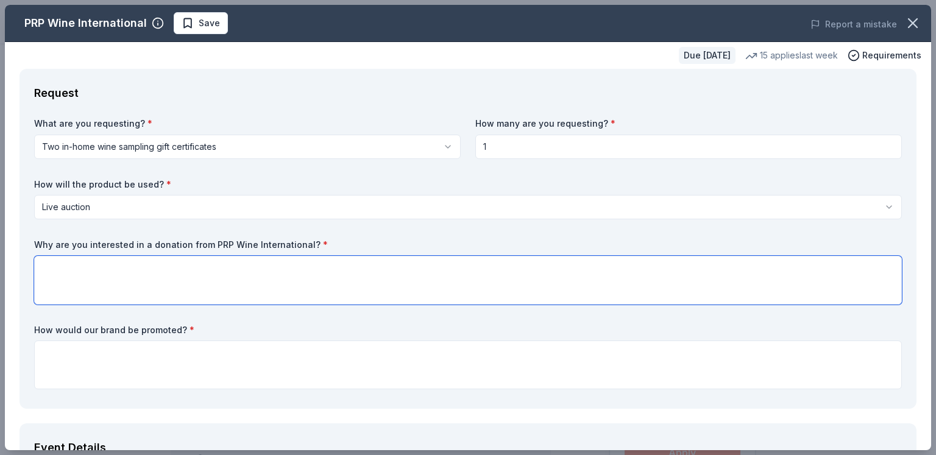
click at [140, 290] on textarea at bounding box center [468, 280] width 868 height 49
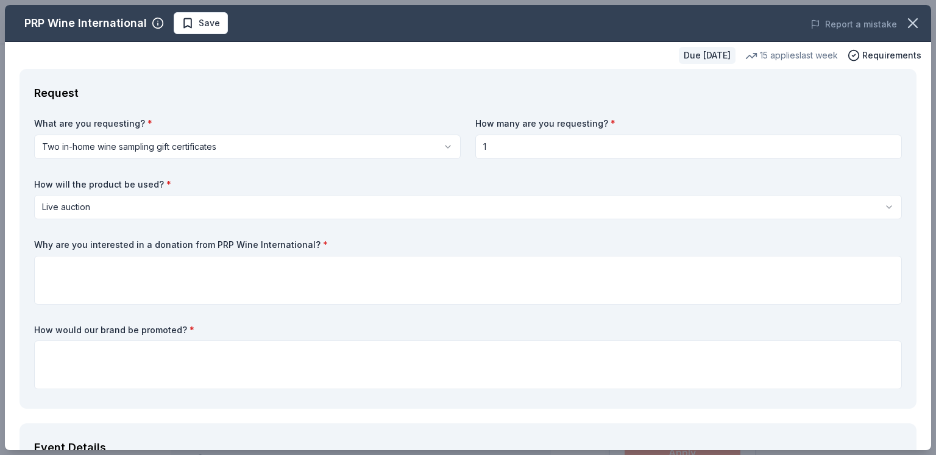
click at [102, 335] on label "How would our brand be promoted? *" at bounding box center [468, 330] width 868 height 12
drag, startPoint x: 102, startPoint y: 368, endPoint x: 102, endPoint y: 335, distance: 32.9
click at [102, 335] on label "How would our brand be promoted? *" at bounding box center [468, 330] width 868 height 12
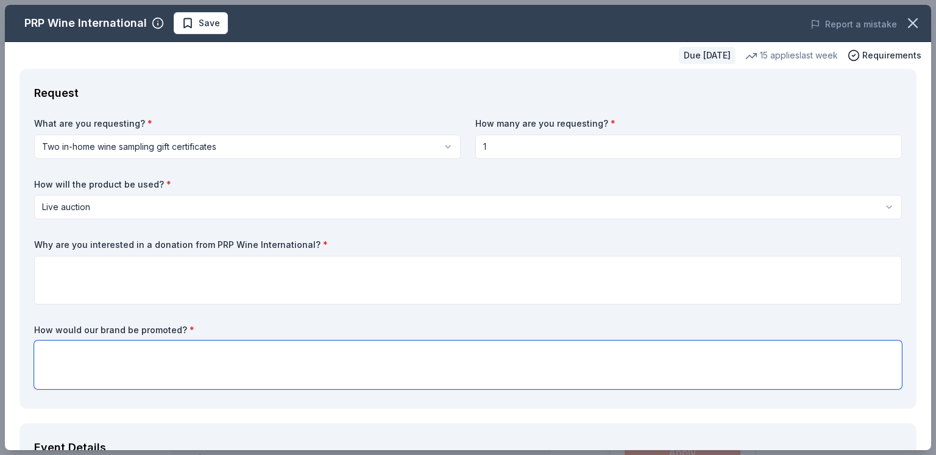
click at [107, 368] on textarea at bounding box center [468, 365] width 868 height 49
type textarea "w"
click at [88, 358] on textarea "With sigage" at bounding box center [468, 365] width 868 height 49
click at [74, 355] on textarea "With sigage" at bounding box center [468, 365] width 868 height 49
type textarea "With signage"
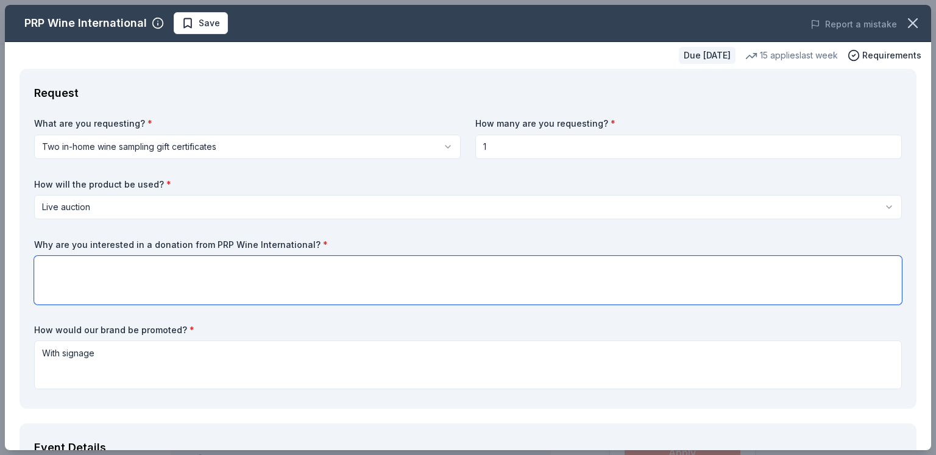
click at [252, 285] on textarea at bounding box center [468, 280] width 868 height 49
click at [116, 267] on textarea at bounding box center [468, 280] width 868 height 49
paste textarea "On [DATE], we will host our annual Champions Ball, one of our largest fundraisi…"
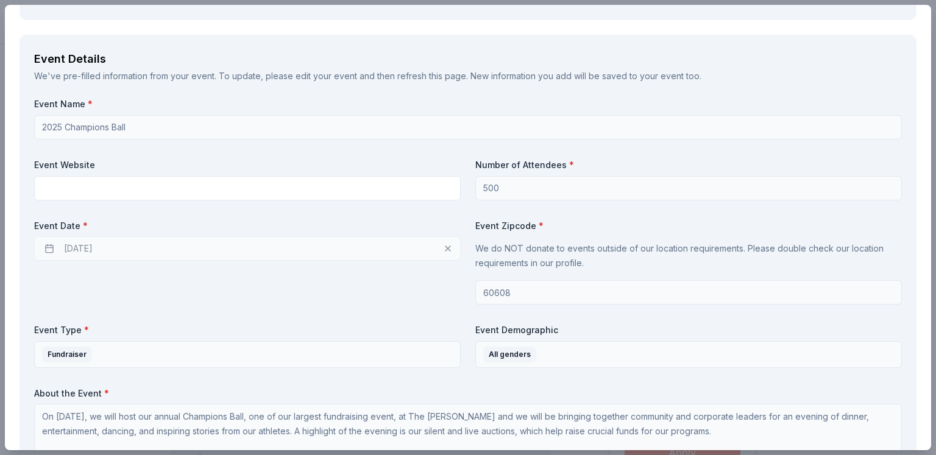
scroll to position [395, 0]
type textarea "On [DATE], we will host our annual Champions Ball, one of our largest fundraisi…"
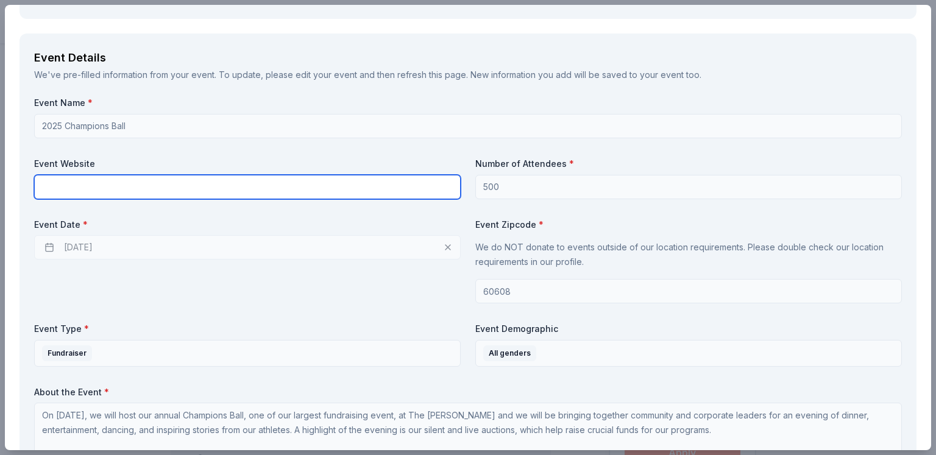
click at [217, 188] on input "text" at bounding box center [247, 187] width 427 height 24
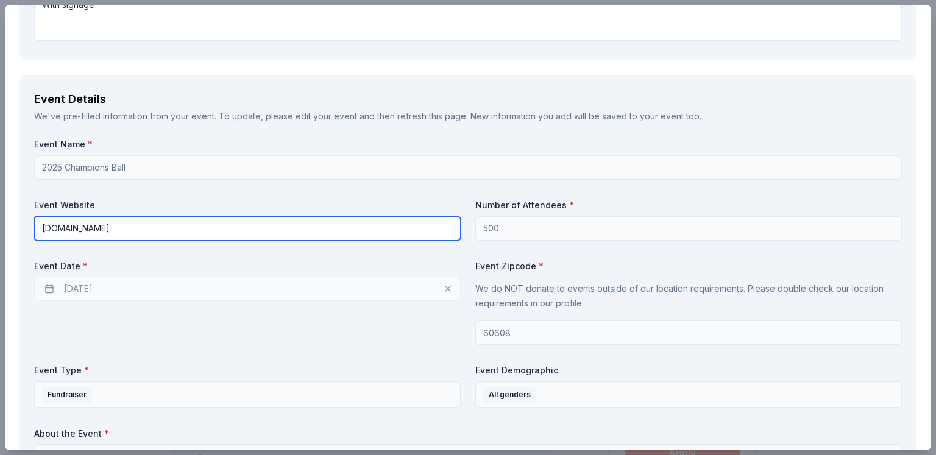
scroll to position [355, 0]
type input "soill.org"
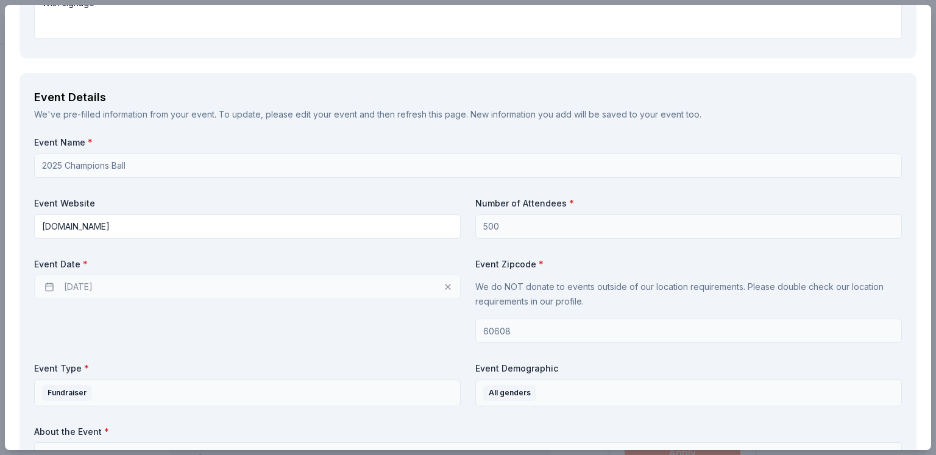
click at [116, 287] on div "10/24/2025" at bounding box center [247, 287] width 427 height 24
click at [93, 285] on div "10/24/2025" at bounding box center [247, 287] width 427 height 24
click at [441, 282] on div "10/24/2025" at bounding box center [247, 287] width 427 height 24
click at [444, 288] on div "10/24/2025" at bounding box center [247, 287] width 427 height 24
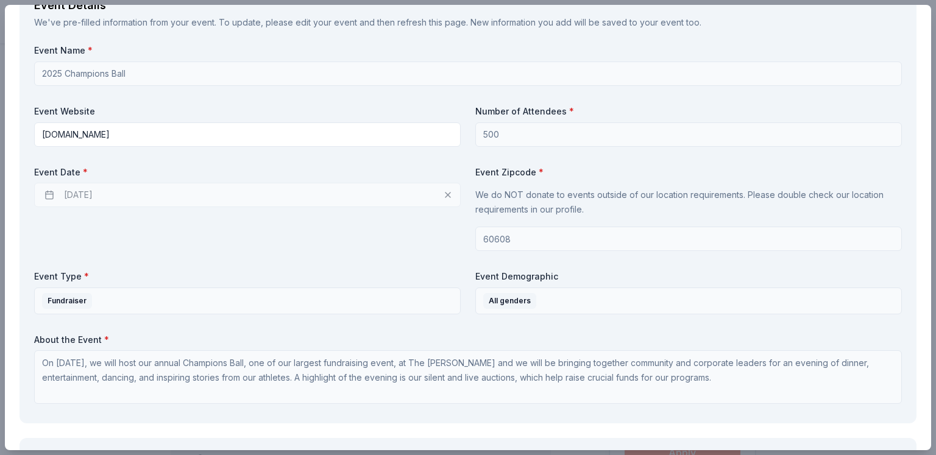
scroll to position [448, 0]
click at [336, 194] on div "10/24/2025" at bounding box center [247, 194] width 427 height 24
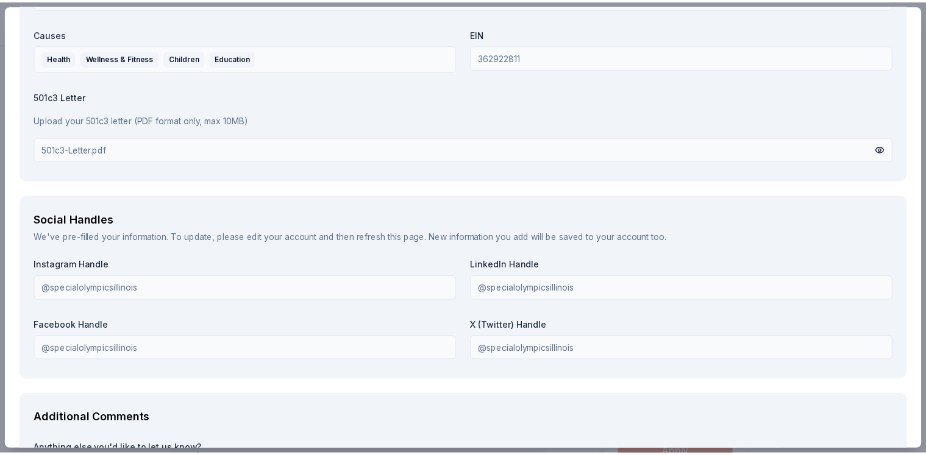
scroll to position [1407, 0]
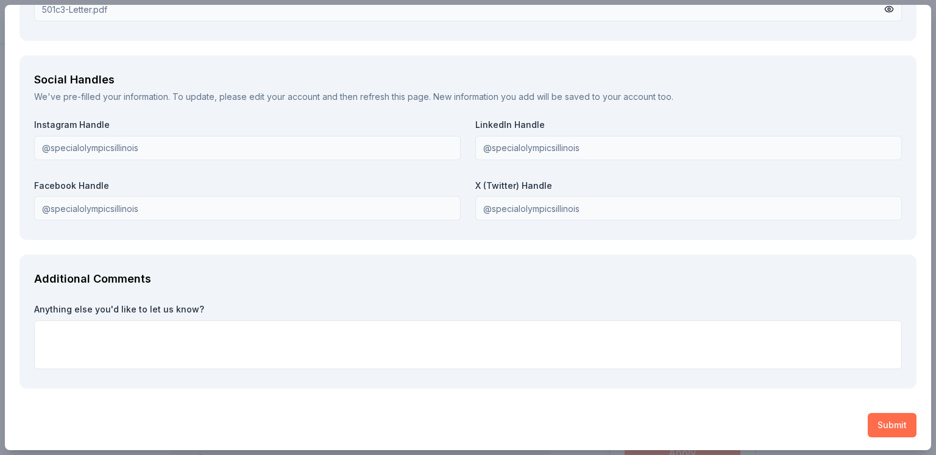
click at [868, 419] on button "Submit" at bounding box center [892, 425] width 49 height 24
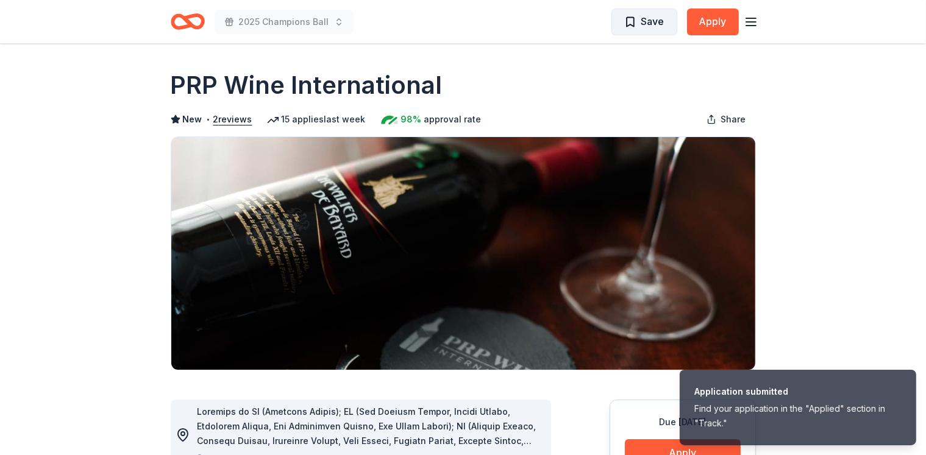
click at [648, 18] on span "Save" at bounding box center [652, 21] width 23 height 16
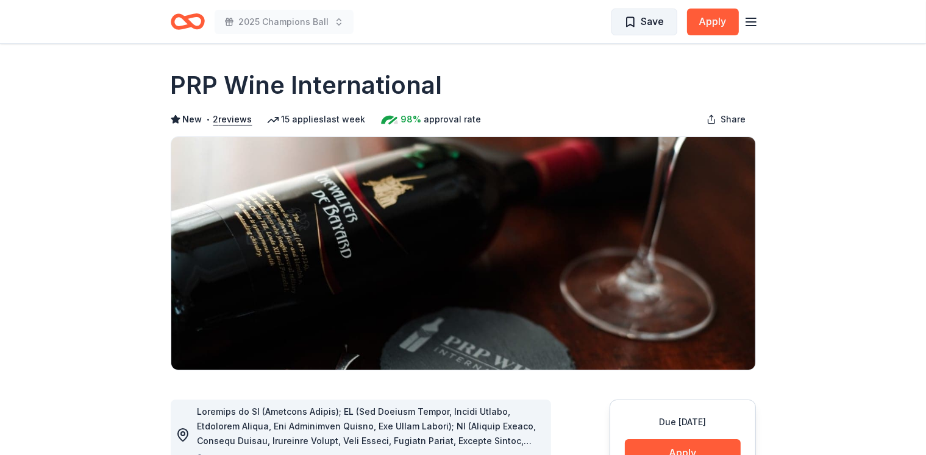
click at [629, 22] on span "Save" at bounding box center [644, 21] width 40 height 16
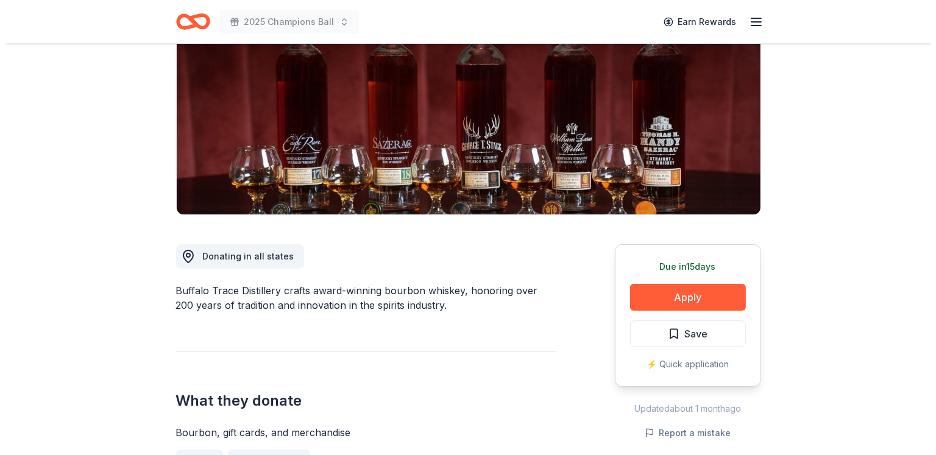
scroll to position [160, 0]
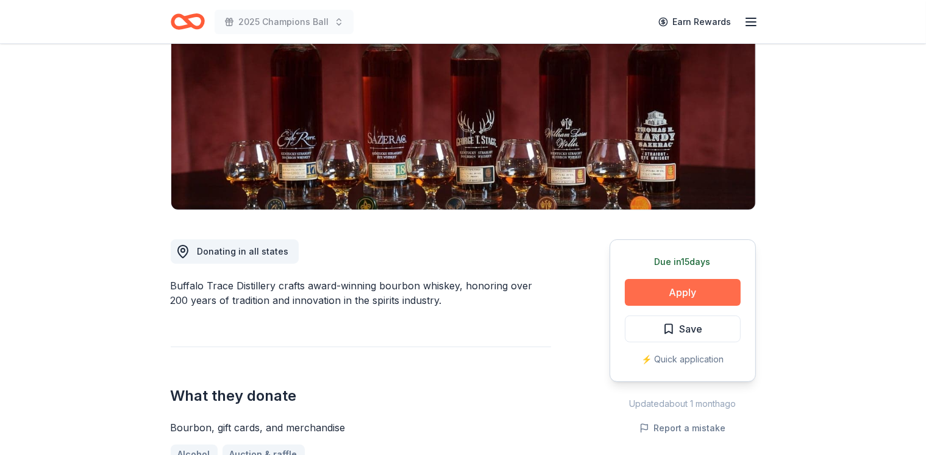
click at [643, 290] on button "Apply" at bounding box center [683, 292] width 116 height 27
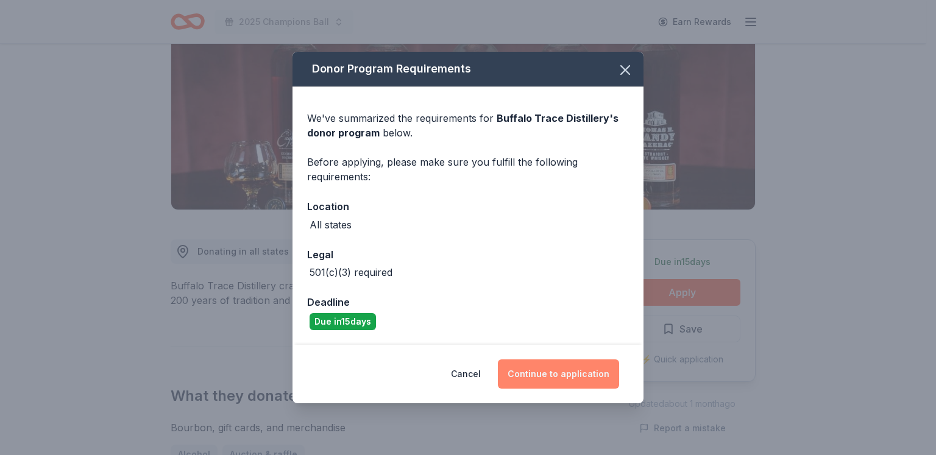
click at [572, 374] on button "Continue to application" at bounding box center [558, 374] width 121 height 29
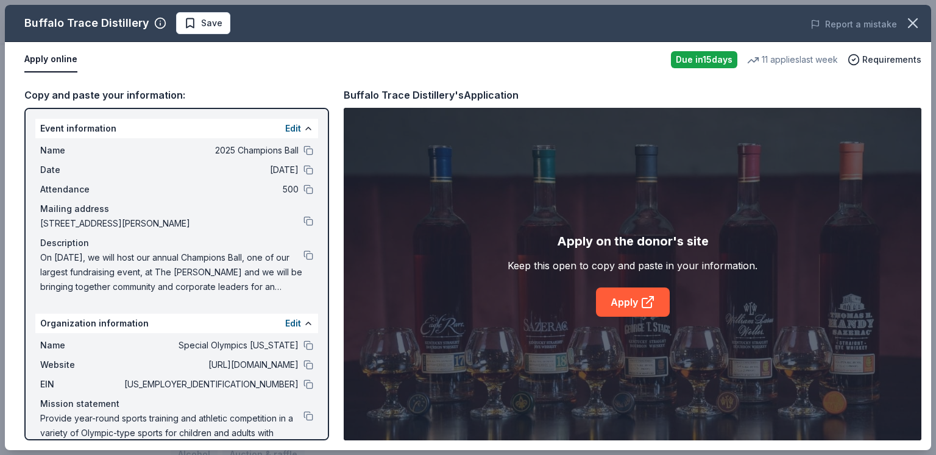
click at [636, 318] on div "Apply on the donor's site Keep this open to copy and paste in your information.…" at bounding box center [633, 274] width 578 height 333
click at [616, 298] on link "Apply" at bounding box center [633, 302] width 74 height 29
click at [304, 382] on button at bounding box center [309, 385] width 10 height 10
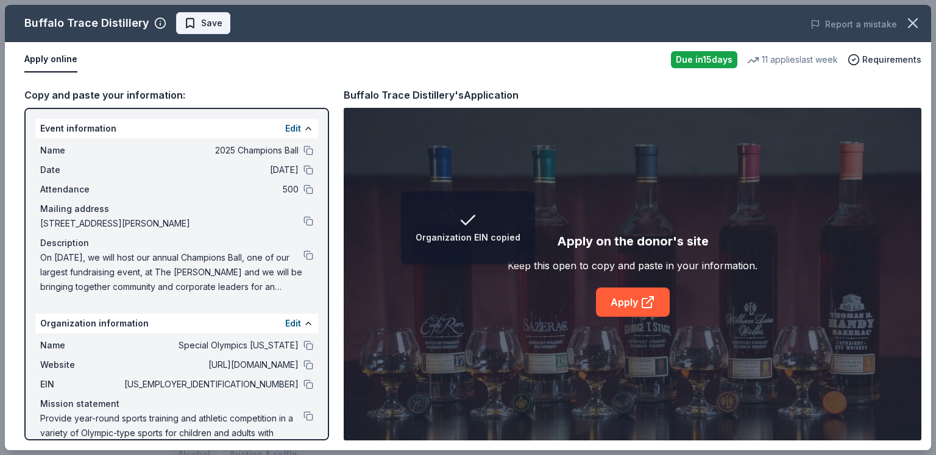
click at [211, 16] on span "Save" at bounding box center [211, 23] width 21 height 15
click at [230, 27] on body "Organization EIN copied 2025 Champions Ball Earn Rewards Due [DATE] Share Buffa…" at bounding box center [463, 67] width 926 height 455
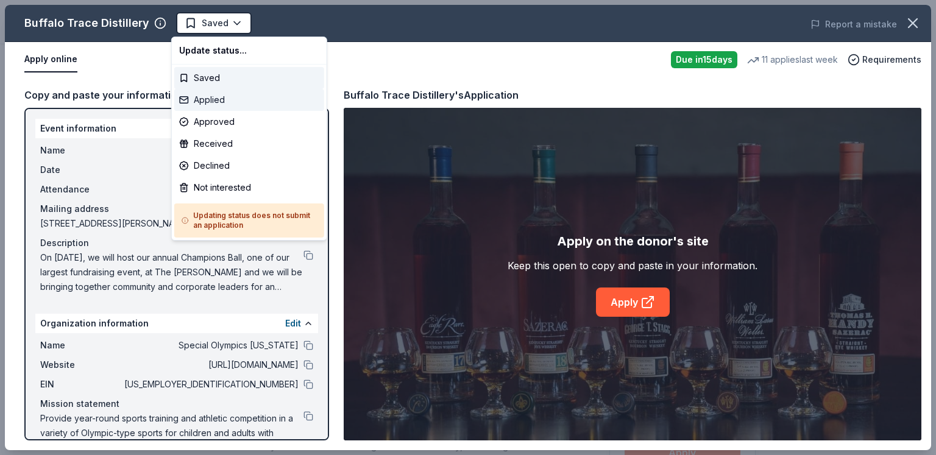
click at [231, 97] on div "Applied" at bounding box center [249, 100] width 150 height 22
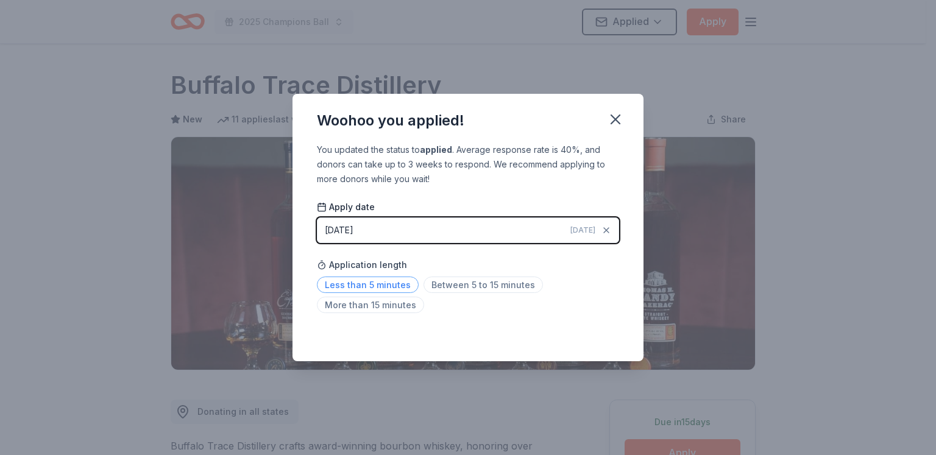
click at [375, 286] on span "Less than 5 minutes" at bounding box center [368, 285] width 102 height 16
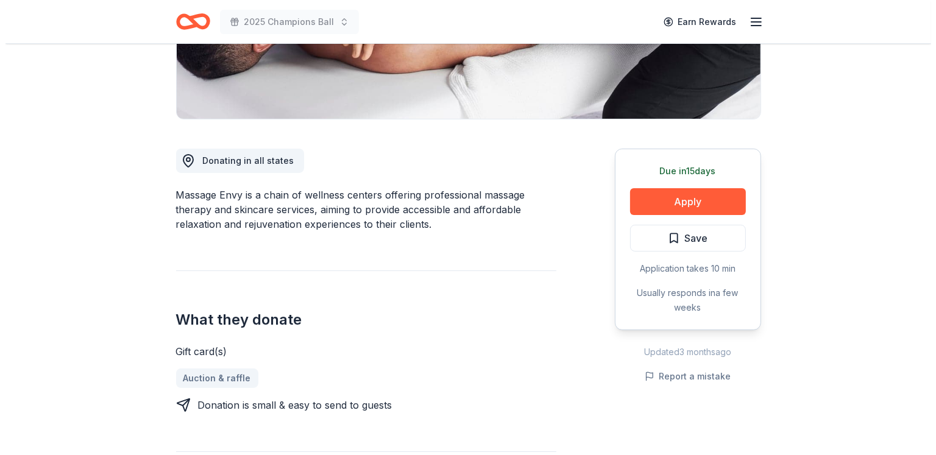
scroll to position [251, 0]
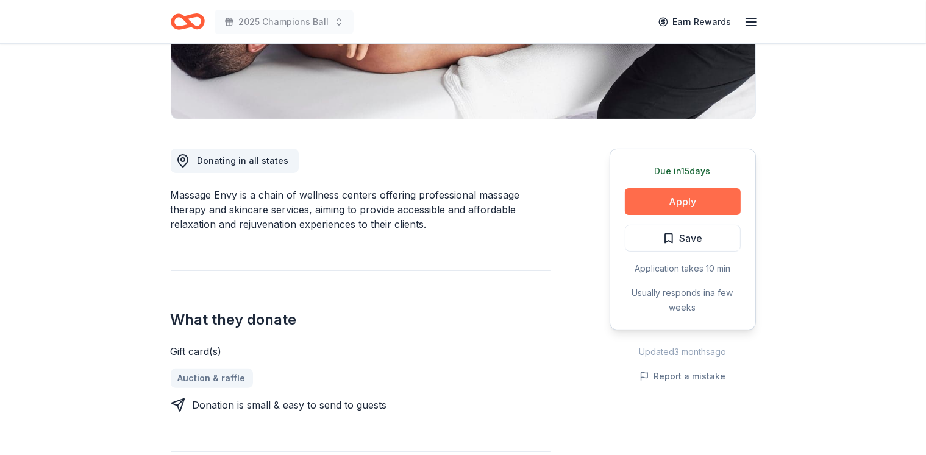
click at [666, 197] on button "Apply" at bounding box center [683, 201] width 116 height 27
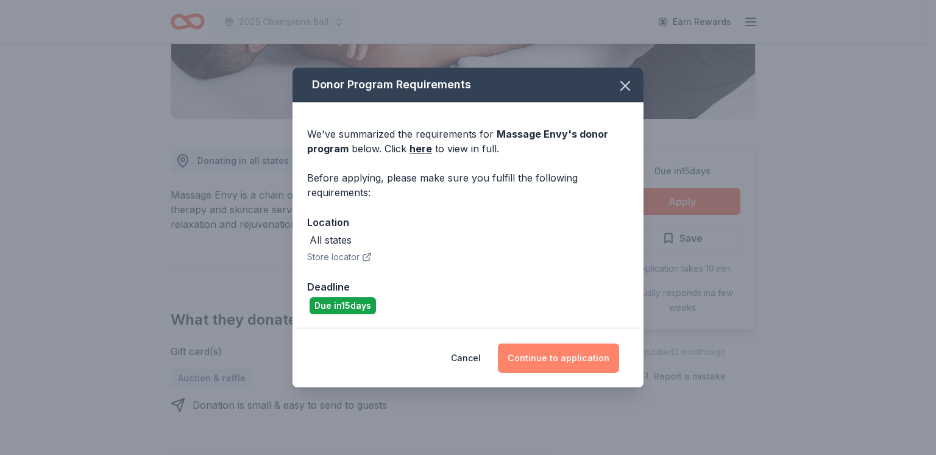
click at [590, 357] on button "Continue to application" at bounding box center [558, 358] width 121 height 29
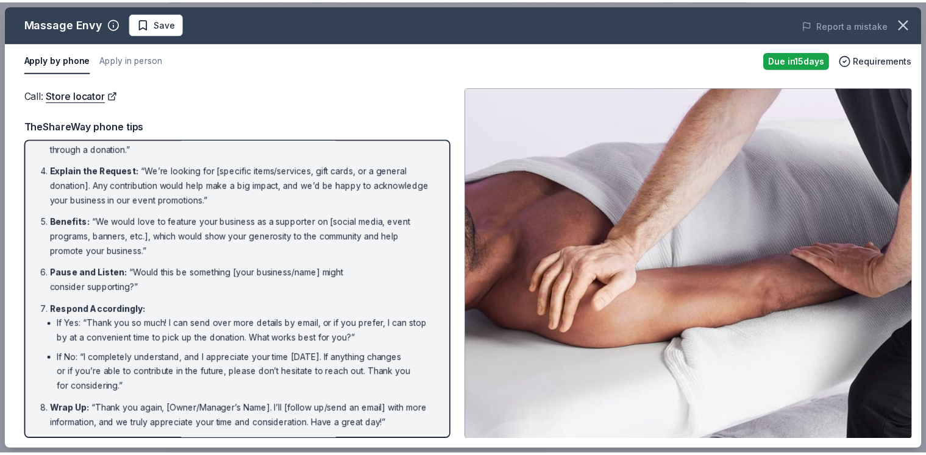
scroll to position [0, 0]
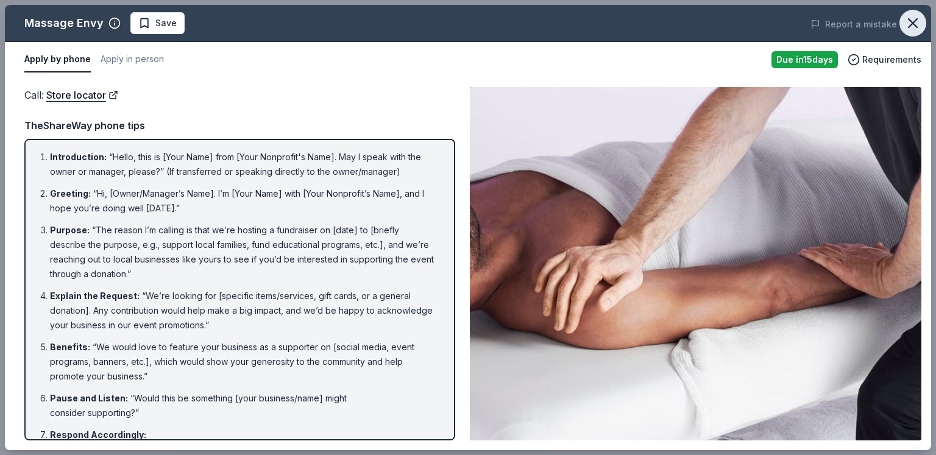
click at [917, 25] on icon "button" at bounding box center [913, 23] width 17 height 17
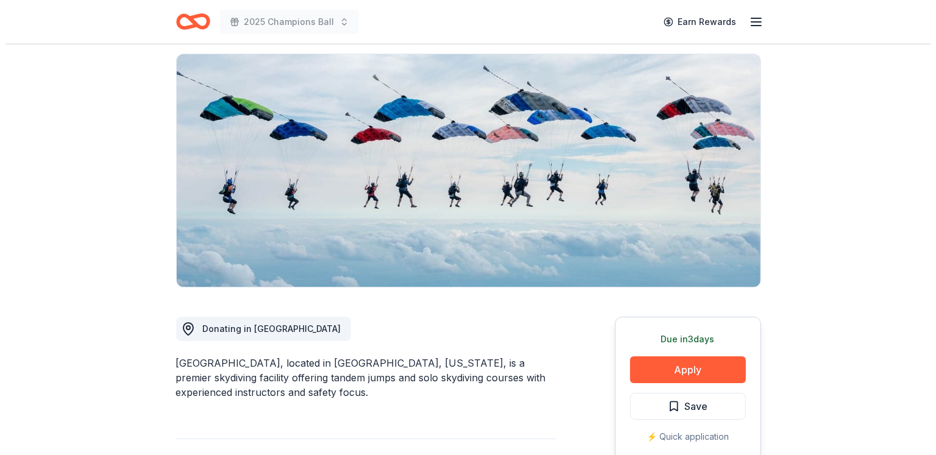
scroll to position [85, 0]
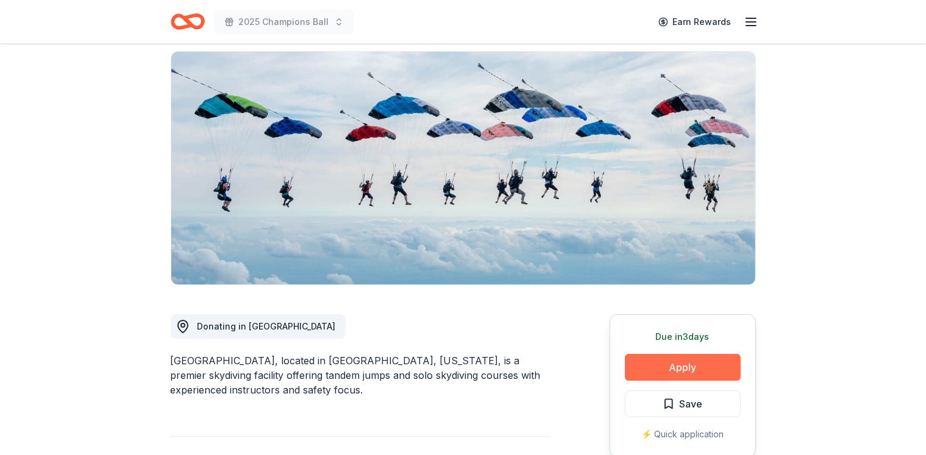
click at [642, 357] on button "Apply" at bounding box center [683, 367] width 116 height 27
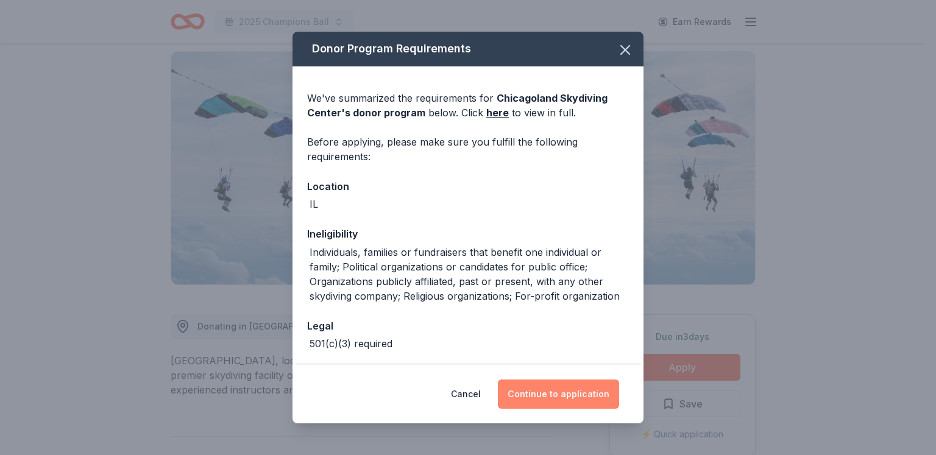
click at [549, 391] on button "Continue to application" at bounding box center [558, 394] width 121 height 29
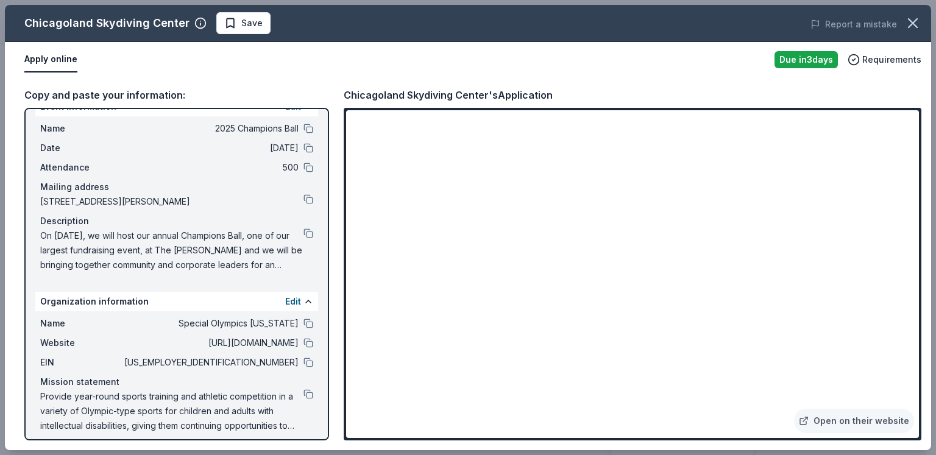
scroll to position [22, 0]
click at [304, 233] on button at bounding box center [309, 234] width 10 height 10
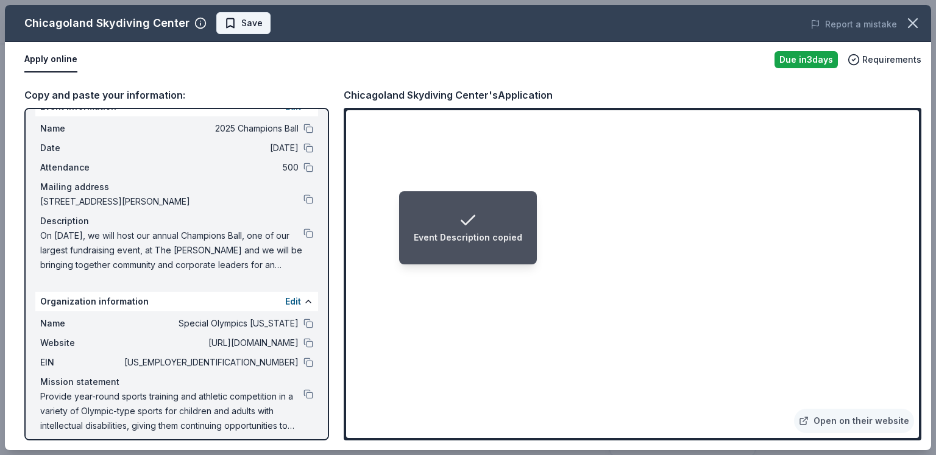
click at [241, 21] on span "Save" at bounding box center [251, 23] width 21 height 15
click at [261, 26] on body "Event Description copied 2025 Champions Ball Earn Rewards Due [DATE] Share Chic…" at bounding box center [463, 142] width 926 height 455
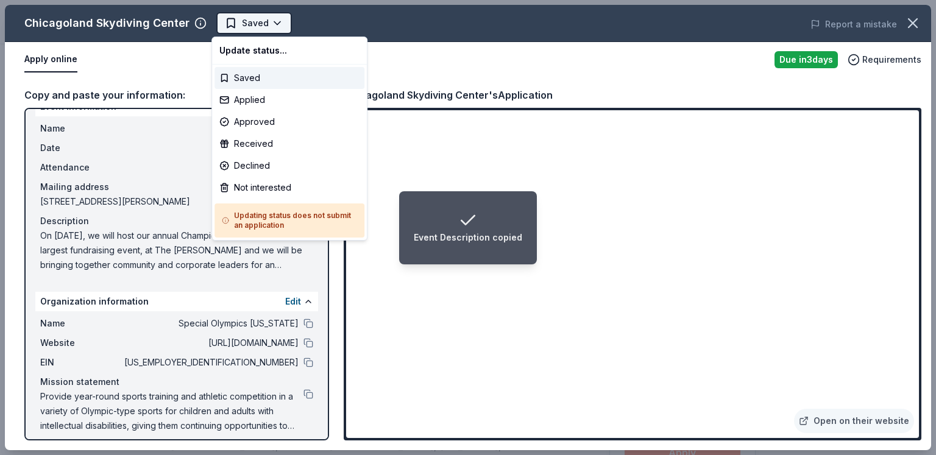
scroll to position [0, 0]
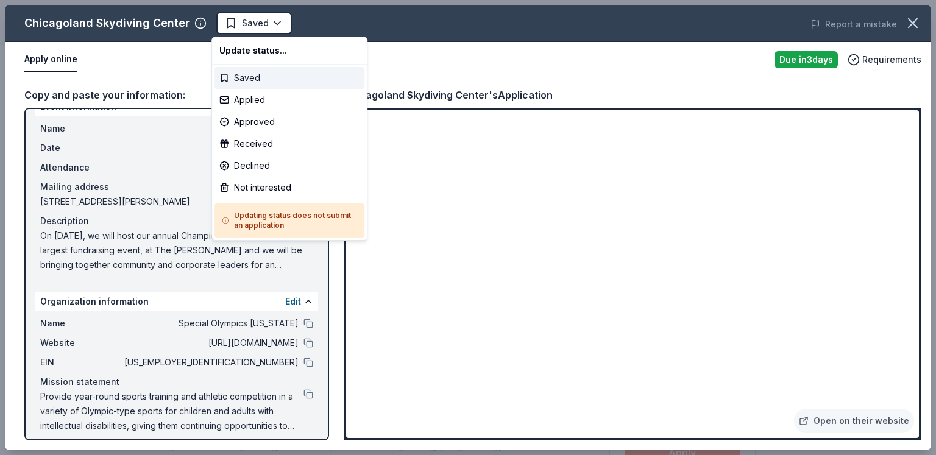
click at [254, 79] on div "Saved" at bounding box center [290, 78] width 150 height 22
click at [272, 30] on body "2025 Champions Ball Saved Apply Due in 3 days Share Chicagoland Skydiving Cente…" at bounding box center [463, 227] width 926 height 455
click at [258, 98] on div "Applied" at bounding box center [290, 100] width 150 height 22
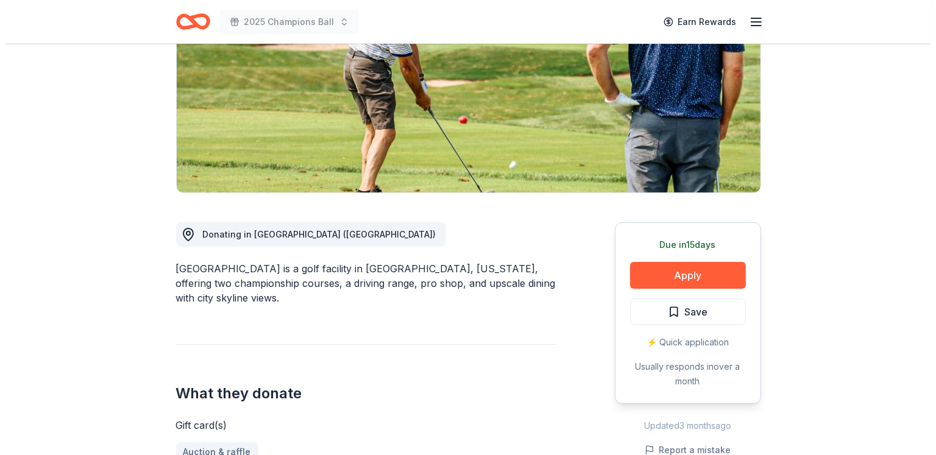
scroll to position [183, 0]
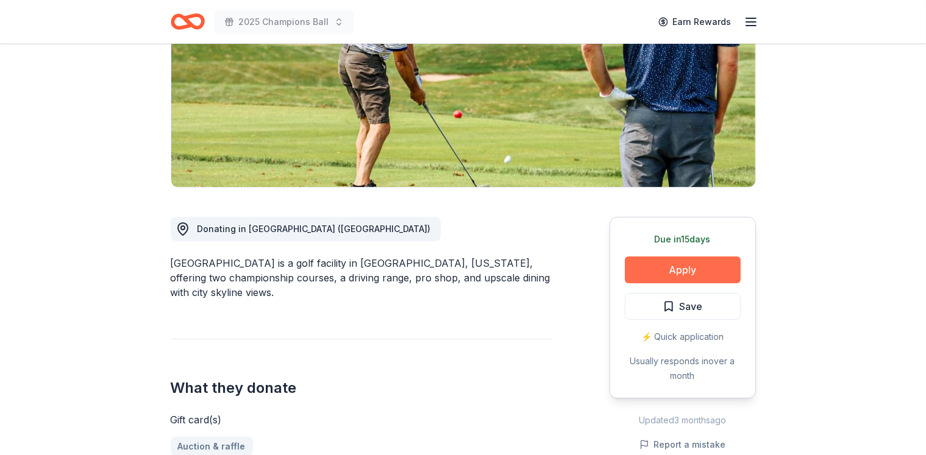
click at [668, 268] on button "Apply" at bounding box center [683, 270] width 116 height 27
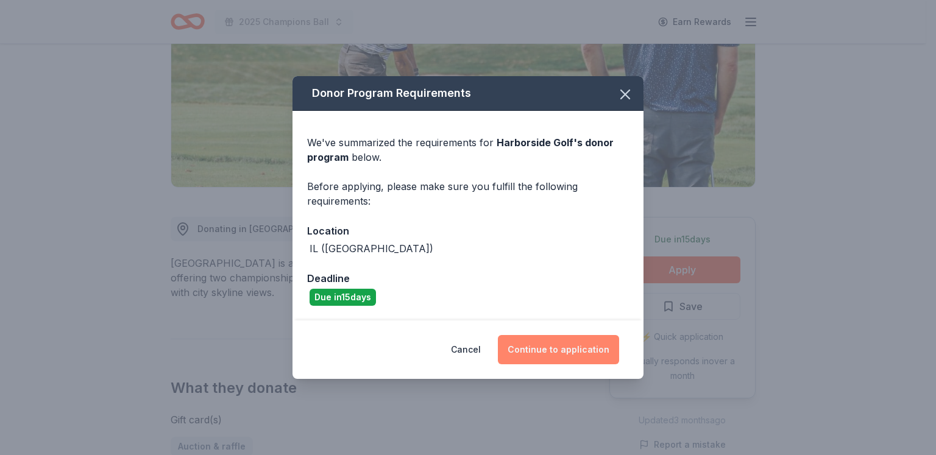
click at [562, 349] on button "Continue to application" at bounding box center [558, 349] width 121 height 29
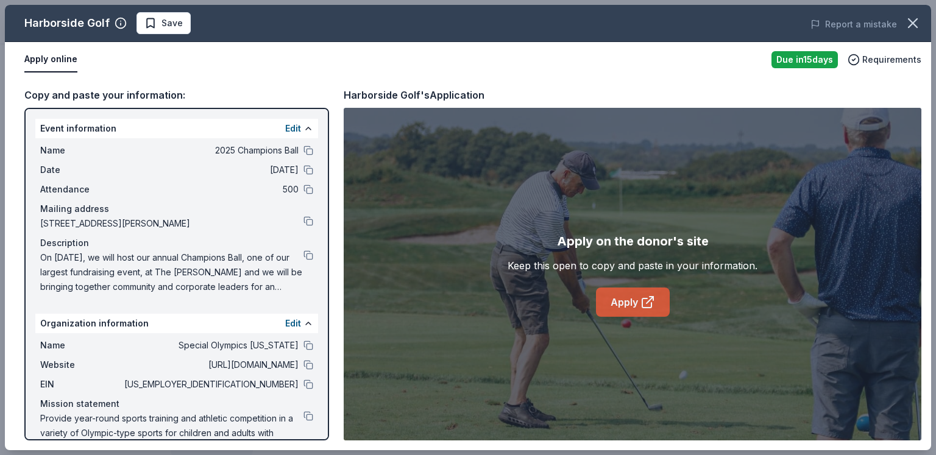
click at [602, 307] on link "Apply" at bounding box center [633, 302] width 74 height 29
click at [304, 252] on button at bounding box center [309, 256] width 10 height 10
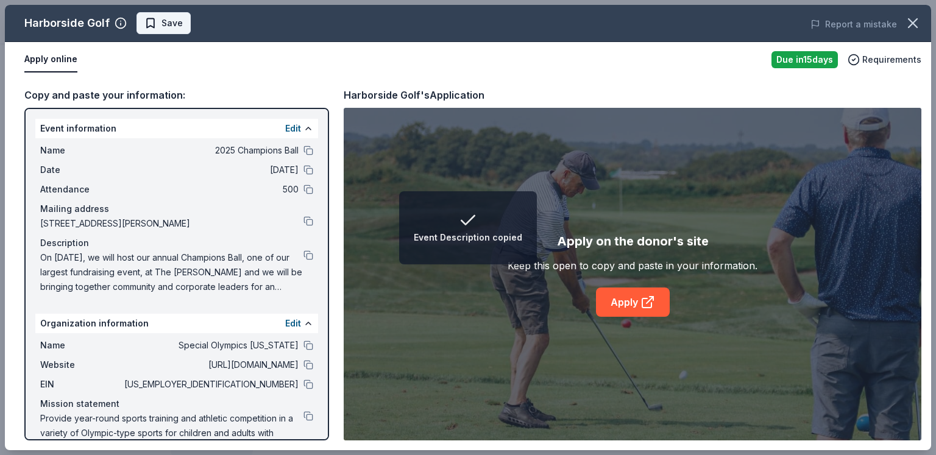
click at [146, 14] on button "Save" at bounding box center [164, 23] width 54 height 22
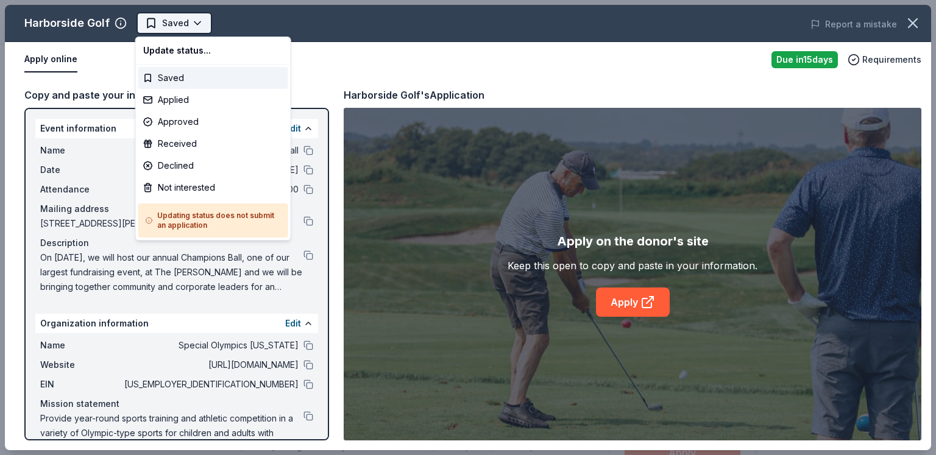
click at [190, 31] on html "2025 Champions Ball Saved Apply Due [DATE] [GEOGRAPHIC_DATA] New • 1 reviews 7%…" at bounding box center [468, 227] width 936 height 455
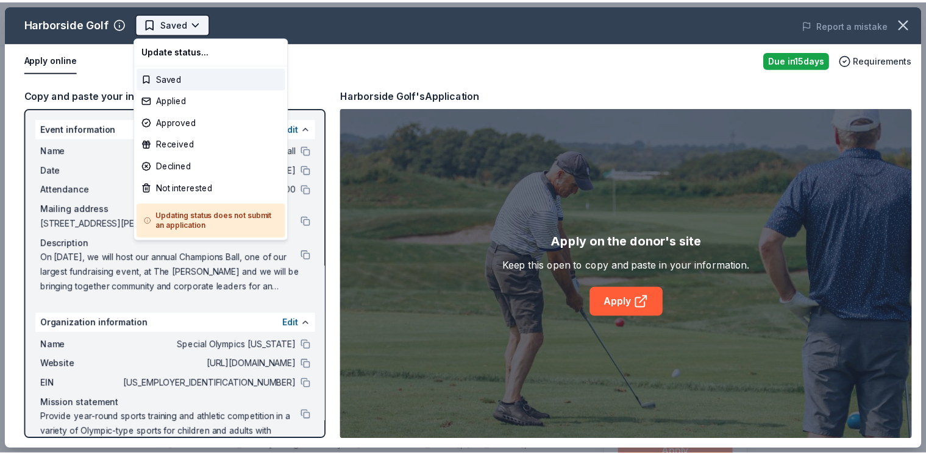
scroll to position [0, 0]
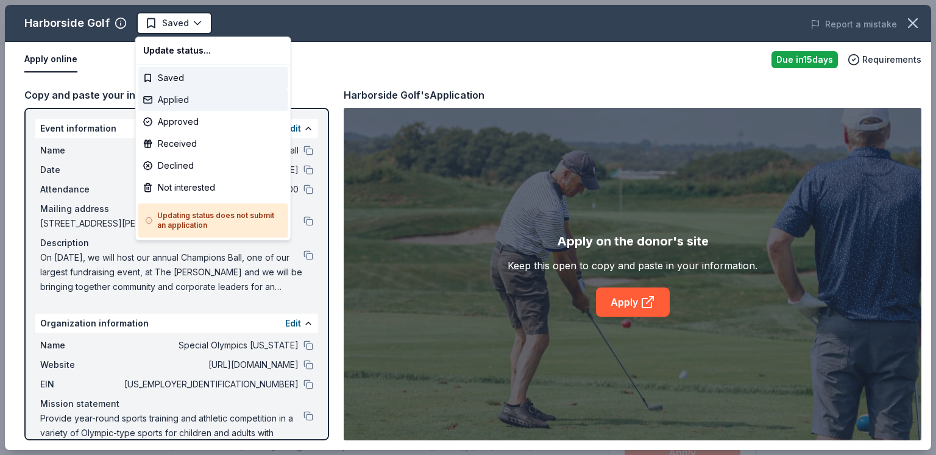
click at [176, 95] on div "Applied" at bounding box center [213, 100] width 150 height 22
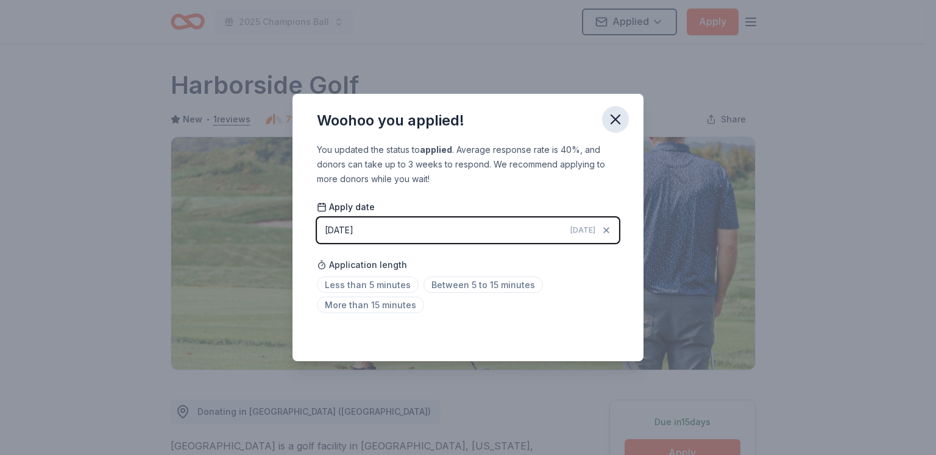
click at [613, 132] on button "button" at bounding box center [615, 119] width 27 height 27
